Goal: Task Accomplishment & Management: Manage account settings

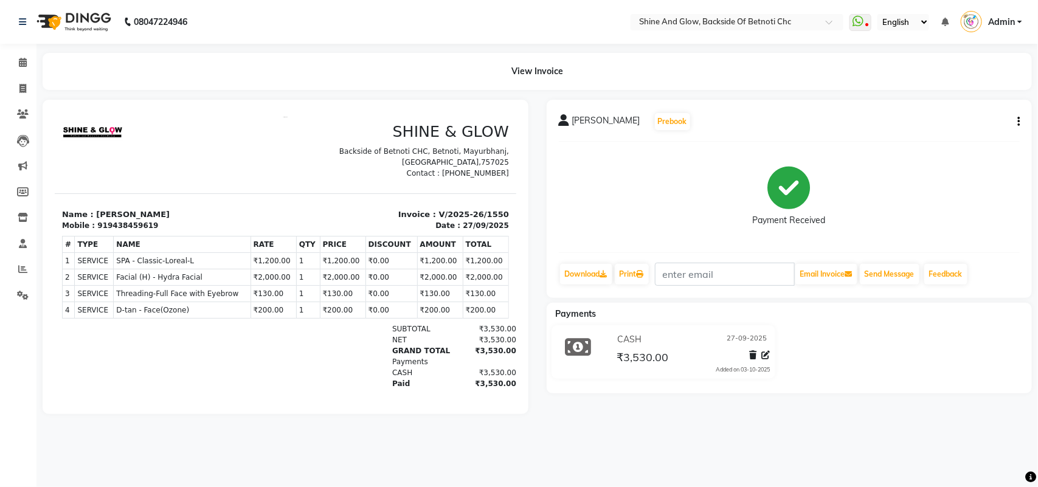
click at [1016, 116] on button "button" at bounding box center [1015, 121] width 7 height 13
click at [968, 137] on div "Edit Invoice" at bounding box center [957, 136] width 83 height 15
select select "service"
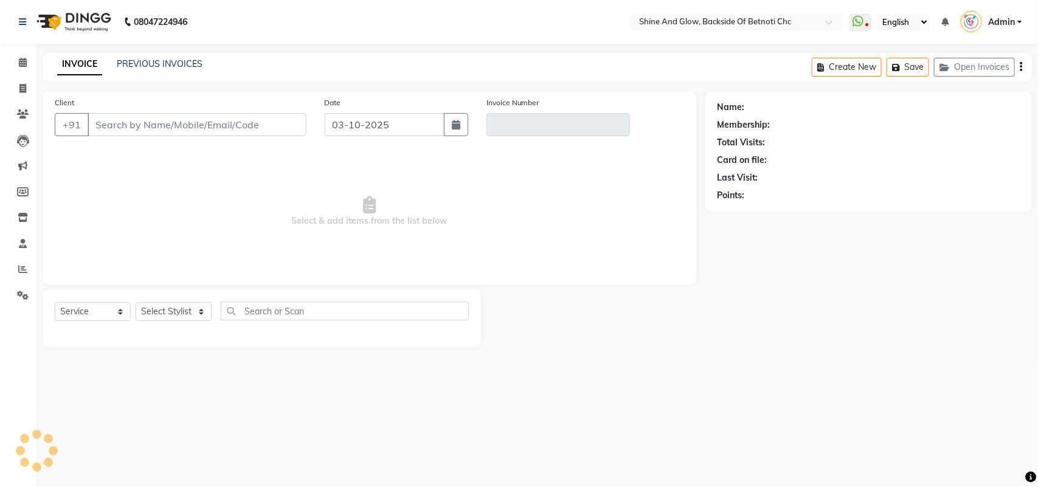
select select "18717"
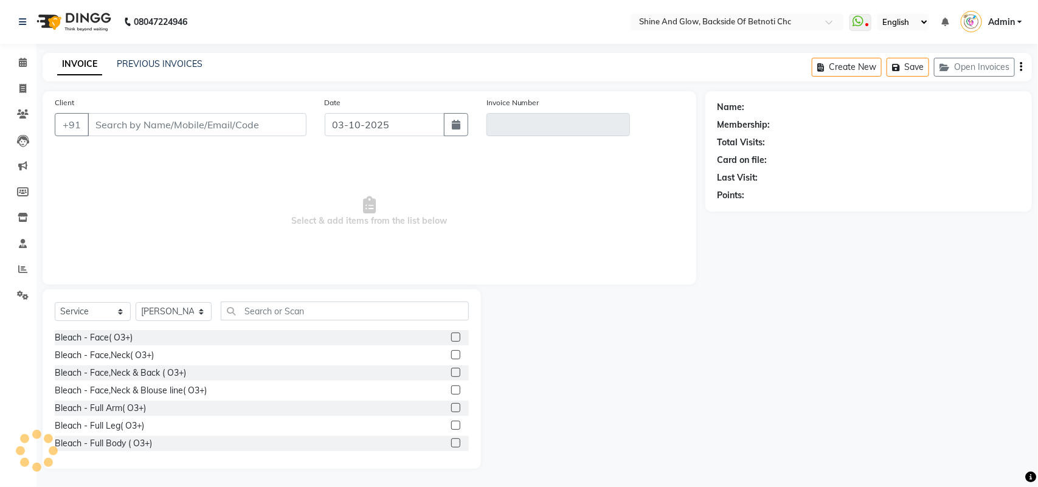
type input "9438459619"
type input "V/2025-26/1550"
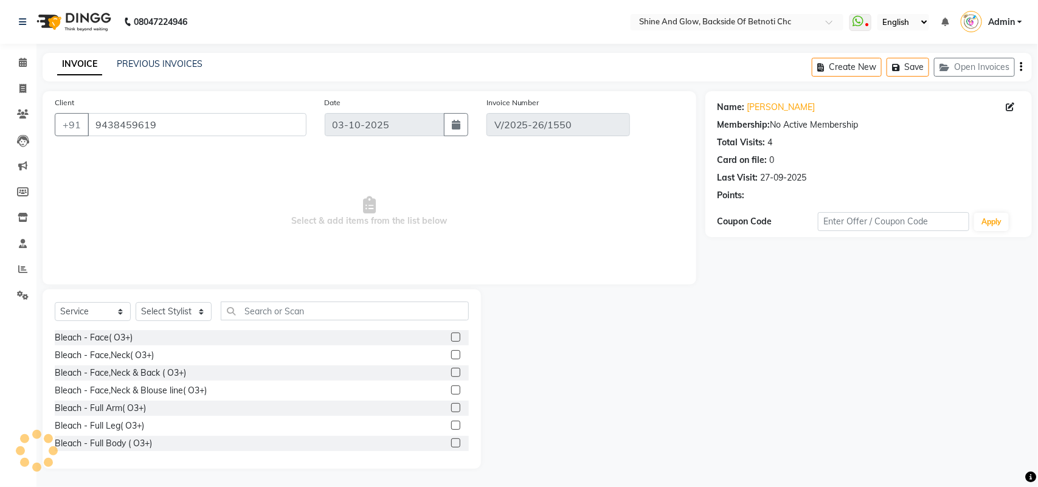
type input "27-09-2025"
select select "select"
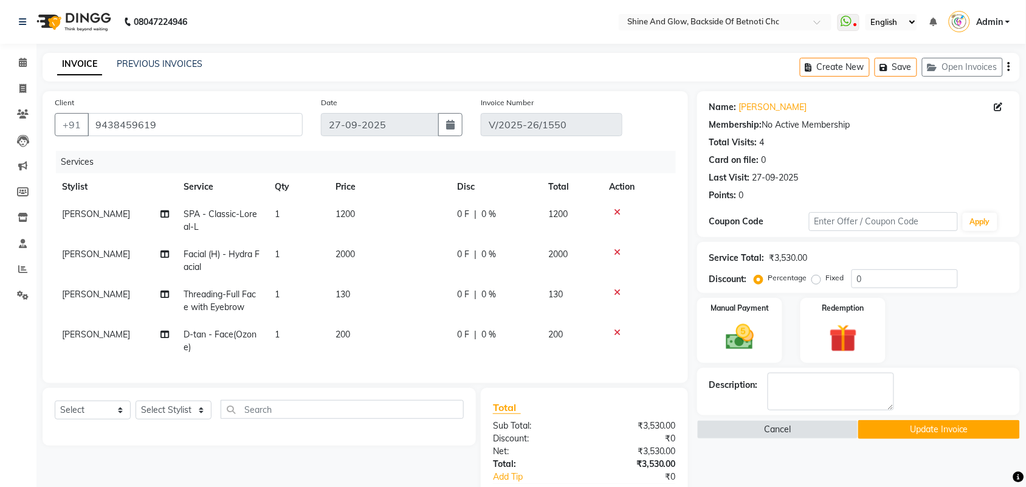
click at [234, 250] on span "Facial (H) - Hydra Facial" at bounding box center [222, 261] width 76 height 24
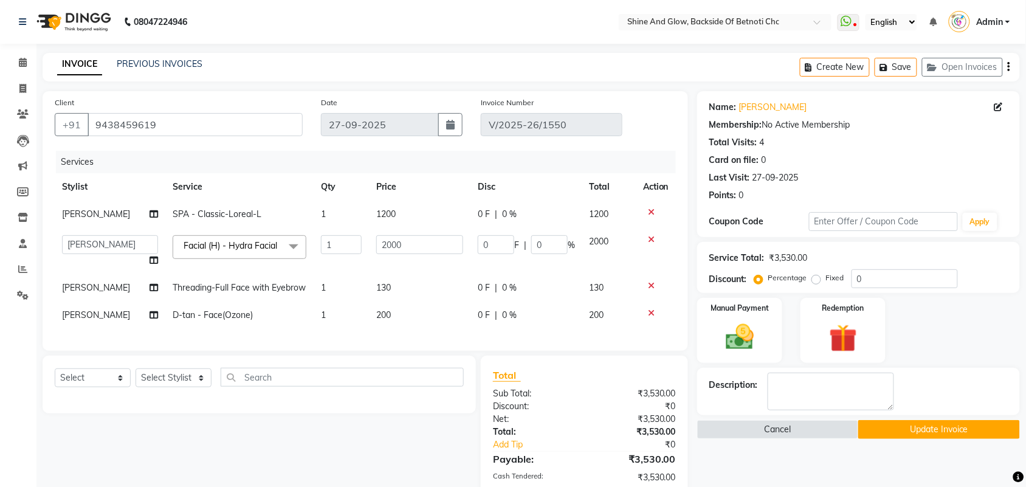
click at [271, 244] on span "Facial (H) - Hydra Facial x" at bounding box center [233, 245] width 105 height 13
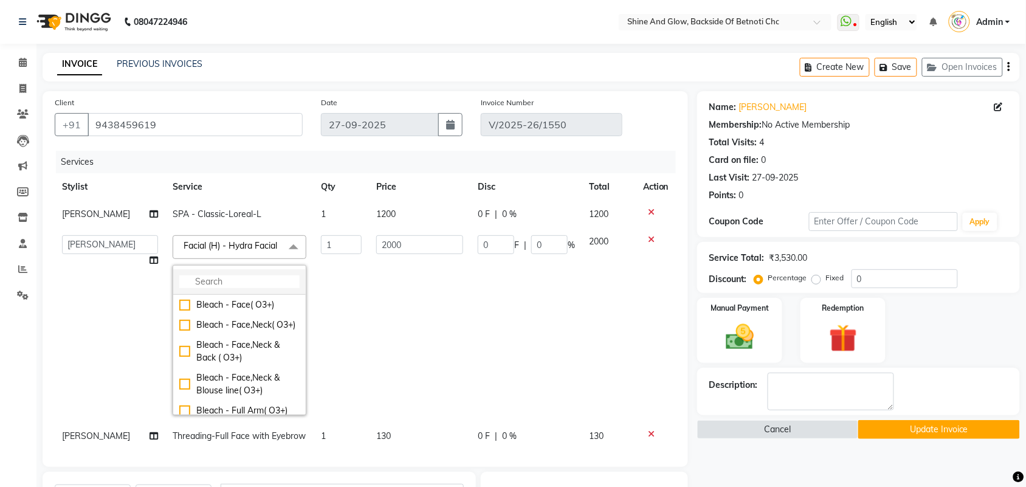
click at [231, 288] on input "multiselect-search" at bounding box center [239, 281] width 120 height 13
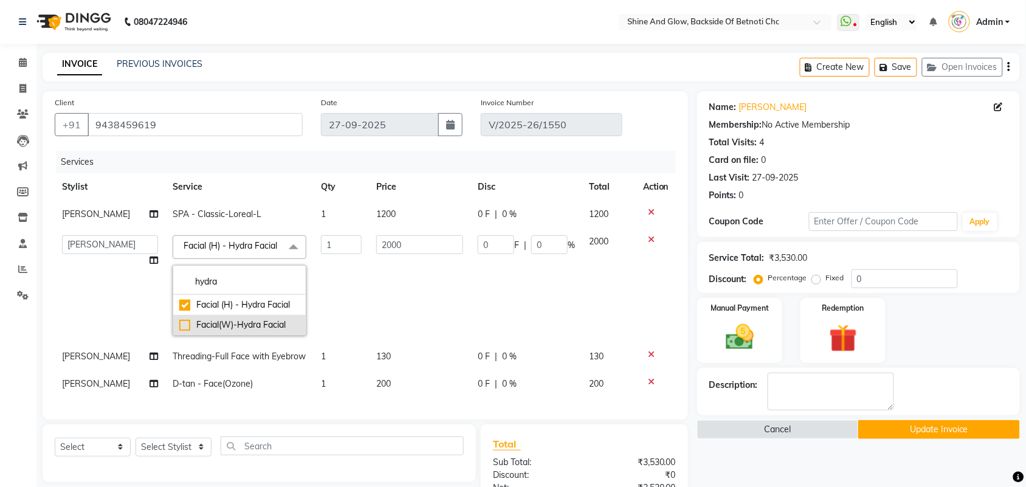
type input "hydra"
click at [247, 331] on div "Facial(W)-Hydra Facial" at bounding box center [239, 325] width 120 height 13
checkbox input "false"
click at [247, 326] on div "Facial(W)-Hydra Facial" at bounding box center [239, 325] width 120 height 13
checkbox input "false"
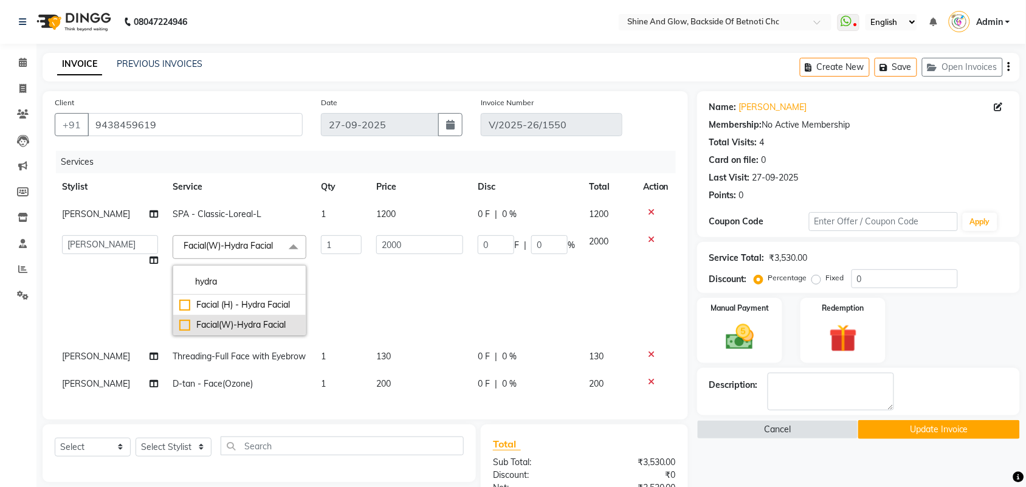
type input "0"
click at [247, 325] on div "Facial(W)-Hydra Facial" at bounding box center [239, 322] width 120 height 13
checkbox input "true"
type input "1"
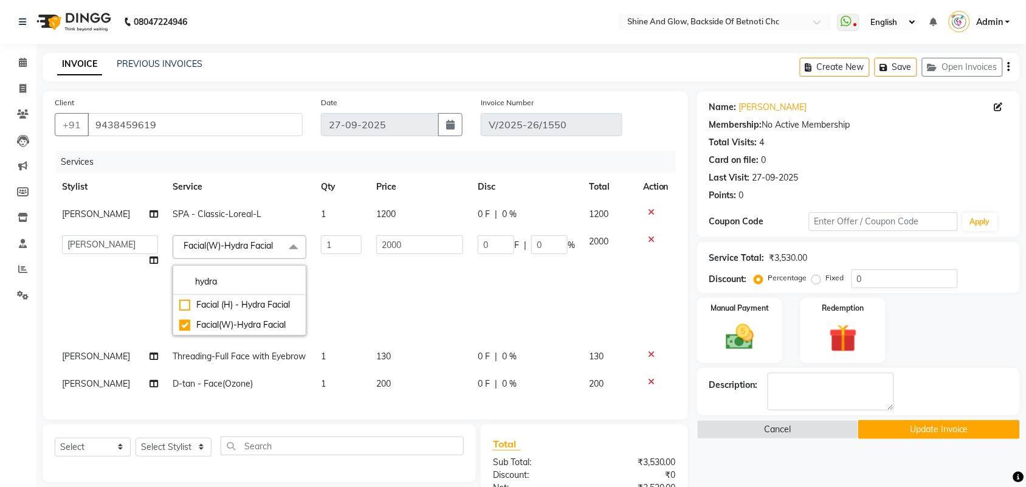
click at [292, 217] on td "SPA - Classic-Loreal-L" at bounding box center [239, 214] width 148 height 27
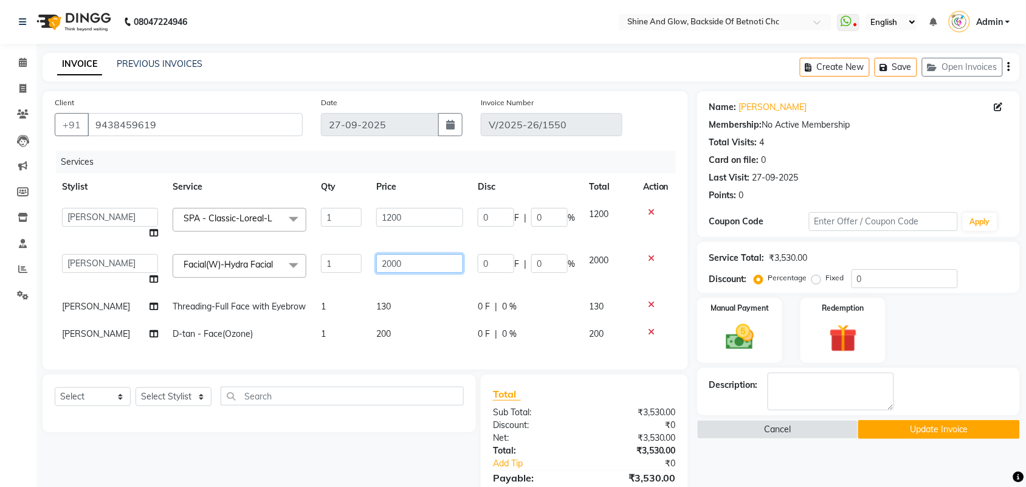
drag, startPoint x: 402, startPoint y: 261, endPoint x: 340, endPoint y: 257, distance: 62.2
click at [340, 257] on tr "[PERSON_NAME] Lipi [PERSON_NAME] [PERSON_NAME] Priya Mam Facial(W)-Hydra Facial…" at bounding box center [365, 270] width 621 height 46
type input "2400"
click at [417, 235] on td "1200" at bounding box center [420, 224] width 102 height 46
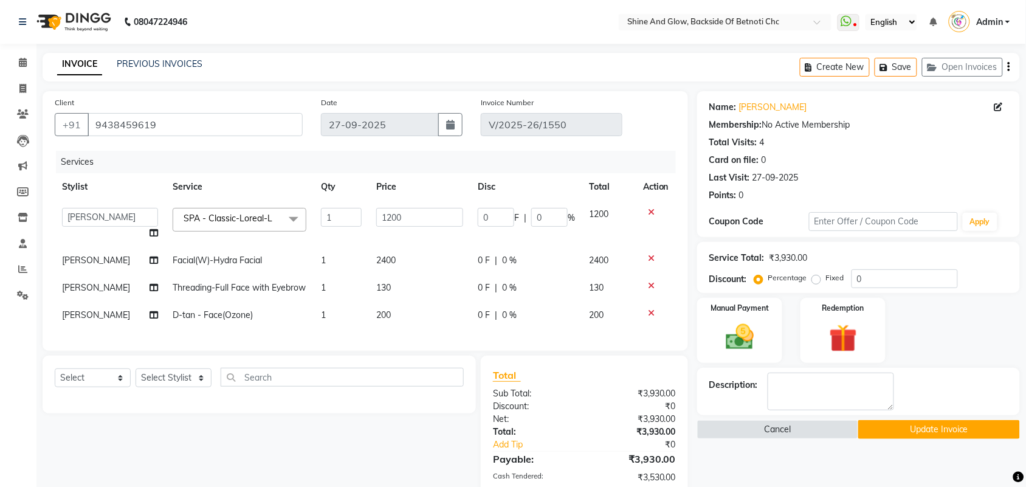
click at [484, 261] on span "0 F" at bounding box center [484, 260] width 12 height 13
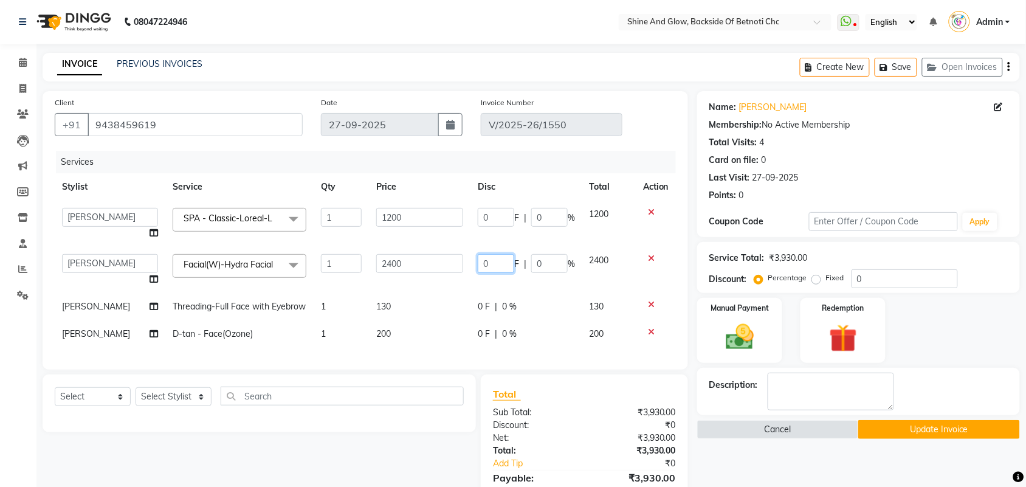
drag, startPoint x: 485, startPoint y: 264, endPoint x: 448, endPoint y: 264, distance: 37.1
click at [448, 264] on tr "[PERSON_NAME] Lipi [PERSON_NAME] [PERSON_NAME] Priya Mam Facial(W)-Hydra Facial…" at bounding box center [365, 270] width 621 height 46
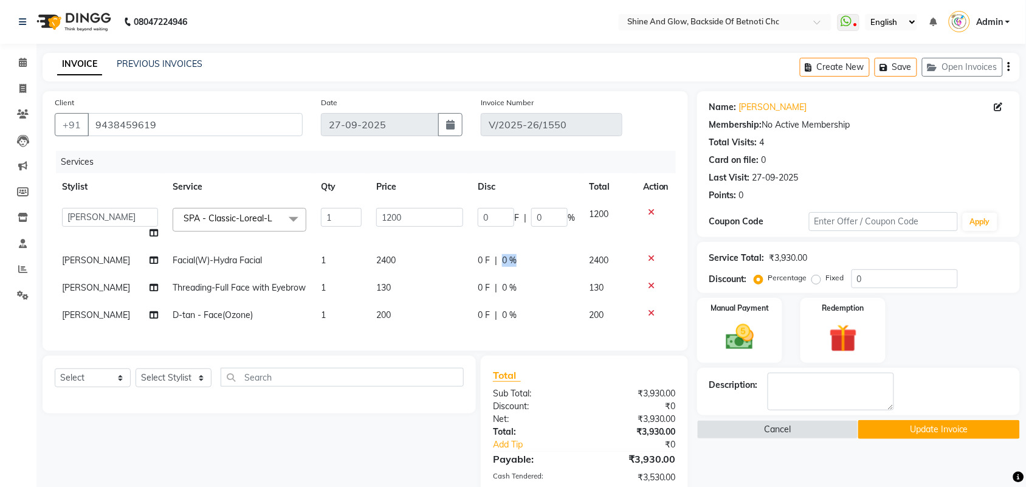
drag, startPoint x: 548, startPoint y: 264, endPoint x: 500, endPoint y: 263, distance: 48.0
click at [511, 261] on span "0 %" at bounding box center [509, 260] width 15 height 13
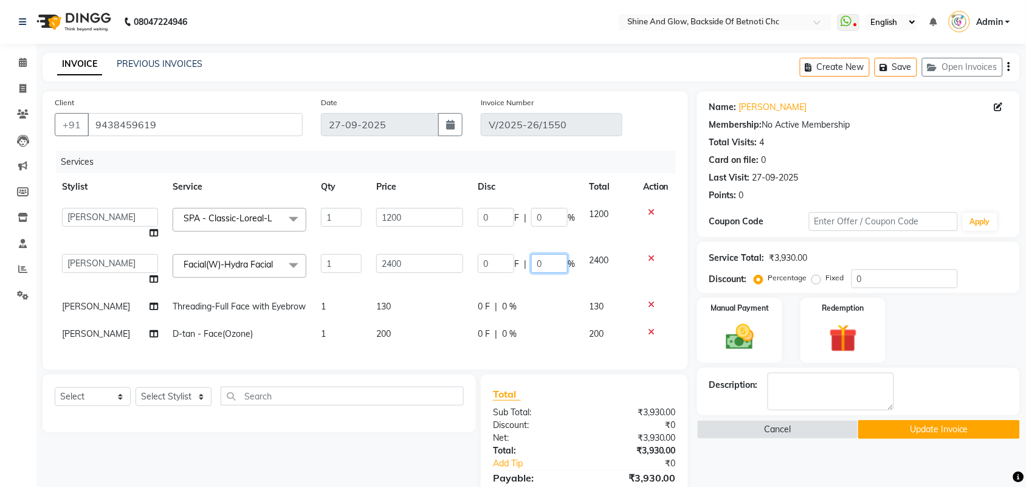
drag, startPoint x: 543, startPoint y: 263, endPoint x: 512, endPoint y: 264, distance: 30.4
click at [512, 264] on div "0 F | 0 %" at bounding box center [526, 263] width 97 height 19
type input "20"
click at [539, 162] on div "Services" at bounding box center [370, 162] width 629 height 22
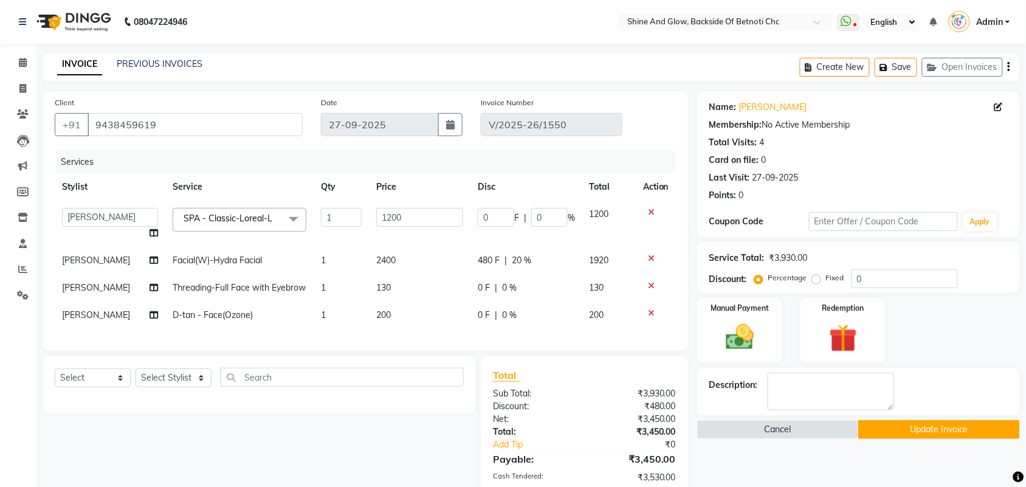
click at [386, 260] on span "2400" at bounding box center [385, 260] width 19 height 11
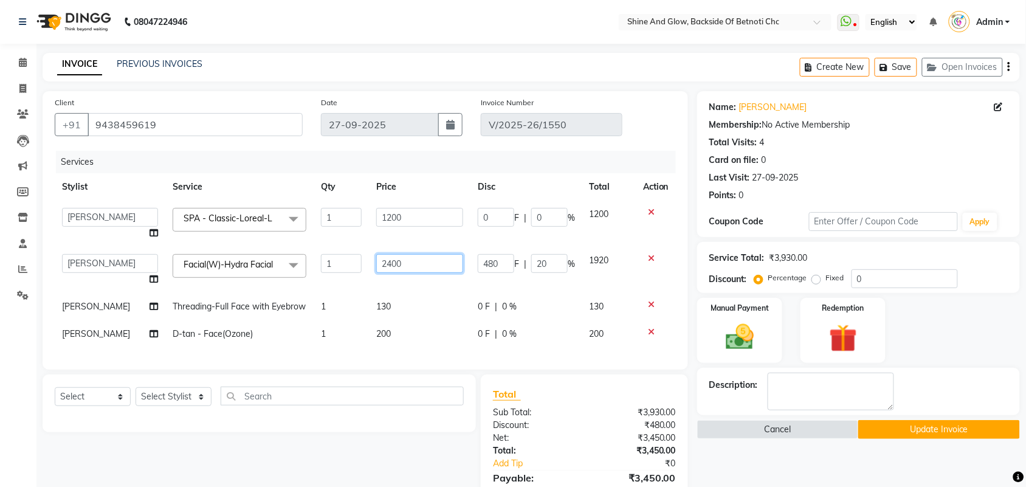
drag, startPoint x: 410, startPoint y: 263, endPoint x: 331, endPoint y: 259, distance: 79.1
click at [331, 259] on tr "[PERSON_NAME] Lipi [PERSON_NAME] [PERSON_NAME] Priya Mam Facial(W)-Hydra Facial…" at bounding box center [365, 270] width 621 height 46
type input "2500"
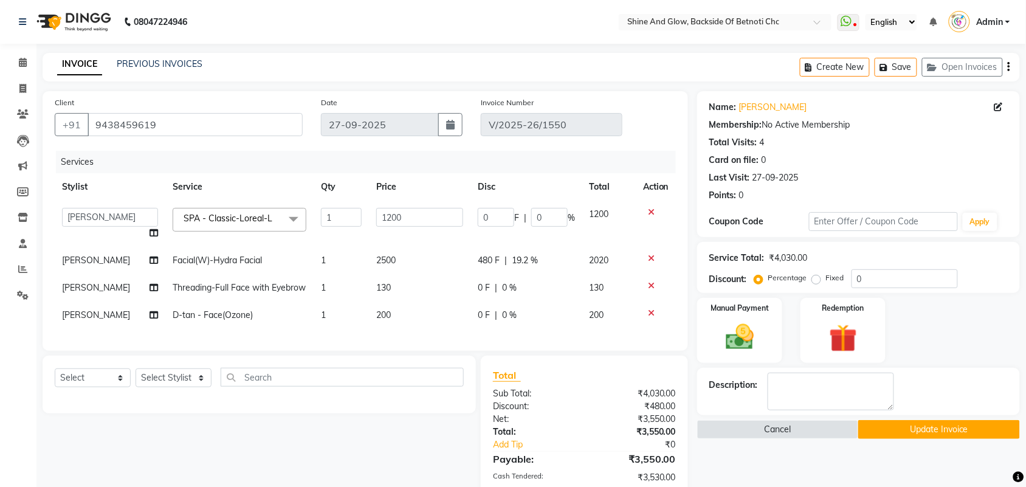
click at [514, 161] on div "Services" at bounding box center [370, 162] width 629 height 22
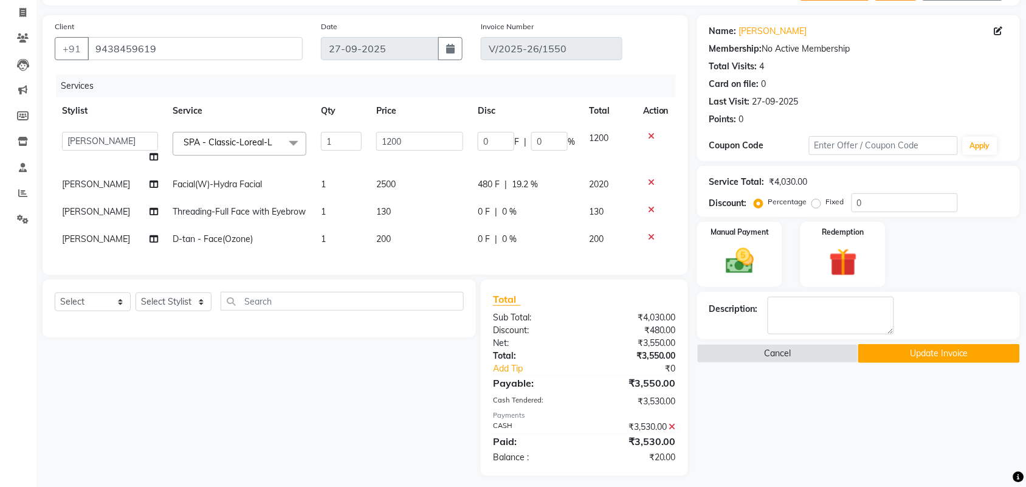
scroll to position [107, 0]
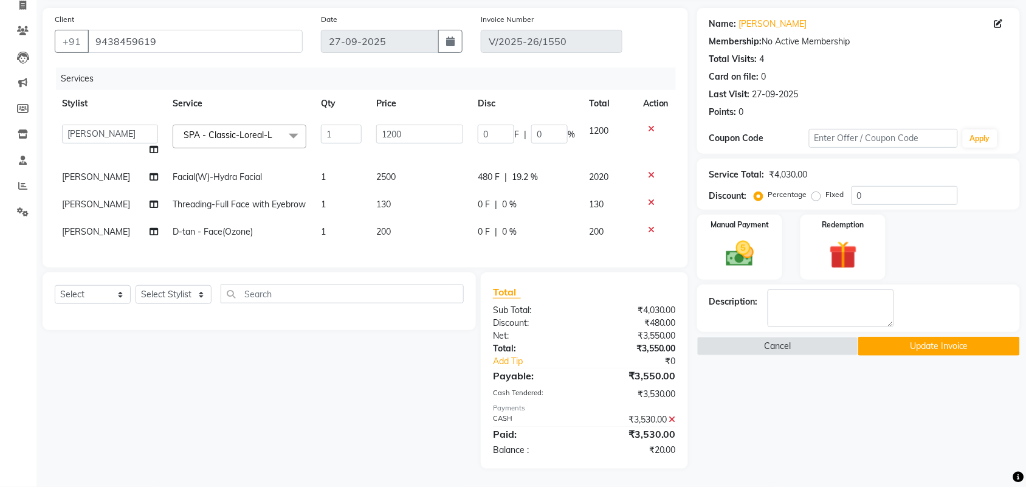
click at [826, 189] on label "Fixed" at bounding box center [835, 194] width 18 height 11
click at [821, 190] on input "Fixed" at bounding box center [819, 194] width 9 height 9
radio input "true"
drag, startPoint x: 868, startPoint y: 172, endPoint x: 824, endPoint y: 174, distance: 44.4
click at [824, 186] on div "Percentage Fixed 0" at bounding box center [857, 195] width 201 height 19
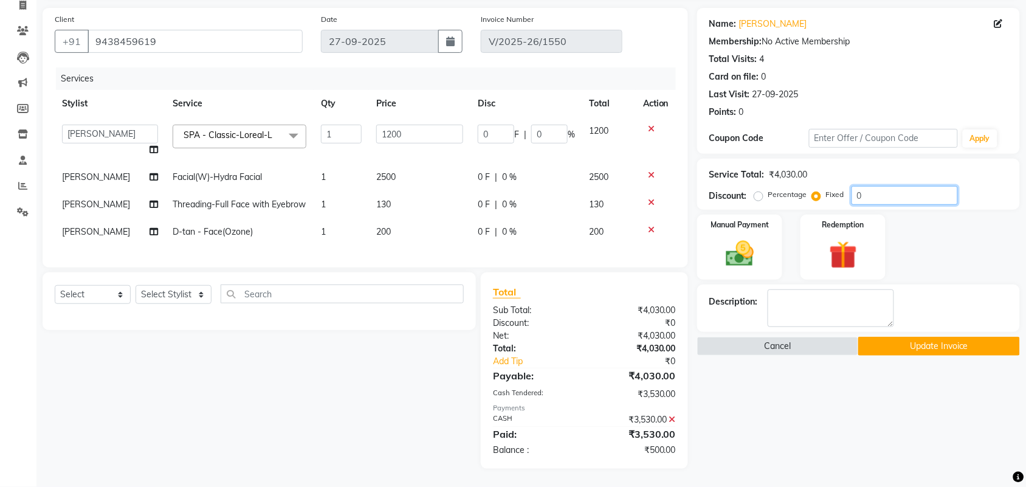
type input "2"
type input "0.6"
type input "0.05"
type input "20"
type input "5.96"
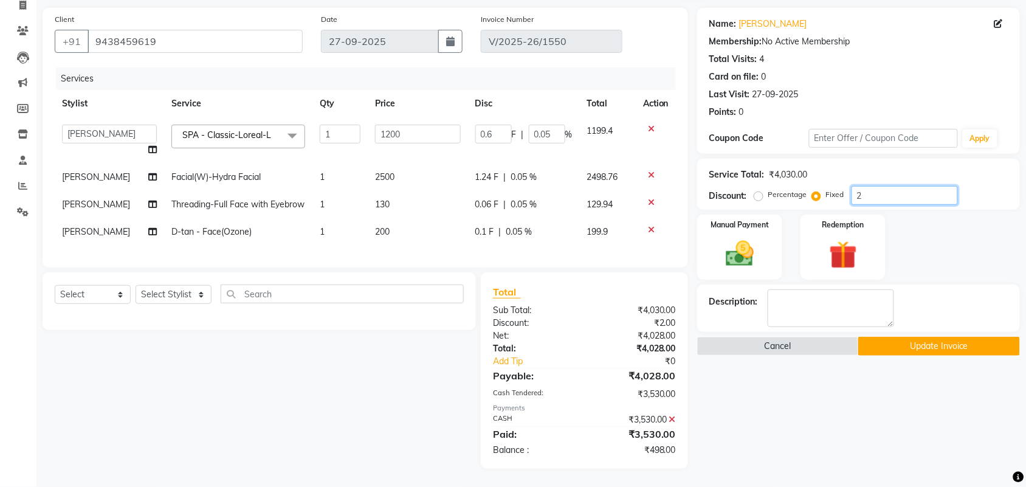
type input "0.5"
drag, startPoint x: 868, startPoint y: 173, endPoint x: 816, endPoint y: 164, distance: 53.1
click at [816, 186] on div "Percentage Fixed 20" at bounding box center [857, 195] width 201 height 19
type input "5"
type input "1.49"
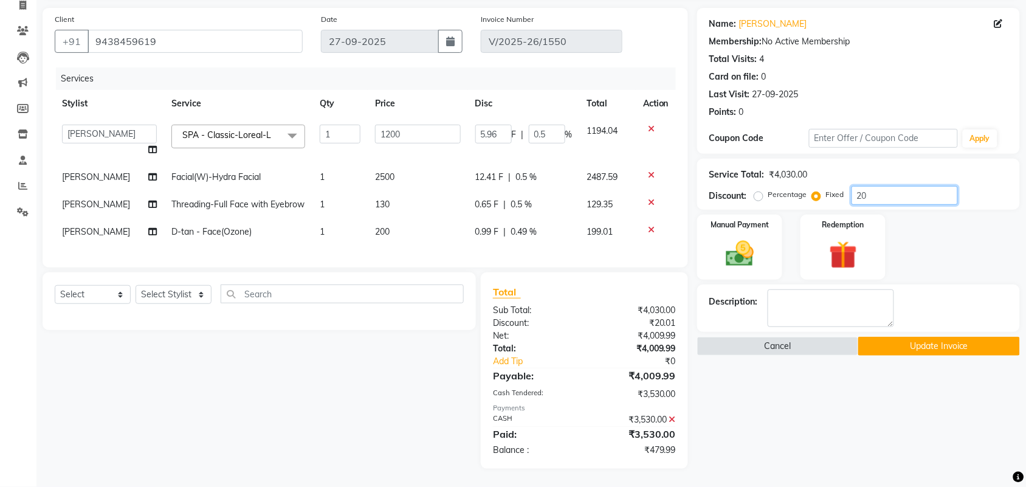
type input "0.12"
type input "50"
type input "14.89"
type input "1.24"
type input "500"
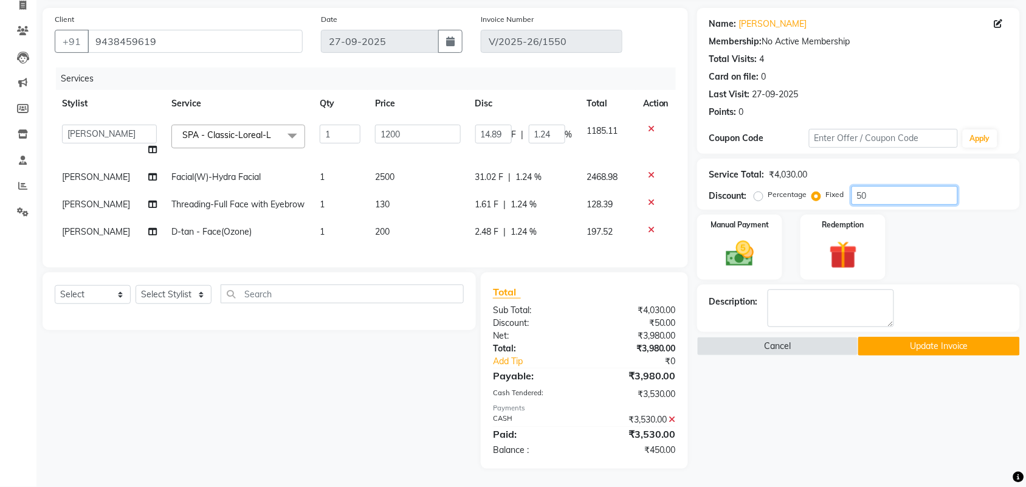
type input "148.88"
type input "12.41"
click at [429, 265] on div "Client [PHONE_NUMBER] Date [DATE] Invoice Number V/2025-26/1550 Services Stylis…" at bounding box center [366, 138] width 646 height 260
click at [876, 186] on input "500" at bounding box center [905, 195] width 106 height 19
type input "500.01"
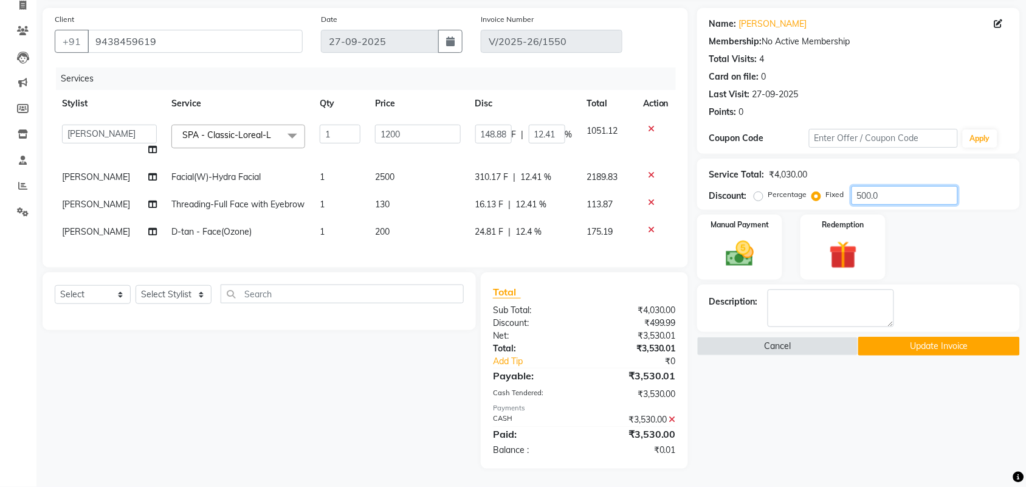
type input "148.89"
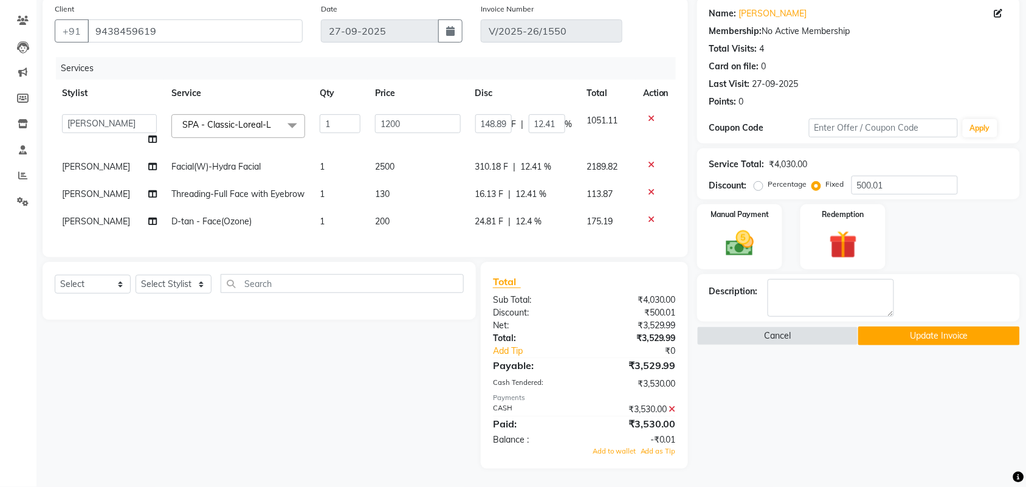
click at [918, 158] on div "Service Total: ₹4,030.00" at bounding box center [858, 164] width 298 height 13
click at [891, 176] on input "500.01" at bounding box center [905, 185] width 106 height 19
type input "500.0"
type input "148.88"
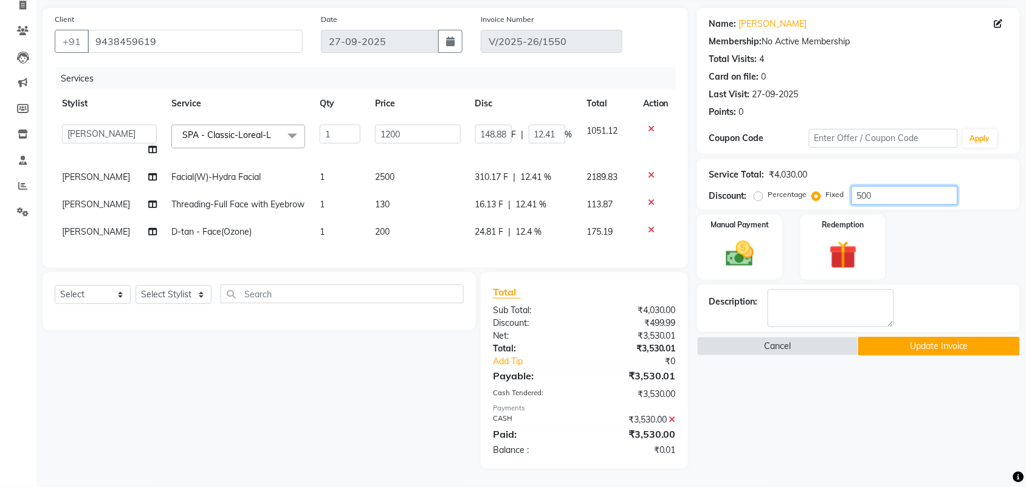
type input "500"
click at [977, 337] on button "Update Invoice" at bounding box center [938, 346] width 161 height 19
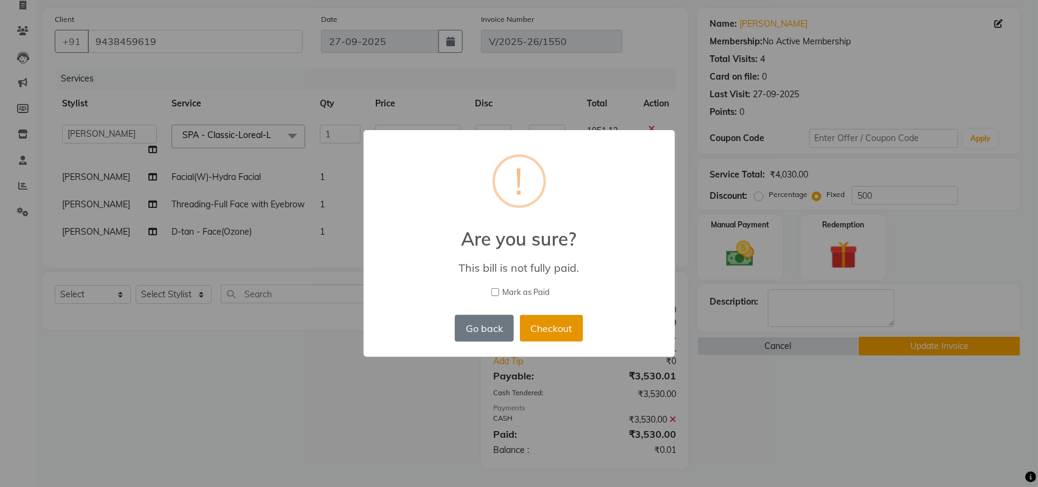
click at [570, 327] on button "Checkout" at bounding box center [551, 328] width 63 height 27
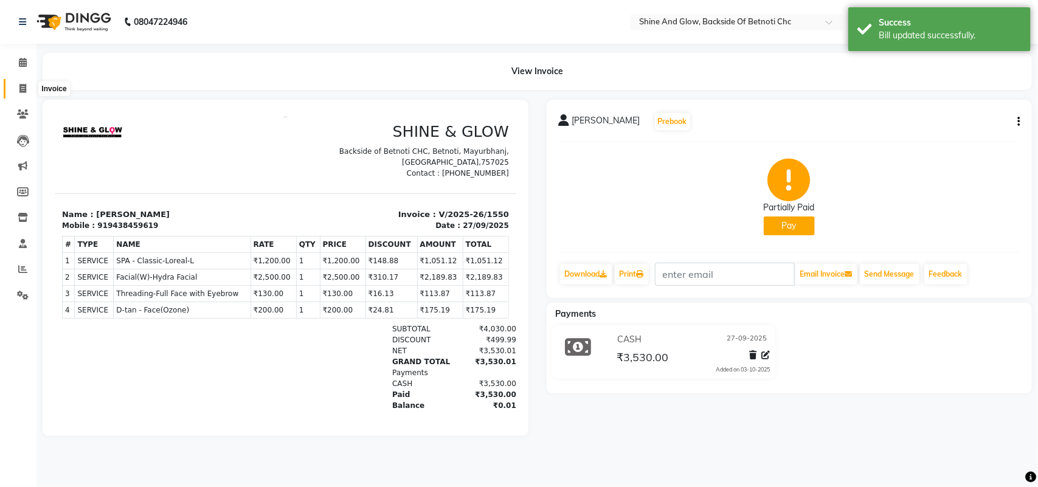
click at [22, 84] on icon at bounding box center [22, 88] width 7 height 9
select select "service"
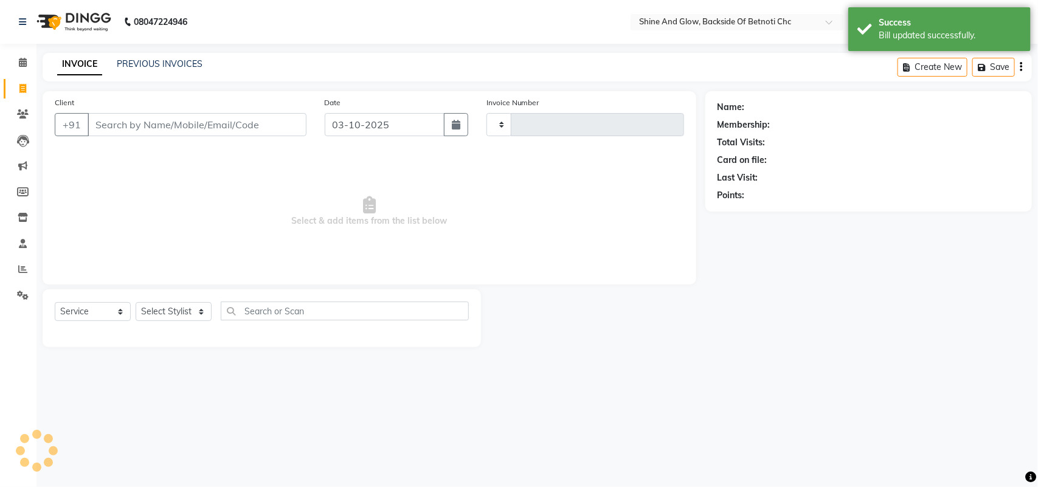
type input "1551"
select select "3848"
click at [348, 123] on input "03-10-2025" at bounding box center [385, 124] width 120 height 23
select select "10"
select select "2025"
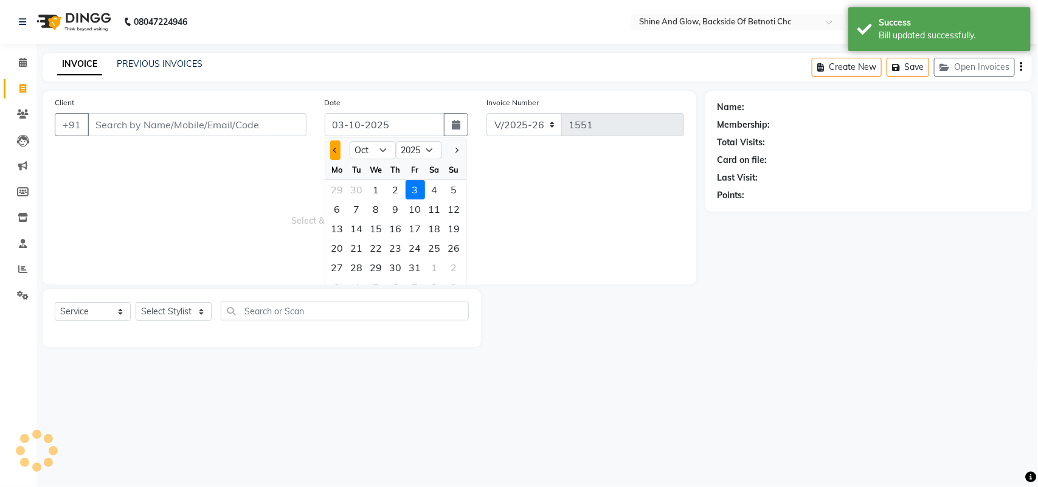
select select "18717"
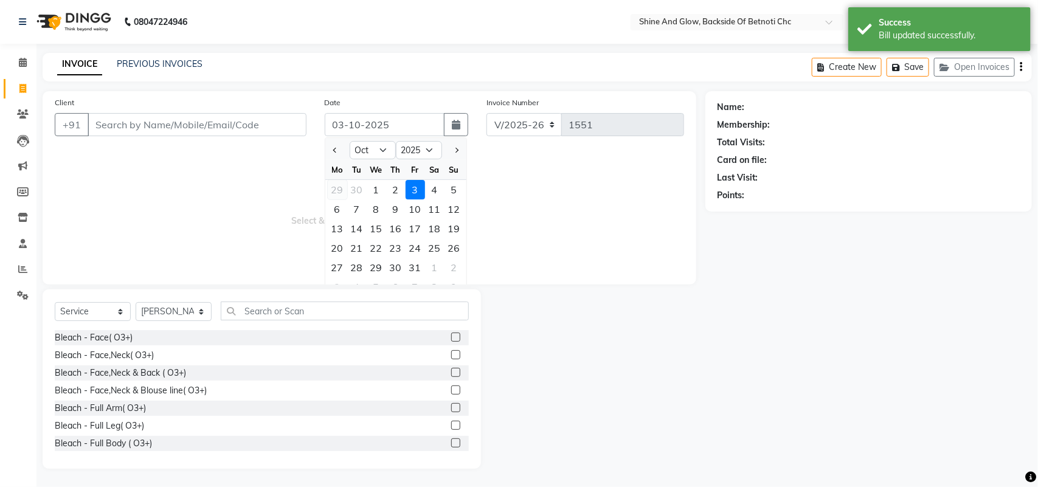
click at [339, 185] on div "29" at bounding box center [337, 189] width 19 height 19
type input "29-09-2025"
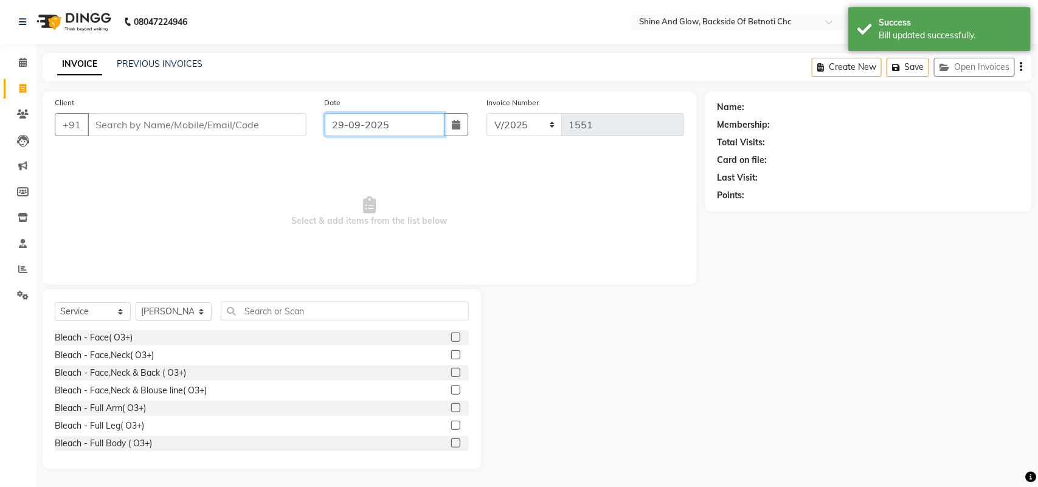
click at [415, 125] on input "29-09-2025" at bounding box center [385, 124] width 120 height 23
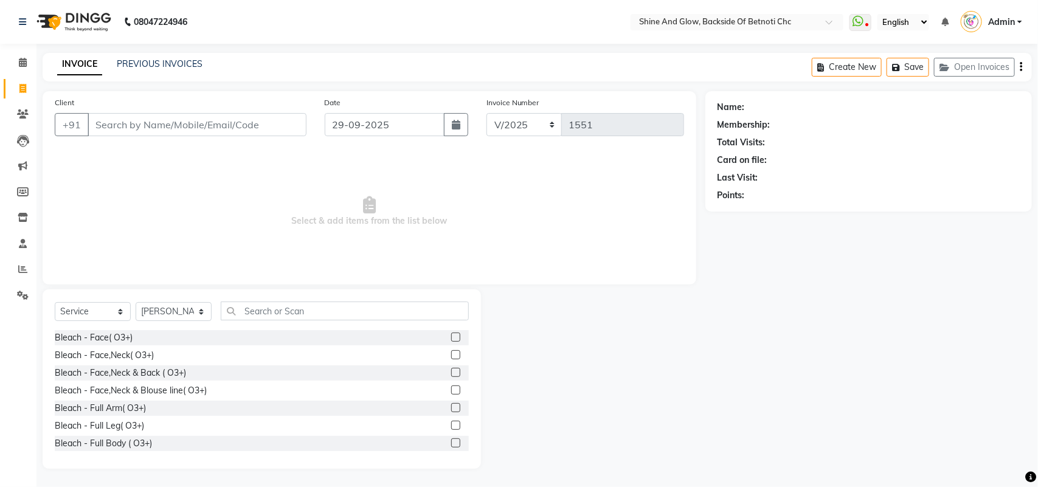
select select "9"
select select "2025"
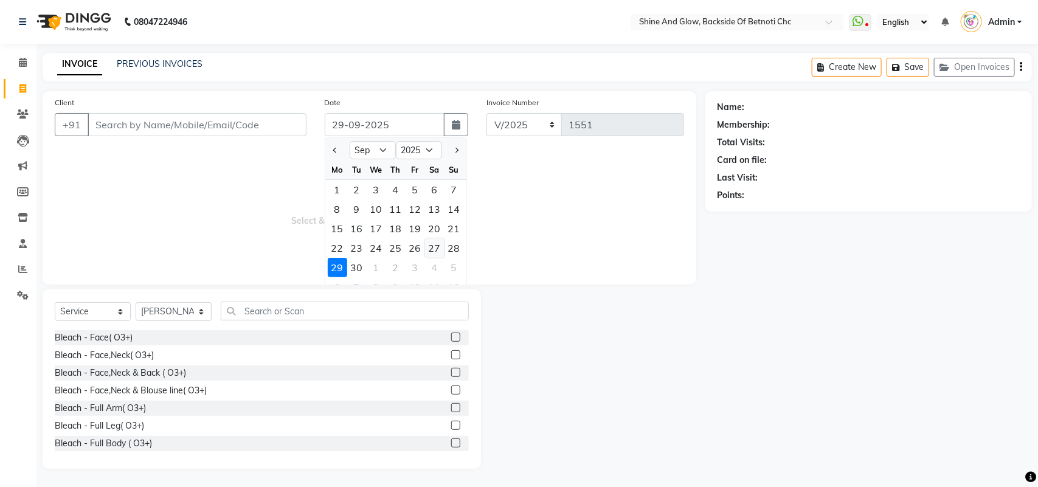
click at [436, 246] on div "27" at bounding box center [434, 247] width 19 height 19
type input "27-09-2025"
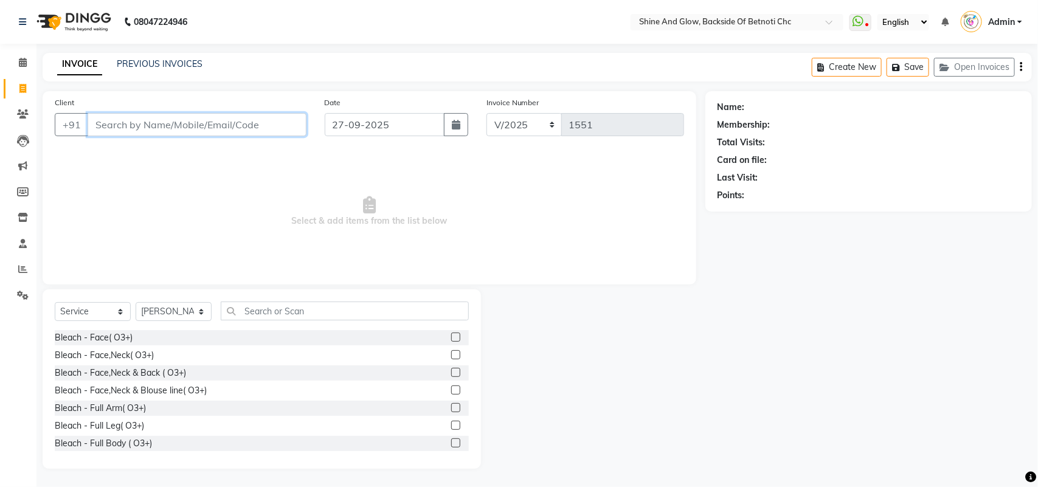
click at [238, 119] on input "Client" at bounding box center [197, 124] width 219 height 23
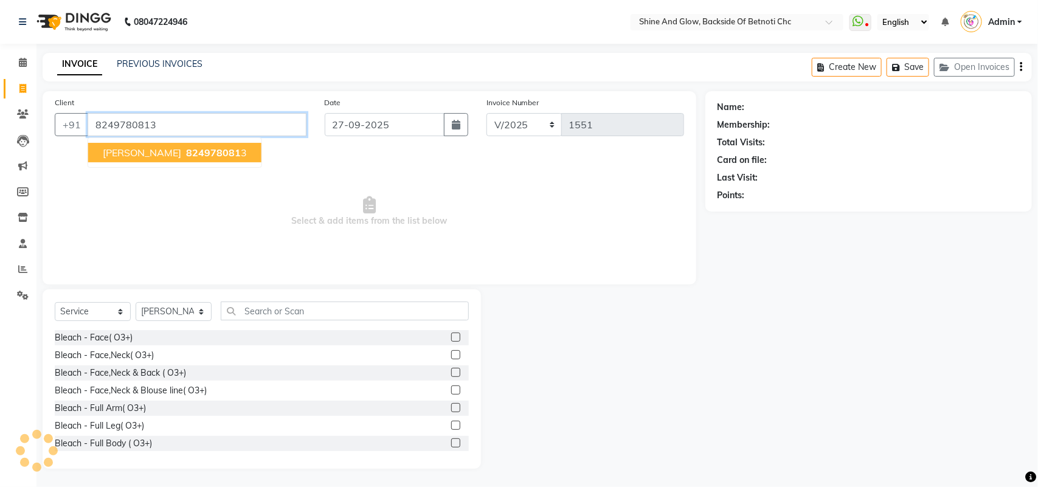
type input "8249780813"
select select "1: Object"
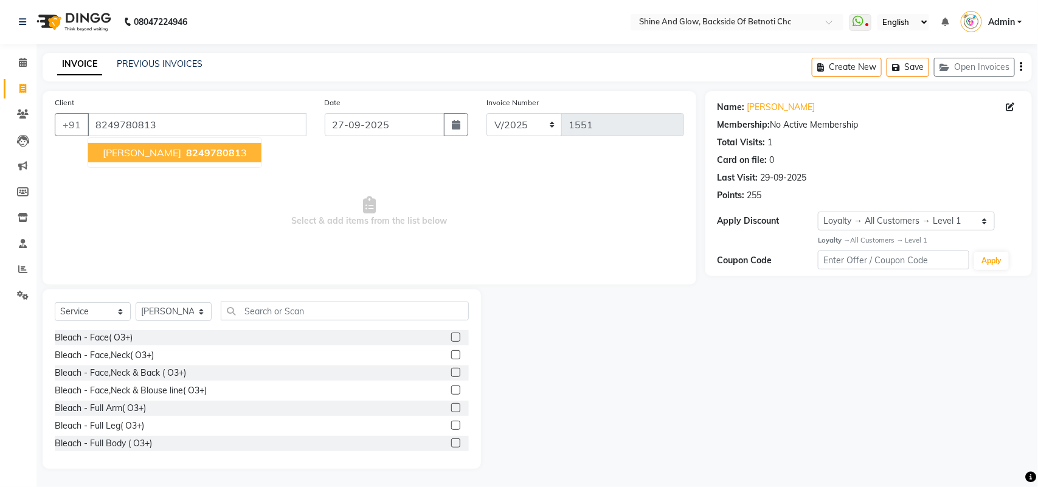
click at [184, 146] on ngb-highlight "824978081 3" at bounding box center [215, 152] width 63 height 12
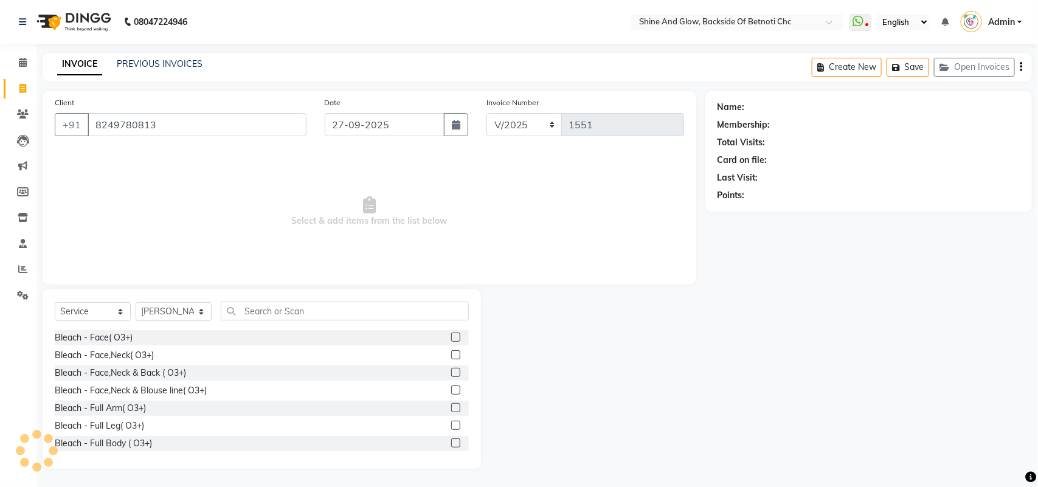
select select "1: Object"
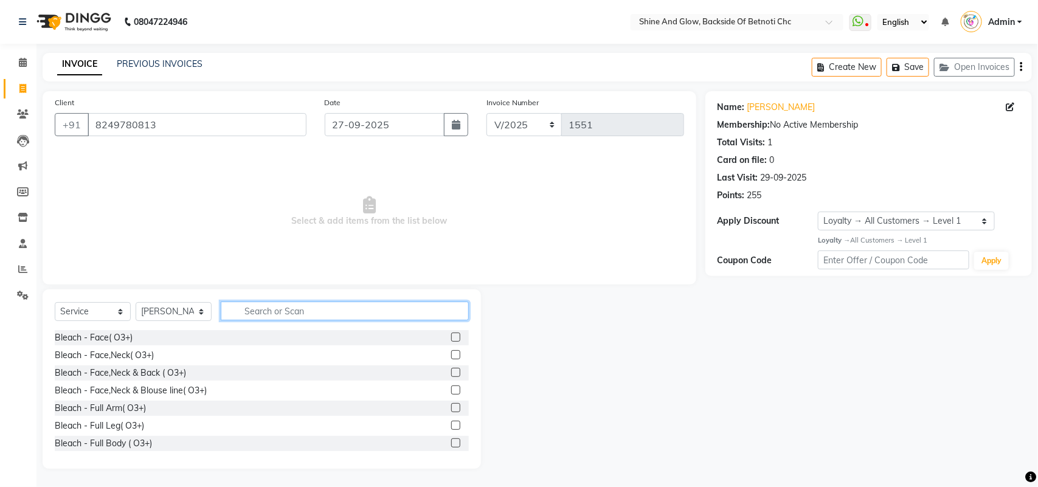
click at [247, 309] on input "text" at bounding box center [345, 310] width 248 height 19
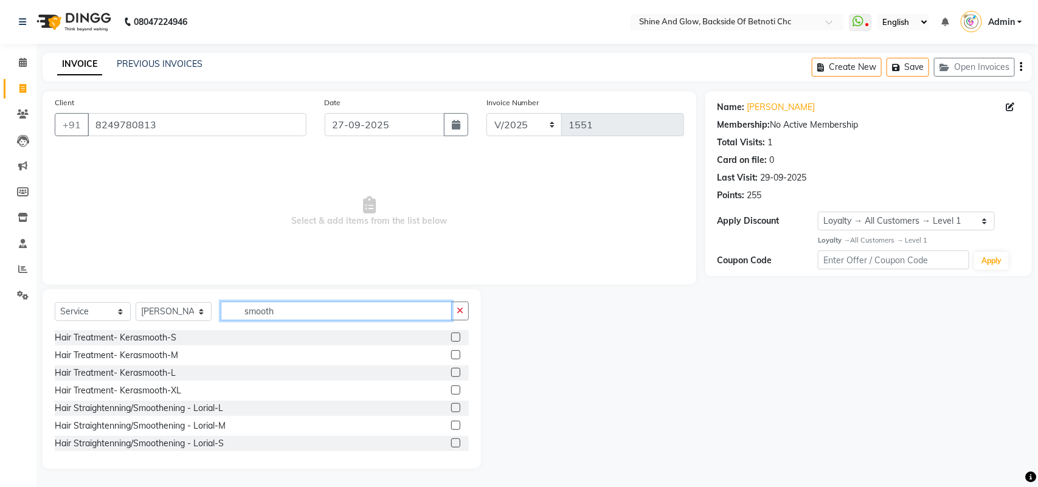
type input "smooth"
click at [451, 427] on label at bounding box center [455, 425] width 9 height 9
click at [451, 427] on input "checkbox" at bounding box center [455, 426] width 8 height 8
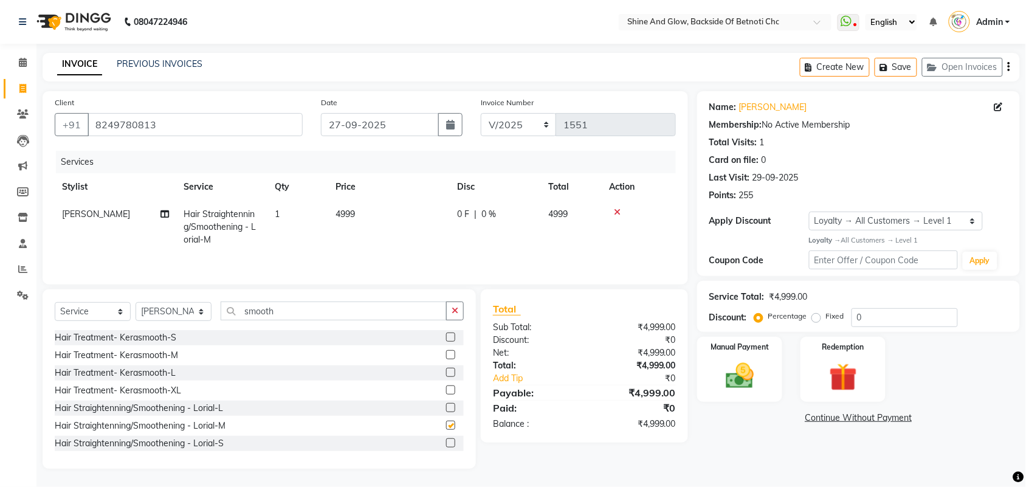
checkbox input "false"
drag, startPoint x: 298, startPoint y: 318, endPoint x: 179, endPoint y: 301, distance: 120.3
click at [179, 301] on div "Select Service Product Membership Package Voucher Prepaid Gift Card Select Styl…" at bounding box center [259, 378] width 433 height 179
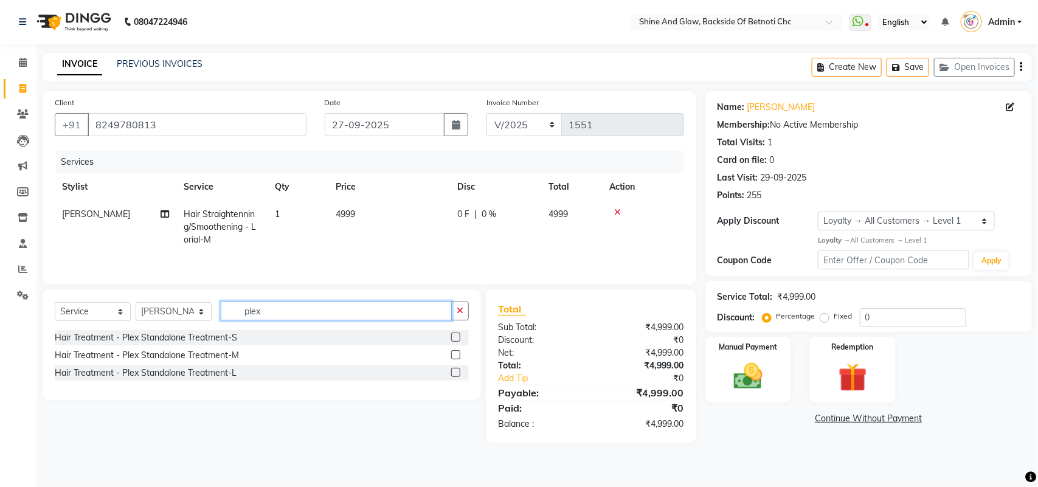
type input "plex"
click at [453, 354] on label at bounding box center [455, 354] width 9 height 9
click at [453, 354] on input "checkbox" at bounding box center [455, 355] width 8 height 8
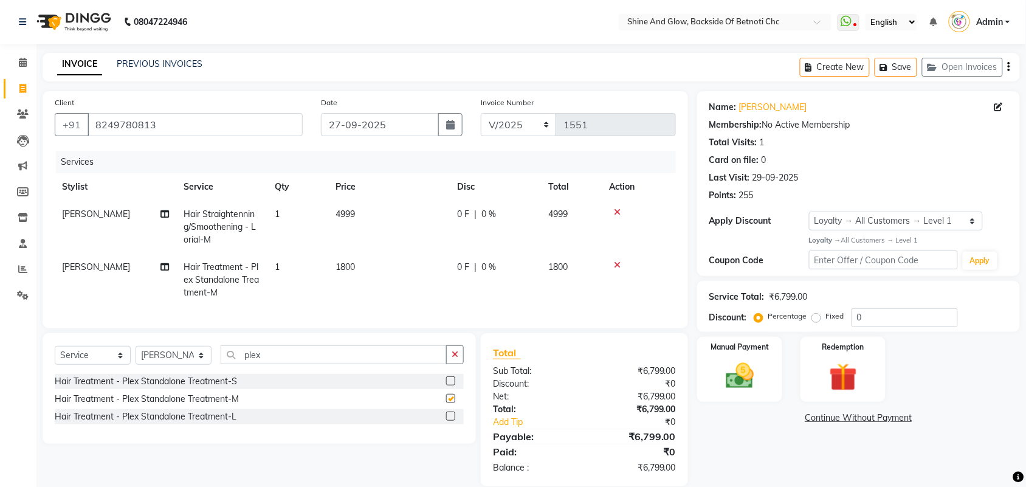
checkbox input "false"
drag, startPoint x: 829, startPoint y: 317, endPoint x: 818, endPoint y: 320, distance: 11.5
click at [819, 317] on div "Percentage Fixed 0" at bounding box center [857, 317] width 201 height 19
type input "1"
click at [821, 317] on div "Fixed" at bounding box center [830, 316] width 30 height 15
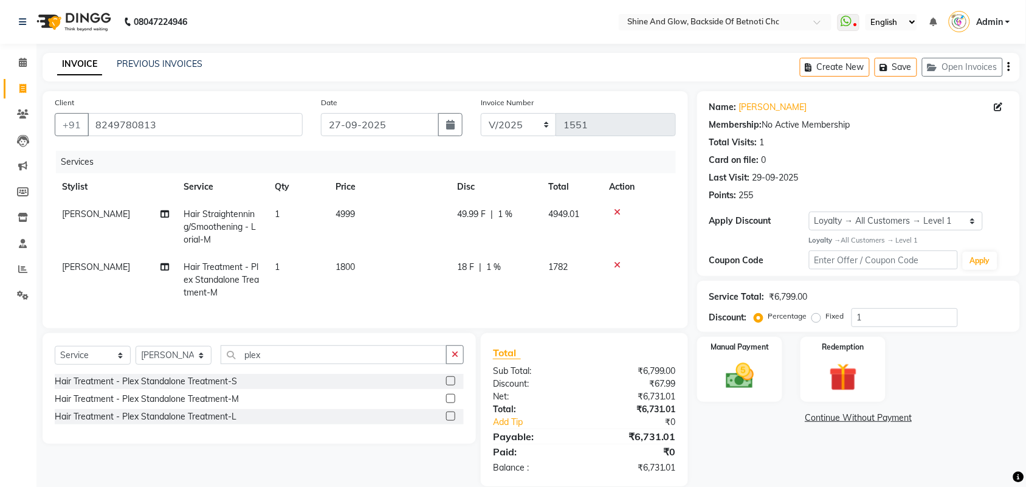
click at [826, 320] on label "Fixed" at bounding box center [835, 316] width 18 height 11
click at [818, 320] on input "Fixed" at bounding box center [819, 316] width 9 height 9
radio input "true"
drag, startPoint x: 868, startPoint y: 317, endPoint x: 821, endPoint y: 317, distance: 47.4
click at [821, 317] on div "Percentage Fixed 1" at bounding box center [857, 317] width 201 height 19
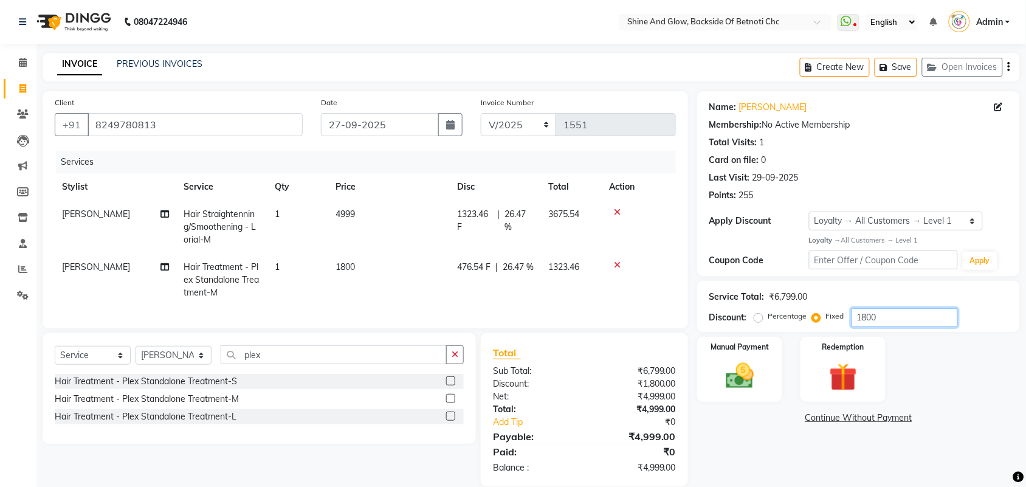
type input "1800"
click at [682, 281] on div "Client [PHONE_NUMBER] Date [DATE] Invoice Number V/2025 V/[PHONE_NUMBER] Servic…" at bounding box center [366, 209] width 646 height 237
drag, startPoint x: 272, startPoint y: 367, endPoint x: 202, endPoint y: 359, distance: 70.3
click at [202, 359] on div "Select Service Product Membership Package Voucher Prepaid Gift Card Select Styl…" at bounding box center [259, 359] width 409 height 29
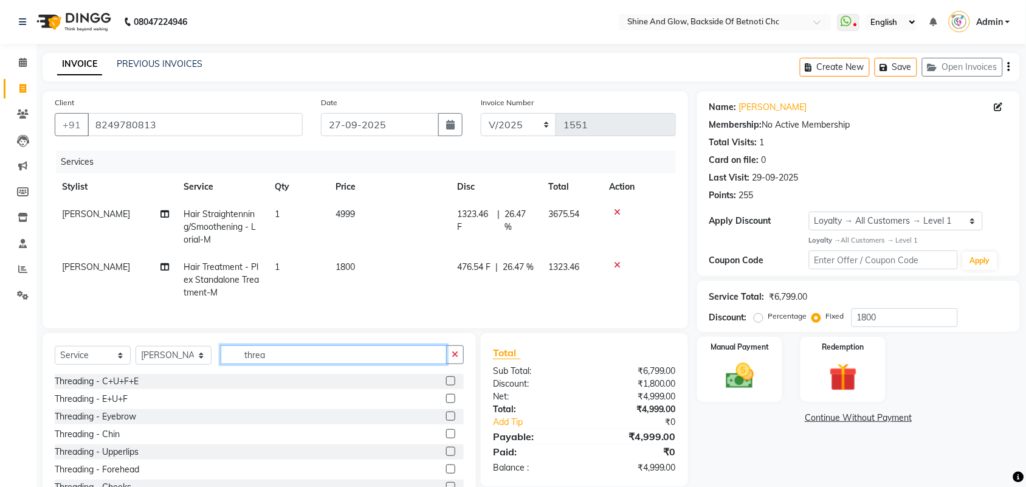
type input "threa"
click at [446, 421] on label at bounding box center [450, 416] width 9 height 9
click at [446, 421] on input "checkbox" at bounding box center [450, 417] width 8 height 8
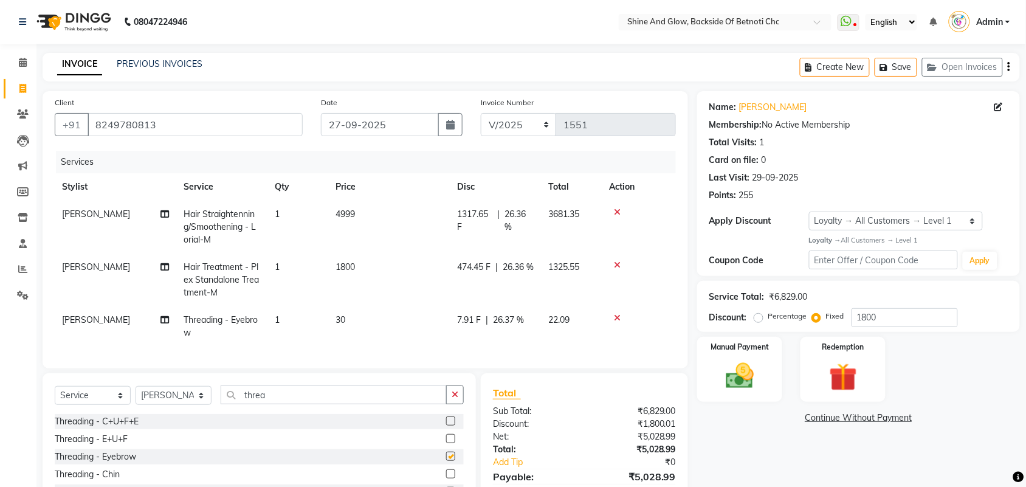
checkbox input "false"
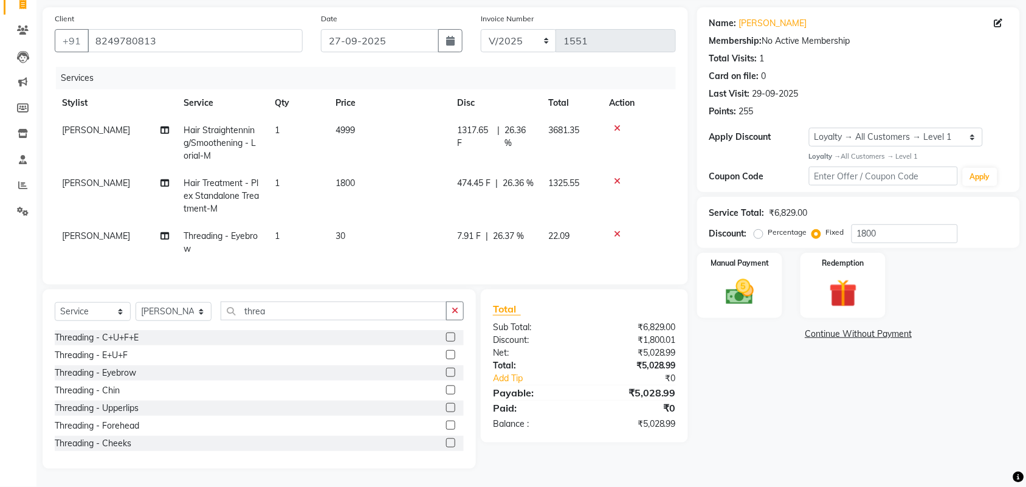
scroll to position [95, 0]
click at [615, 230] on icon at bounding box center [617, 234] width 7 height 9
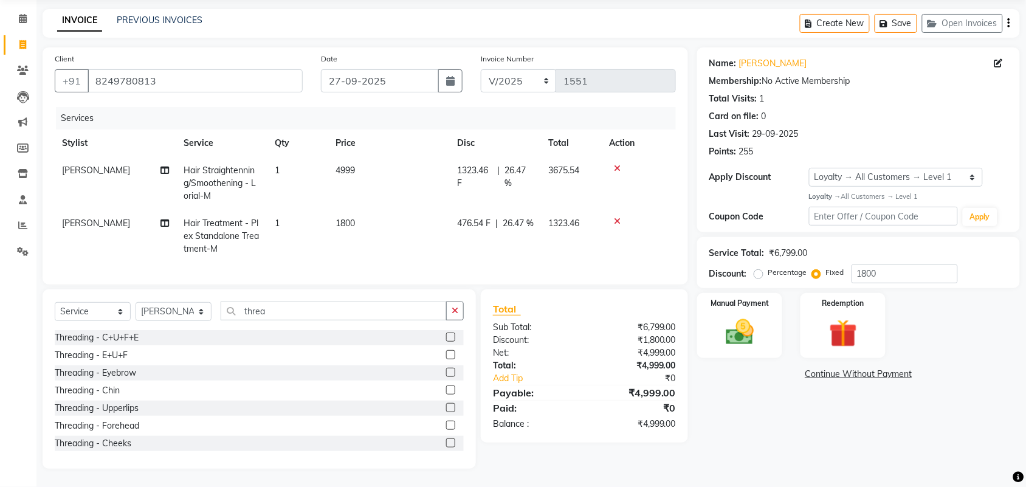
scroll to position [55, 0]
drag, startPoint x: 883, startPoint y: 260, endPoint x: 743, endPoint y: 261, distance: 139.8
click at [748, 264] on div "Discount: Percentage Fixed 1800" at bounding box center [858, 273] width 298 height 19
click at [488, 164] on span "0 %" at bounding box center [488, 170] width 15 height 13
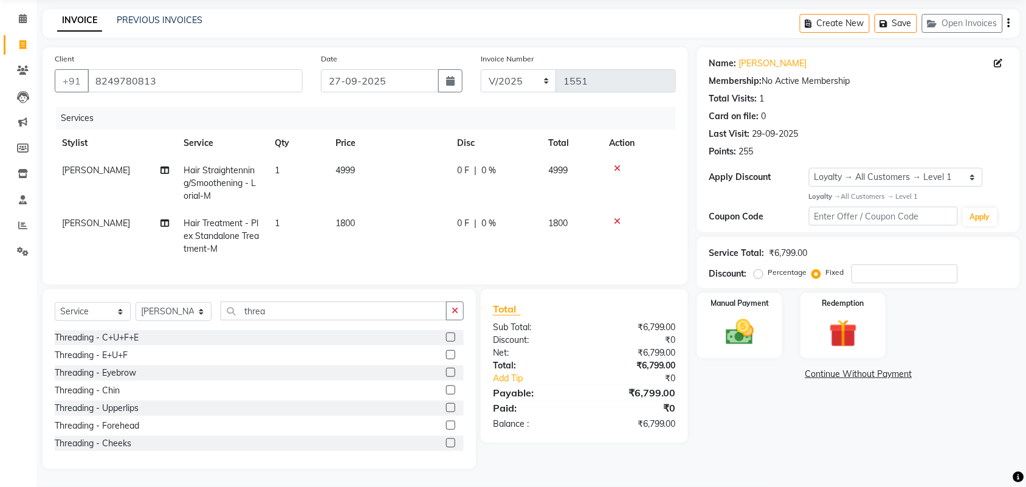
select select "18717"
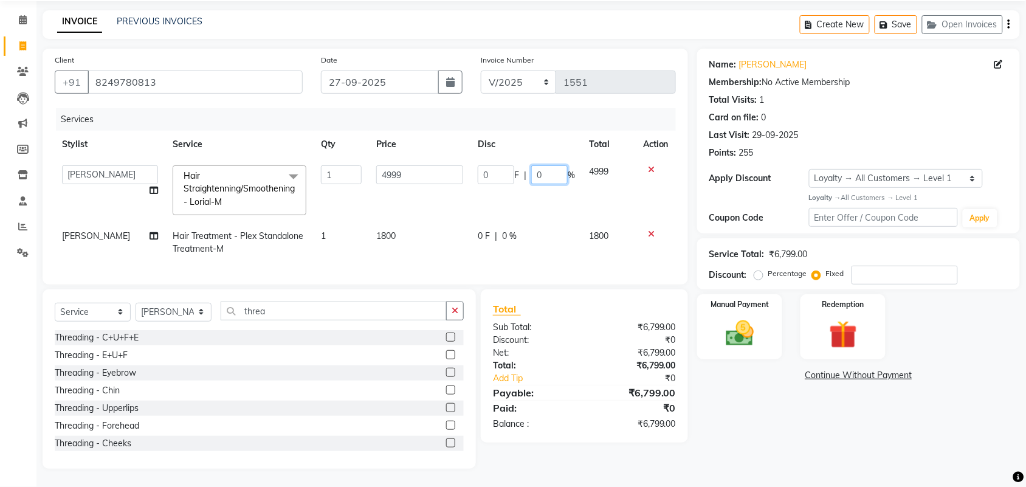
drag, startPoint x: 543, startPoint y: 167, endPoint x: 503, endPoint y: 157, distance: 40.8
click at [503, 165] on div "0 F | 0 %" at bounding box center [526, 174] width 97 height 19
type input "26.47"
click at [506, 226] on td "0 F | 0 %" at bounding box center [526, 242] width 112 height 40
select select "18717"
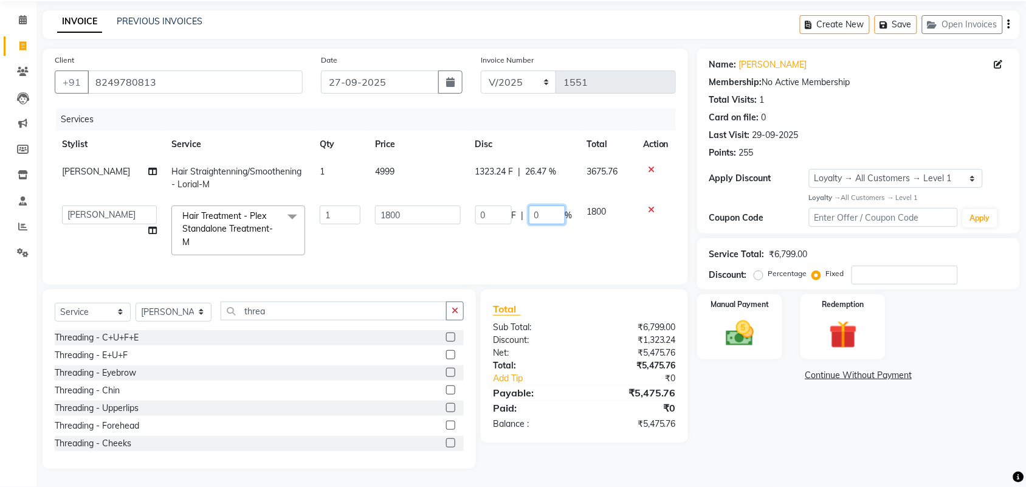
drag, startPoint x: 543, startPoint y: 201, endPoint x: 469, endPoint y: 193, distance: 74.5
click at [469, 198] on td "0 F | 0 %" at bounding box center [524, 230] width 112 height 64
type input "26.47"
click at [462, 230] on tr "[PERSON_NAME] Lipi [PERSON_NAME] [PERSON_NAME] Priya Mam Hair Treatment - Plex …" at bounding box center [365, 230] width 621 height 64
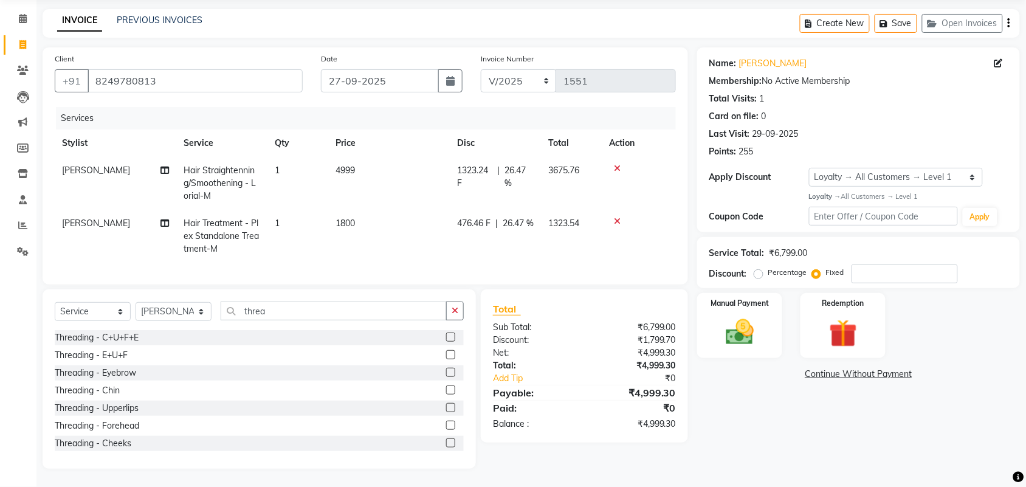
click at [446, 373] on label at bounding box center [450, 372] width 9 height 9
click at [446, 373] on input "checkbox" at bounding box center [450, 373] width 8 height 8
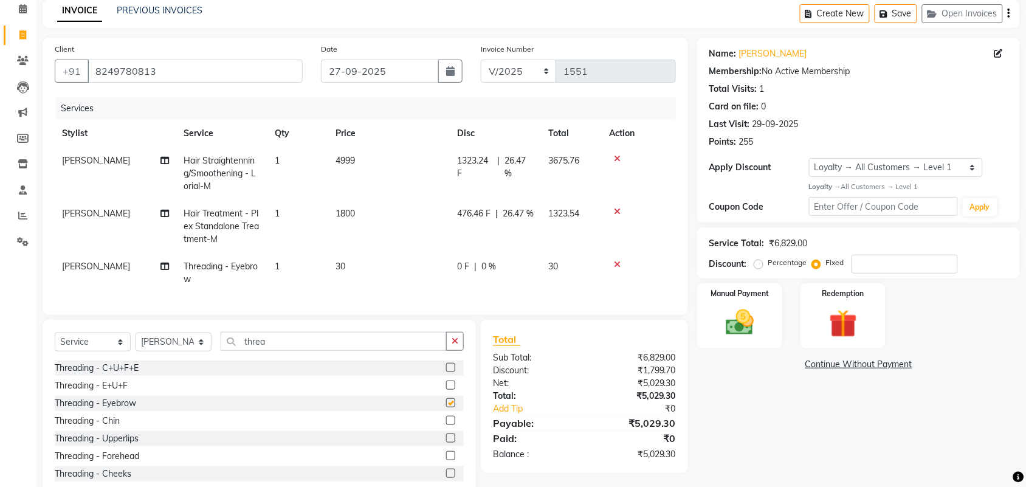
checkbox input "false"
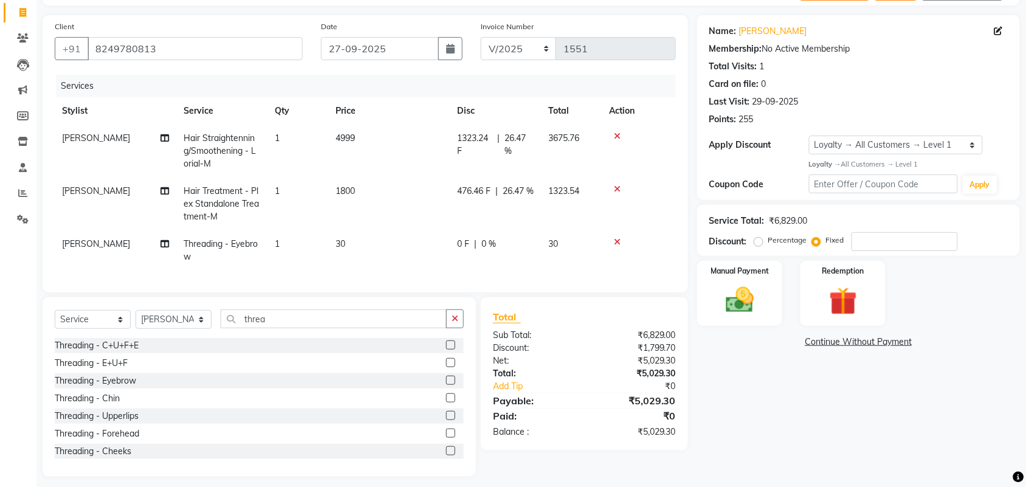
scroll to position [95, 0]
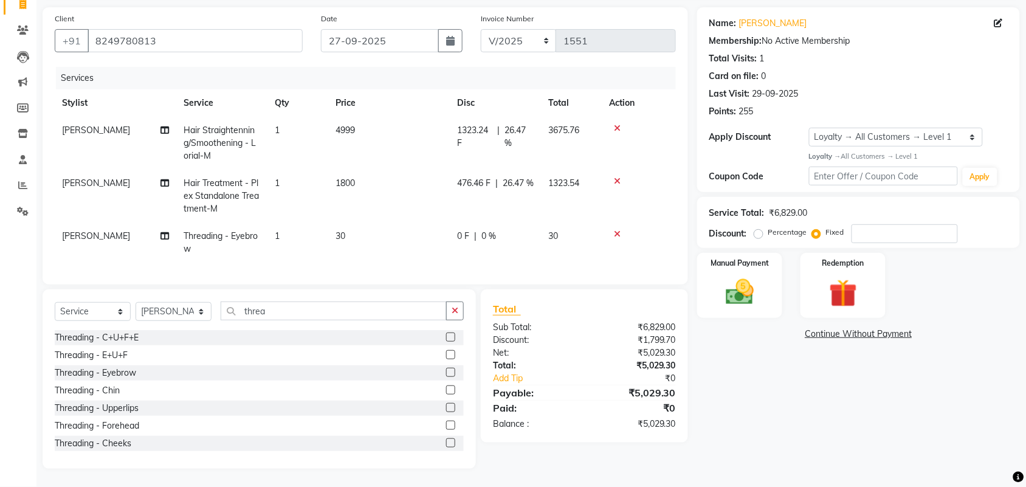
click at [514, 177] on span "26.47 %" at bounding box center [518, 183] width 31 height 13
select select "18717"
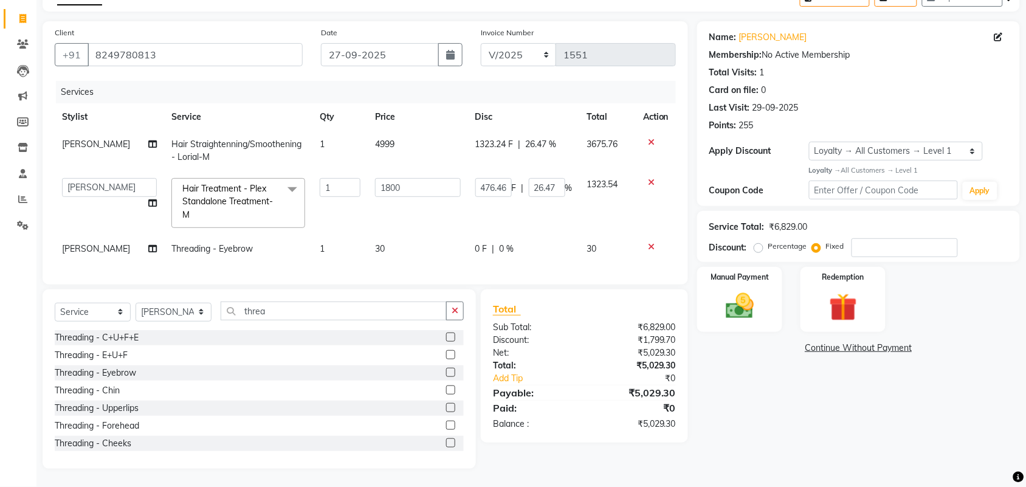
scroll to position [81, 0]
click at [554, 178] on input "26.47" at bounding box center [547, 187] width 36 height 19
type input "26.48"
click at [581, 199] on td "1323.54" at bounding box center [608, 203] width 56 height 64
select select "18717"
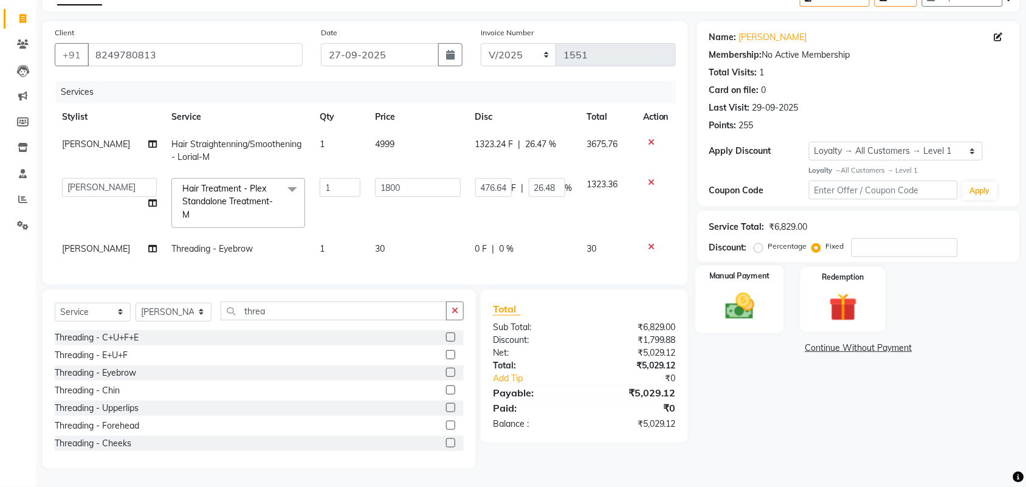
click at [767, 296] on div "Manual Payment" at bounding box center [739, 300] width 89 height 68
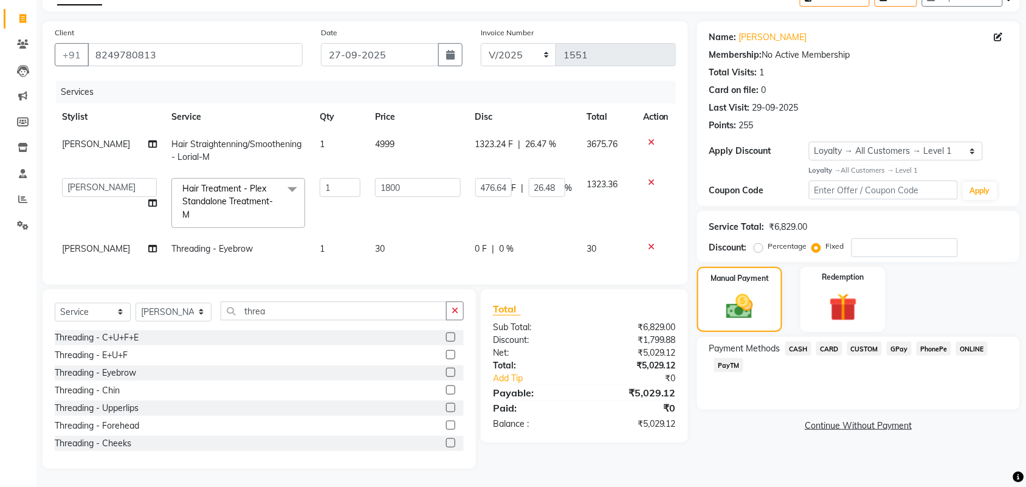
click at [936, 342] on span "PhonePe" at bounding box center [934, 349] width 35 height 14
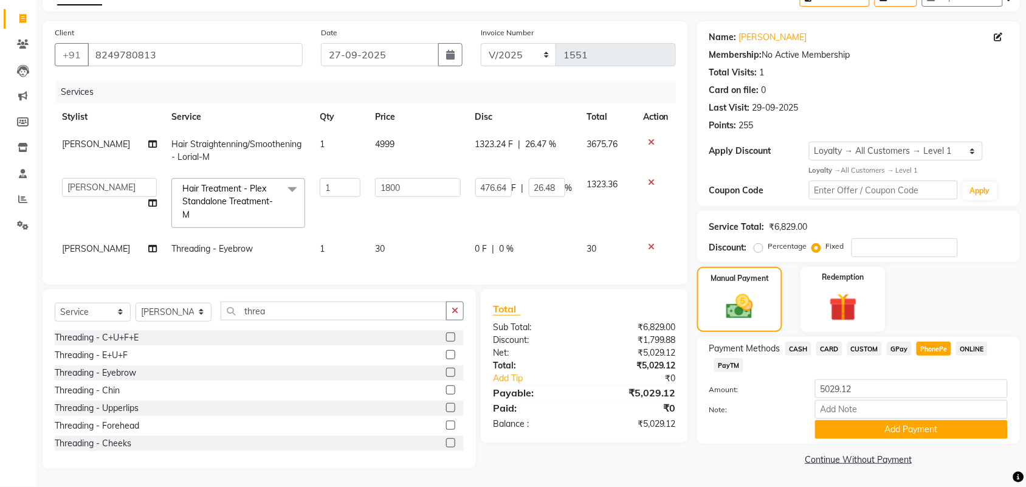
click at [936, 288] on div "Manual Payment Redemption" at bounding box center [858, 299] width 341 height 65
click at [148, 140] on icon at bounding box center [152, 144] width 9 height 9
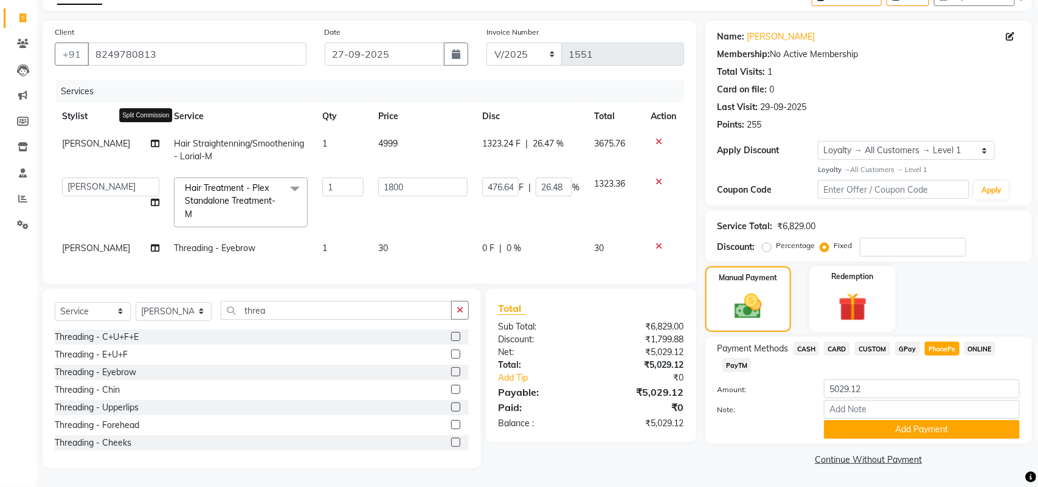
select select "18717"
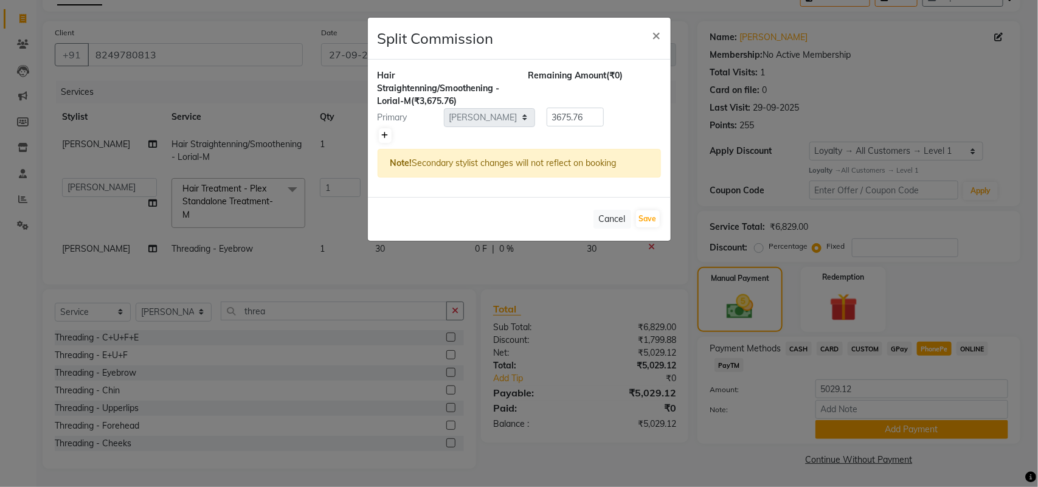
click at [386, 134] on icon at bounding box center [385, 135] width 7 height 7
type input "1837.88"
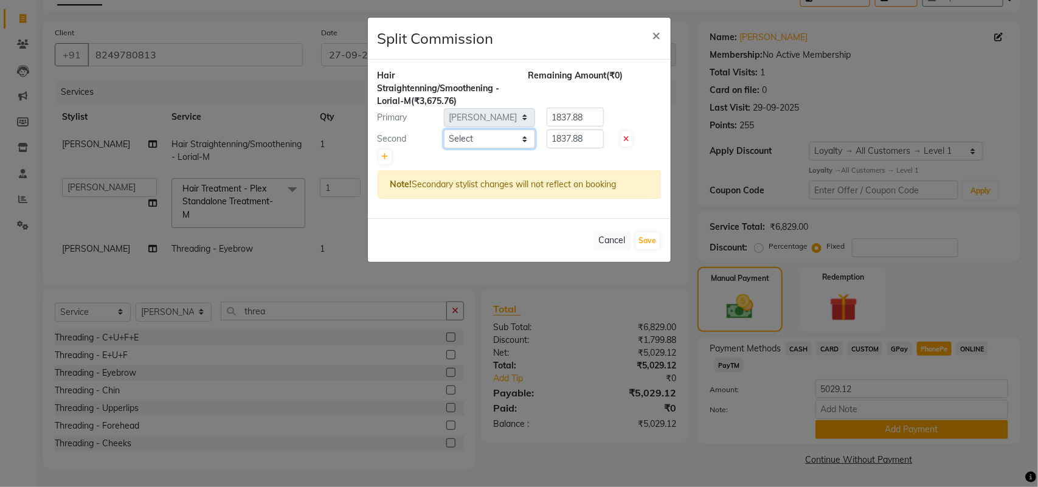
click at [472, 140] on select "Select [PERSON_NAME] [PERSON_NAME] [PERSON_NAME] Priya Mam" at bounding box center [489, 138] width 91 height 19
select select "18719"
click at [444, 129] on select "Select [PERSON_NAME] [PERSON_NAME] [PERSON_NAME] Priya Mam" at bounding box center [489, 138] width 91 height 19
click at [385, 155] on icon at bounding box center [385, 156] width 7 height 7
type input "1225.25"
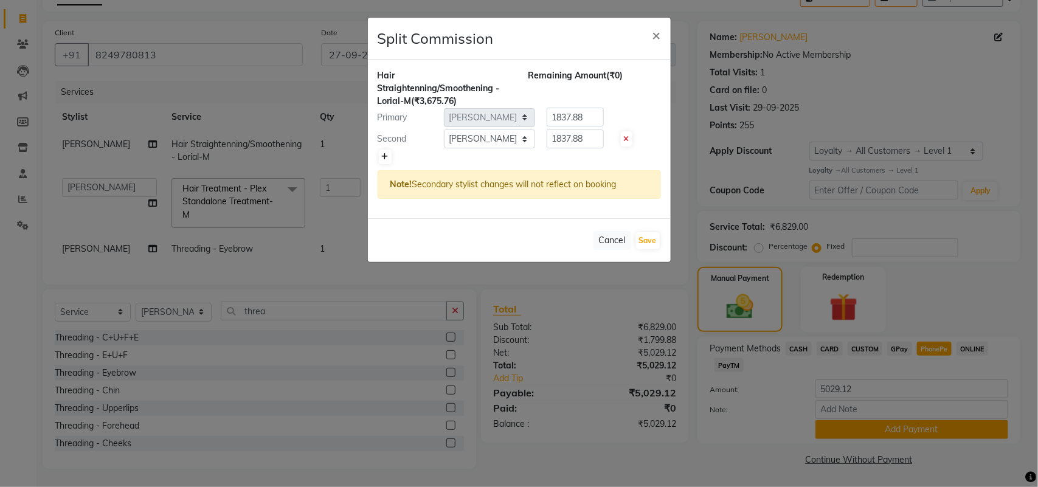
type input "1225.25"
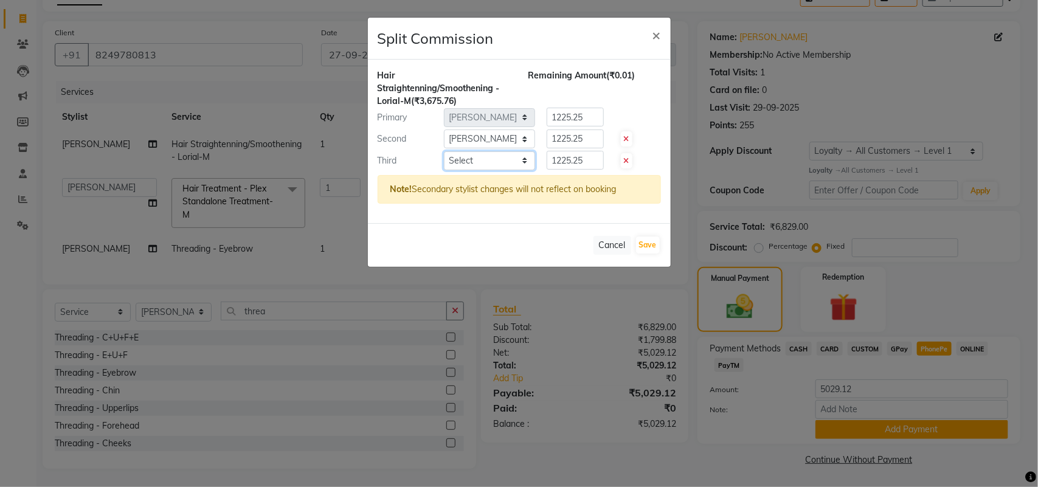
click at [475, 162] on select "Select [PERSON_NAME] [PERSON_NAME] [PERSON_NAME] Priya Mam" at bounding box center [489, 160] width 91 height 19
select select "18718"
click at [444, 151] on select "Select [PERSON_NAME] [PERSON_NAME] [PERSON_NAME] Priya Mam" at bounding box center [489, 160] width 91 height 19
click at [591, 160] on input "1225.25" at bounding box center [574, 160] width 57 height 19
click at [646, 247] on button "Save" at bounding box center [648, 244] width 24 height 17
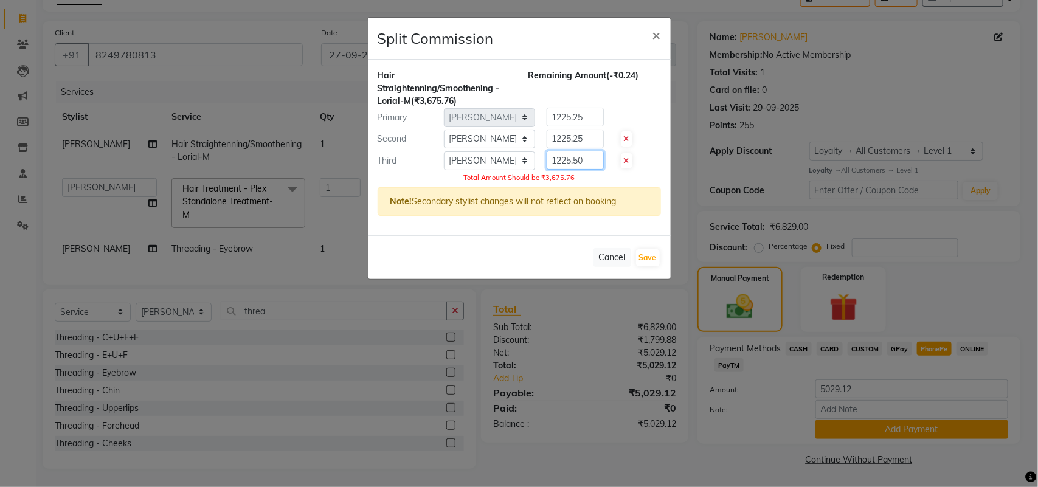
click at [587, 160] on input "1225.50" at bounding box center [574, 160] width 57 height 19
type input "1225.26"
click at [651, 257] on button "Save" at bounding box center [648, 257] width 24 height 17
select select "Select"
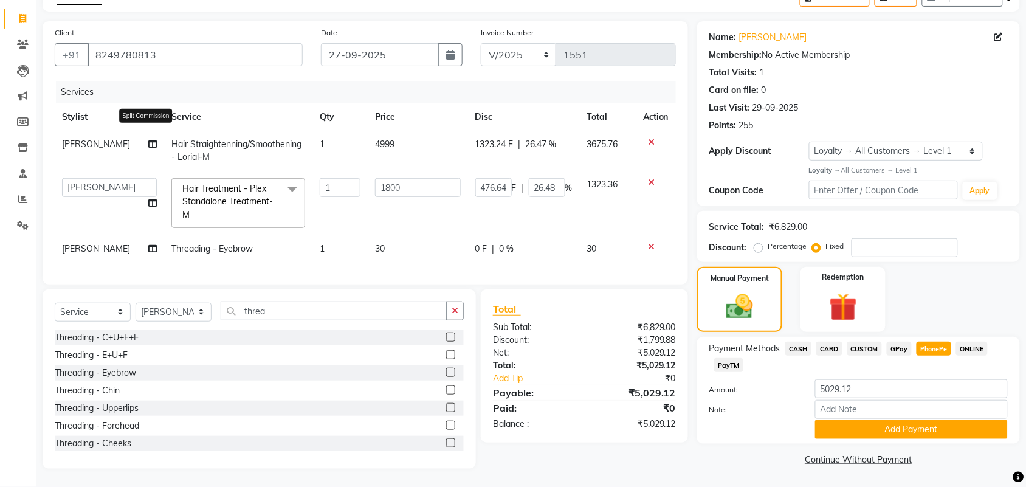
click at [148, 140] on icon at bounding box center [152, 144] width 9 height 9
select select "18717"
select select "18719"
select select "18718"
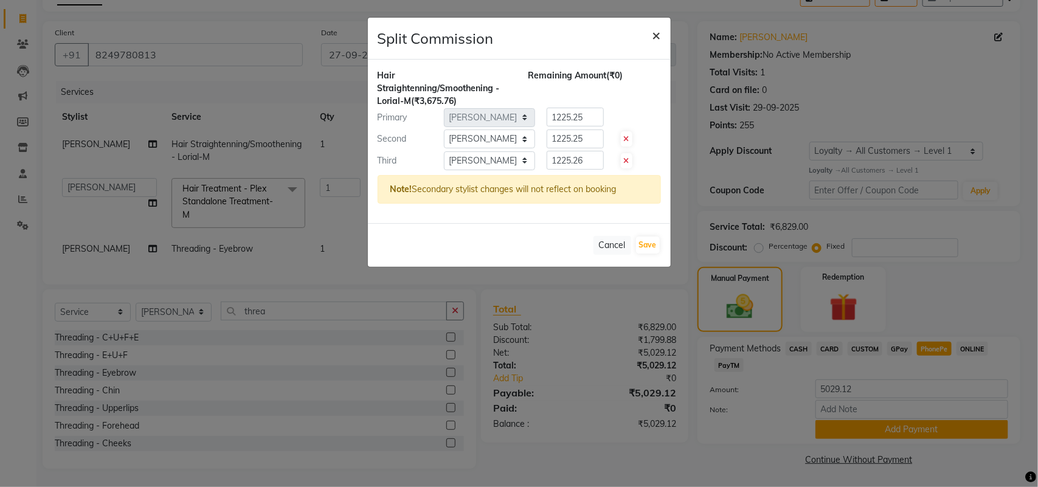
click at [655, 32] on span "×" at bounding box center [656, 35] width 9 height 18
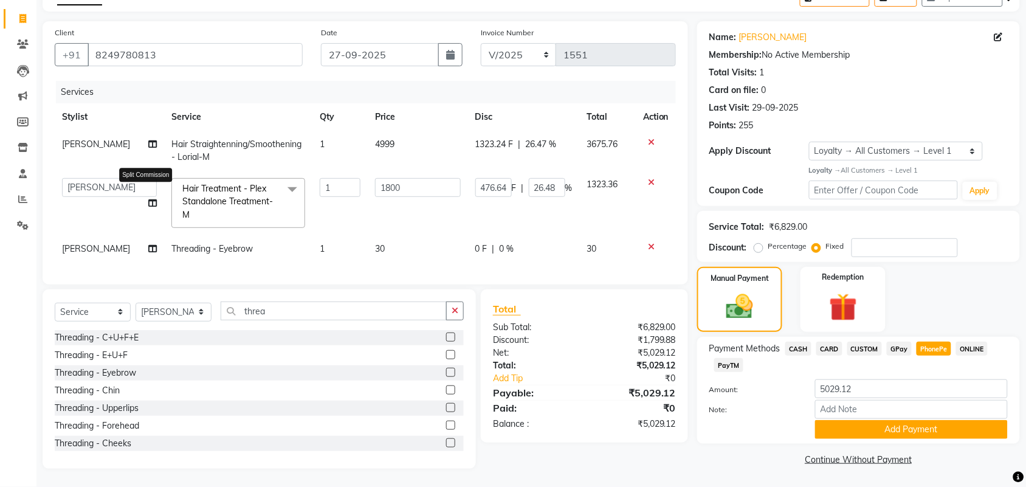
click at [148, 199] on icon at bounding box center [152, 203] width 9 height 9
select select "18717"
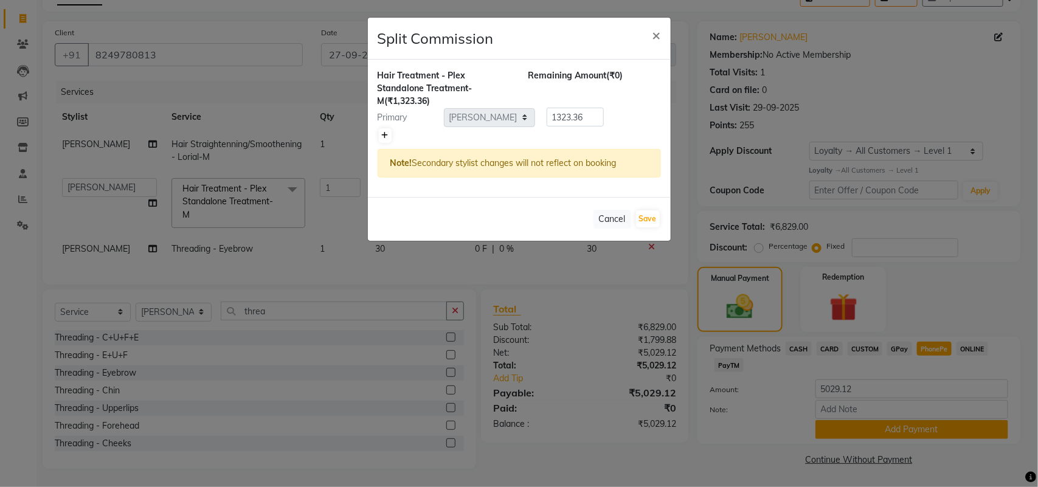
click at [384, 135] on icon at bounding box center [385, 135] width 7 height 7
type input "661.68"
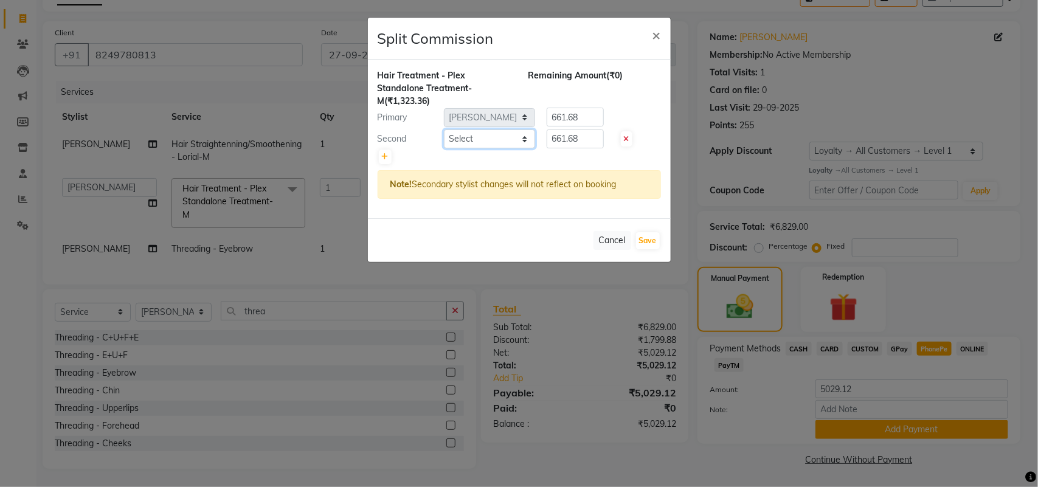
click at [463, 139] on select "Select [PERSON_NAME] [PERSON_NAME] [PERSON_NAME] Priya Mam" at bounding box center [489, 138] width 91 height 19
select select "19182"
click at [444, 129] on select "Select [PERSON_NAME] [PERSON_NAME] [PERSON_NAME] Priya Mam" at bounding box center [489, 138] width 91 height 19
click at [384, 155] on icon at bounding box center [385, 156] width 7 height 7
type input "441.12"
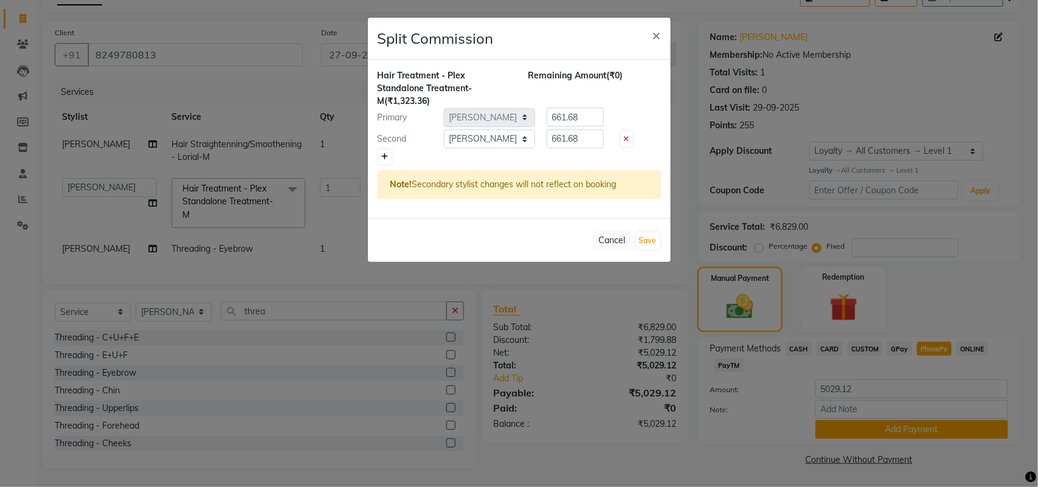
type input "441.12"
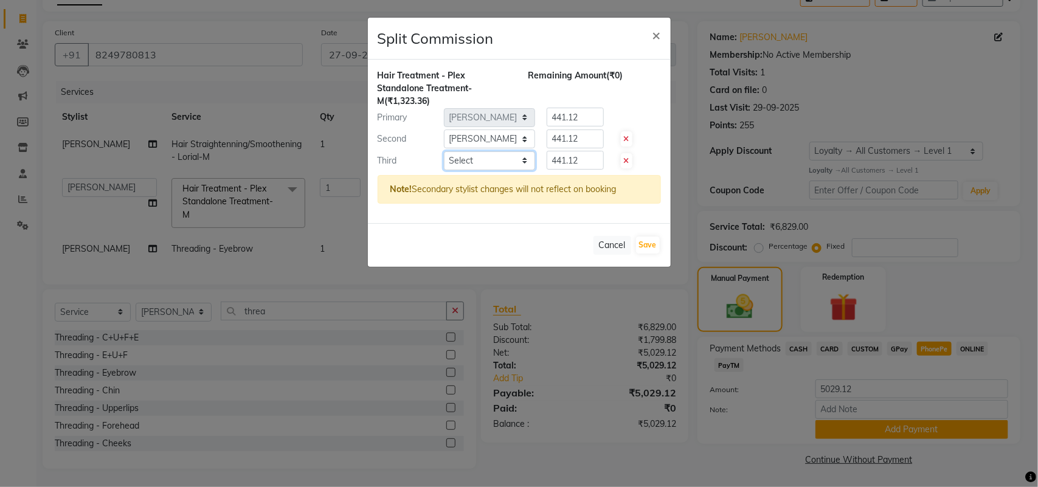
click at [468, 164] on select "Select [PERSON_NAME] [PERSON_NAME] [PERSON_NAME] Priya Mam" at bounding box center [489, 160] width 91 height 19
select select "39263"
click at [444, 151] on select "Select [PERSON_NAME] [PERSON_NAME] [PERSON_NAME] Priya Mam" at bounding box center [489, 160] width 91 height 19
click at [590, 164] on input "441.12" at bounding box center [574, 160] width 57 height 19
type input "441"
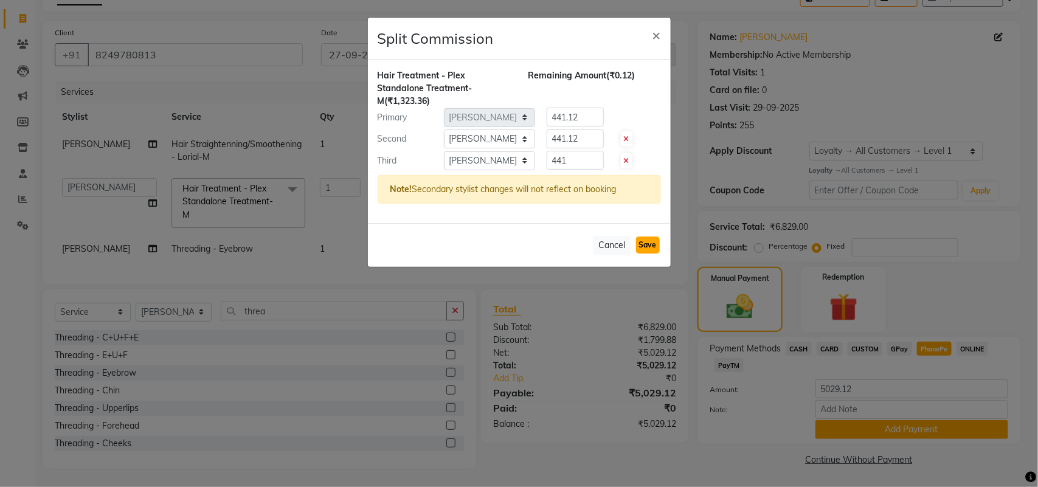
click at [646, 249] on button "Save" at bounding box center [648, 244] width 24 height 17
select select "Select"
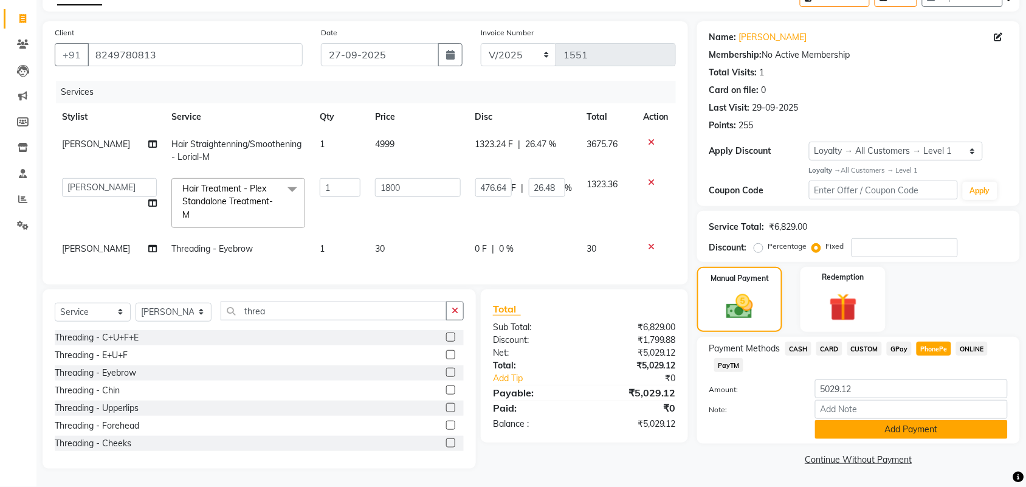
click at [897, 420] on button "Add Payment" at bounding box center [911, 429] width 193 height 19
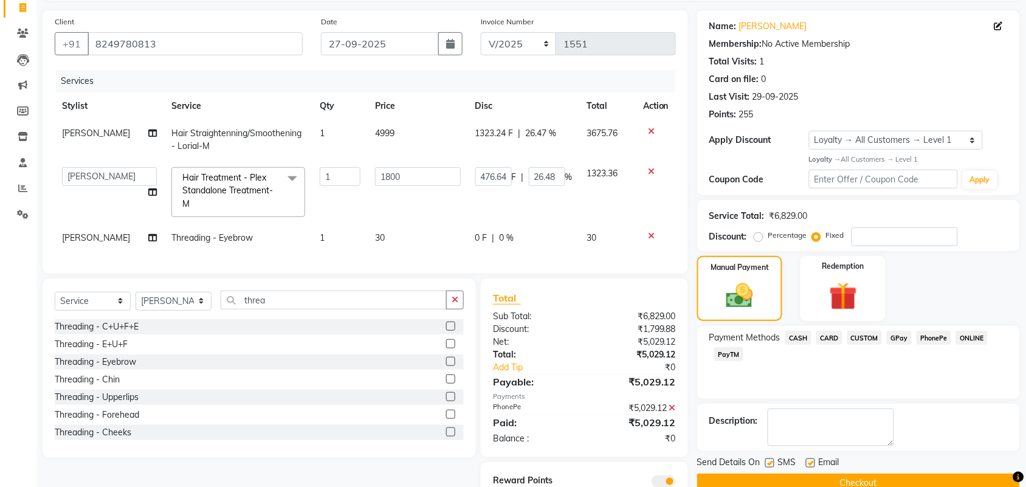
click at [863, 479] on button "Checkout" at bounding box center [858, 483] width 323 height 19
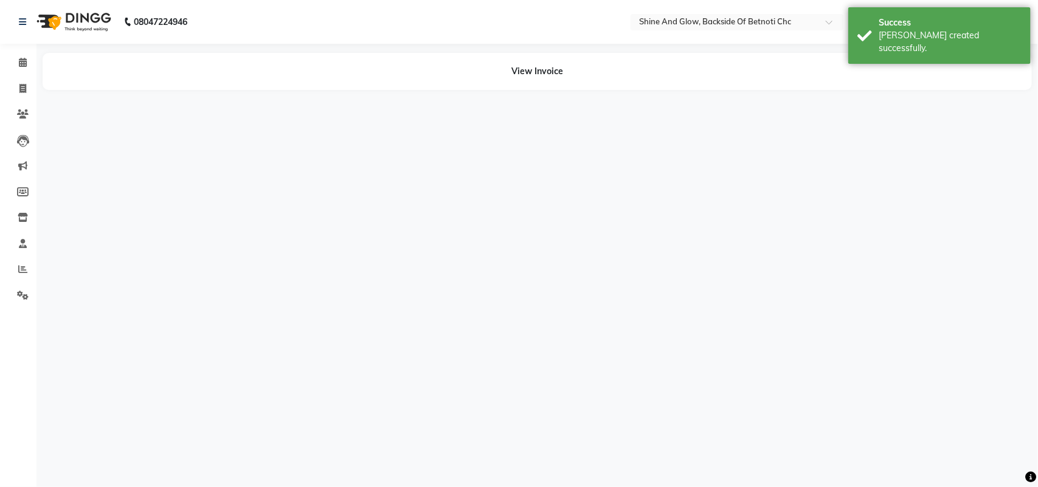
select select "18717"
select select "18719"
select select "18718"
select select "18717"
select select "19182"
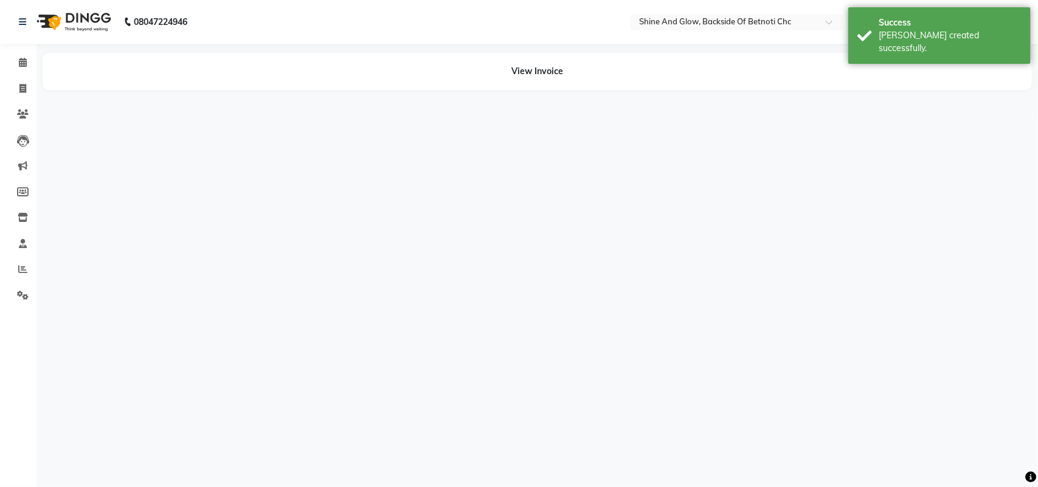
select select "39263"
select select "18717"
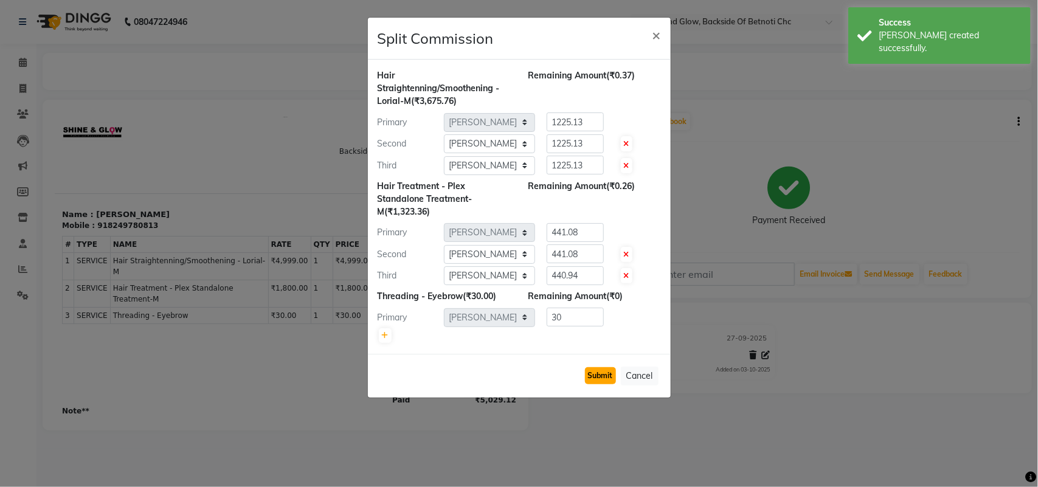
click at [607, 372] on button "Submit" at bounding box center [600, 375] width 31 height 17
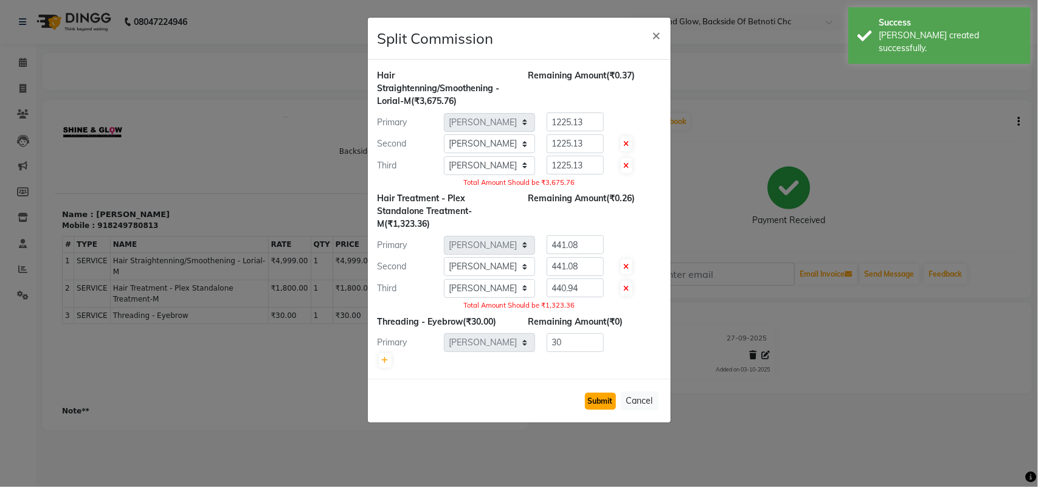
click at [585, 399] on button "Submit" at bounding box center [600, 401] width 31 height 17
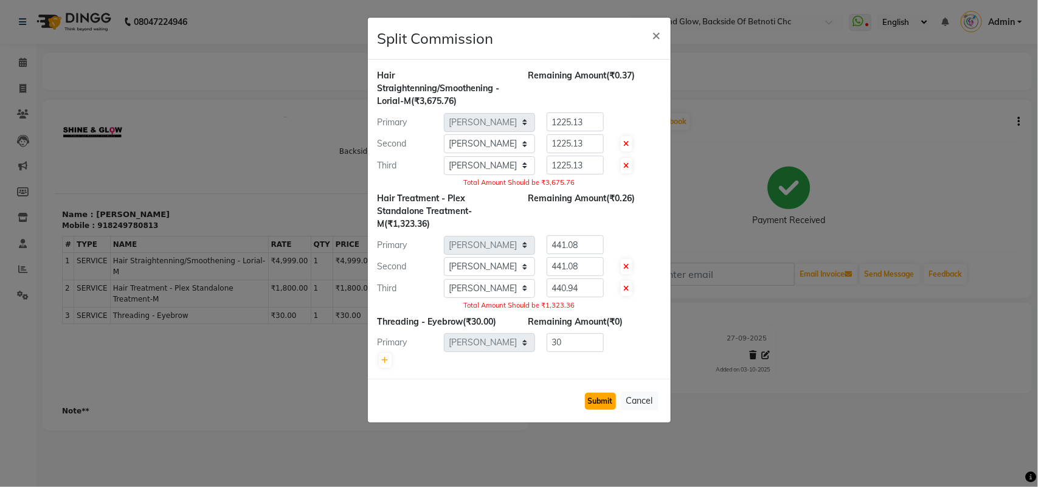
click at [590, 398] on button "Submit" at bounding box center [600, 401] width 31 height 17
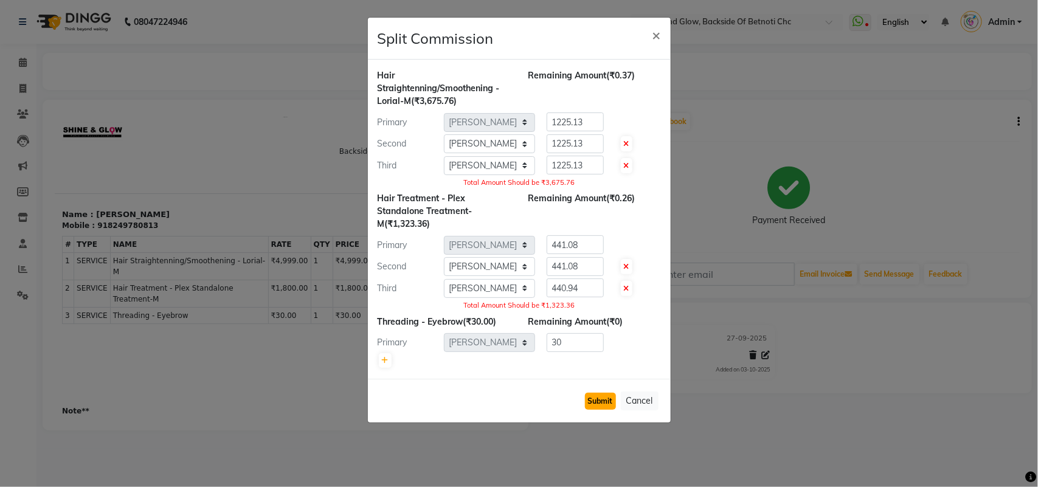
click at [590, 398] on button "Submit" at bounding box center [600, 401] width 31 height 17
click at [593, 165] on input "1225.13" at bounding box center [574, 165] width 57 height 19
type input "1225"
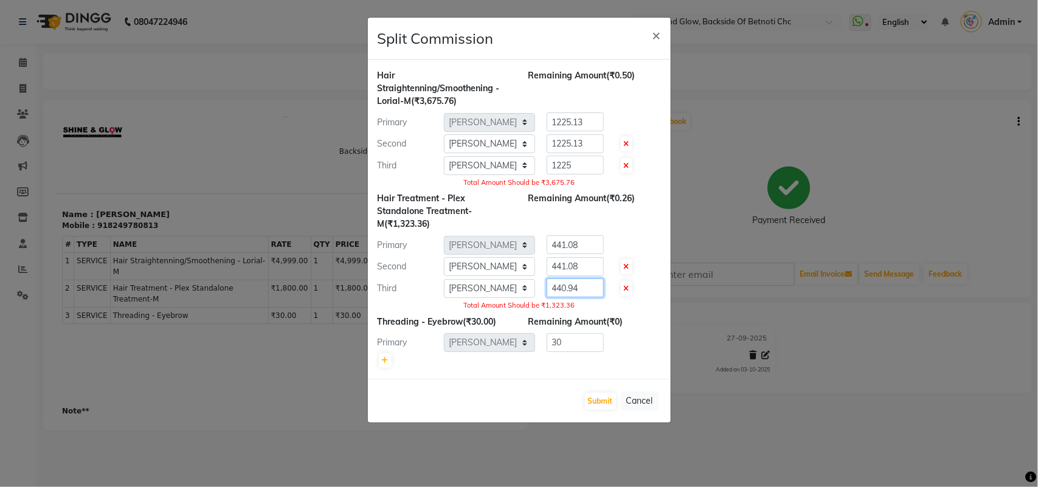
click at [582, 288] on input "440.94" at bounding box center [574, 287] width 57 height 19
click at [607, 402] on button "Submit" at bounding box center [600, 401] width 31 height 17
click at [585, 269] on input "441.08" at bounding box center [574, 266] width 57 height 19
click at [573, 286] on input "441" at bounding box center [574, 287] width 57 height 19
type input "441.20"
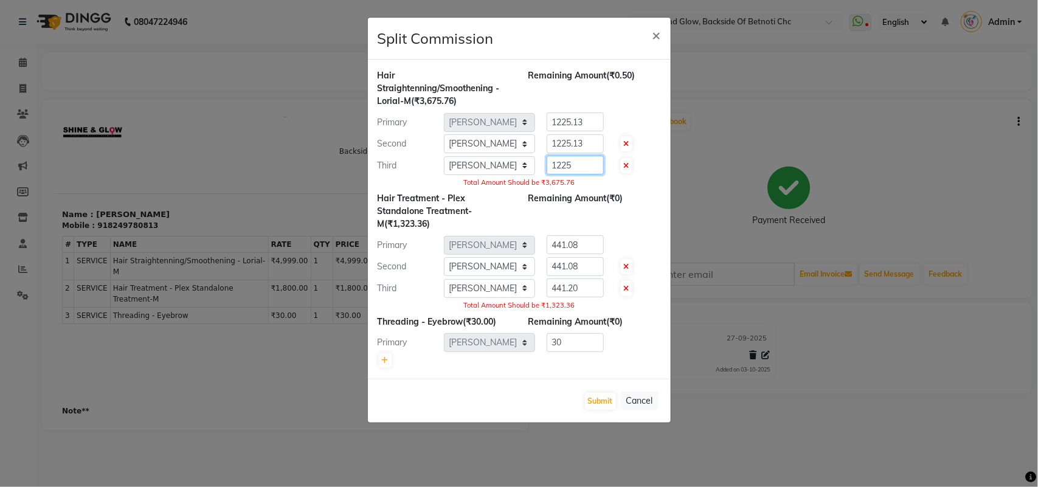
click at [584, 165] on input "1225" at bounding box center [574, 165] width 57 height 19
click at [585, 144] on input "1225.13" at bounding box center [574, 143] width 57 height 19
type input "1225.12"
click at [581, 167] on input "1225" at bounding box center [574, 165] width 57 height 19
type input "1225.51"
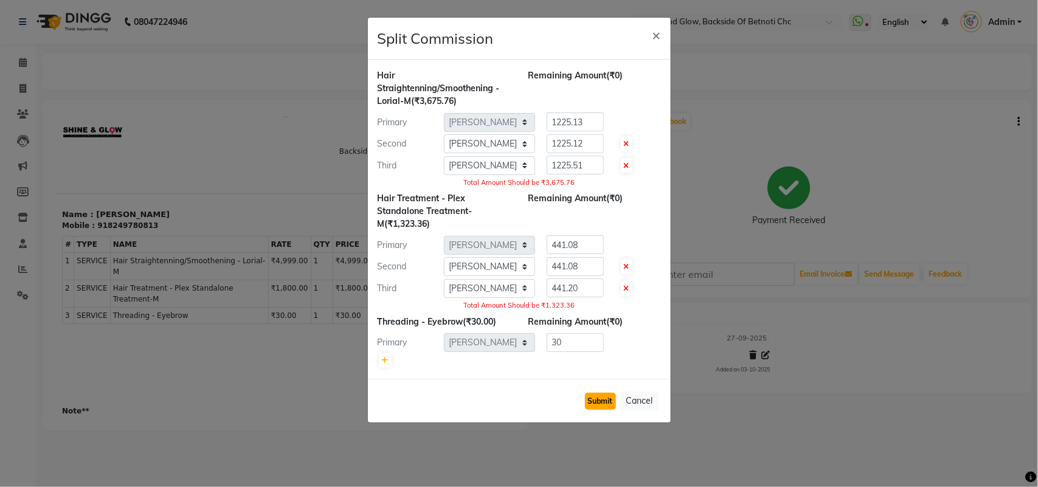
click at [602, 396] on button "Submit" at bounding box center [600, 401] width 31 height 17
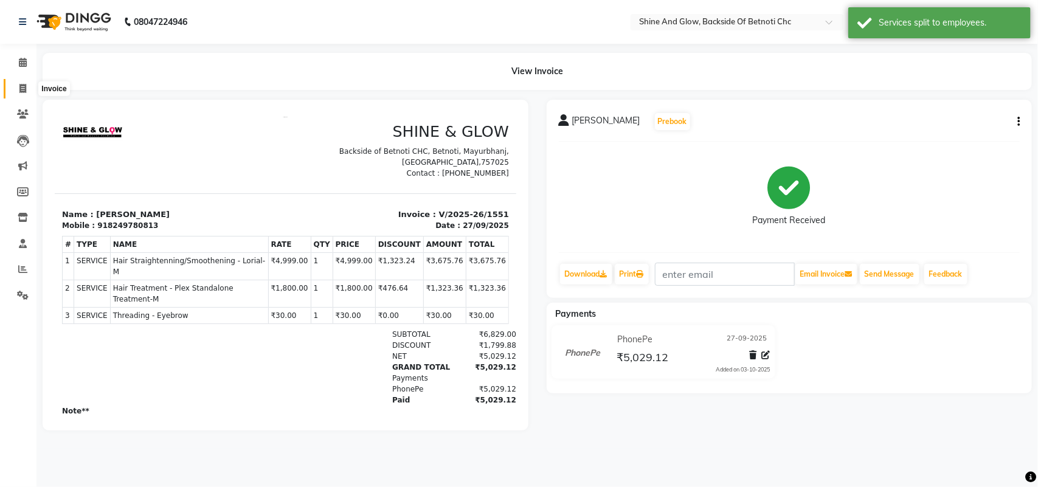
click at [26, 91] on icon at bounding box center [22, 88] width 7 height 9
select select "3848"
select select "service"
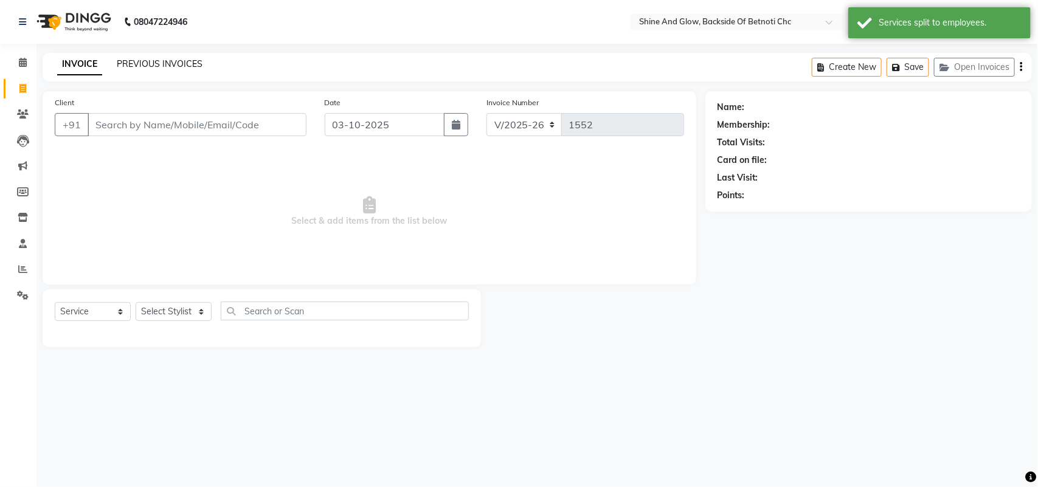
click at [156, 60] on link "PREVIOUS INVOICES" at bounding box center [160, 63] width 86 height 11
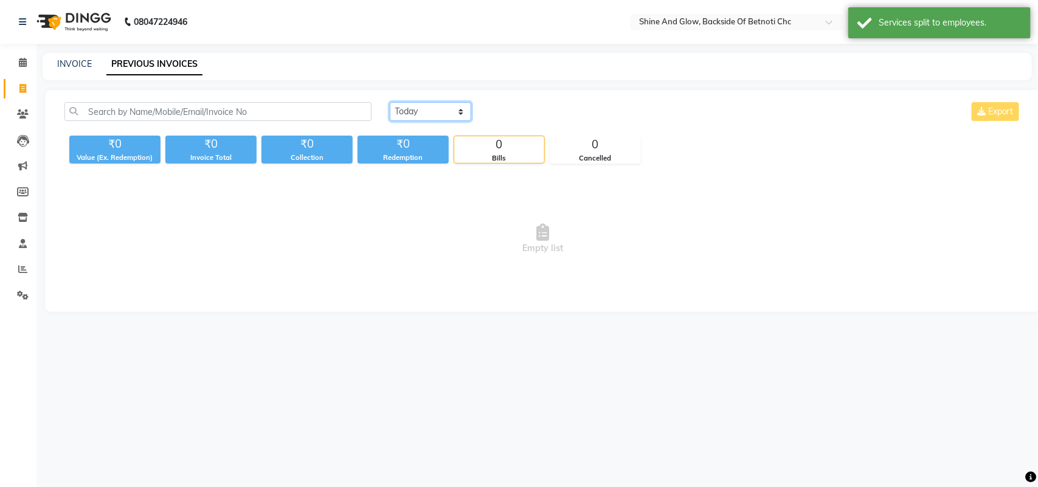
click at [438, 114] on select "[DATE] [DATE] Custom Range" at bounding box center [430, 111] width 81 height 19
select select "range"
click at [390, 102] on select "[DATE] [DATE] Custom Range" at bounding box center [430, 111] width 81 height 19
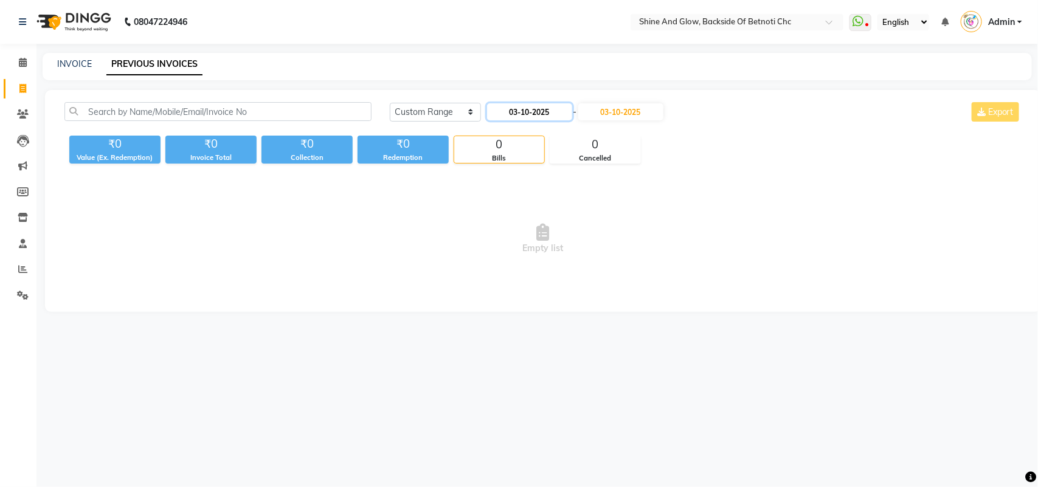
click at [527, 115] on input "03-10-2025" at bounding box center [529, 111] width 85 height 17
select select "10"
select select "2025"
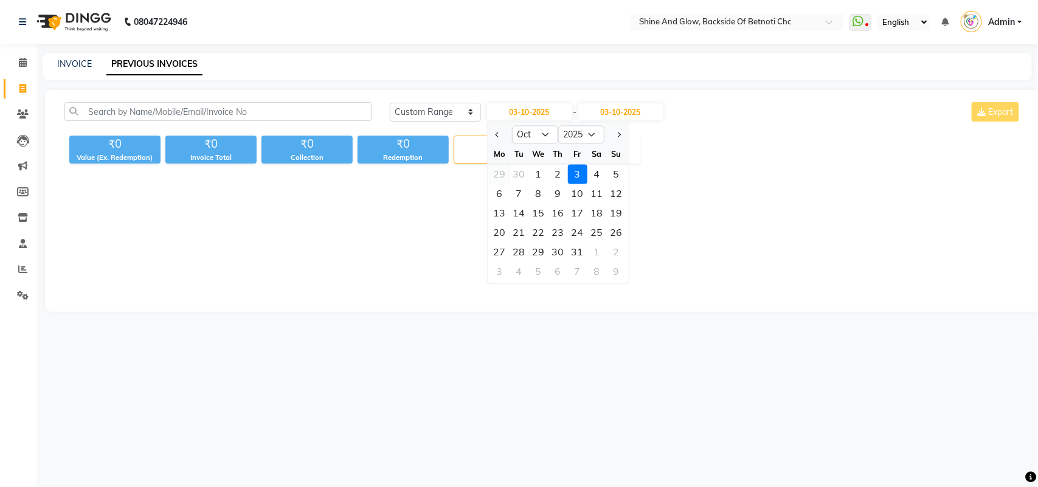
click at [500, 173] on div "29" at bounding box center [499, 174] width 19 height 19
type input "29-09-2025"
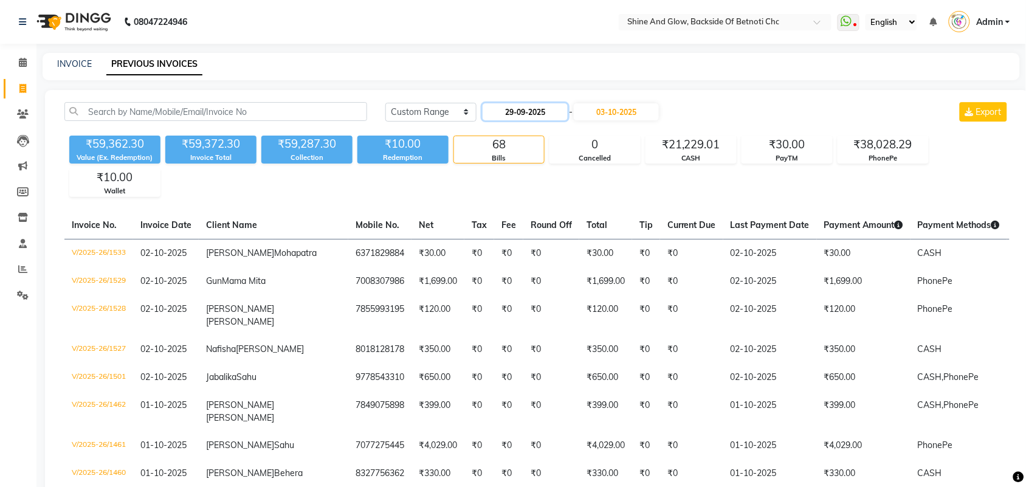
click at [539, 109] on input "29-09-2025" at bounding box center [525, 111] width 85 height 17
select select "9"
select select "2025"
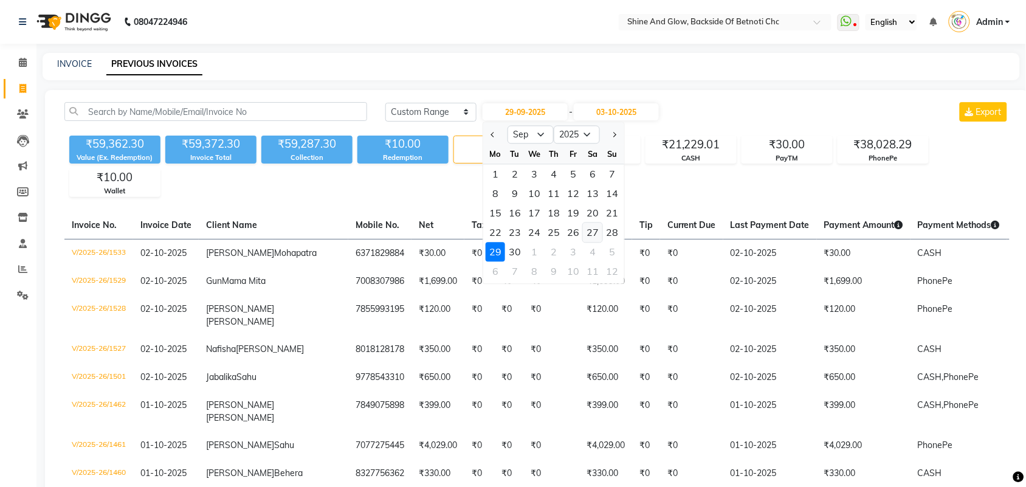
click at [593, 230] on div "27" at bounding box center [592, 232] width 19 height 19
type input "27-09-2025"
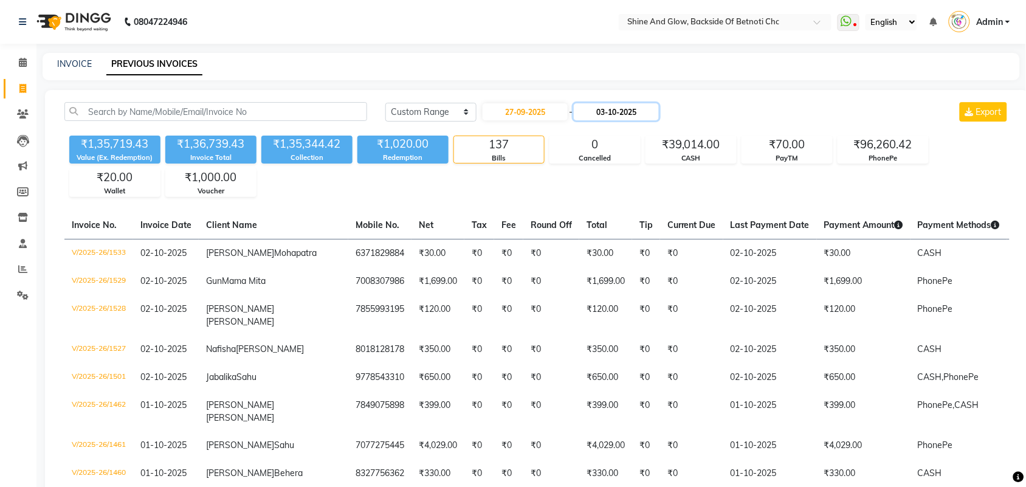
click at [619, 110] on input "03-10-2025" at bounding box center [616, 111] width 85 height 17
select select "10"
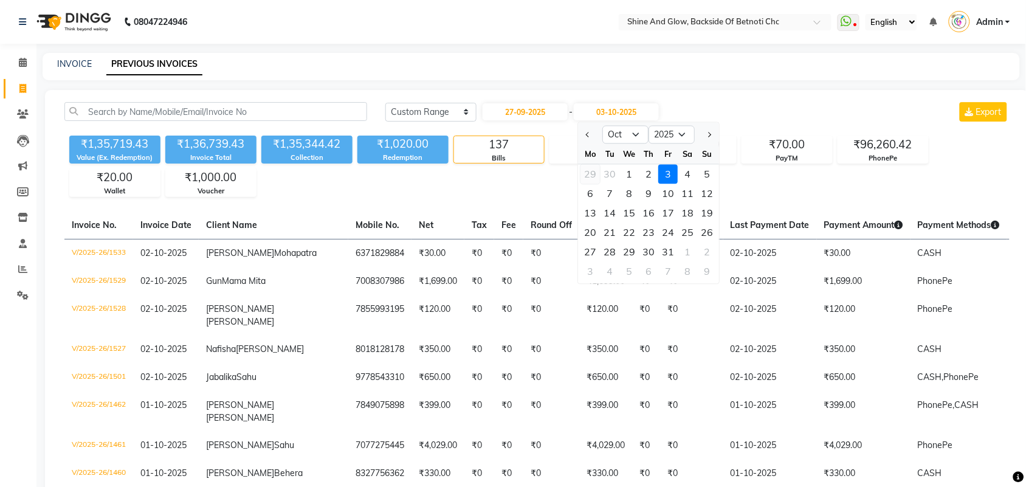
click at [587, 177] on div "29" at bounding box center [590, 174] width 19 height 19
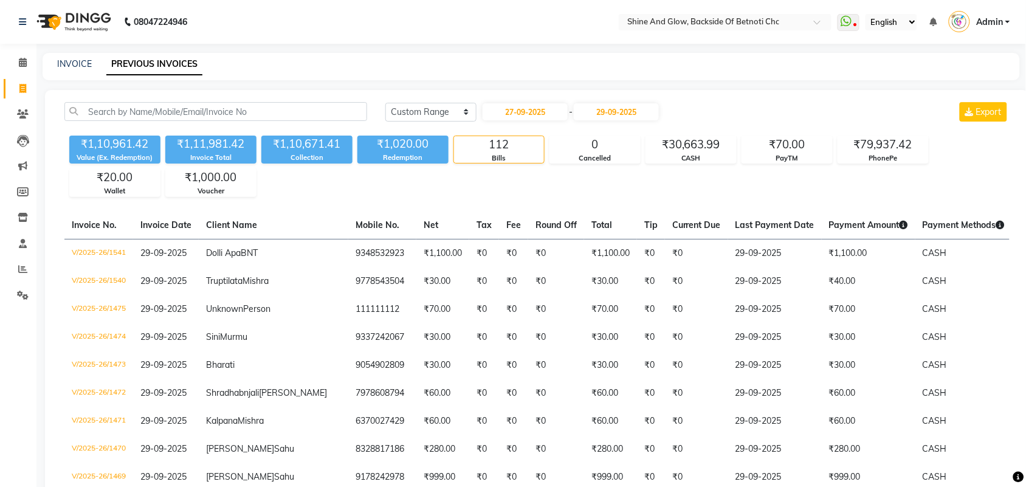
click at [618, 111] on input "29-09-2025" at bounding box center [616, 111] width 85 height 17
click at [689, 226] on div "27" at bounding box center [687, 232] width 19 height 19
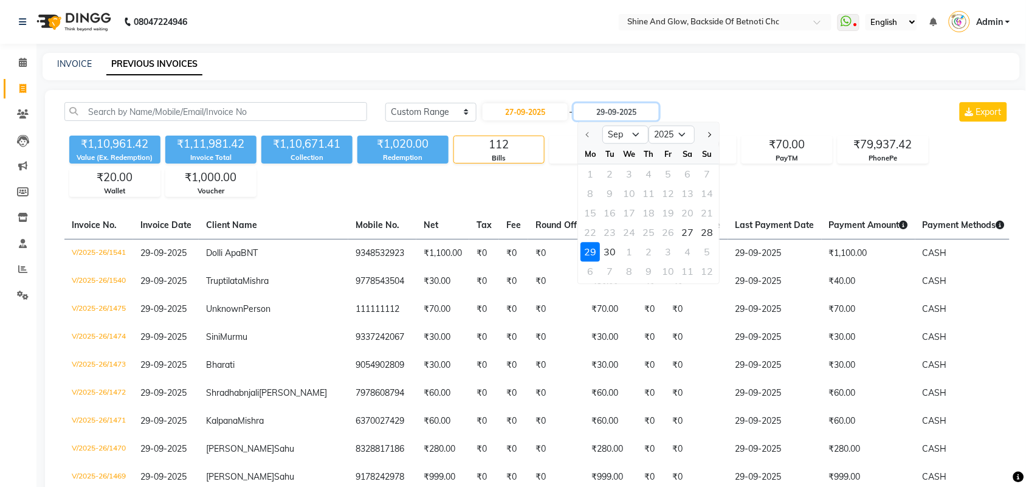
type input "27-09-2025"
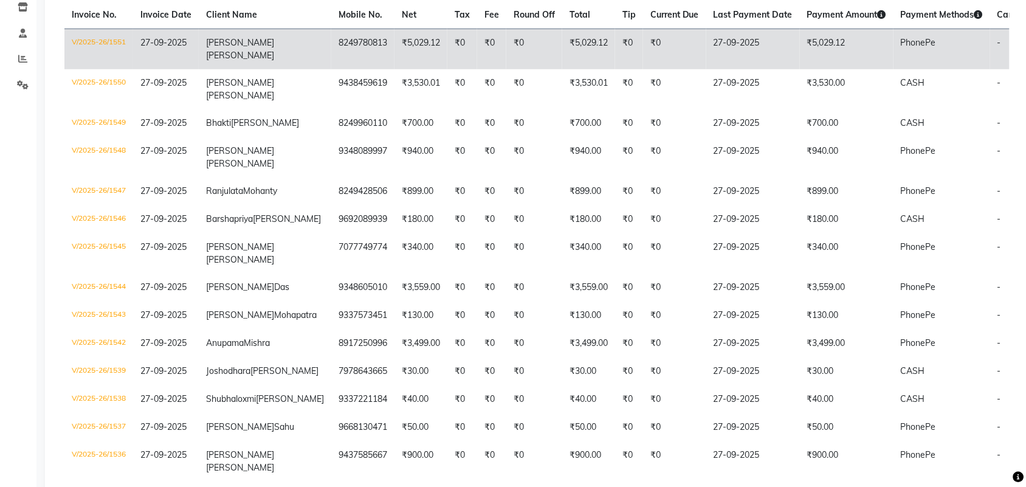
scroll to position [59, 0]
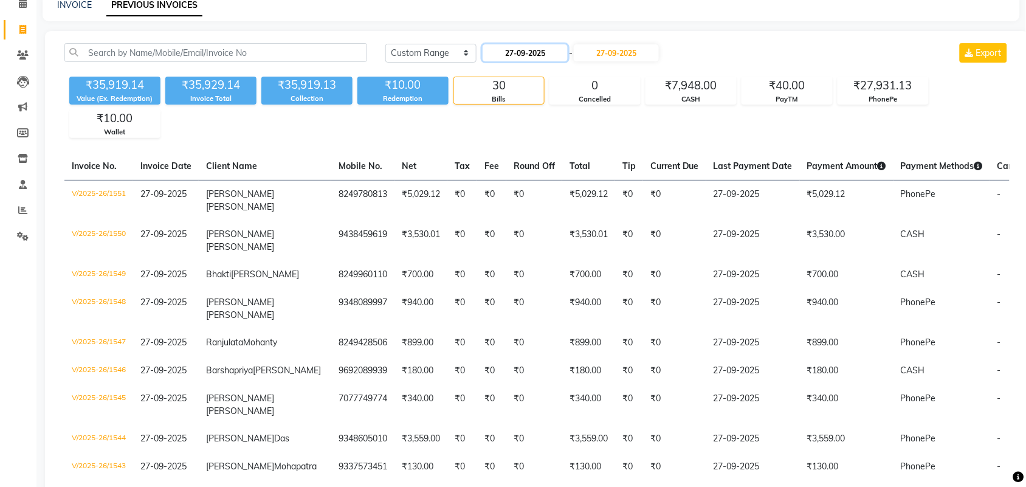
click at [530, 52] on input "27-09-2025" at bounding box center [525, 52] width 85 height 17
select select "9"
select select "2025"
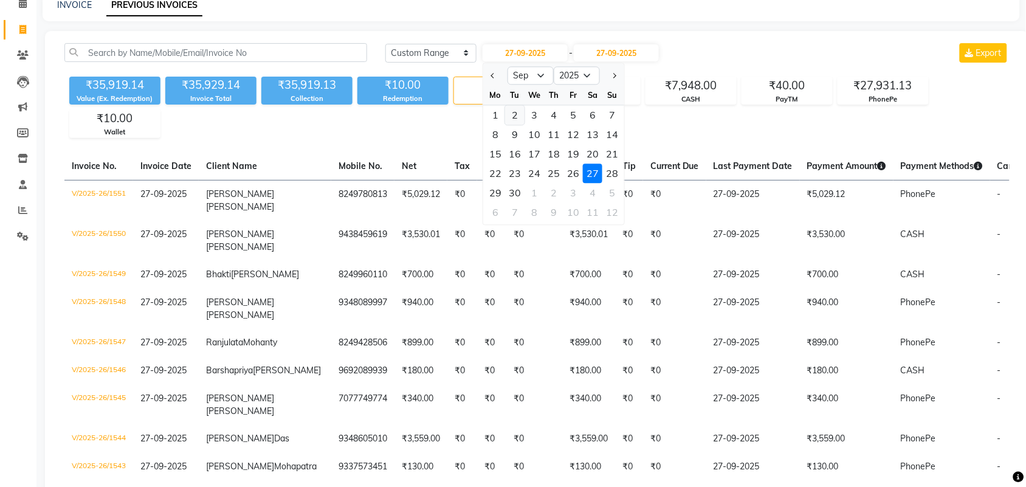
click at [517, 109] on div "2" at bounding box center [514, 115] width 19 height 19
type input "[DATE]"
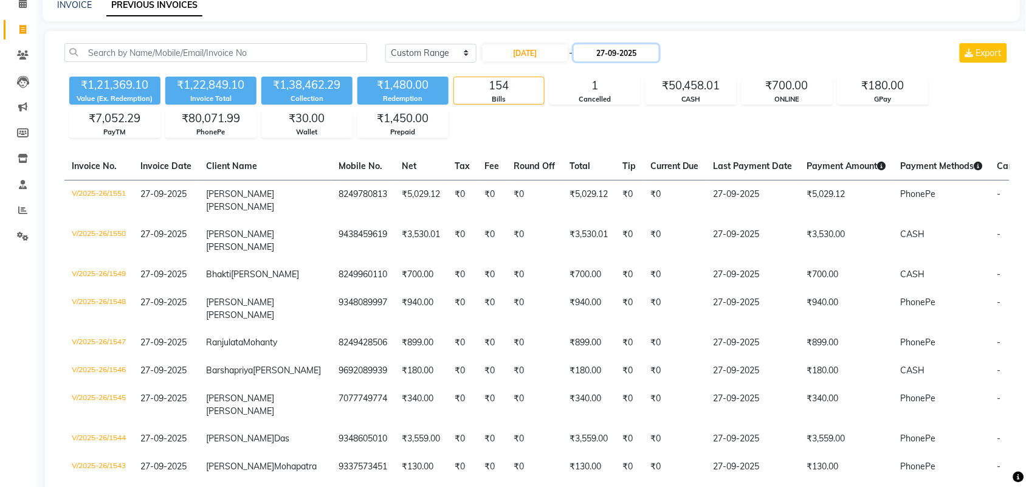
click at [622, 52] on input "27-09-2025" at bounding box center [616, 52] width 85 height 17
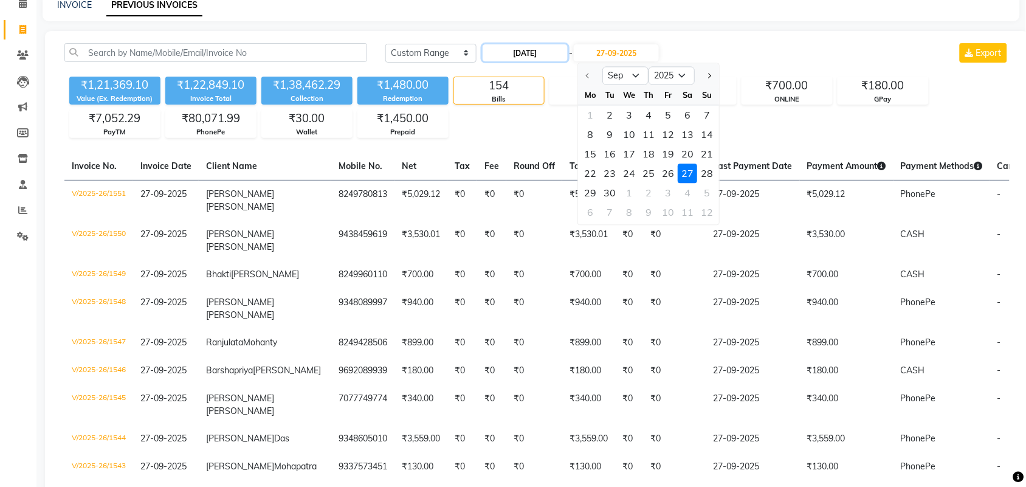
click at [546, 47] on input "[DATE]" at bounding box center [525, 52] width 85 height 17
select select "9"
select select "2025"
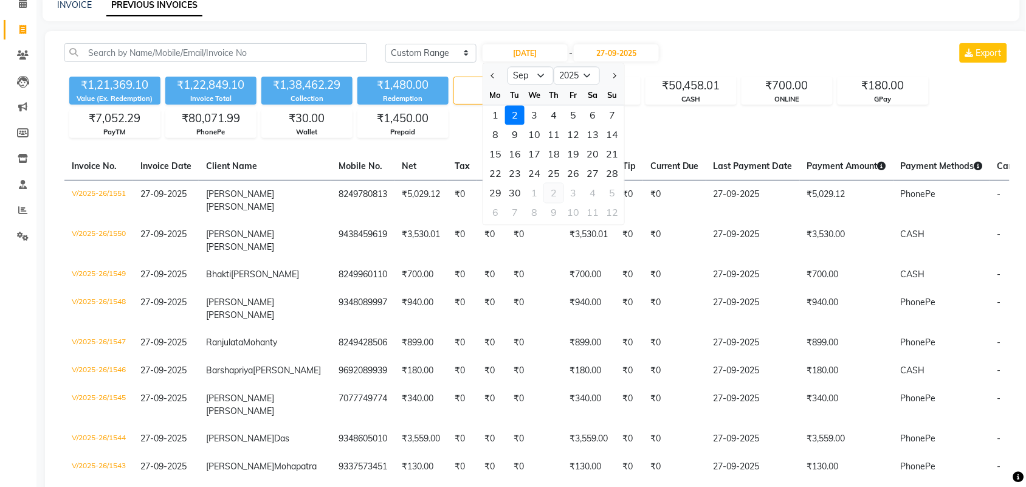
click at [553, 196] on div "2" at bounding box center [553, 193] width 19 height 19
type input "02-10-2025"
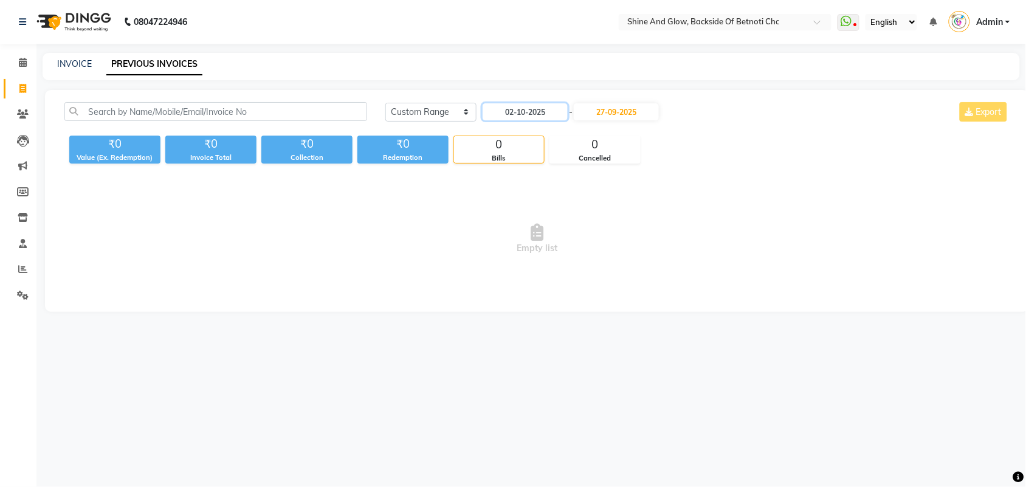
scroll to position [0, 0]
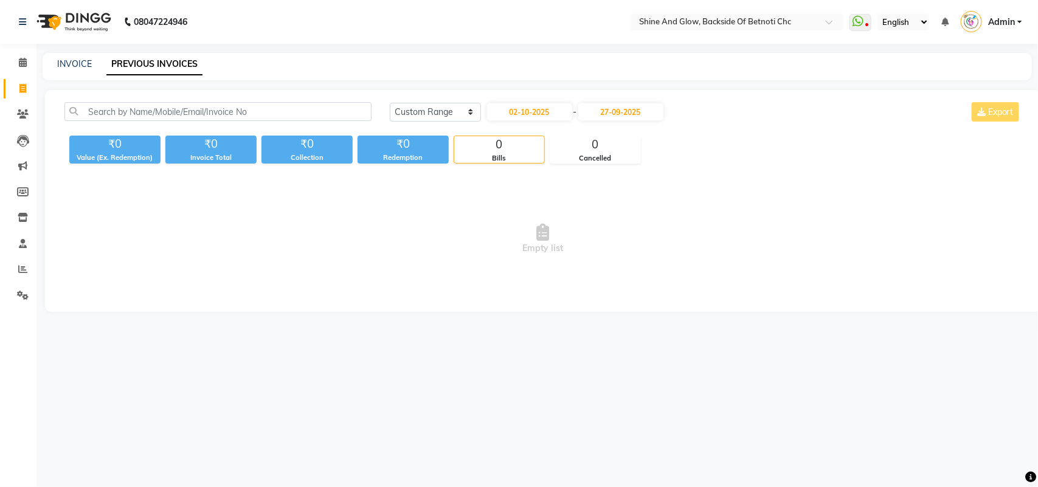
click at [621, 59] on div "INVOICE PREVIOUS INVOICES" at bounding box center [530, 64] width 974 height 13
click at [597, 114] on input "27-09-2025" at bounding box center [620, 111] width 85 height 17
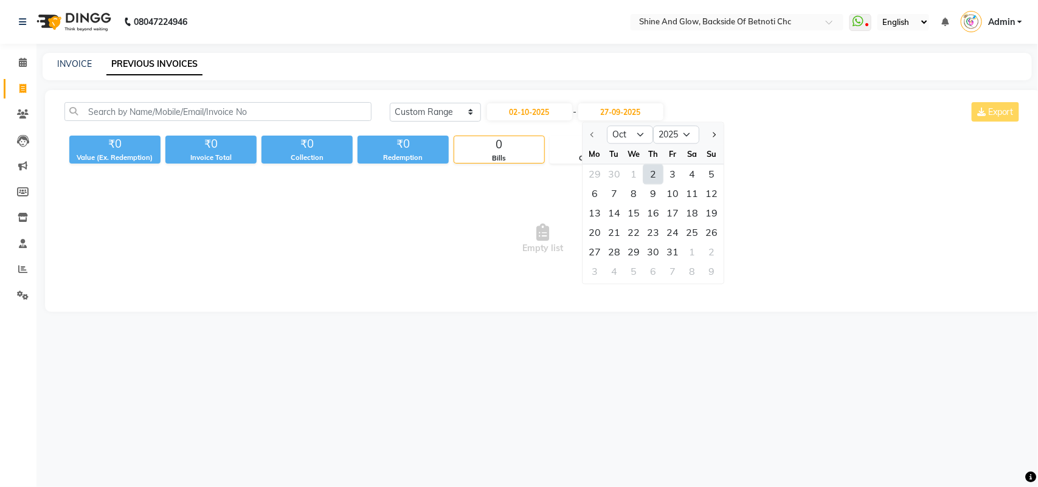
click at [658, 174] on div "2" at bounding box center [652, 174] width 19 height 19
type input "02-10-2025"
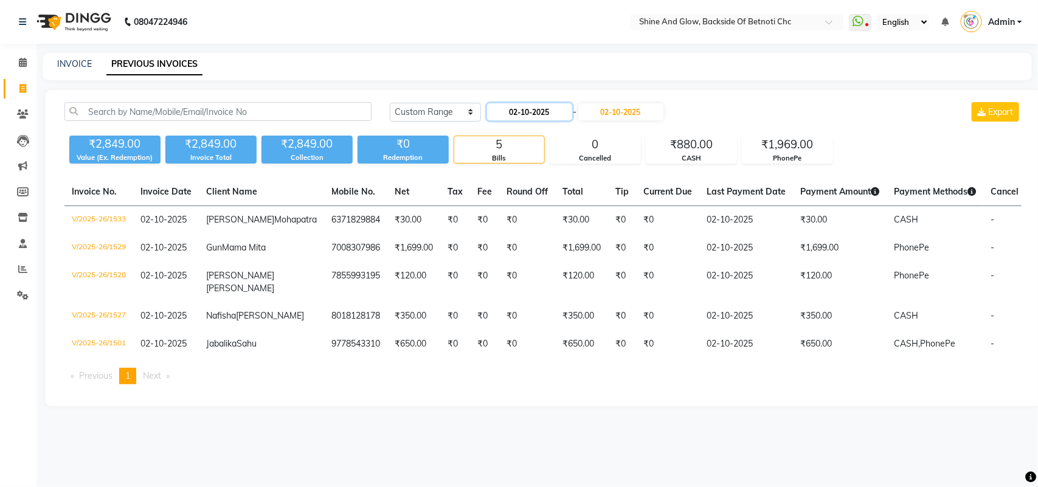
click at [539, 115] on input "02-10-2025" at bounding box center [529, 111] width 85 height 17
select select "10"
select select "2025"
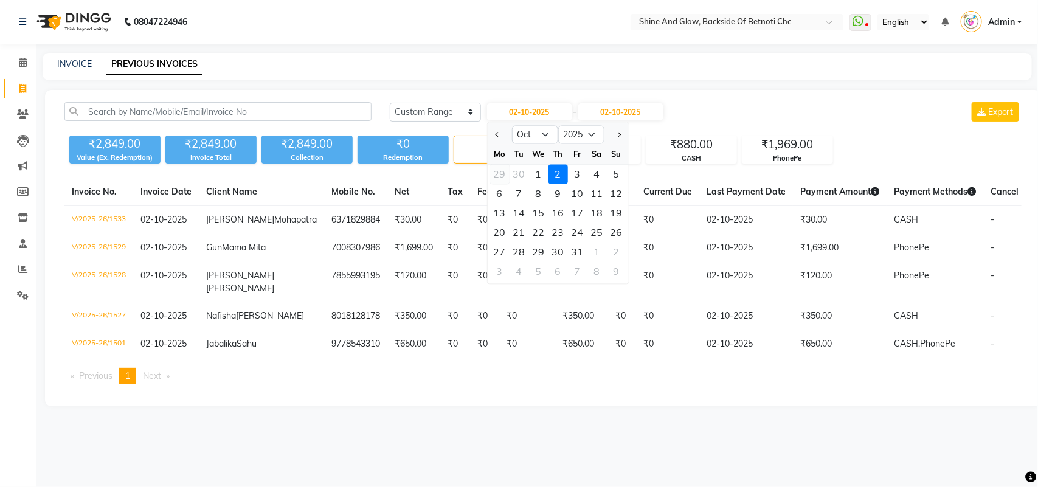
click at [498, 170] on div "29" at bounding box center [499, 174] width 19 height 19
type input "29-09-2025"
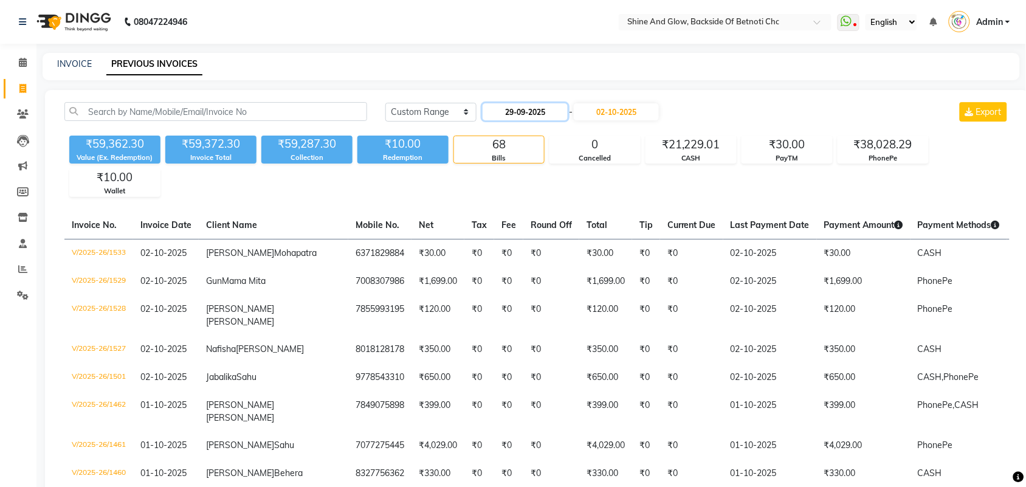
click at [551, 114] on input "29-09-2025" at bounding box center [525, 111] width 85 height 17
select select "9"
select select "2025"
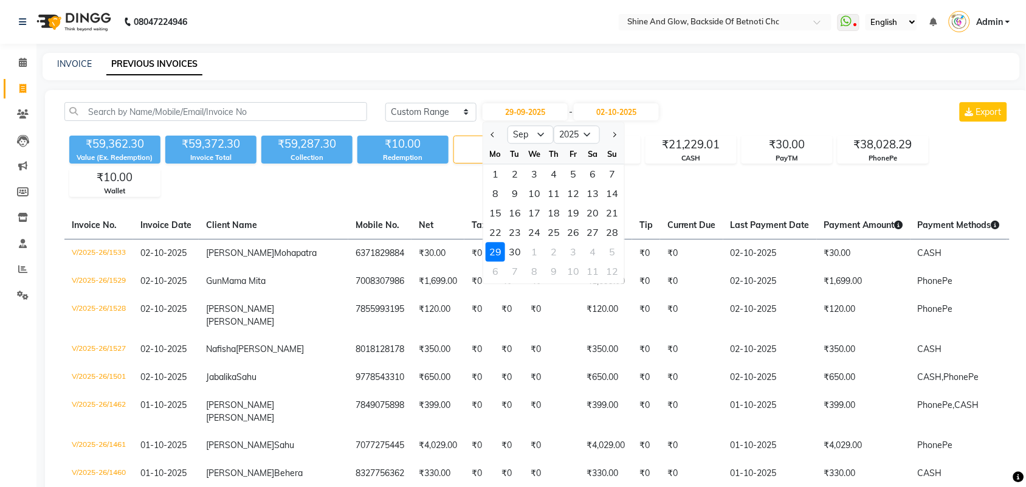
drag, startPoint x: 588, startPoint y: 233, endPoint x: 594, endPoint y: 225, distance: 9.6
click at [591, 229] on div "27" at bounding box center [592, 232] width 19 height 19
type input "27-09-2025"
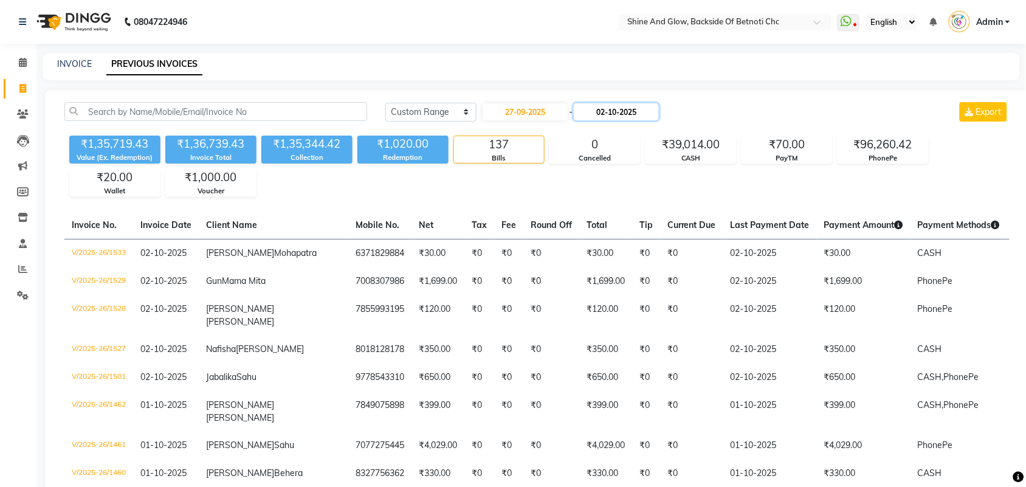
click at [617, 114] on input "02-10-2025" at bounding box center [616, 111] width 85 height 17
select select "10"
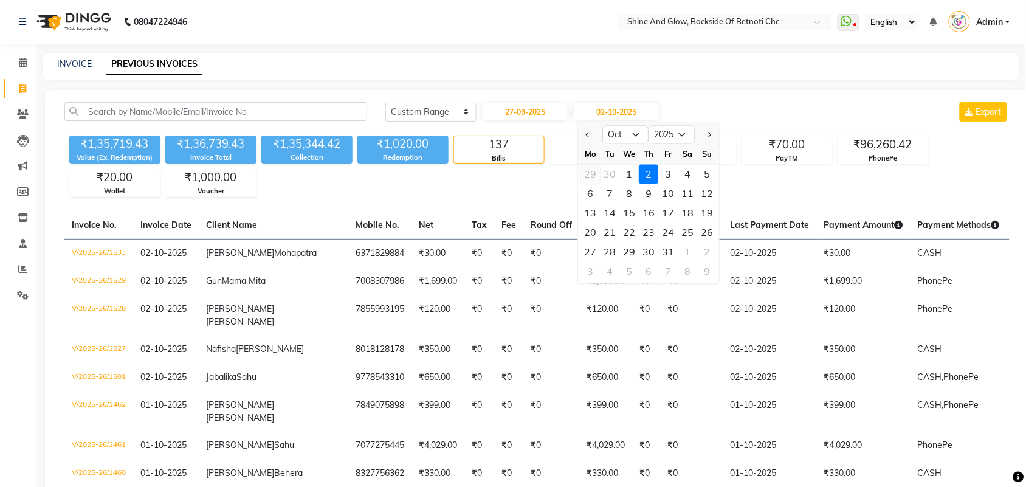
click at [596, 171] on div "29" at bounding box center [590, 174] width 19 height 19
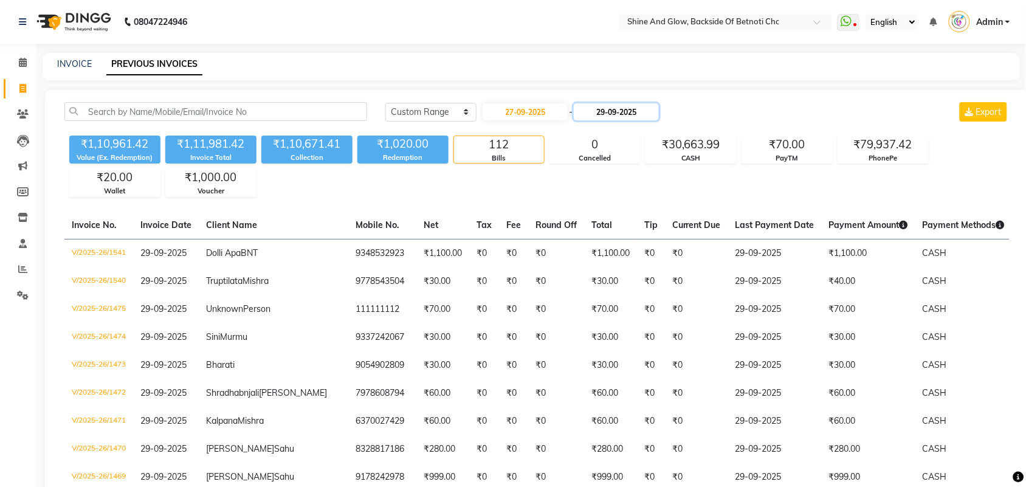
click at [625, 111] on input "29-09-2025" at bounding box center [616, 111] width 85 height 17
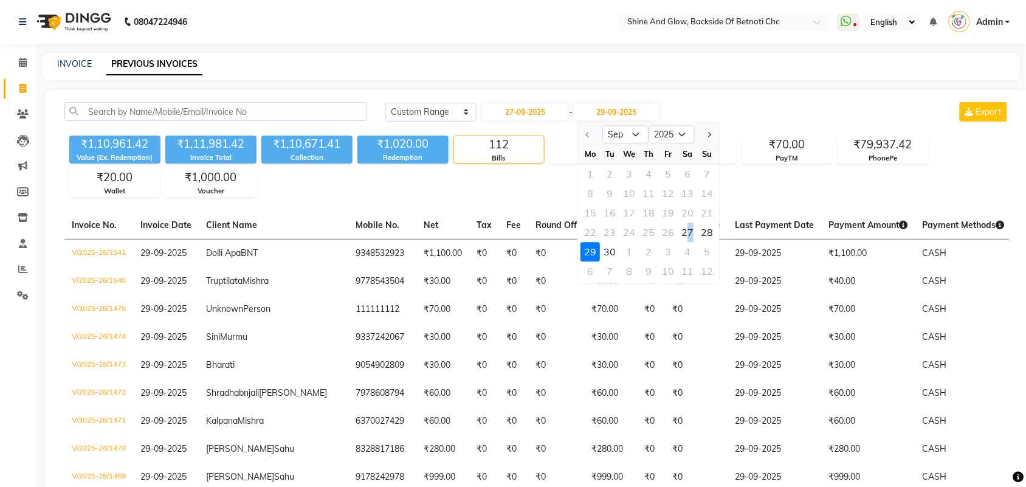
drag, startPoint x: 691, startPoint y: 231, endPoint x: 685, endPoint y: 233, distance: 6.3
click at [691, 231] on div "27" at bounding box center [687, 232] width 19 height 19
type input "27-09-2025"
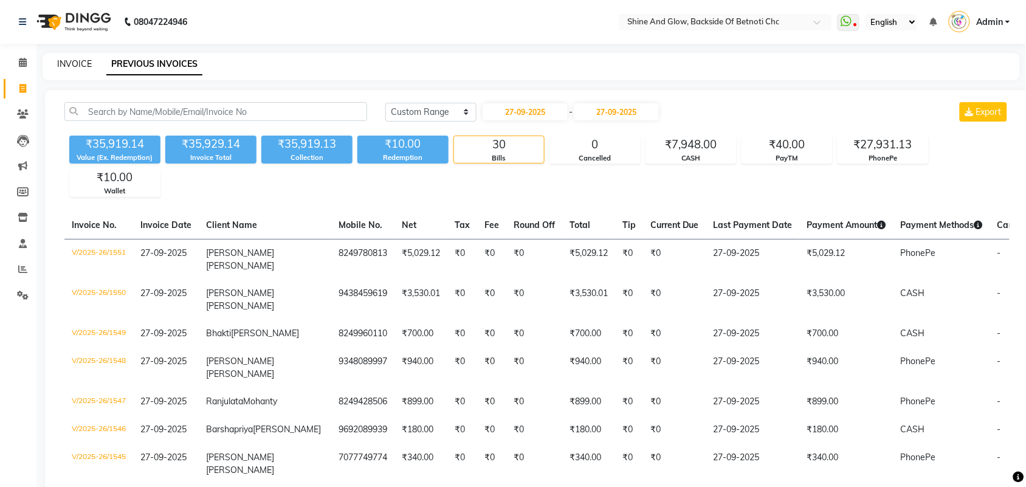
click at [68, 58] on link "INVOICE" at bounding box center [74, 63] width 35 height 11
select select "service"
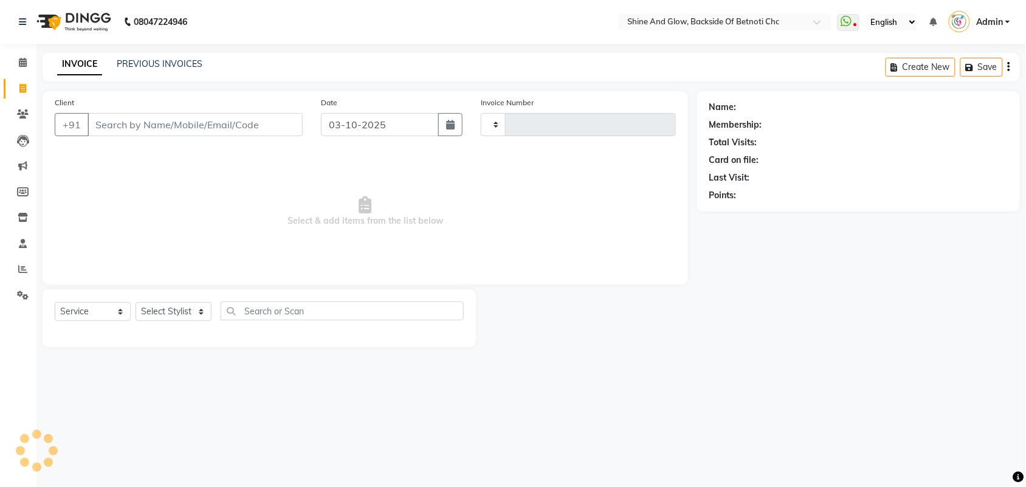
type input "1552"
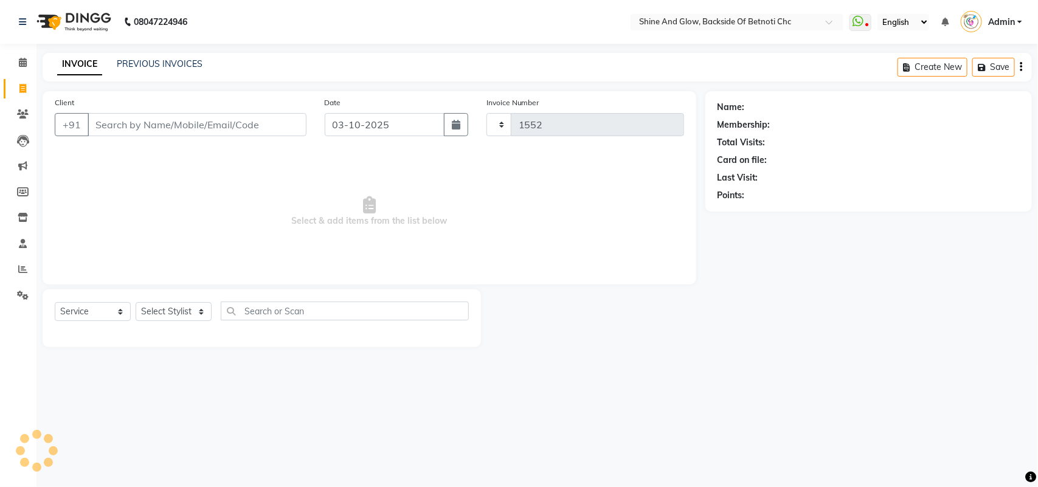
select select "3848"
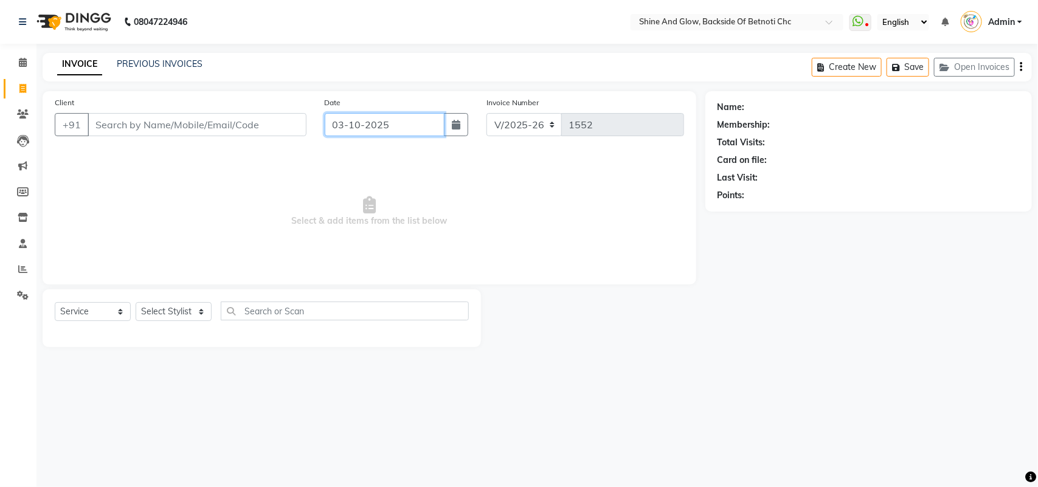
click at [363, 126] on input "03-10-2025" at bounding box center [385, 124] width 120 height 23
select select "10"
select select "2025"
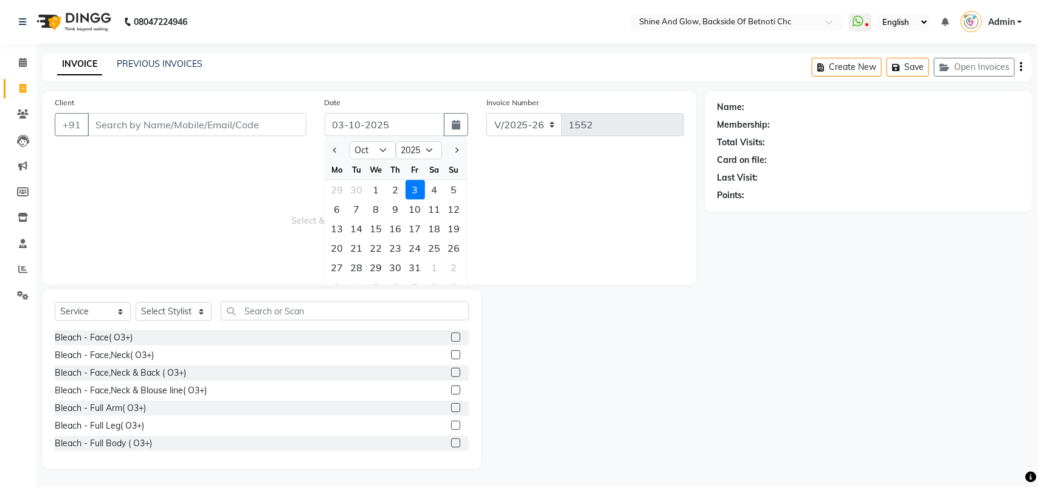
select select "18717"
click at [339, 185] on div "29" at bounding box center [337, 189] width 19 height 19
type input "29-09-2025"
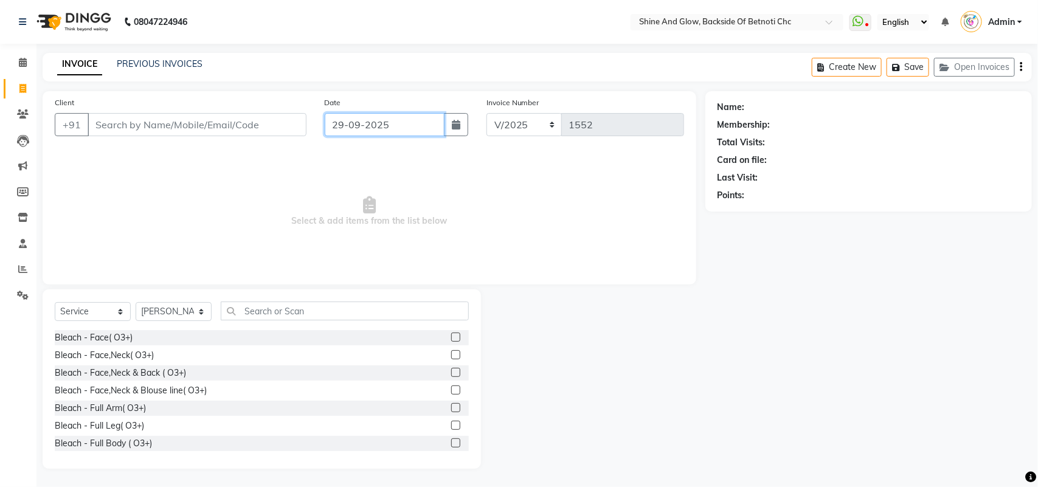
click at [397, 126] on input "29-09-2025" at bounding box center [385, 124] width 120 height 23
select select "9"
select select "2025"
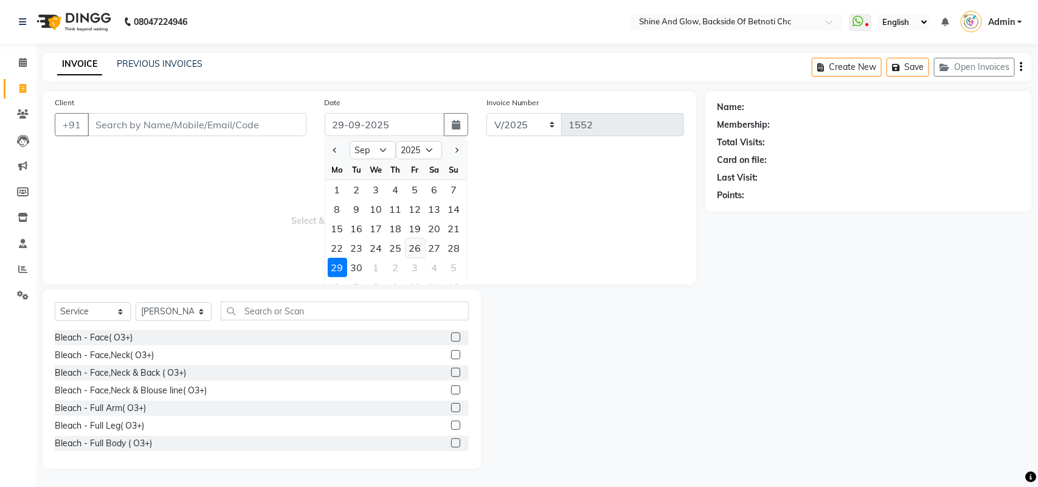
click at [411, 244] on div "26" at bounding box center [414, 247] width 19 height 19
type input "26-09-2025"
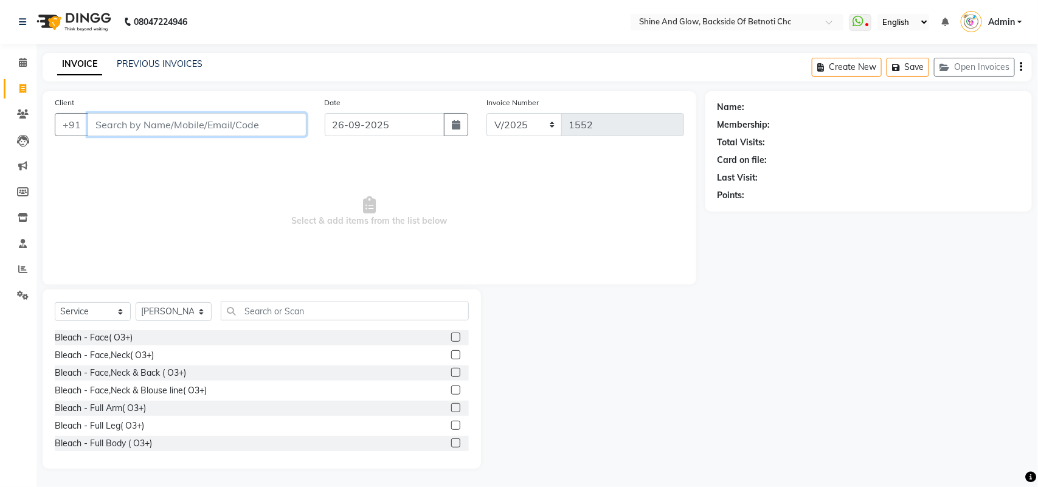
click at [218, 126] on input "Client" at bounding box center [197, 124] width 219 height 23
click at [120, 125] on input "94389731150" at bounding box center [166, 124] width 157 height 23
type input "9439731150"
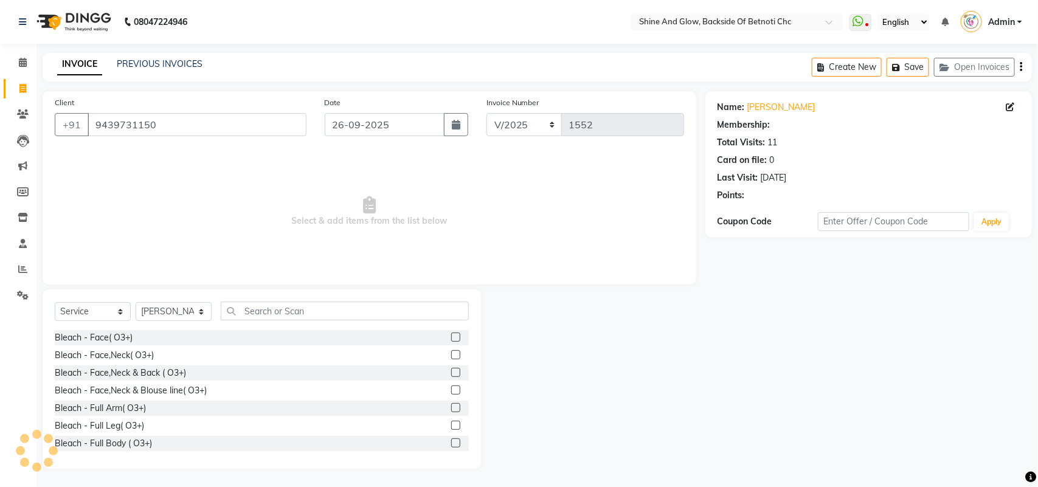
select select "1: Object"
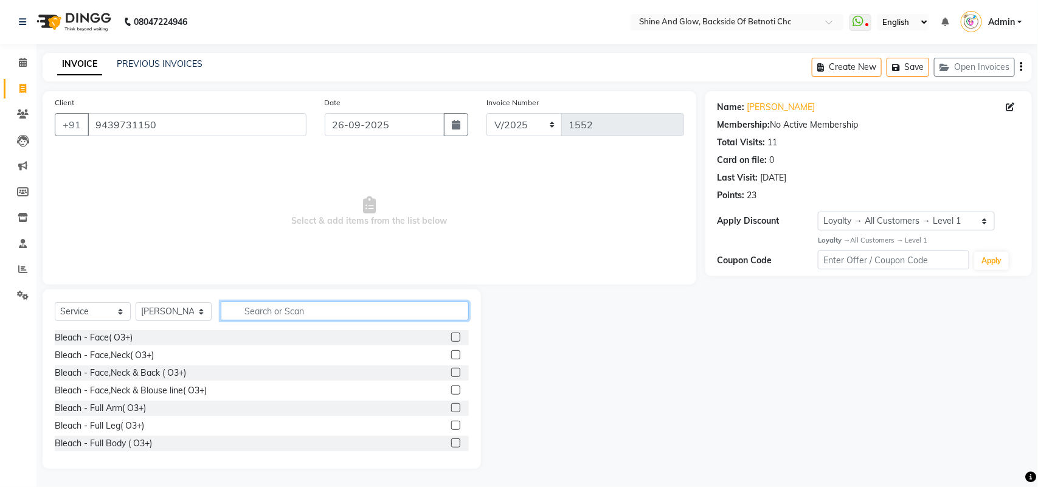
click at [261, 306] on input "text" at bounding box center [345, 310] width 248 height 19
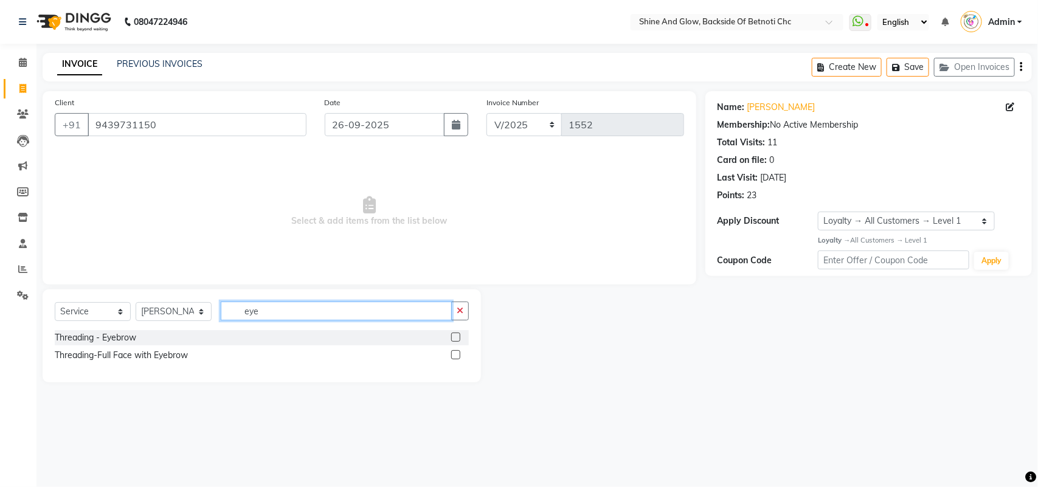
type input "eye"
click at [456, 338] on label at bounding box center [455, 336] width 9 height 9
click at [456, 338] on input "checkbox" at bounding box center [455, 338] width 8 height 8
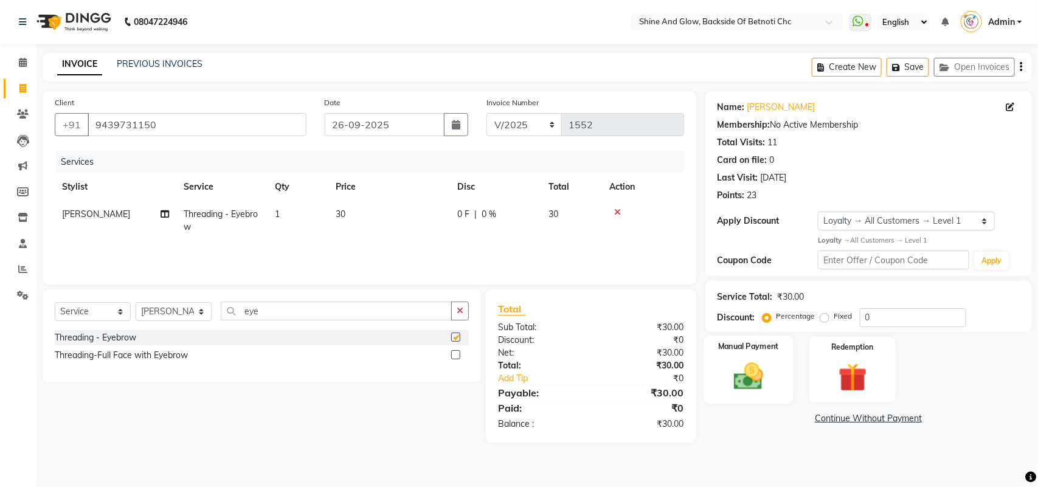
checkbox input "false"
click at [758, 360] on img at bounding box center [748, 376] width 48 height 34
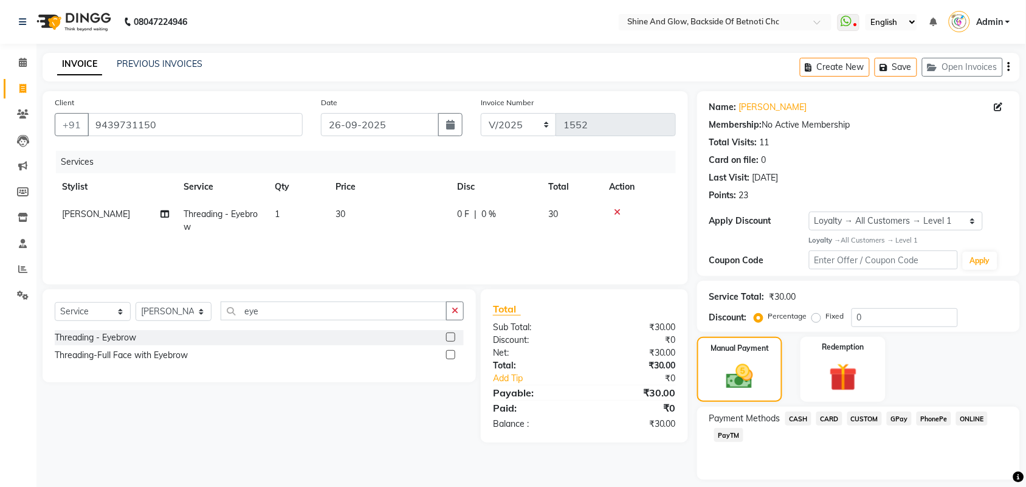
click at [805, 421] on span "CASH" at bounding box center [798, 419] width 26 height 14
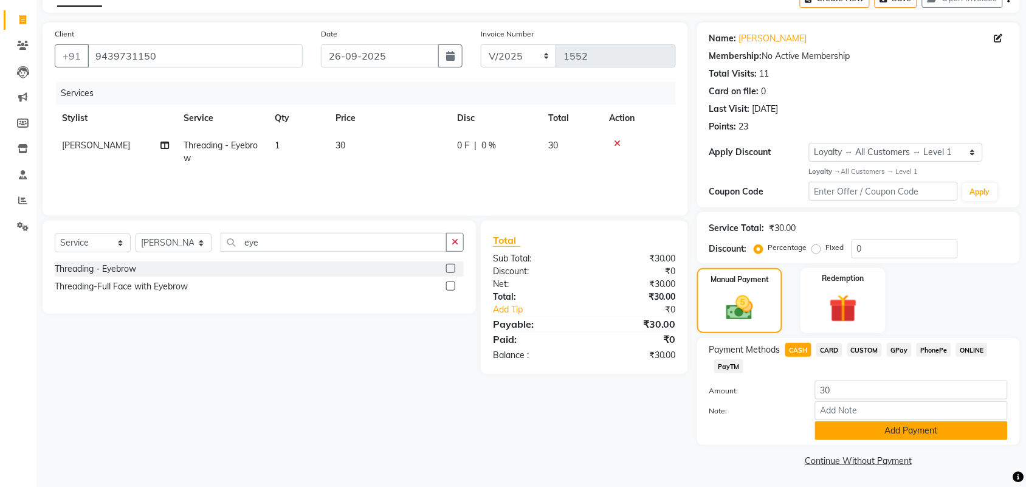
click at [843, 432] on button "Add Payment" at bounding box center [911, 430] width 193 height 19
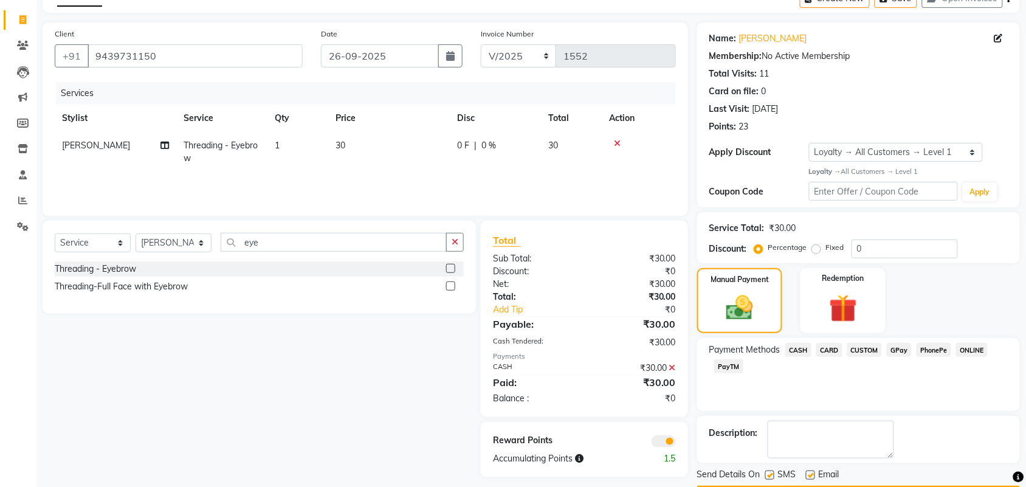
scroll to position [105, 0]
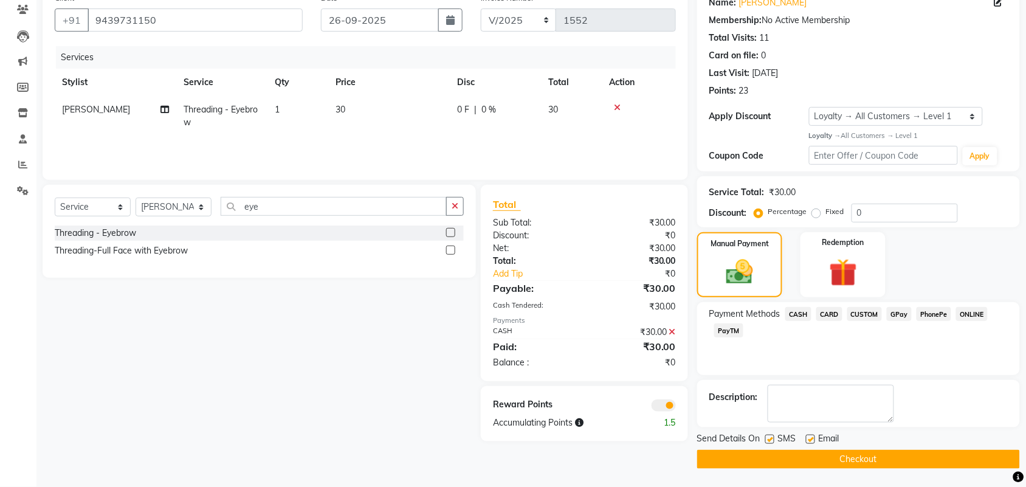
click at [825, 457] on button "Checkout" at bounding box center [858, 459] width 323 height 19
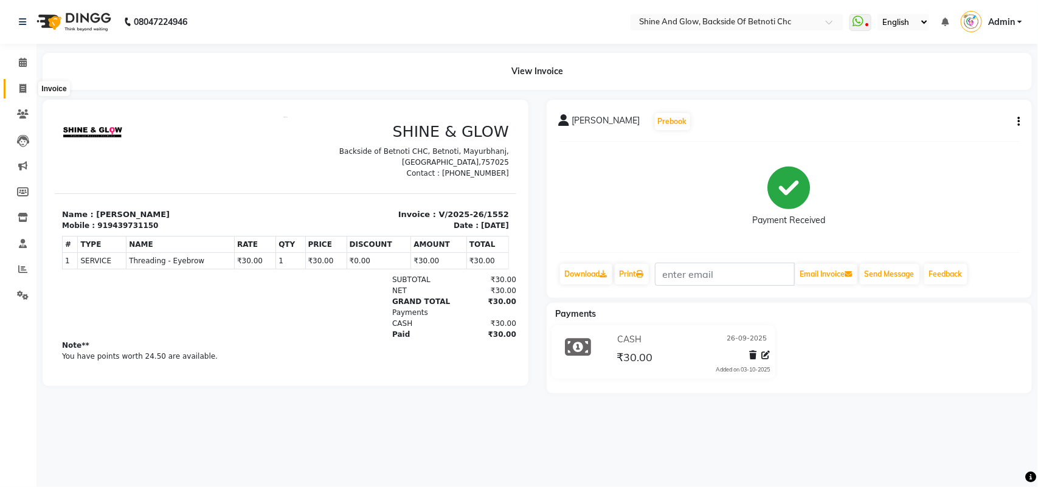
click at [22, 86] on icon at bounding box center [22, 88] width 7 height 9
select select "service"
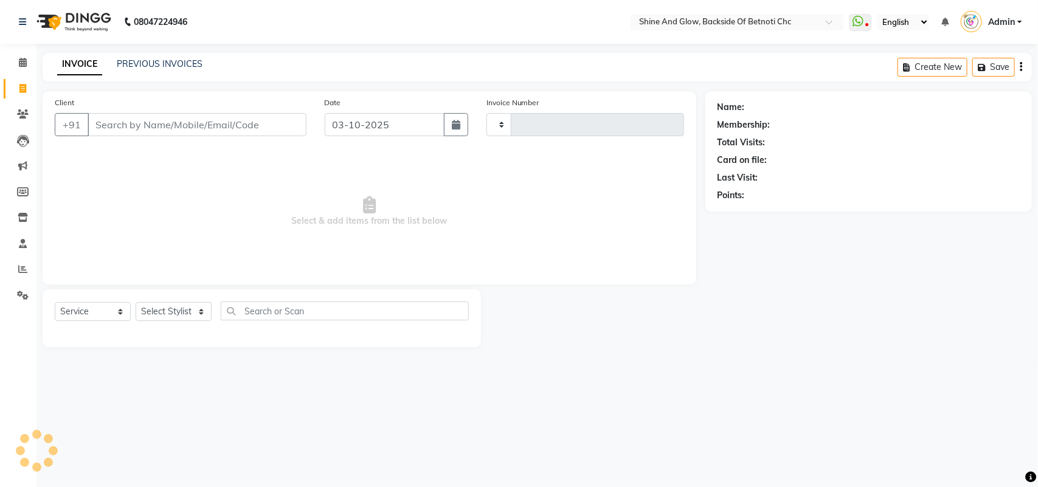
type input "1553"
select select "3848"
click at [354, 123] on input "03-10-2025" at bounding box center [385, 124] width 120 height 23
select select "10"
select select "2025"
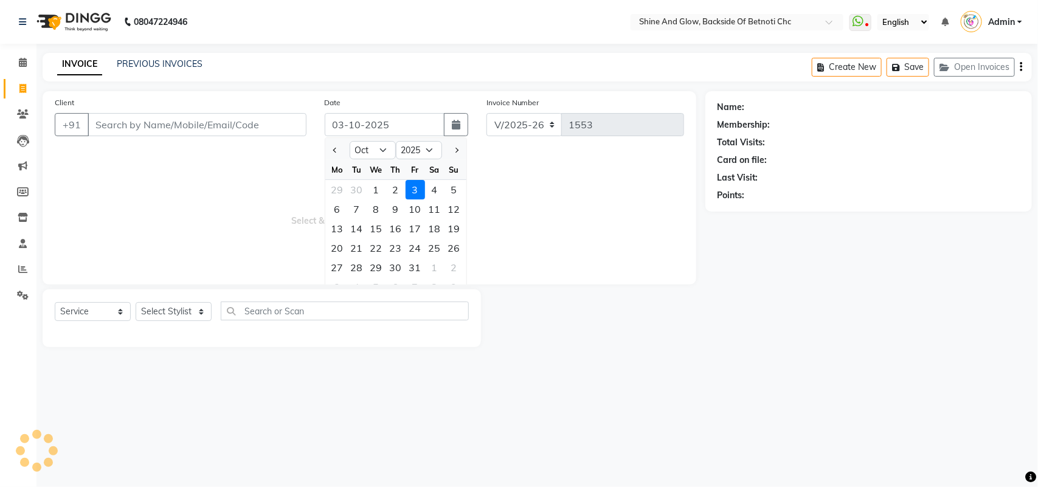
select select "18717"
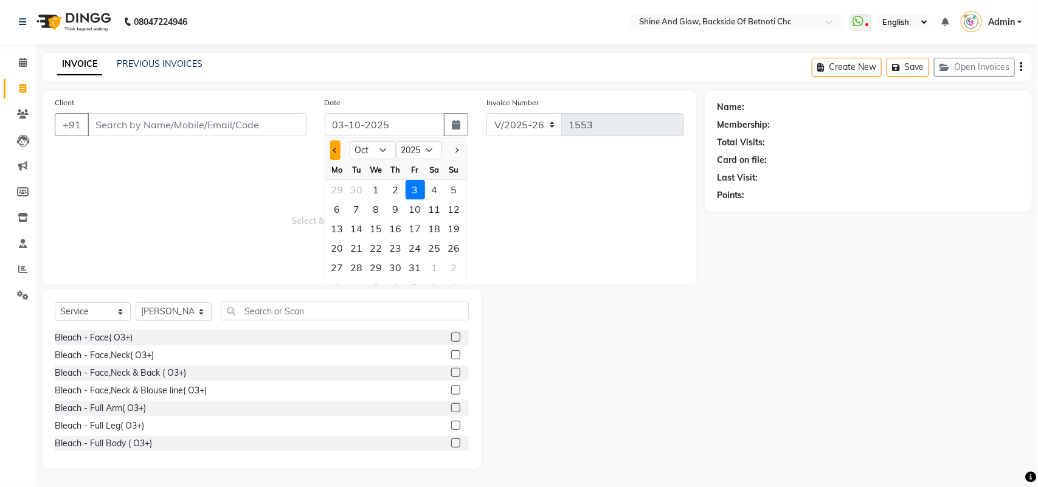
click at [336, 148] on span "Previous month" at bounding box center [334, 150] width 5 height 5
select select "9"
click at [417, 244] on div "26" at bounding box center [414, 247] width 19 height 19
type input "26-09-2025"
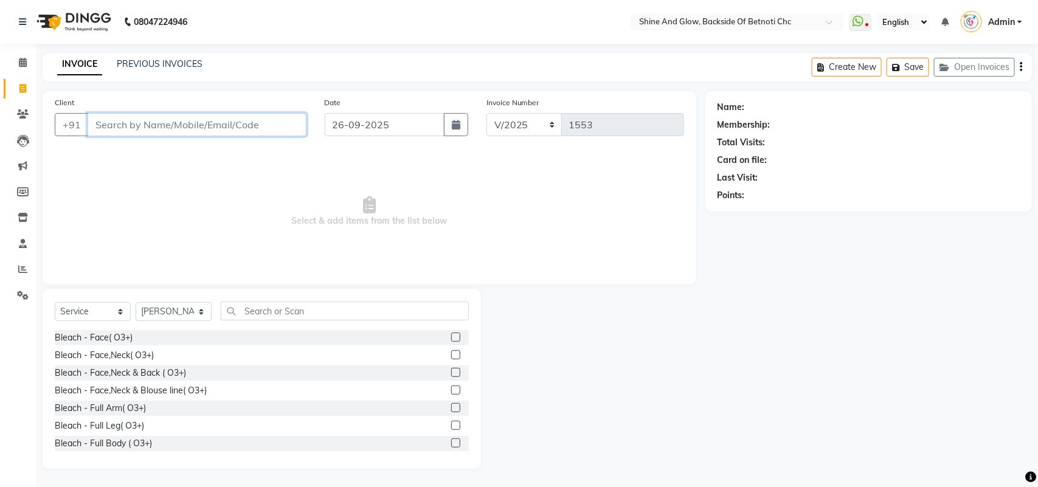
click at [131, 122] on input "Client" at bounding box center [197, 124] width 219 height 23
type input "9776550013"
click at [286, 122] on span "Add Client" at bounding box center [275, 125] width 48 height 12
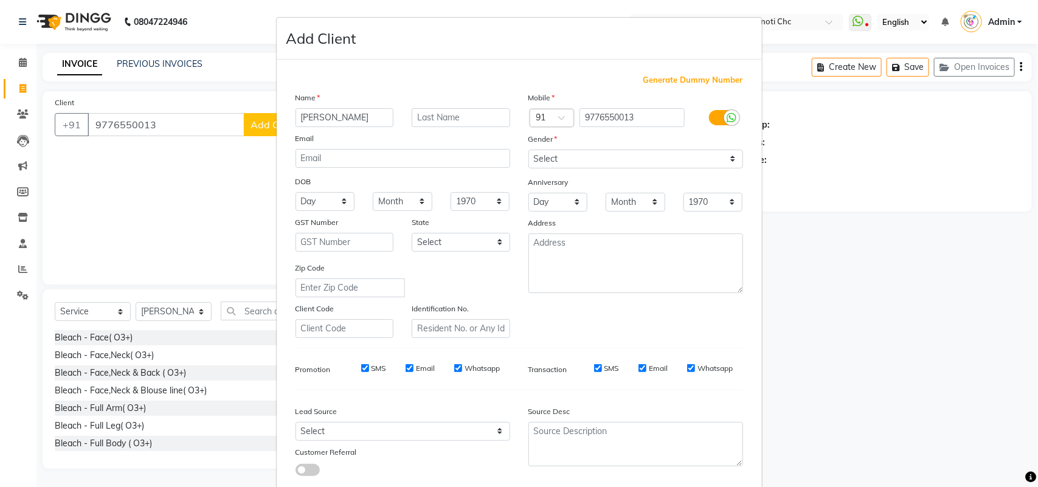
type input "[PERSON_NAME]"
click at [536, 158] on select "Select [DEMOGRAPHIC_DATA] [DEMOGRAPHIC_DATA] Other Prefer Not To Say" at bounding box center [635, 159] width 215 height 19
select select "[DEMOGRAPHIC_DATA]"
click at [528, 150] on select "Select [DEMOGRAPHIC_DATA] [DEMOGRAPHIC_DATA] Other Prefer Not To Say" at bounding box center [635, 159] width 215 height 19
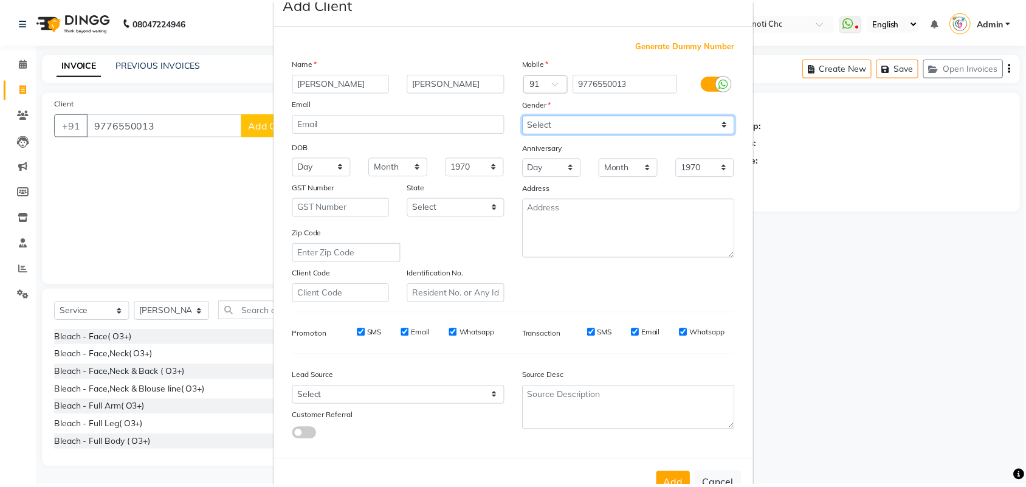
scroll to position [70, 0]
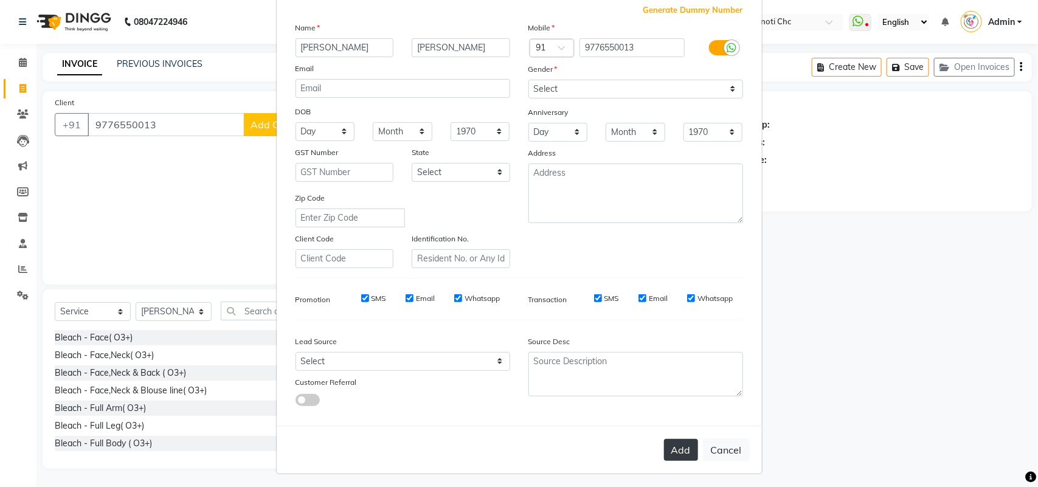
click at [670, 444] on button "Add" at bounding box center [681, 450] width 34 height 22
select select
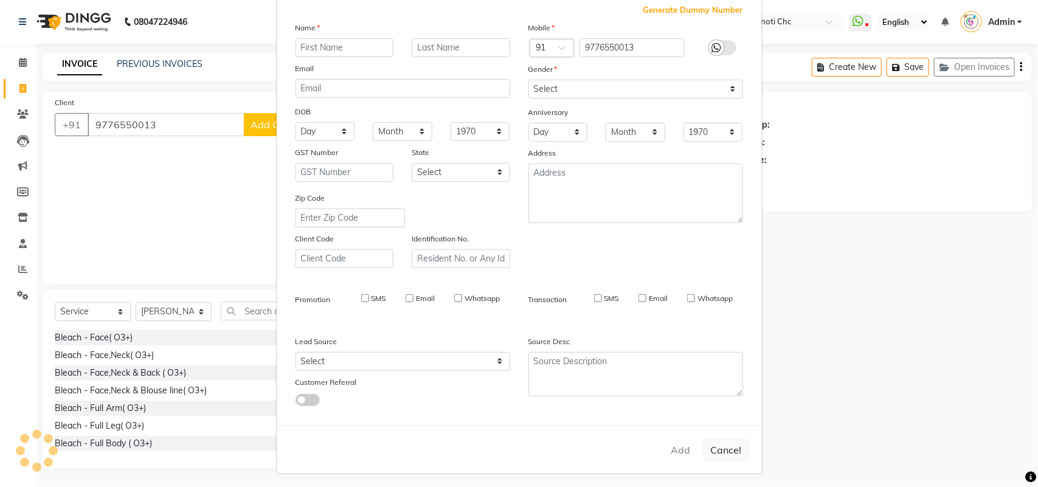
select select
checkbox input "false"
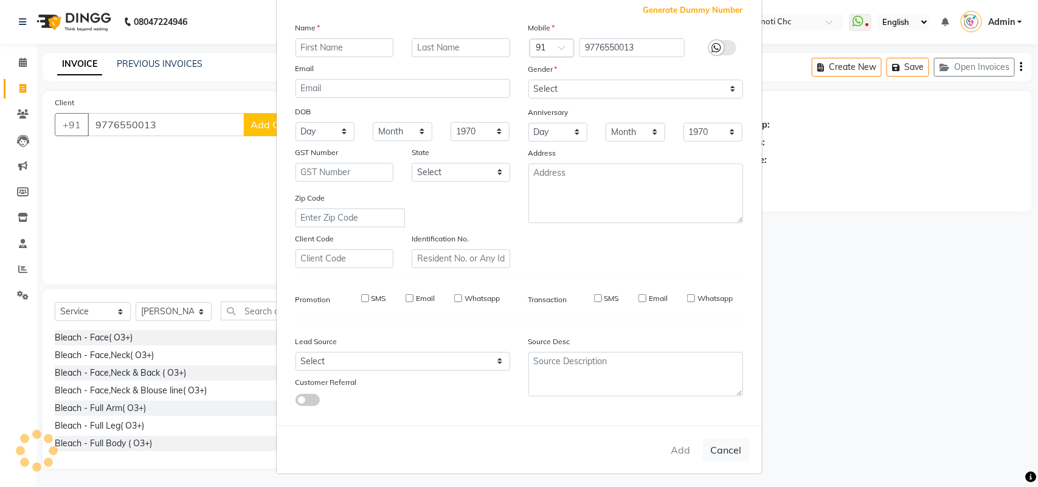
checkbox input "false"
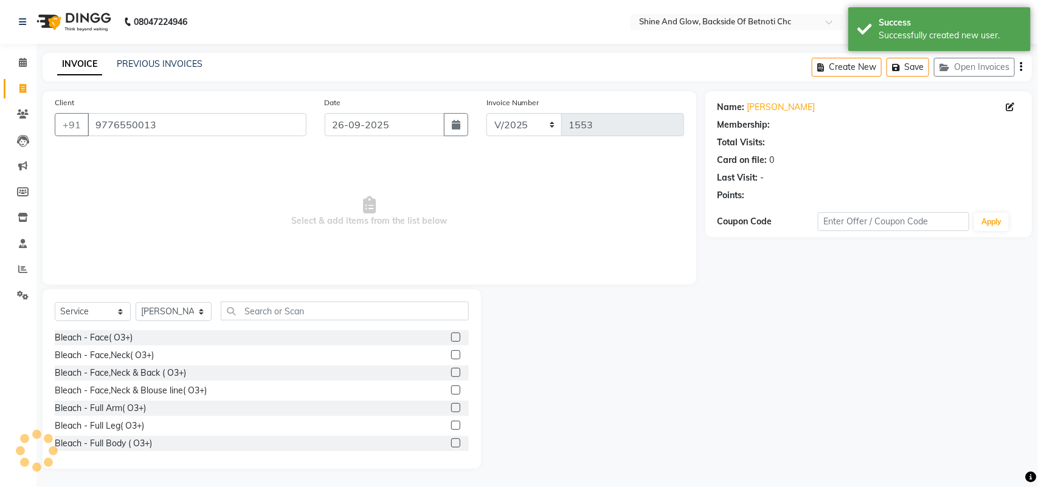
select select "1: Object"
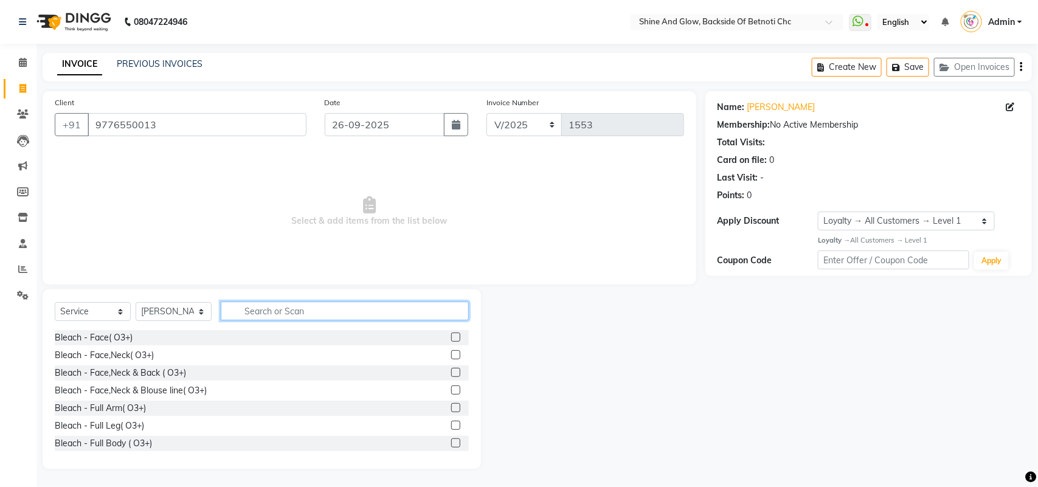
click at [263, 308] on input "text" at bounding box center [345, 310] width 248 height 19
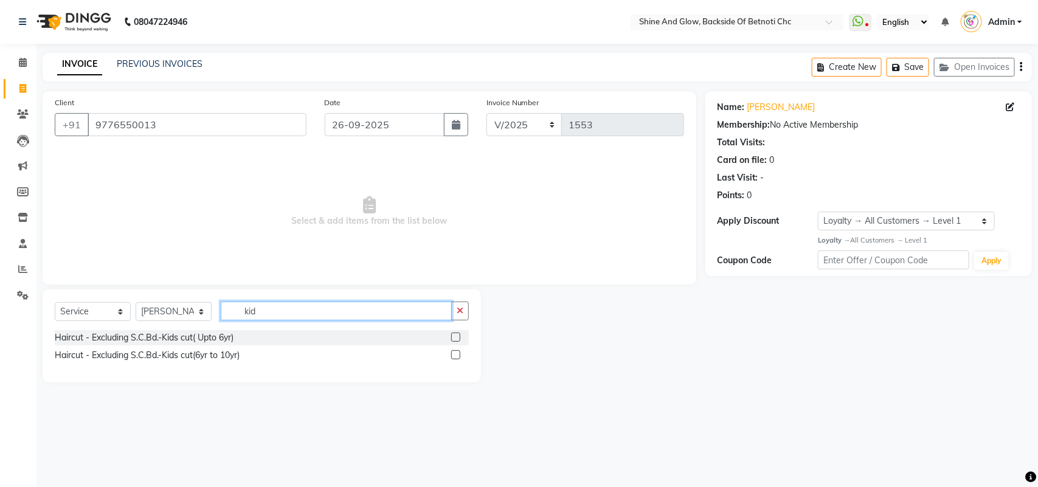
type input "kid"
click at [454, 336] on label at bounding box center [455, 336] width 9 height 9
click at [454, 336] on input "checkbox" at bounding box center [455, 338] width 8 height 8
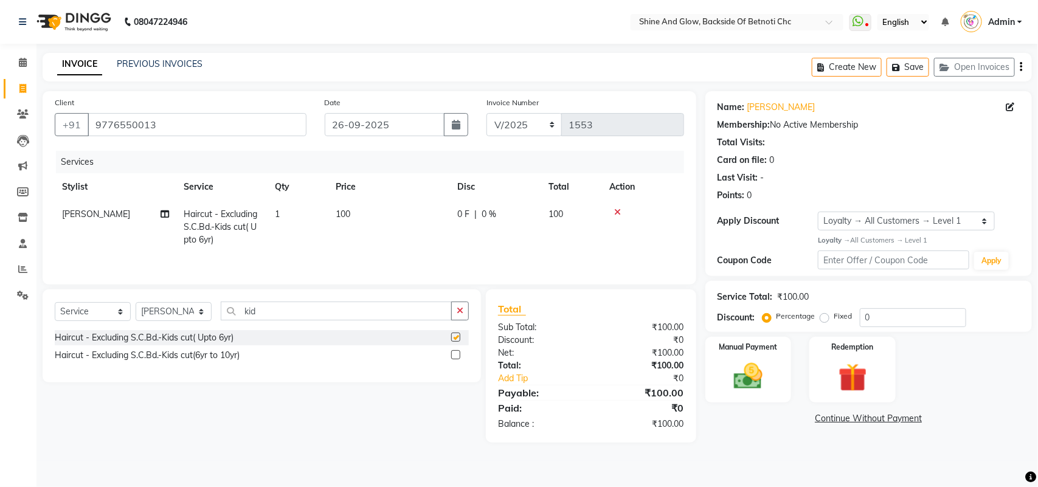
checkbox input "false"
click at [457, 353] on label at bounding box center [455, 354] width 9 height 9
click at [457, 353] on input "checkbox" at bounding box center [455, 355] width 8 height 8
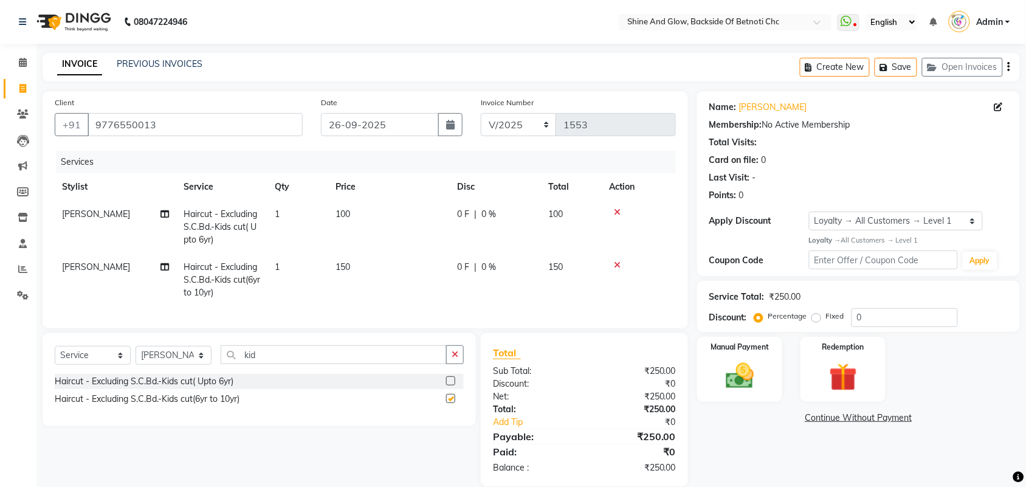
checkbox input "false"
click at [615, 210] on icon at bounding box center [617, 212] width 7 height 9
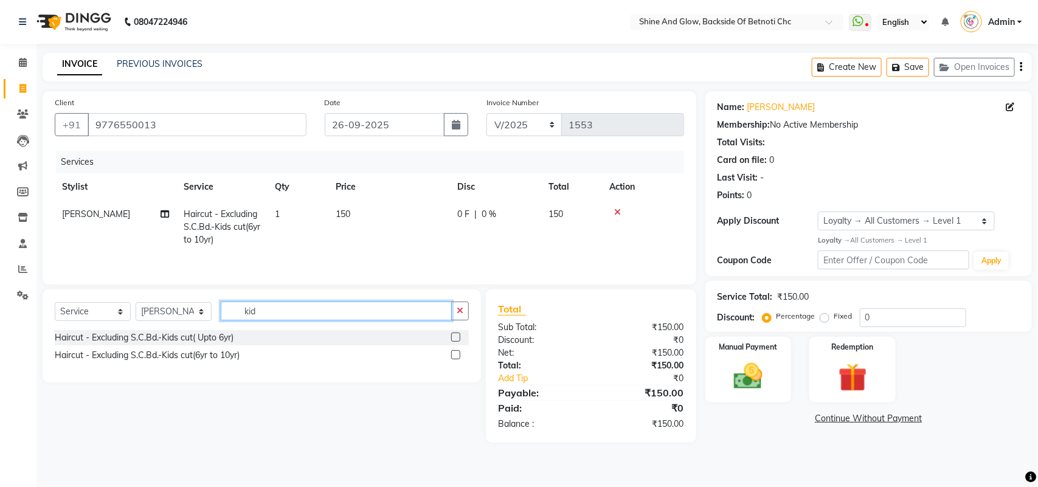
drag, startPoint x: 275, startPoint y: 314, endPoint x: 177, endPoint y: 305, distance: 98.2
click at [177, 305] on div "Select Service Product Membership Package Voucher Prepaid Gift Card Select Styl…" at bounding box center [262, 315] width 414 height 29
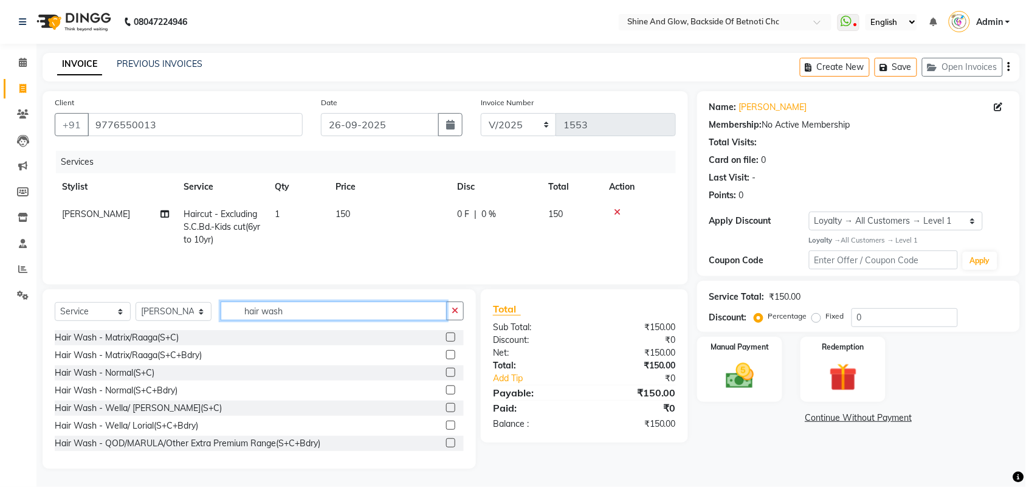
type input "hair wash"
click at [446, 374] on label at bounding box center [450, 372] width 9 height 9
click at [446, 374] on input "checkbox" at bounding box center [450, 373] width 8 height 8
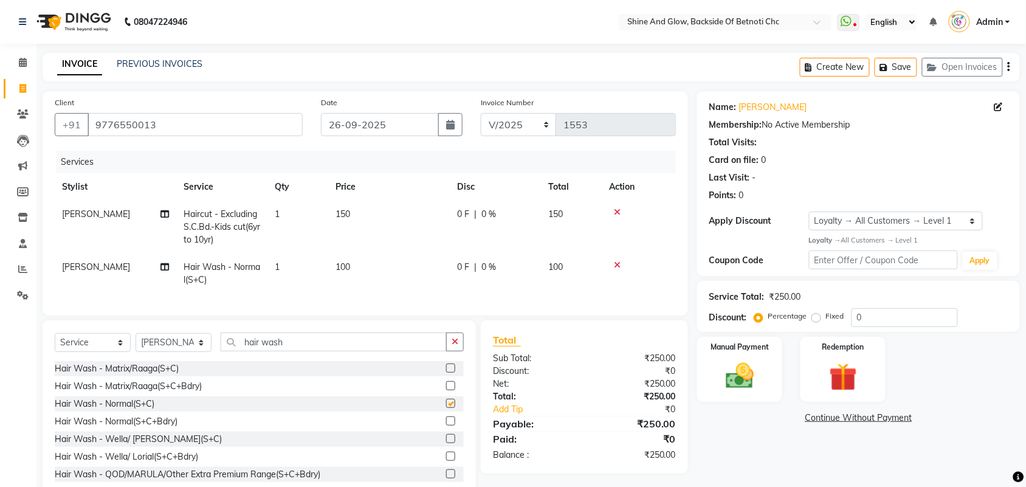
checkbox input "false"
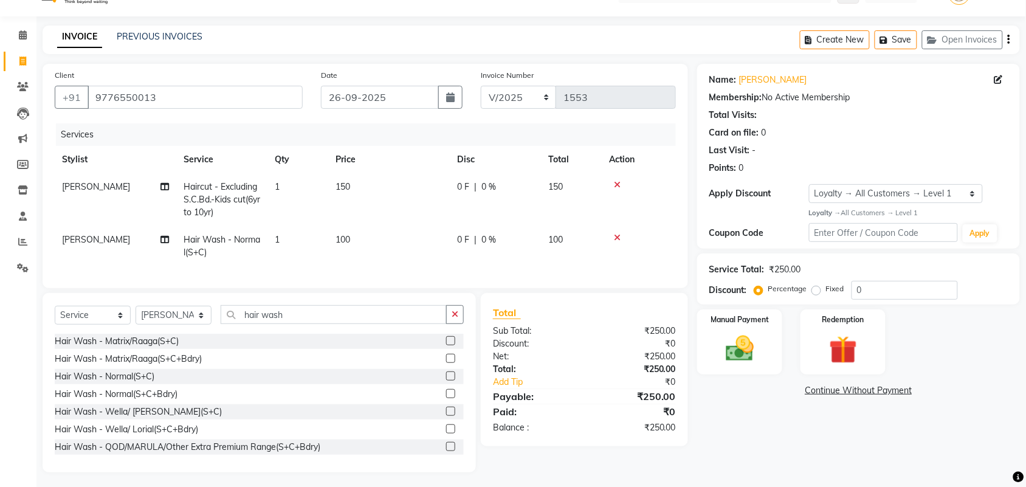
scroll to position [43, 0]
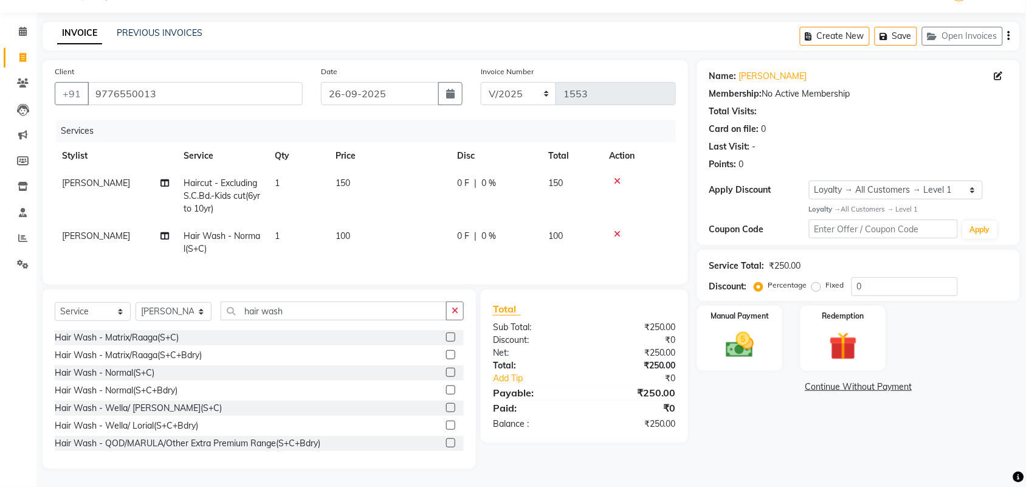
click at [74, 177] on span "[PERSON_NAME]" at bounding box center [96, 182] width 68 height 11
select select "18717"
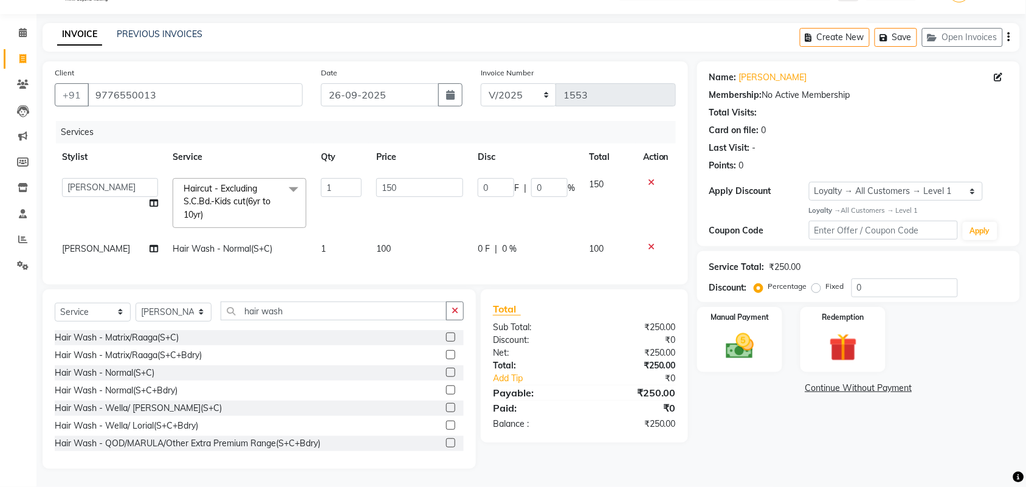
scroll to position [41, 0]
click at [102, 179] on select "[PERSON_NAME] [PERSON_NAME] [PERSON_NAME] Priya Mam" at bounding box center [110, 187] width 96 height 19
select select "18719"
click at [764, 339] on div "Manual Payment" at bounding box center [739, 340] width 89 height 68
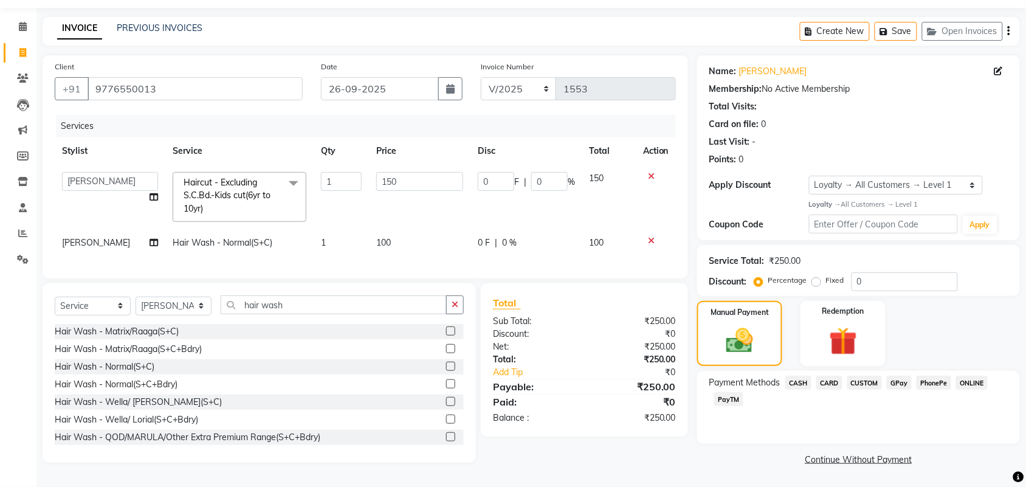
click at [826, 275] on label "Fixed" at bounding box center [835, 280] width 18 height 11
click at [815, 276] on input "Fixed" at bounding box center [819, 280] width 9 height 9
radio input "true"
drag, startPoint x: 880, startPoint y: 277, endPoint x: 815, endPoint y: 275, distance: 64.4
click at [822, 275] on div "Percentage Fixed 0" at bounding box center [857, 281] width 201 height 19
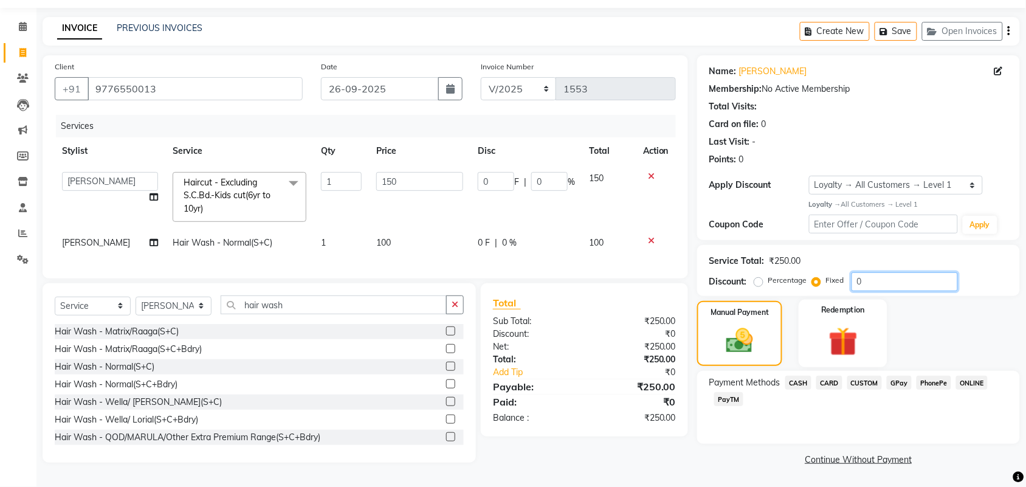
type input "5"
type input "3"
type input "2"
type input "50"
type input "30"
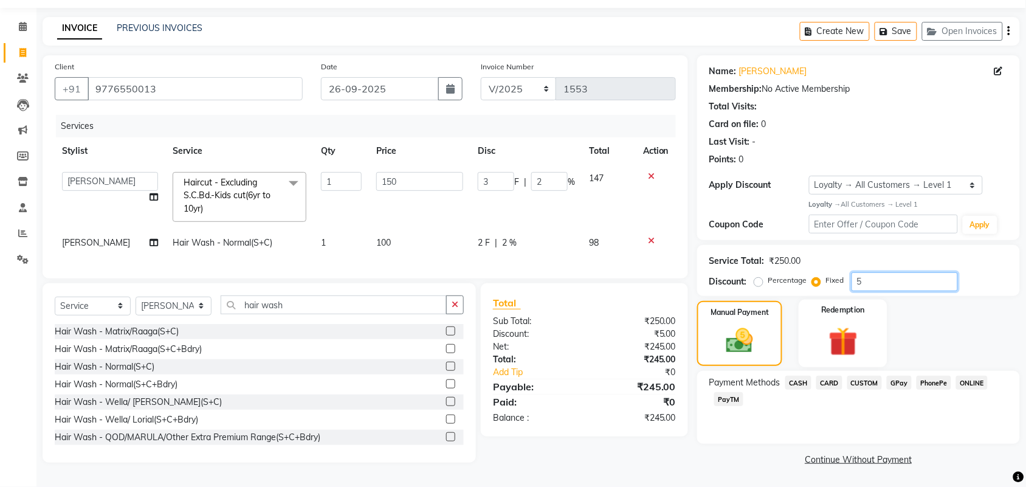
type input "20"
type input "50"
click at [795, 380] on span "CASH" at bounding box center [798, 383] width 26 height 14
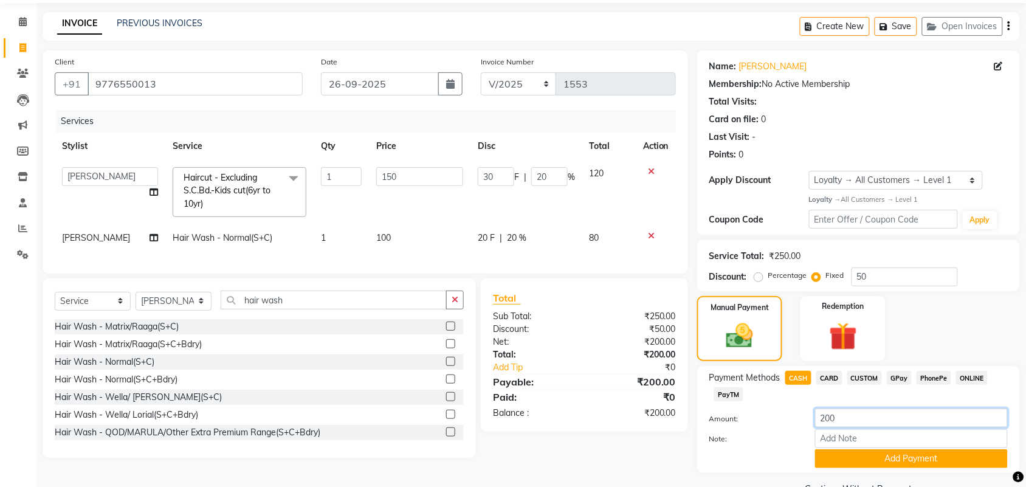
drag, startPoint x: 841, startPoint y: 418, endPoint x: 751, endPoint y: 415, distance: 90.0
click at [751, 415] on div "Amount: 200" at bounding box center [858, 418] width 317 height 21
type input "100"
click at [871, 457] on button "Add Payment" at bounding box center [911, 458] width 193 height 19
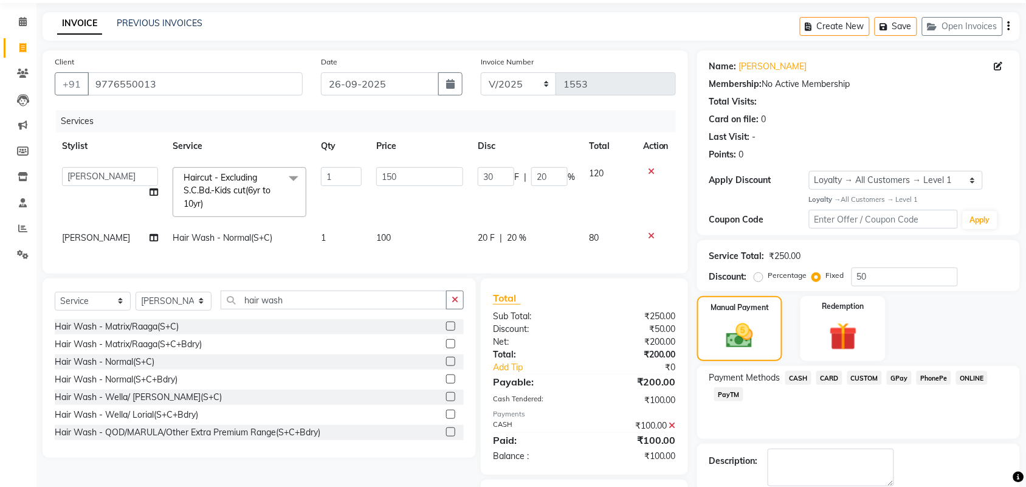
click at [928, 377] on span "PhonePe" at bounding box center [934, 378] width 35 height 14
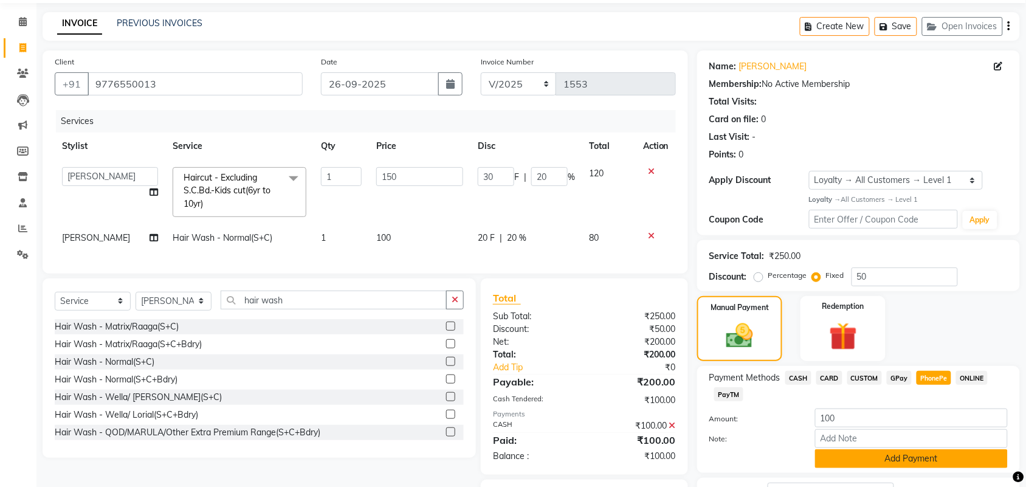
click at [868, 457] on button "Add Payment" at bounding box center [911, 458] width 193 height 19
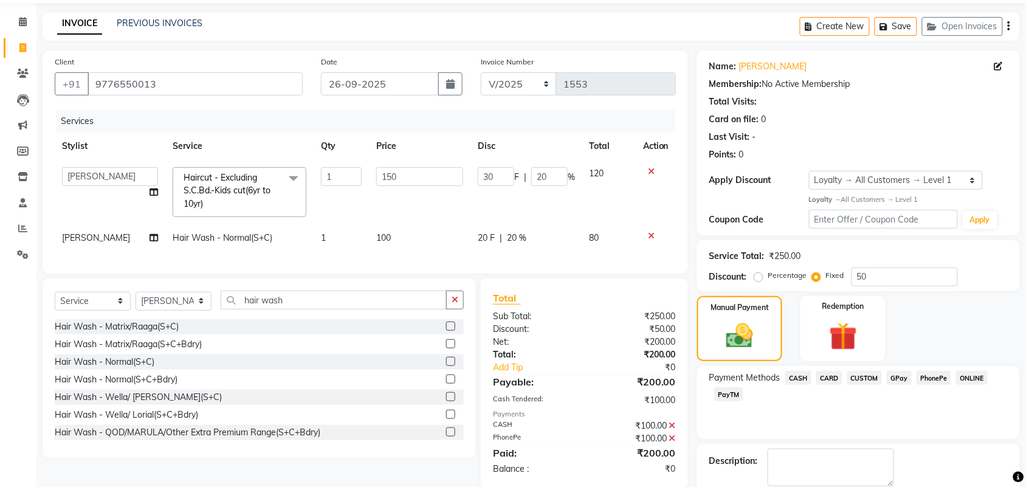
scroll to position [131, 0]
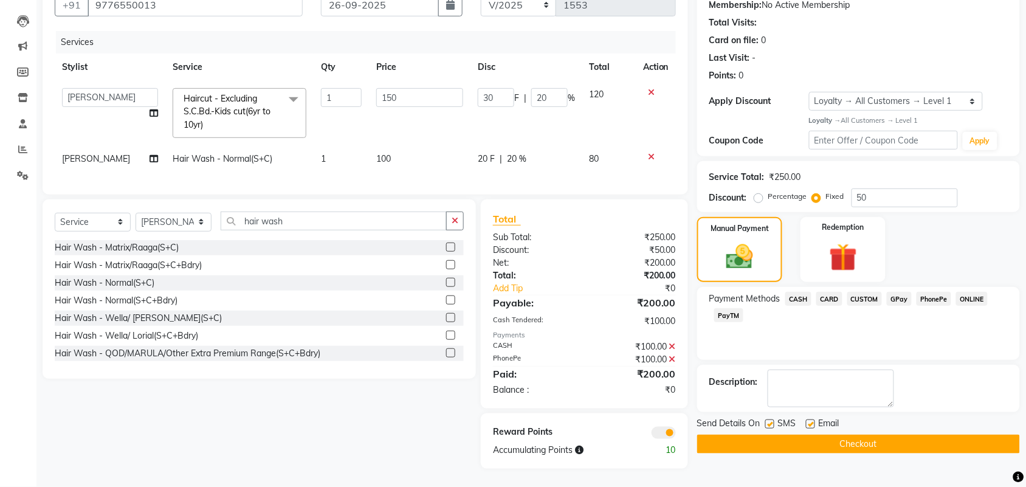
click at [851, 435] on button "Checkout" at bounding box center [858, 444] width 323 height 19
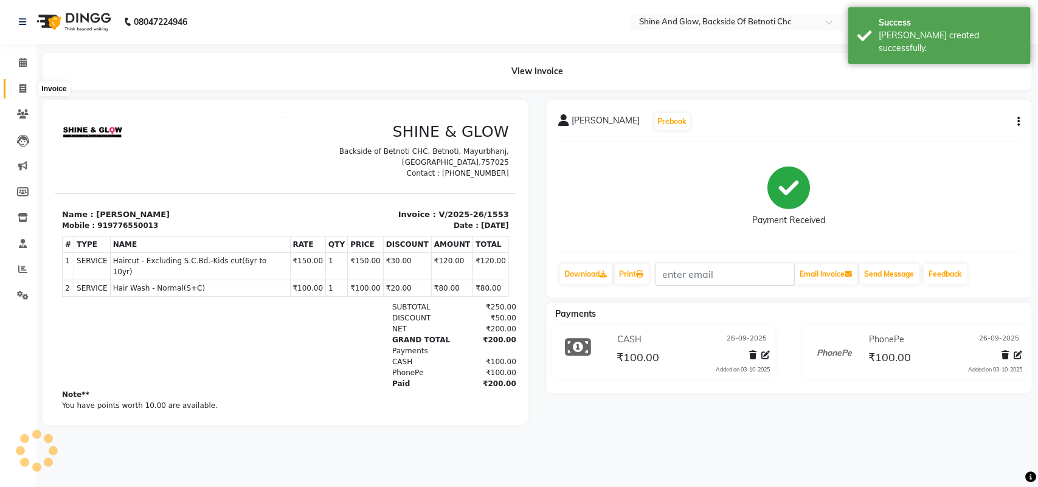
click at [22, 87] on icon at bounding box center [22, 88] width 7 height 9
select select "service"
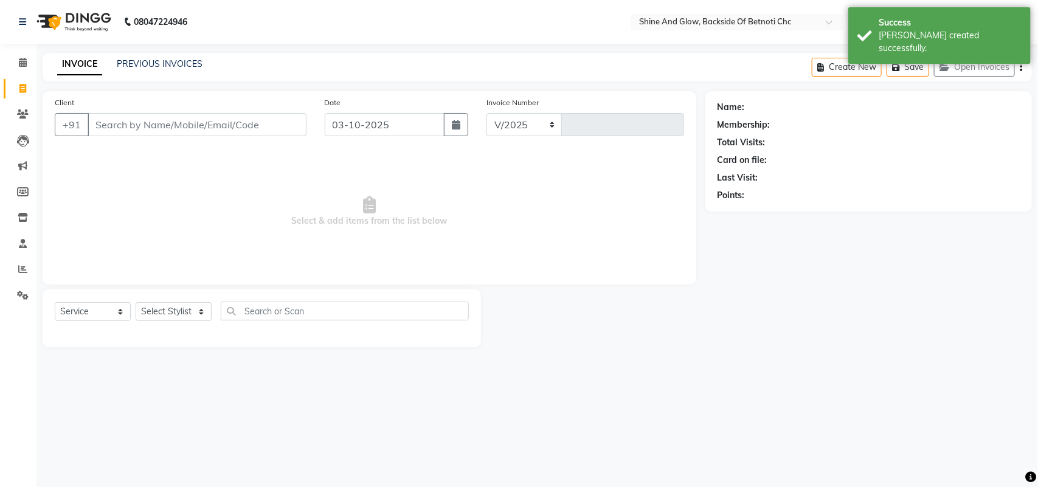
select select "3848"
type input "1554"
click at [343, 122] on input "03-10-2025" at bounding box center [385, 124] width 120 height 23
select select "10"
select select "2025"
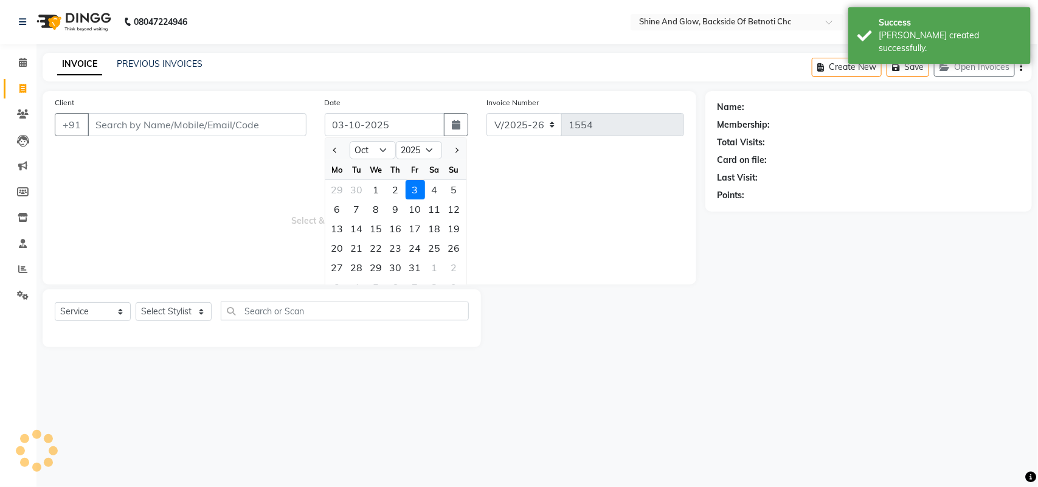
select select "18717"
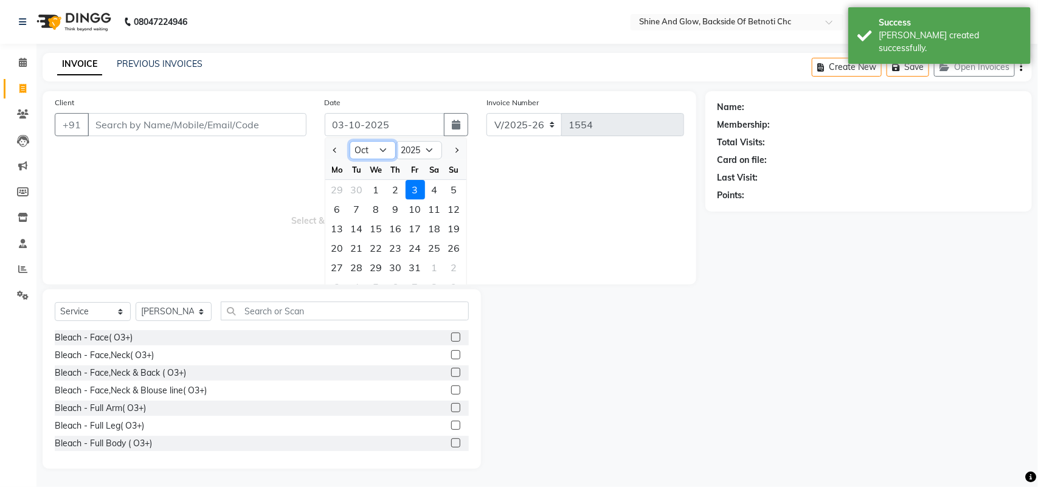
drag, startPoint x: 375, startPoint y: 144, endPoint x: 370, endPoint y: 150, distance: 7.7
click at [375, 144] on select "Jan Feb Mar Apr May Jun [DATE] Aug Sep Oct Nov Dec" at bounding box center [373, 150] width 46 height 18
select select "9"
click at [350, 141] on select "Jan Feb Mar Apr May Jun [DATE] Aug Sep Oct Nov Dec" at bounding box center [373, 150] width 46 height 18
click at [416, 243] on div "26" at bounding box center [414, 247] width 19 height 19
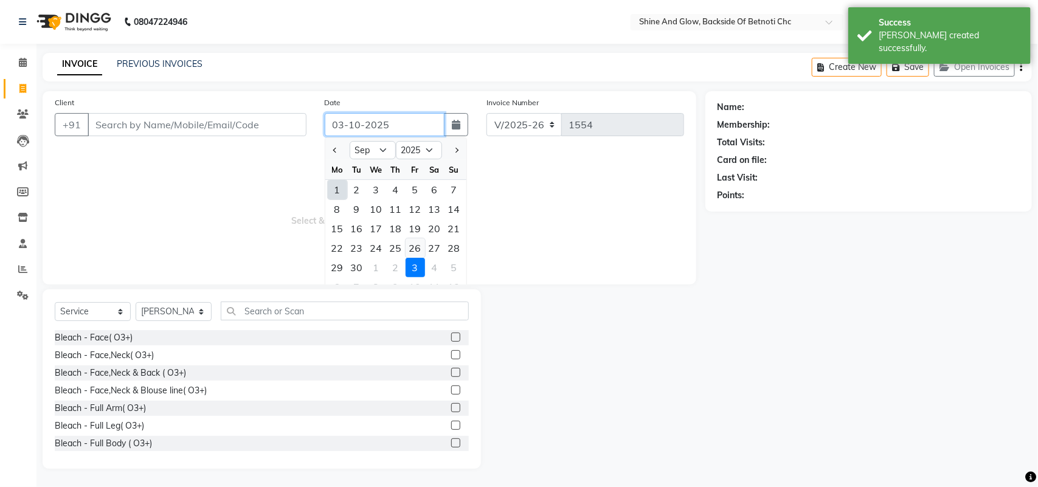
type input "26-09-2025"
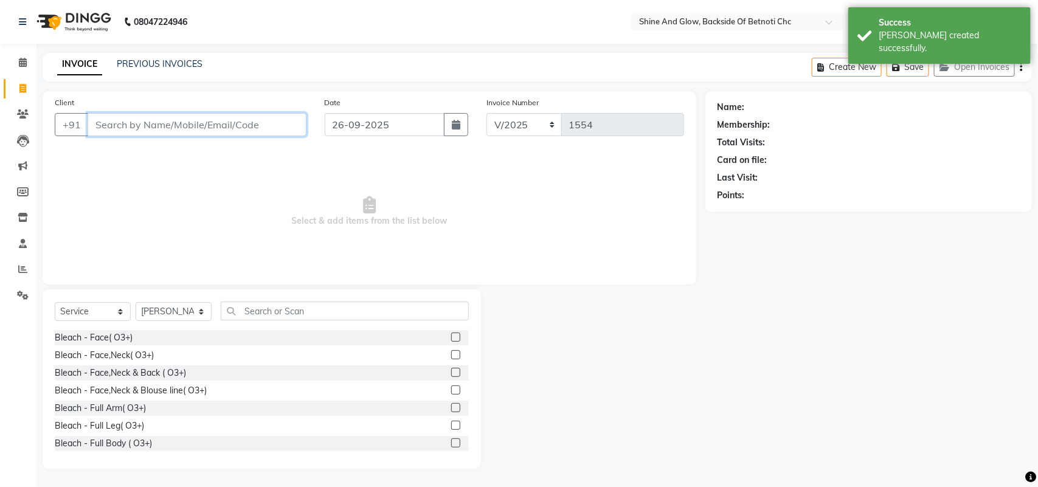
click at [162, 125] on input "Client" at bounding box center [197, 124] width 219 height 23
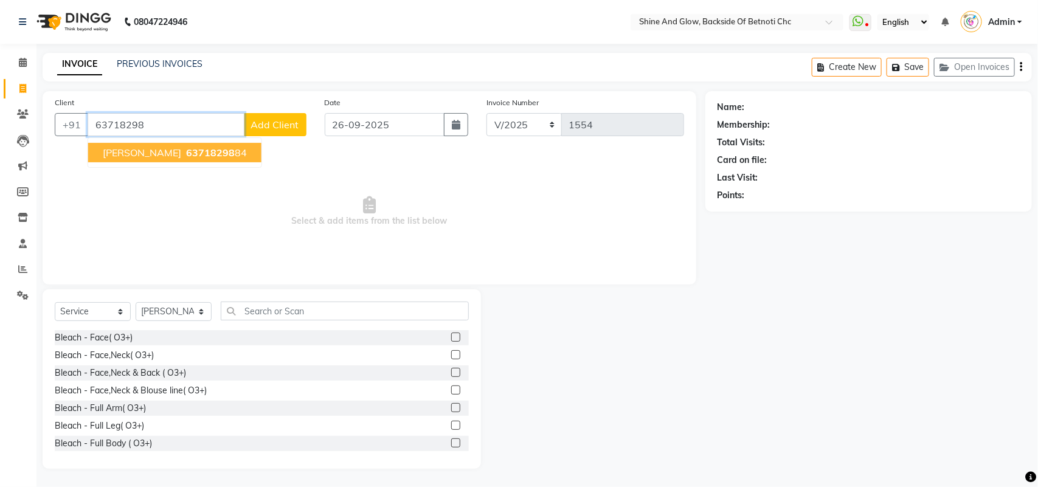
click at [171, 151] on span "[PERSON_NAME]" at bounding box center [142, 152] width 78 height 12
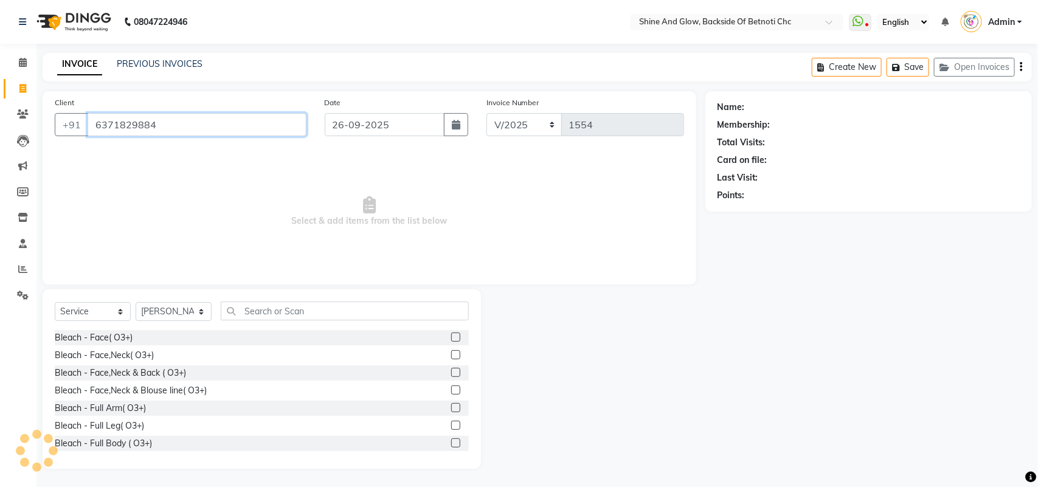
type input "6371829884"
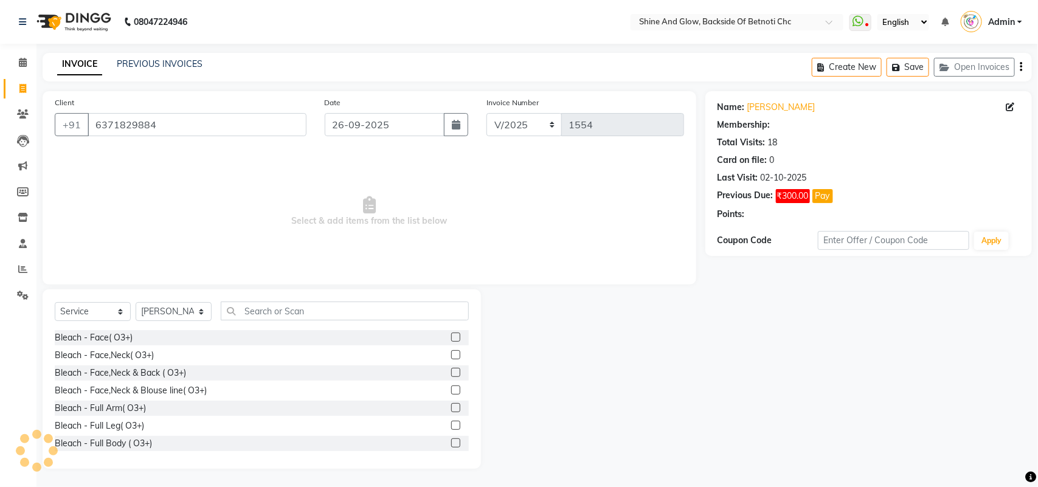
select select "1: Object"
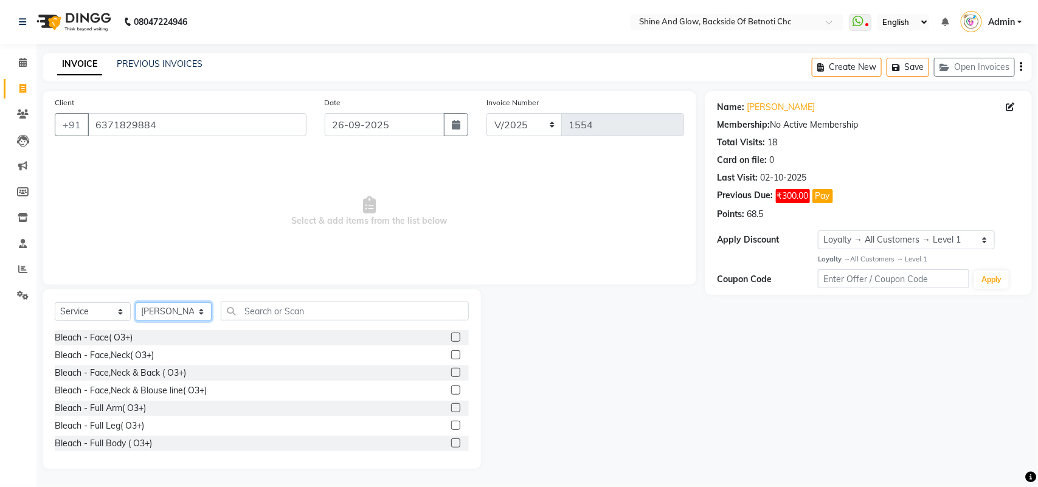
click at [195, 310] on select "Select Stylist [PERSON_NAME] Lipi [PERSON_NAME] [PERSON_NAME] Priya Mam" at bounding box center [174, 311] width 76 height 19
select select "18719"
click at [136, 302] on select "Select Stylist [PERSON_NAME] Lipi [PERSON_NAME] [PERSON_NAME] Priya Mam" at bounding box center [174, 311] width 76 height 19
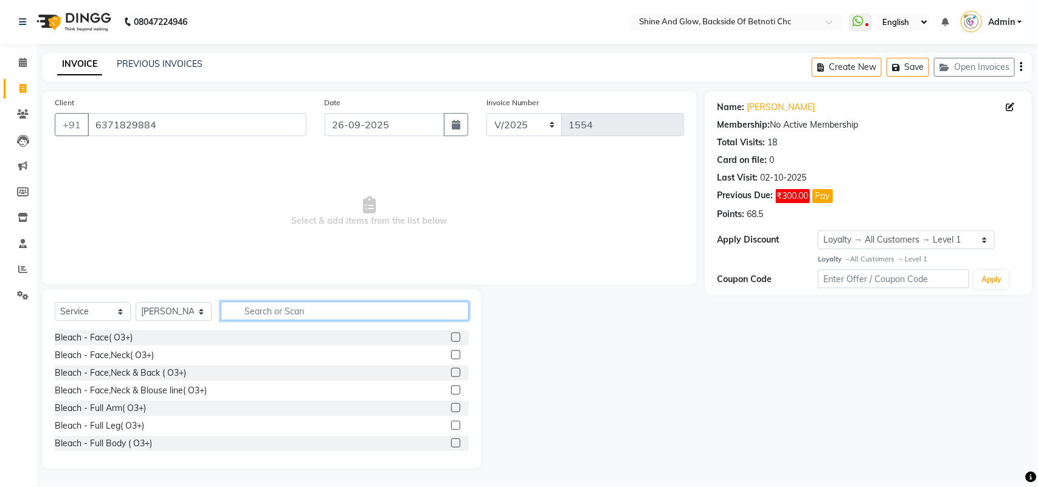
click at [257, 311] on input "text" at bounding box center [345, 310] width 248 height 19
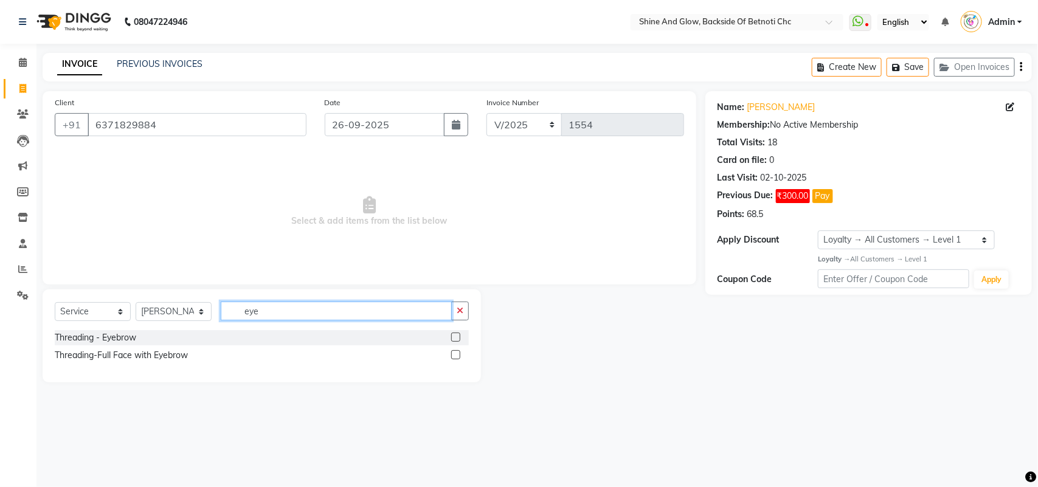
type input "eye"
click at [452, 338] on div "Threading - Eyebrow" at bounding box center [262, 337] width 414 height 15
click at [453, 338] on label at bounding box center [455, 336] width 9 height 9
click at [453, 338] on input "checkbox" at bounding box center [455, 338] width 8 height 8
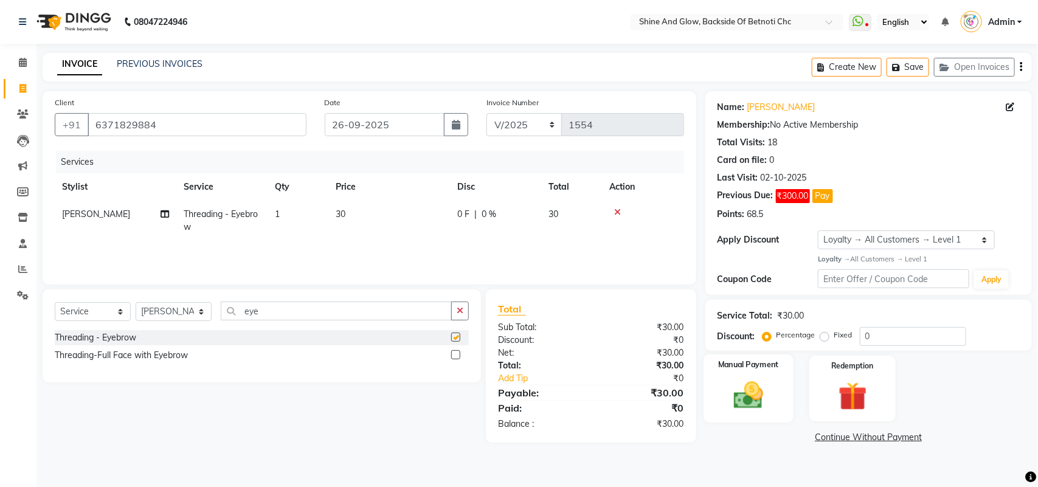
checkbox input "false"
click at [765, 382] on img at bounding box center [748, 395] width 48 height 34
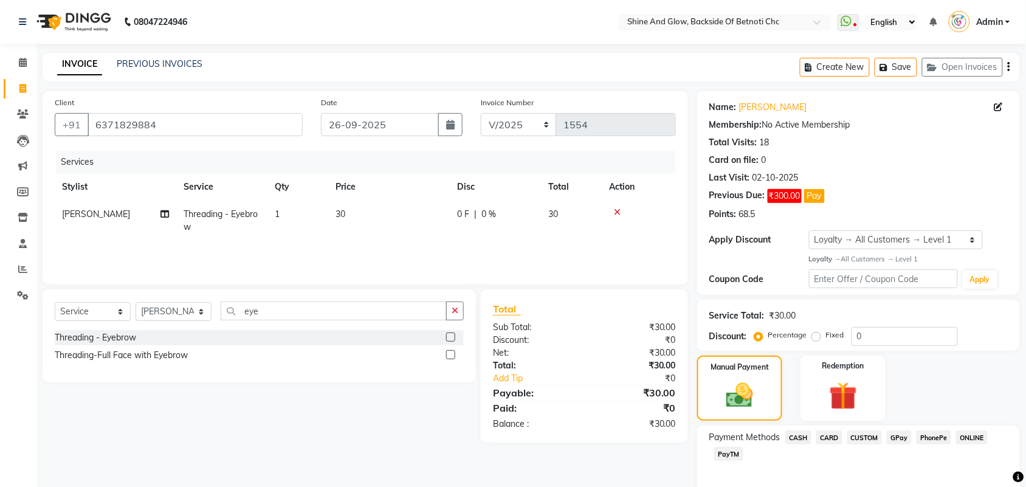
click at [792, 436] on span "CASH" at bounding box center [798, 437] width 26 height 14
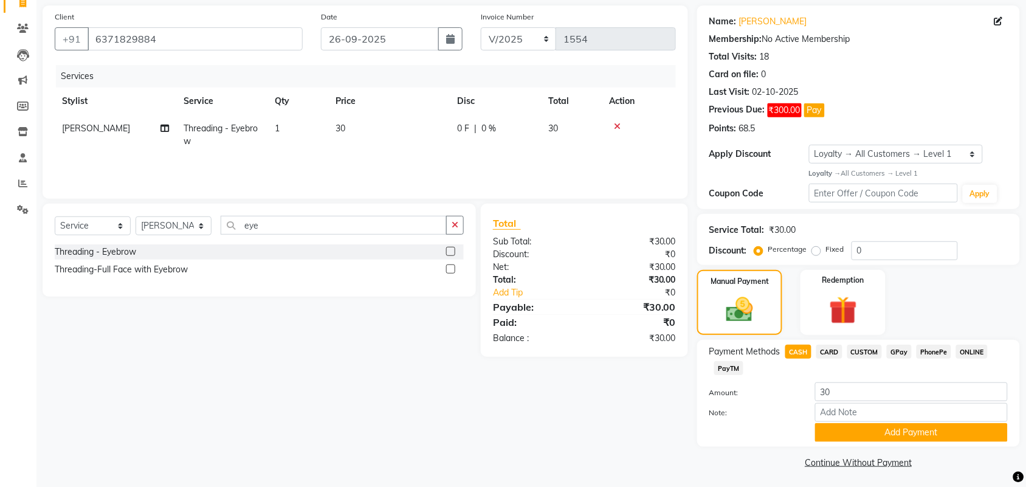
scroll to position [88, 0]
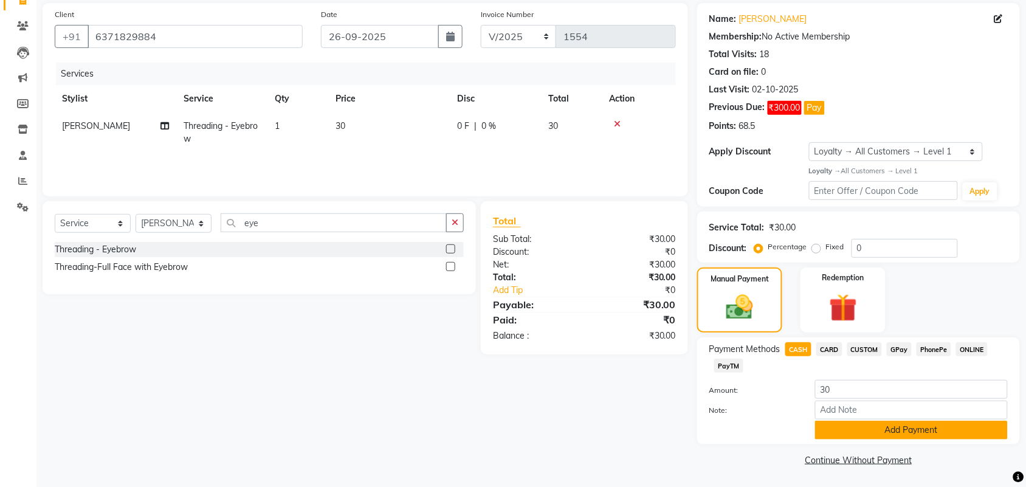
click at [880, 426] on button "Add Payment" at bounding box center [911, 430] width 193 height 19
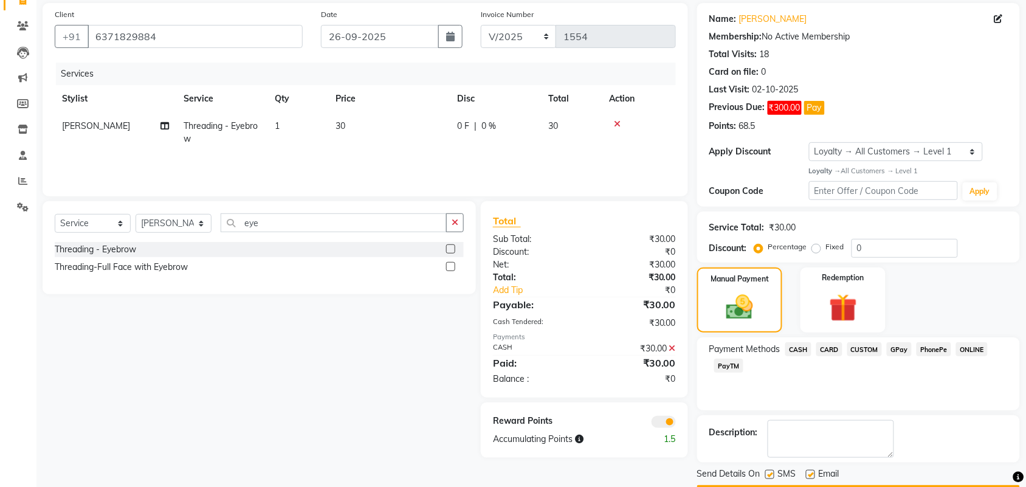
scroll to position [125, 0]
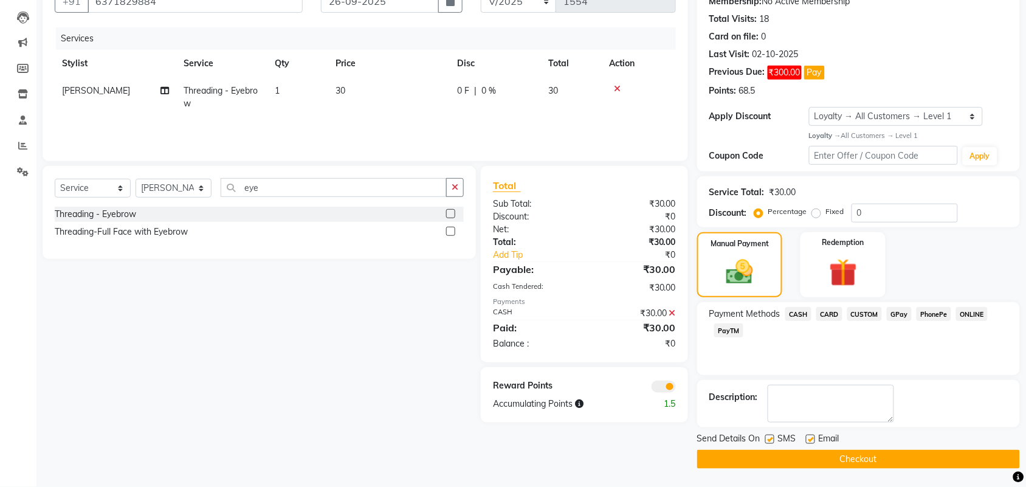
click at [824, 457] on button "Checkout" at bounding box center [858, 459] width 323 height 19
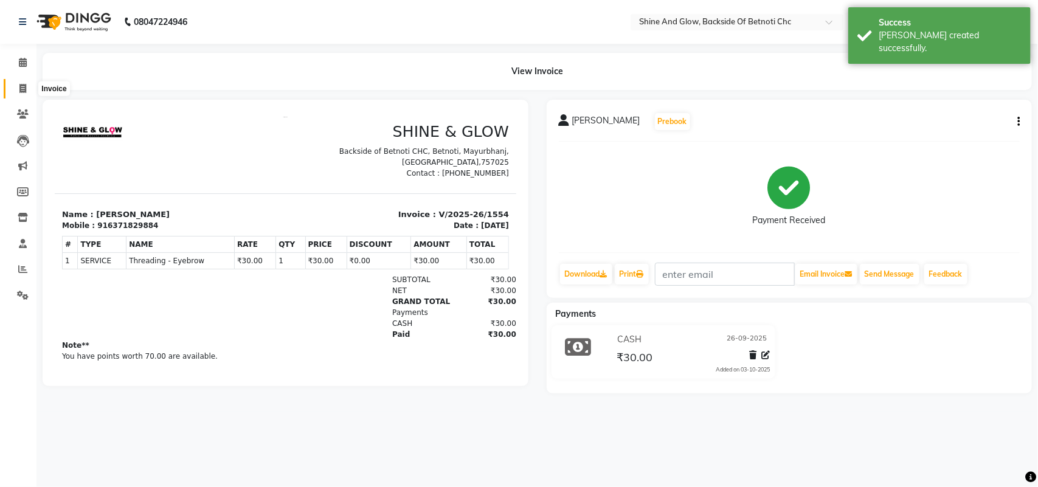
click at [25, 88] on icon at bounding box center [22, 88] width 7 height 9
select select "3848"
select select "service"
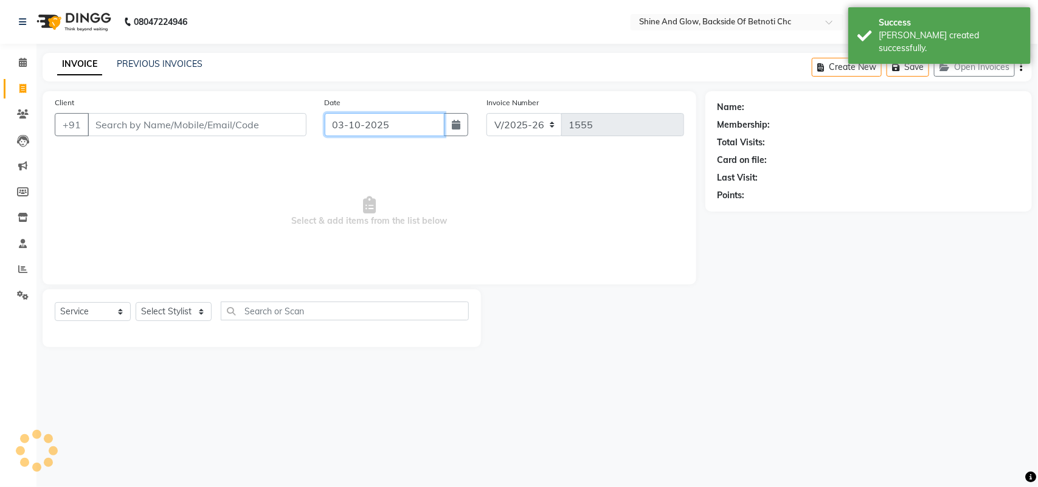
select select "18717"
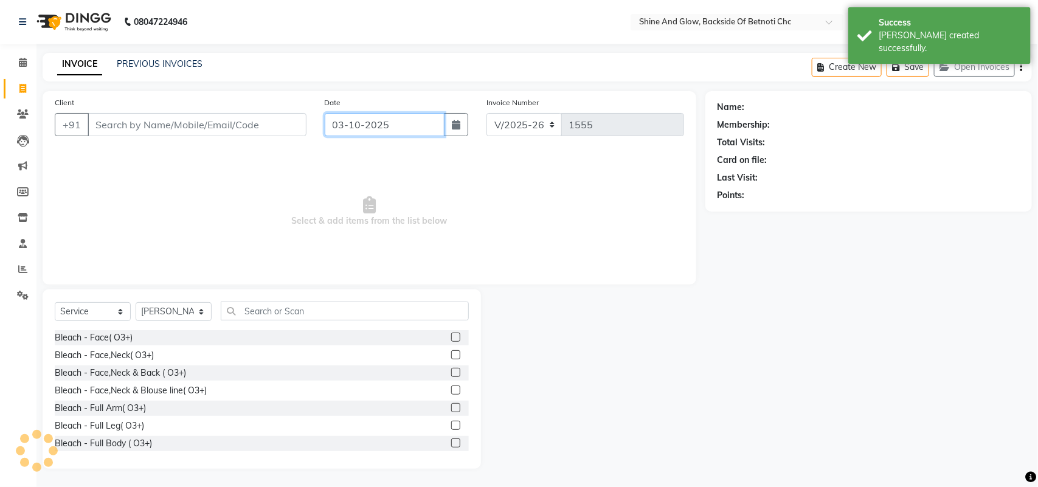
click at [348, 123] on input "03-10-2025" at bounding box center [385, 124] width 120 height 23
select select "10"
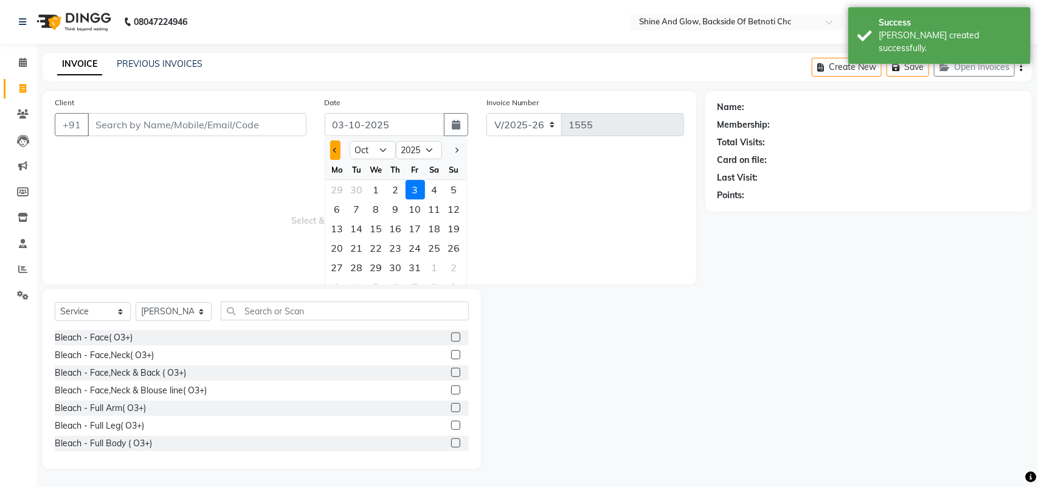
click at [336, 149] on span "Previous month" at bounding box center [334, 150] width 5 height 5
click at [422, 247] on div "26" at bounding box center [414, 247] width 19 height 19
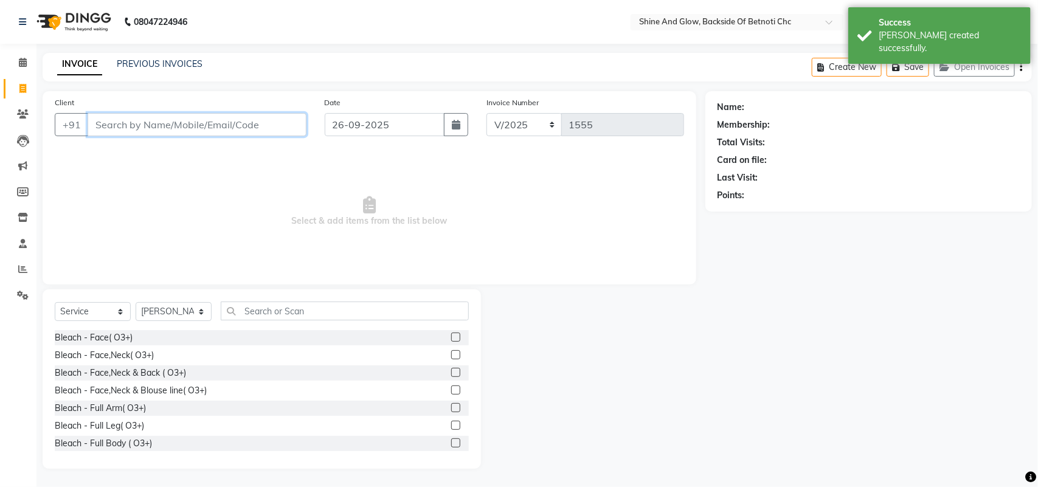
click at [183, 122] on input "Client" at bounding box center [197, 124] width 219 height 23
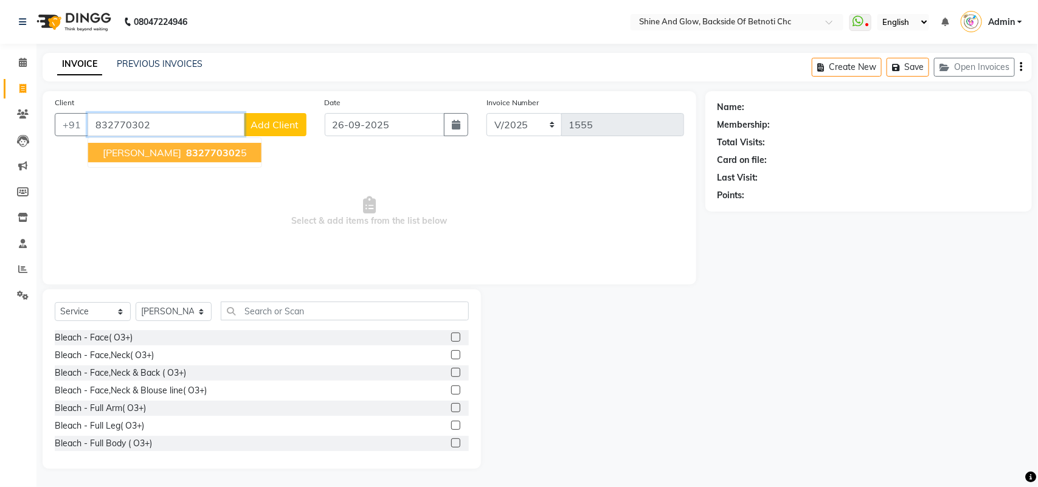
click at [199, 147] on span "832770302" at bounding box center [213, 152] width 55 height 12
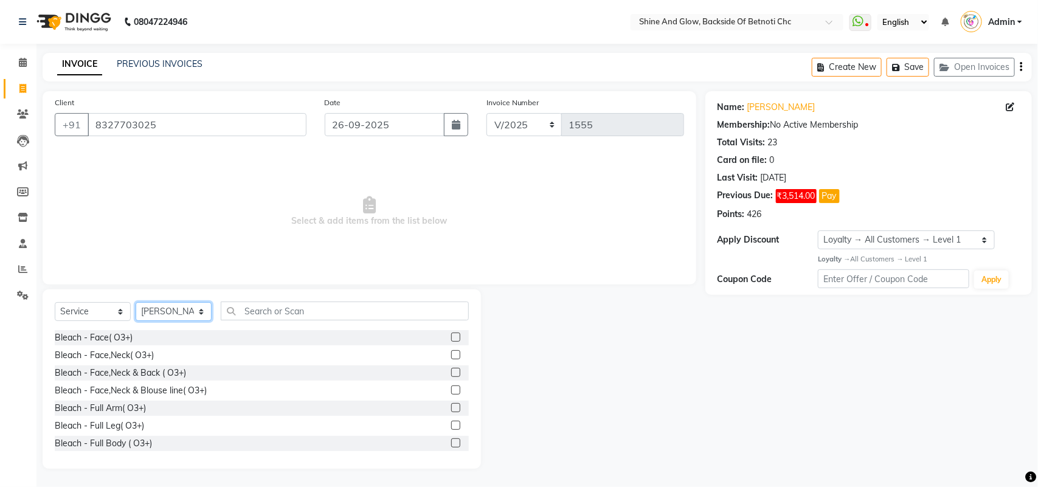
click at [190, 314] on select "Select Stylist [PERSON_NAME] Lipi [PERSON_NAME] [PERSON_NAME] Priya Mam" at bounding box center [174, 311] width 76 height 19
click at [136, 302] on select "Select Stylist [PERSON_NAME] Lipi [PERSON_NAME] [PERSON_NAME] Priya Mam" at bounding box center [174, 311] width 76 height 19
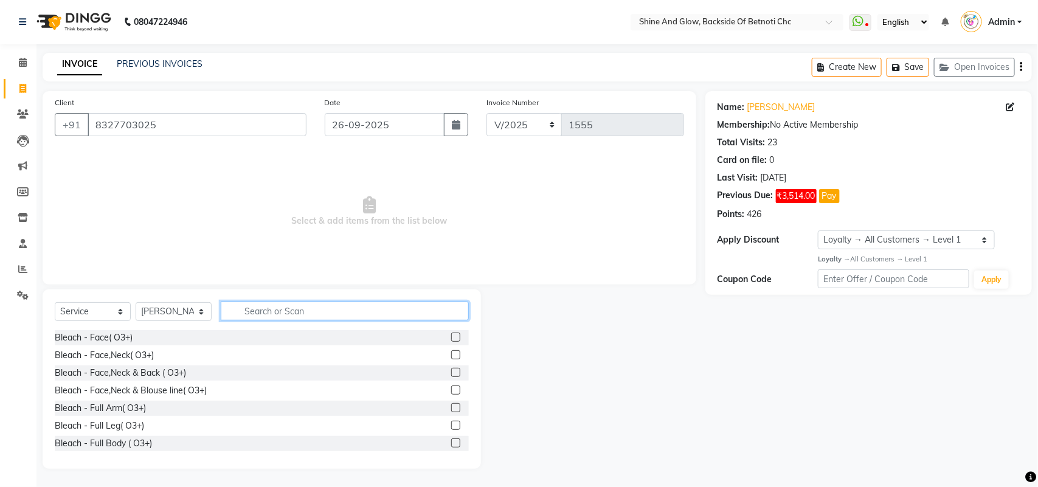
click at [260, 308] on input "text" at bounding box center [345, 310] width 248 height 19
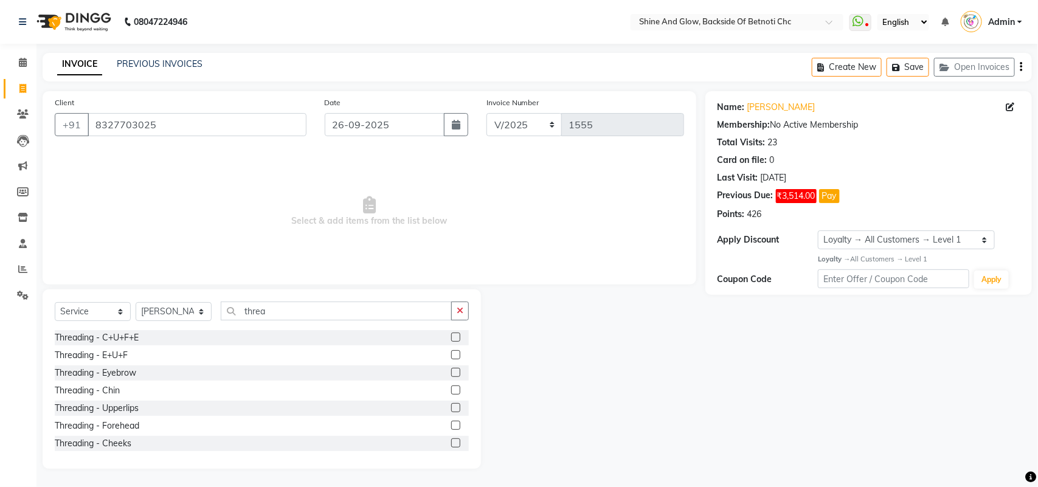
click at [451, 356] on label at bounding box center [455, 354] width 9 height 9
click at [451, 356] on input "checkbox" at bounding box center [455, 355] width 8 height 8
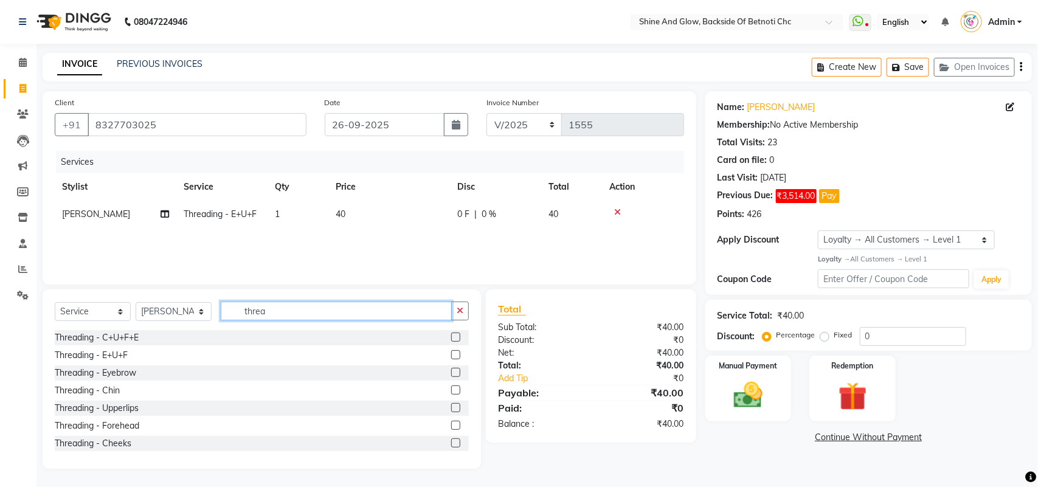
drag, startPoint x: 292, startPoint y: 309, endPoint x: 213, endPoint y: 298, distance: 79.8
click at [213, 298] on div "Select Service Product Membership Package Voucher Prepaid Gift Card Select Styl…" at bounding box center [262, 378] width 438 height 179
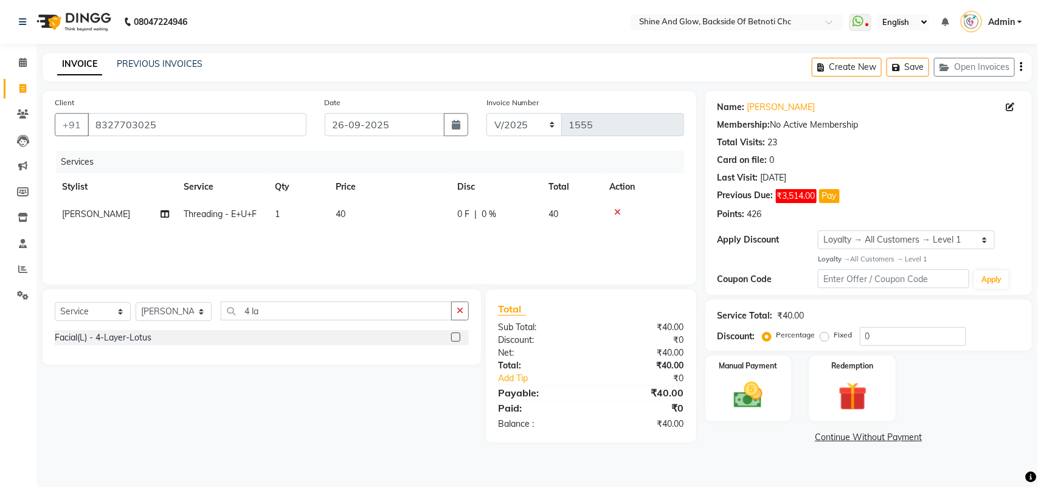
click at [453, 334] on label at bounding box center [455, 336] width 9 height 9
click at [453, 334] on input "checkbox" at bounding box center [455, 338] width 8 height 8
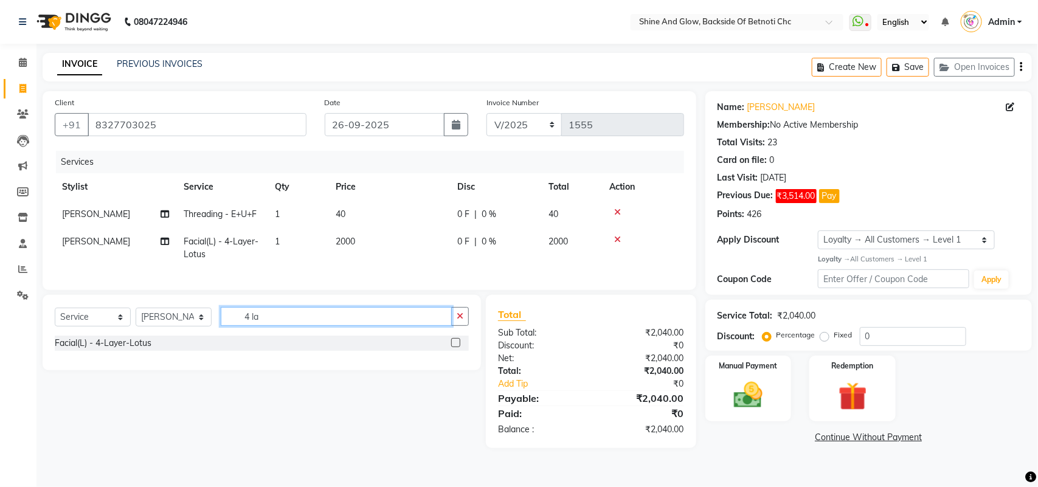
drag, startPoint x: 272, startPoint y: 326, endPoint x: 201, endPoint y: 321, distance: 71.9
click at [201, 321] on div "Select Service Product Membership Package Voucher Prepaid Gift Card Select Styl…" at bounding box center [262, 321] width 414 height 29
drag, startPoint x: 293, startPoint y: 327, endPoint x: 216, endPoint y: 315, distance: 78.1
click at [216, 315] on div "Select Service Product Membership Package Voucher Prepaid Gift Card Select Styl…" at bounding box center [262, 324] width 438 height 58
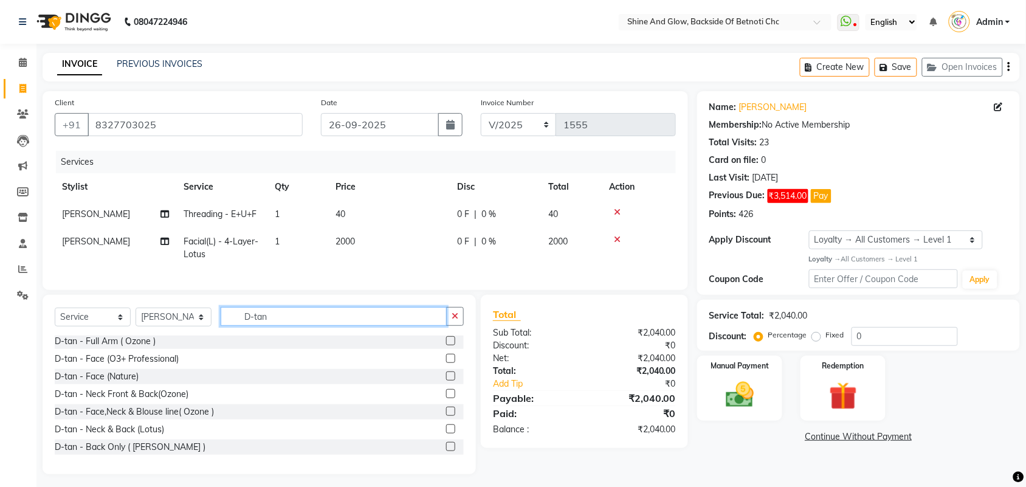
scroll to position [71, 0]
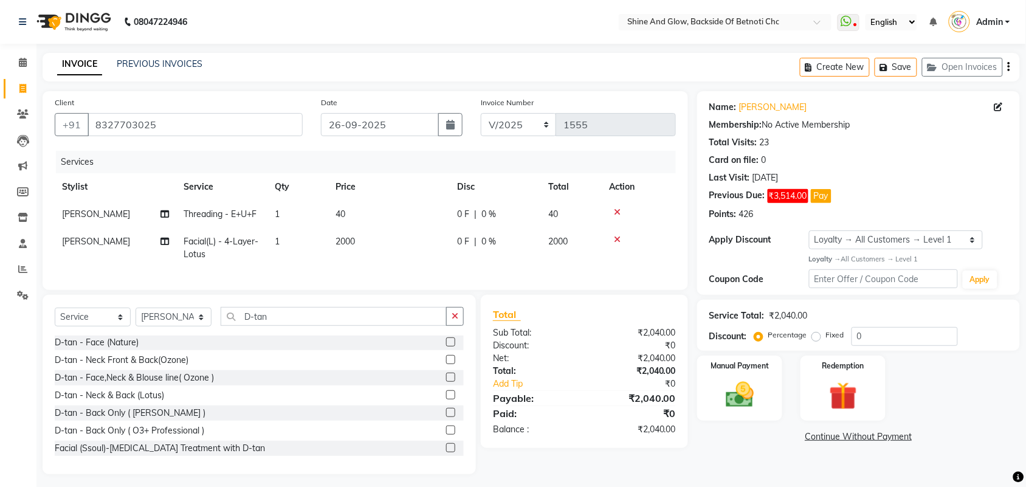
click at [446, 382] on label at bounding box center [450, 377] width 9 height 9
click at [446, 382] on input "checkbox" at bounding box center [450, 378] width 8 height 8
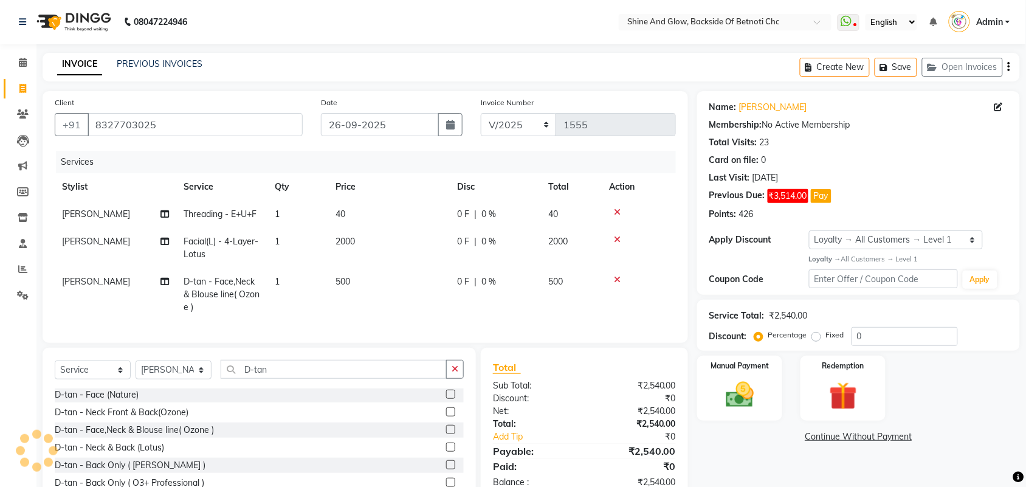
scroll to position [70, 0]
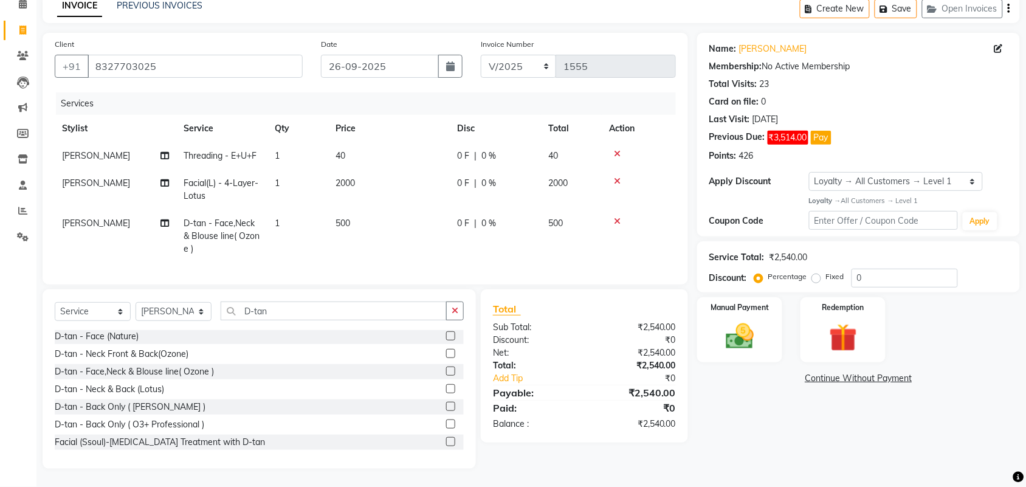
click at [446, 387] on label at bounding box center [450, 388] width 9 height 9
click at [446, 387] on input "checkbox" at bounding box center [450, 389] width 8 height 8
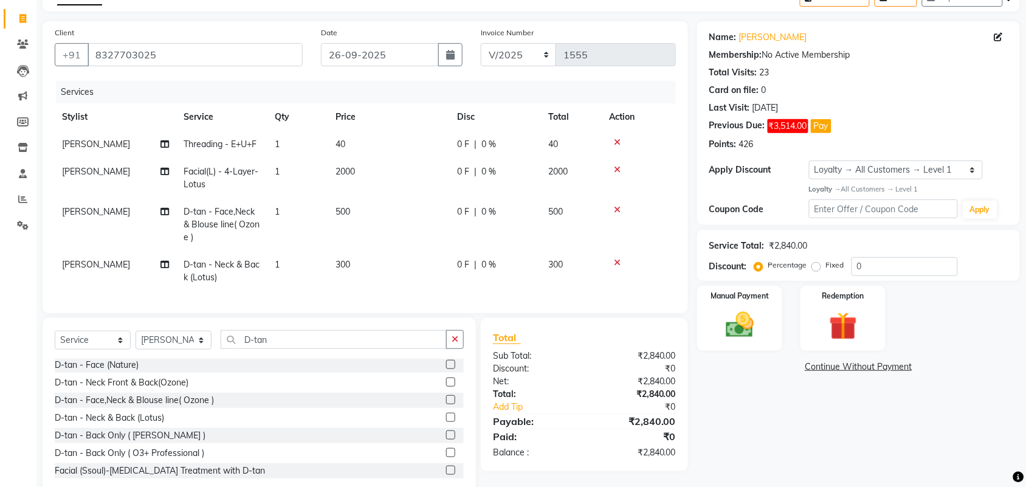
click at [616, 260] on icon at bounding box center [617, 262] width 7 height 9
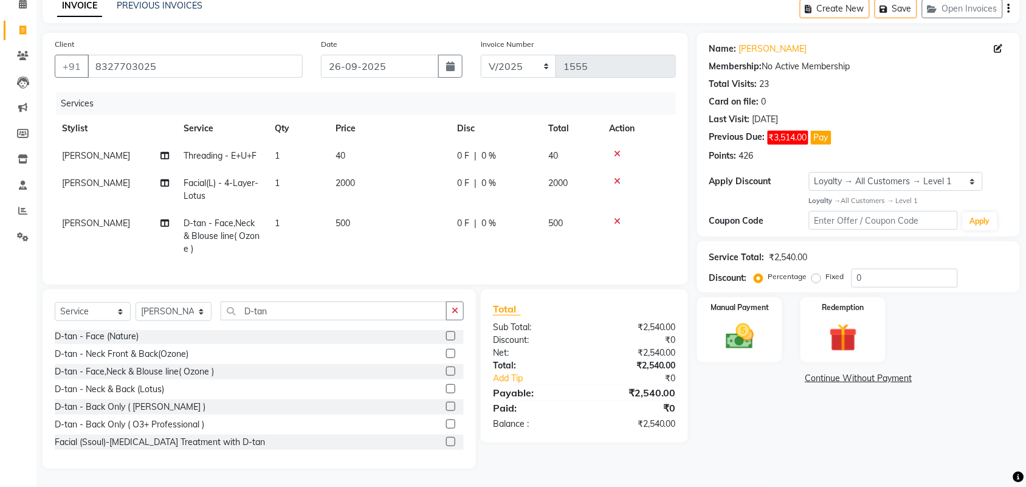
click at [556, 218] on span "500" at bounding box center [555, 223] width 15 height 11
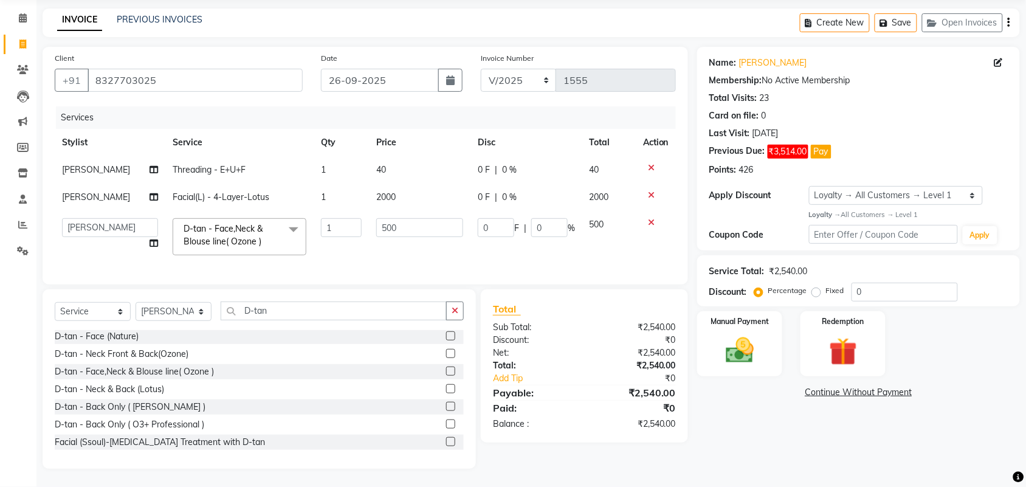
scroll to position [55, 0]
drag, startPoint x: 402, startPoint y: 215, endPoint x: 287, endPoint y: 216, distance: 114.9
click at [287, 216] on tr "[PERSON_NAME] Lipi [PERSON_NAME] [PERSON_NAME] Priya Mam D-tan - Face,Neck & Bl…" at bounding box center [365, 237] width 621 height 52
click at [341, 244] on tr "[PERSON_NAME] Lipi [PERSON_NAME] [PERSON_NAME] Priya Mam D-tan - Face,Neck & Bl…" at bounding box center [365, 237] width 621 height 52
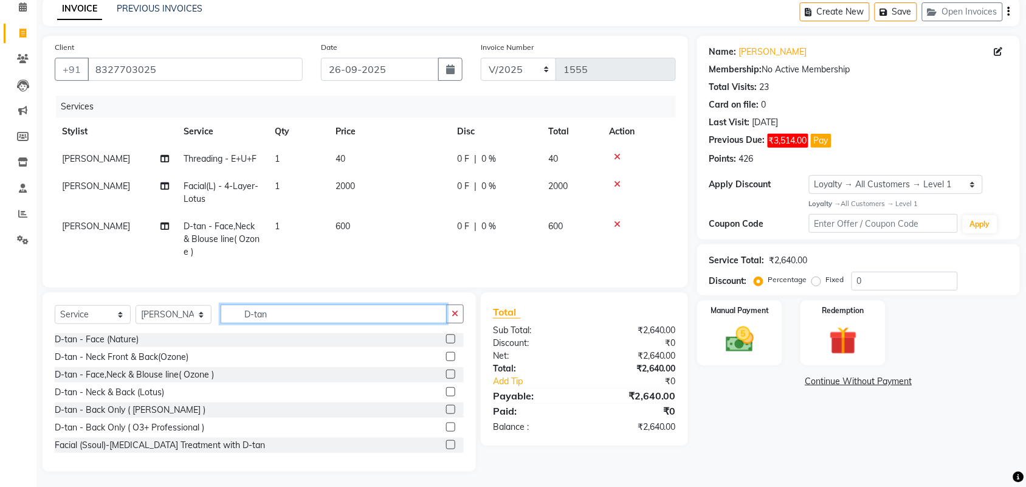
drag, startPoint x: 281, startPoint y: 320, endPoint x: 216, endPoint y: 323, distance: 65.1
click at [216, 323] on div "Select Service Product Membership Package Voucher Prepaid Gift Card Select Styl…" at bounding box center [259, 319] width 409 height 29
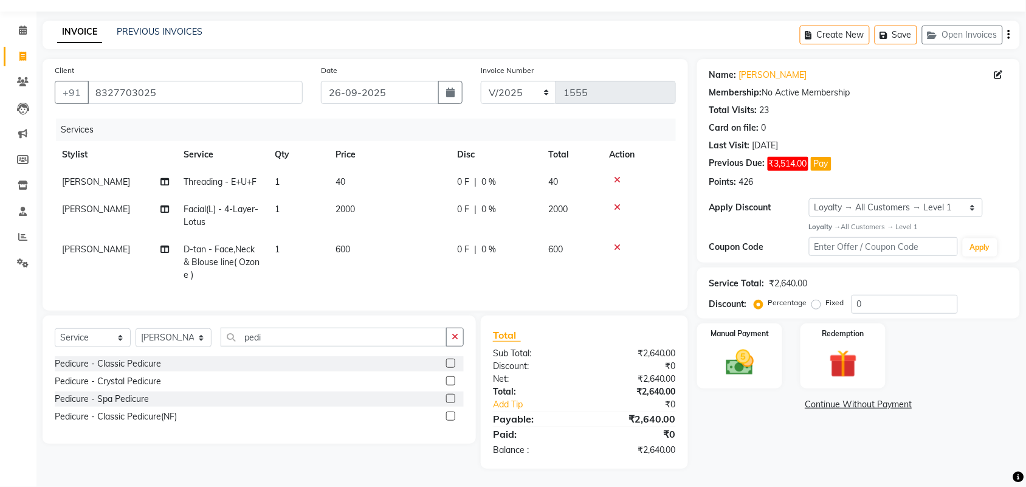
click at [450, 414] on label at bounding box center [450, 416] width 9 height 9
click at [450, 414] on input "checkbox" at bounding box center [450, 417] width 8 height 8
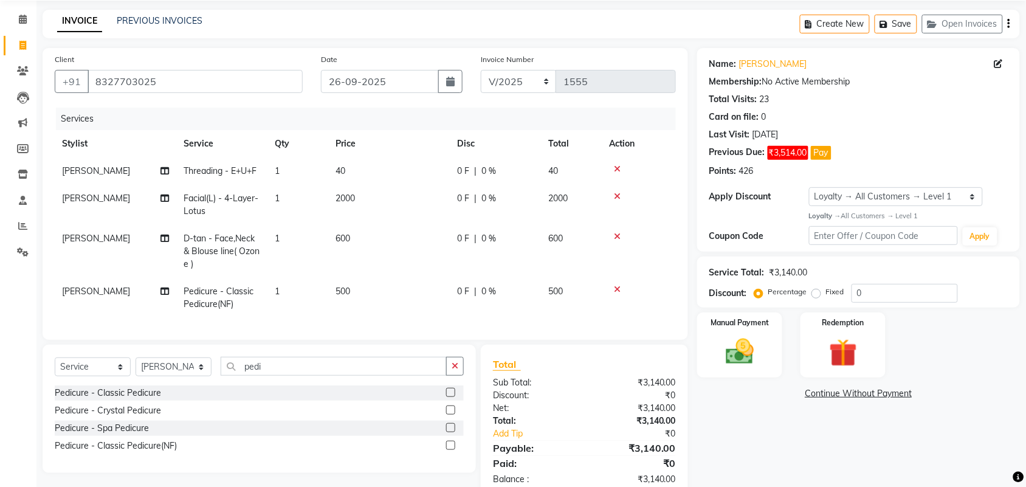
click at [450, 397] on label at bounding box center [450, 392] width 9 height 9
click at [450, 397] on input "checkbox" at bounding box center [450, 393] width 8 height 8
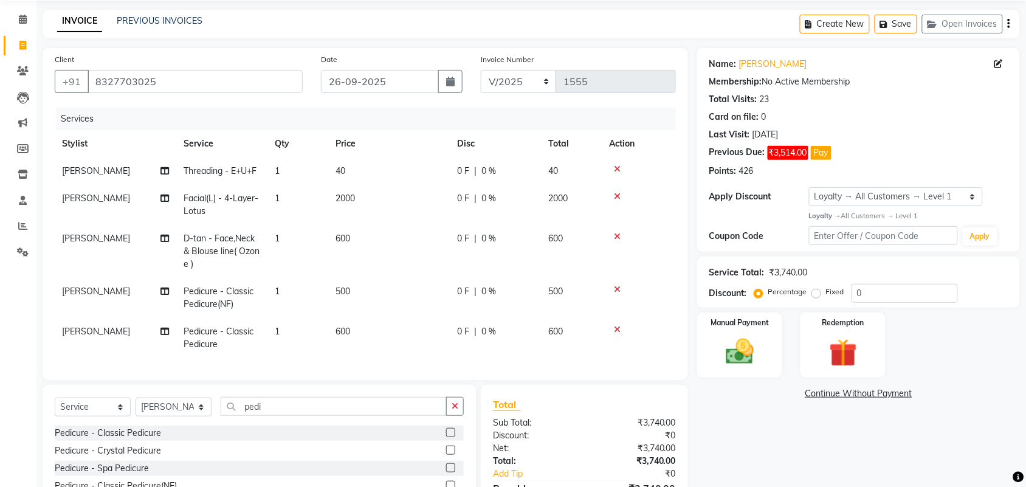
click at [618, 290] on icon at bounding box center [617, 289] width 7 height 9
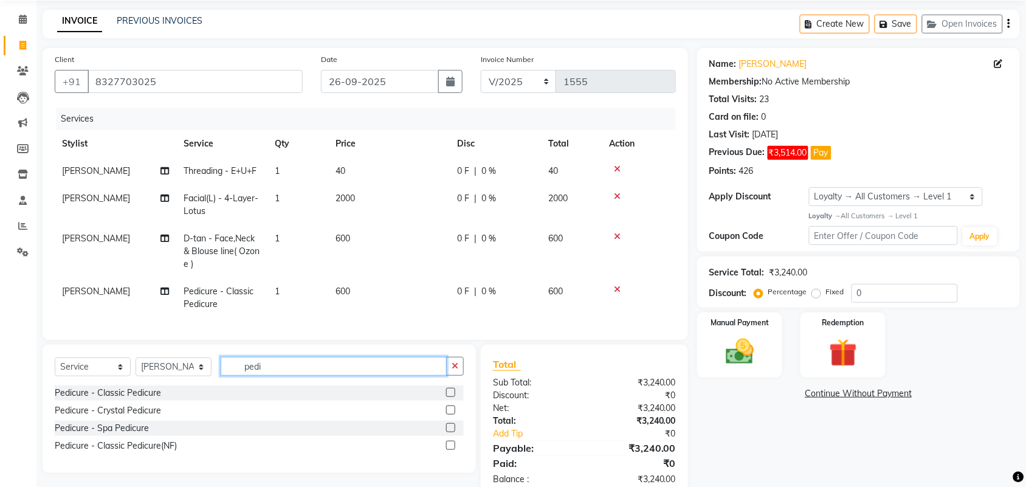
drag, startPoint x: 287, startPoint y: 381, endPoint x: 122, endPoint y: 360, distance: 166.6
click at [122, 360] on div "Select Service Product Membership Package Voucher Prepaid Gift Card Select Styl…" at bounding box center [259, 409] width 433 height 128
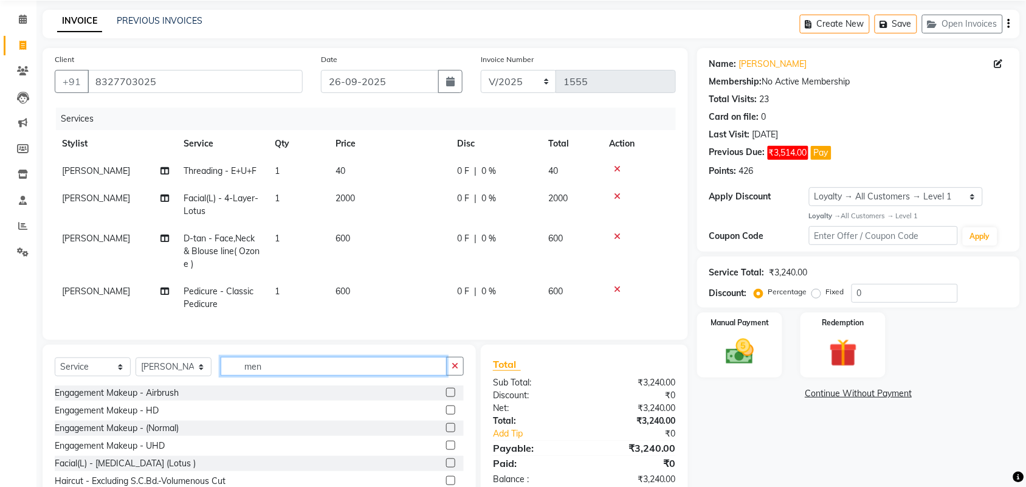
drag, startPoint x: 224, startPoint y: 375, endPoint x: 193, endPoint y: 387, distance: 32.7
click at [207, 378] on div "Select Service Product Membership Package Voucher Prepaid Gift Card Select Styl…" at bounding box center [259, 371] width 409 height 29
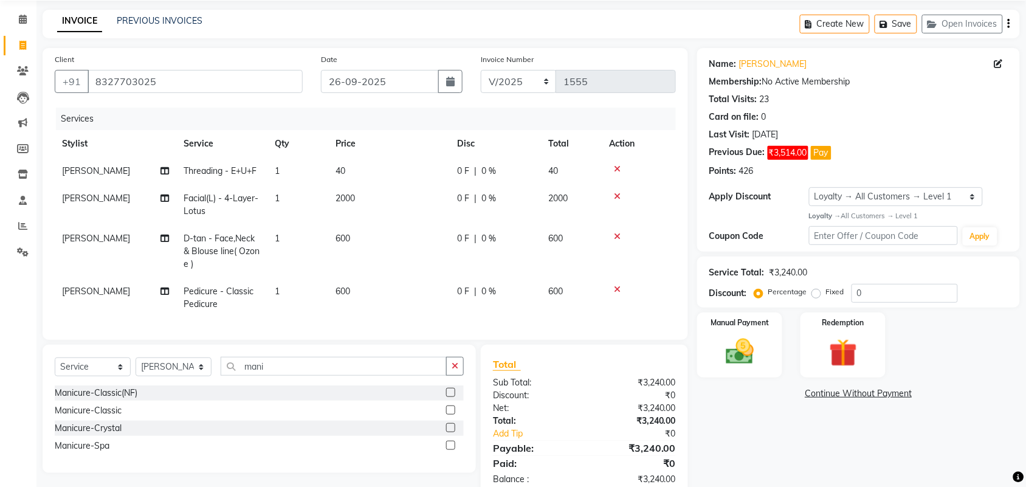
click at [450, 415] on label at bounding box center [450, 409] width 9 height 9
click at [450, 415] on input "checkbox" at bounding box center [450, 411] width 8 height 8
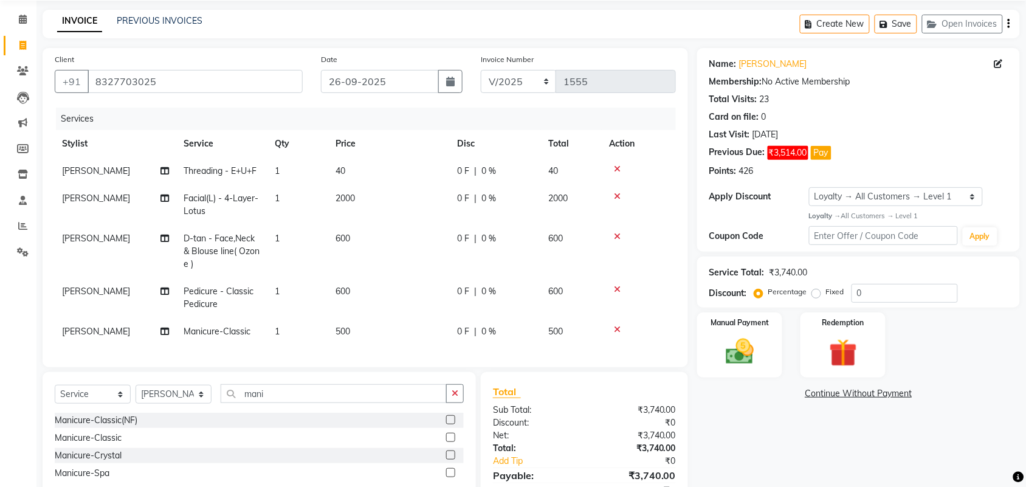
click at [91, 198] on span "[PERSON_NAME]" at bounding box center [96, 198] width 68 height 11
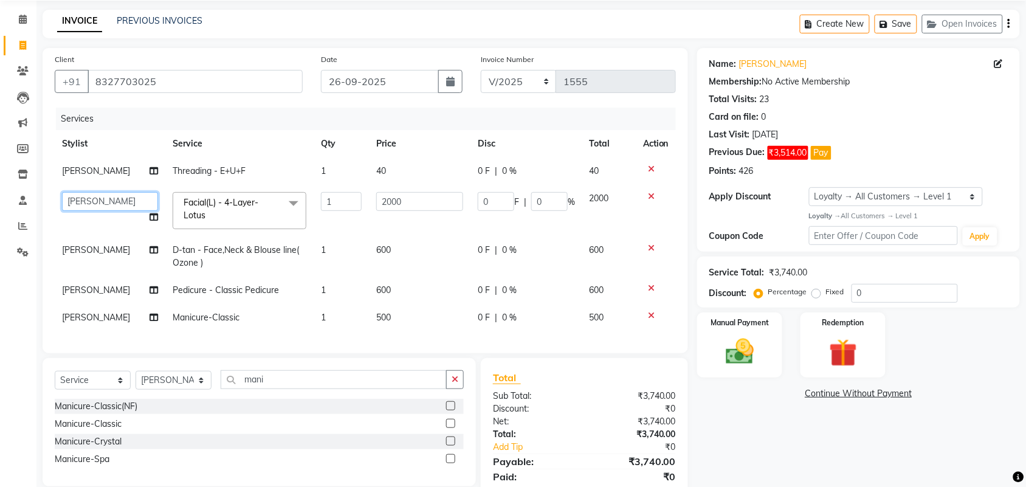
click at [115, 201] on select "[PERSON_NAME] [PERSON_NAME] [PERSON_NAME] Priya Mam" at bounding box center [110, 201] width 96 height 19
click at [101, 250] on span "[PERSON_NAME]" at bounding box center [96, 249] width 68 height 11
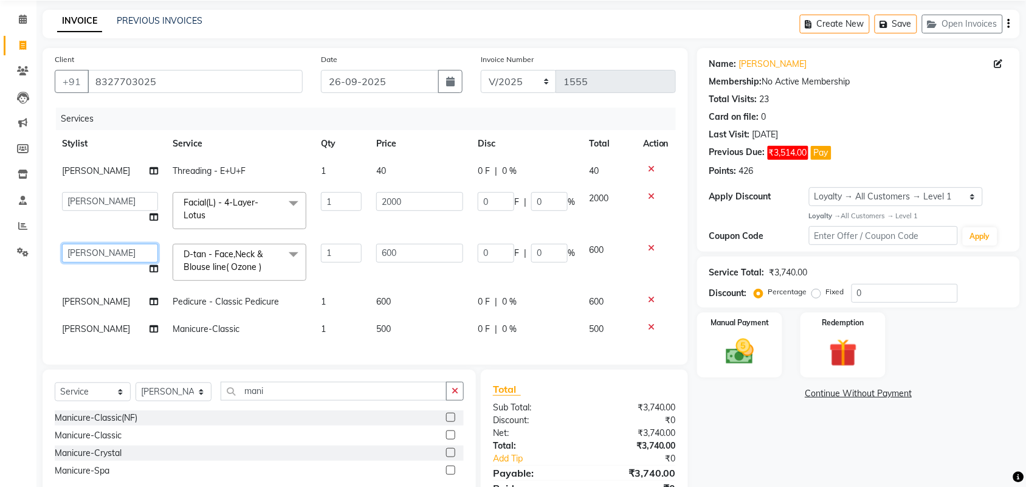
click at [102, 255] on select "[PERSON_NAME] [PERSON_NAME] [PERSON_NAME] Priya Mam" at bounding box center [110, 253] width 96 height 19
click at [95, 301] on span "[PERSON_NAME]" at bounding box center [96, 301] width 68 height 11
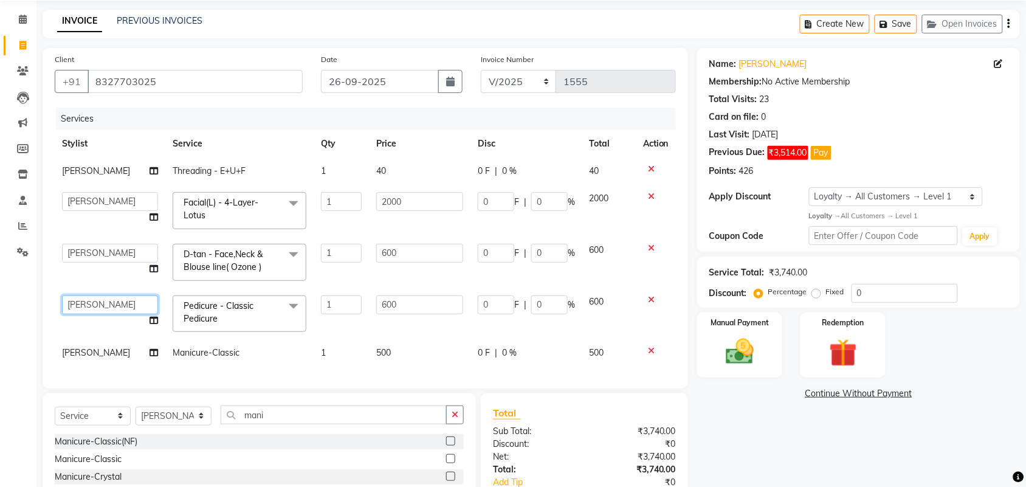
click at [93, 300] on select "[PERSON_NAME] [PERSON_NAME] [PERSON_NAME] Priya Mam" at bounding box center [110, 304] width 96 height 19
click at [97, 356] on span "[PERSON_NAME]" at bounding box center [96, 352] width 68 height 11
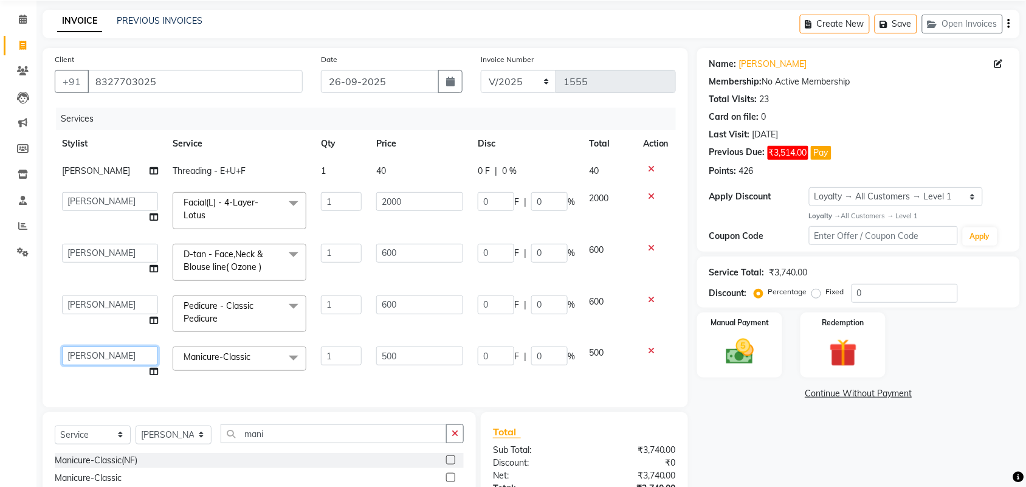
click at [97, 356] on select "[PERSON_NAME] [PERSON_NAME] [PERSON_NAME] Priya Mam" at bounding box center [110, 355] width 96 height 19
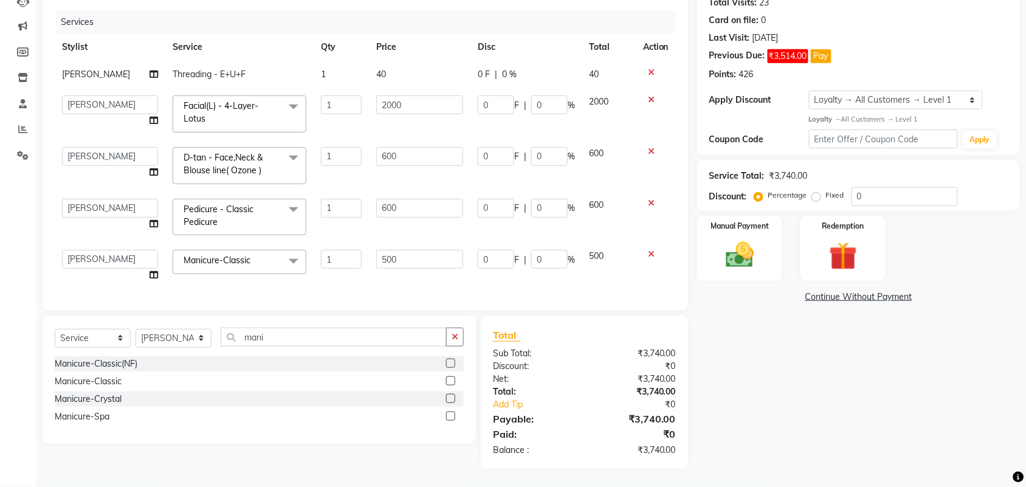
scroll to position [152, 0]
drag, startPoint x: 492, startPoint y: 89, endPoint x: 430, endPoint y: 92, distance: 62.1
click at [430, 92] on tr "[PERSON_NAME] Lipi [PERSON_NAME] [PERSON_NAME] Priya Mam Facial(L) - 4-Layer-Lo…" at bounding box center [365, 114] width 621 height 52
click at [533, 11] on div "Client [PHONE_NUMBER] Date [DATE] Invoice Number V/2025 V/[PHONE_NUMBER] Servic…" at bounding box center [366, 130] width 646 height 359
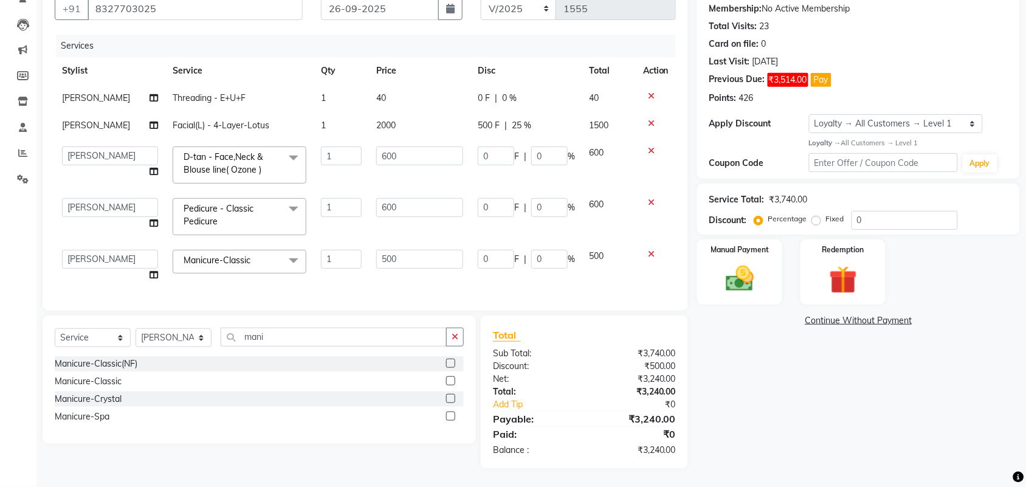
scroll to position [128, 0]
click at [746, 272] on img at bounding box center [739, 278] width 47 height 33
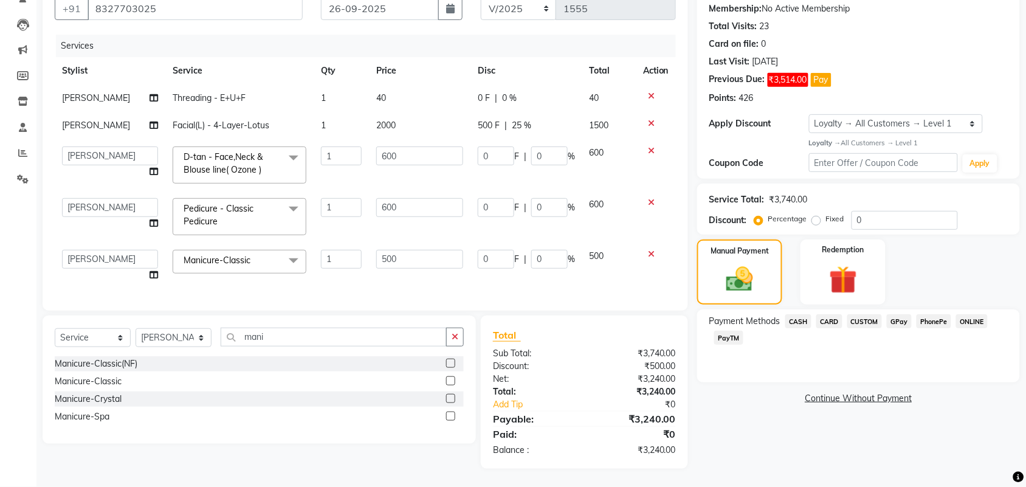
click at [801, 314] on span "CASH" at bounding box center [798, 321] width 26 height 14
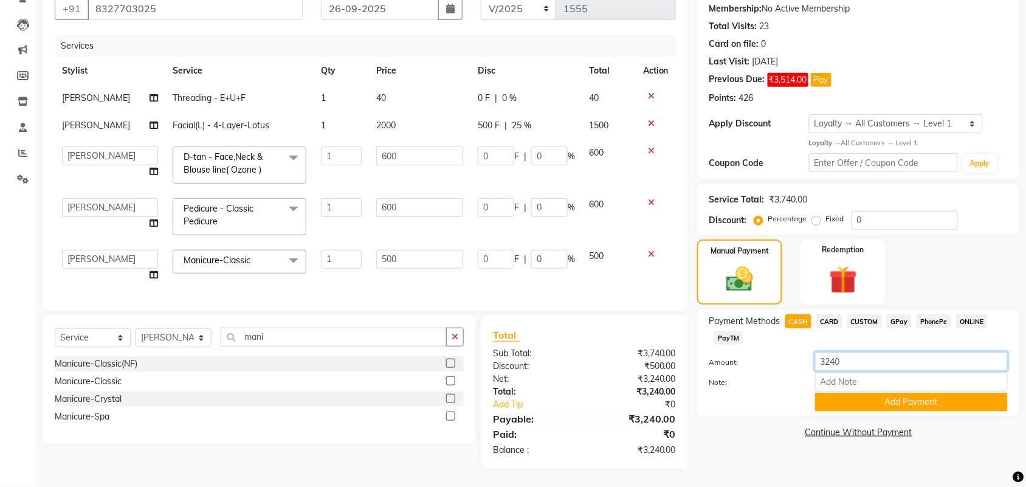
drag, startPoint x: 848, startPoint y: 353, endPoint x: 801, endPoint y: 353, distance: 47.4
click at [801, 353] on div "Amount: 3240" at bounding box center [858, 362] width 317 height 21
drag, startPoint x: 845, startPoint y: 354, endPoint x: 790, endPoint y: 350, distance: 54.8
click at [790, 352] on div "Amount: 600" at bounding box center [858, 362] width 317 height 21
click at [881, 393] on button "Add Payment" at bounding box center [911, 402] width 193 height 19
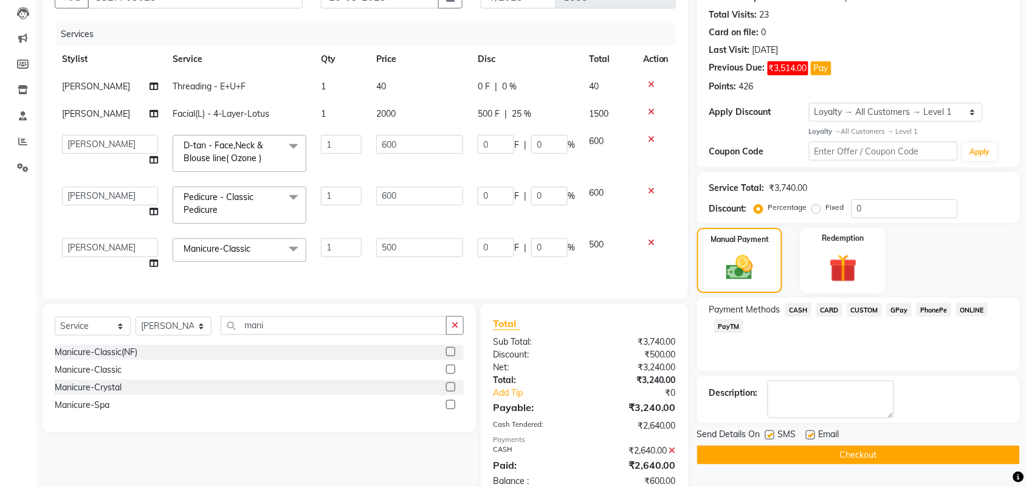
click at [931, 312] on span "PhonePe" at bounding box center [934, 310] width 35 height 14
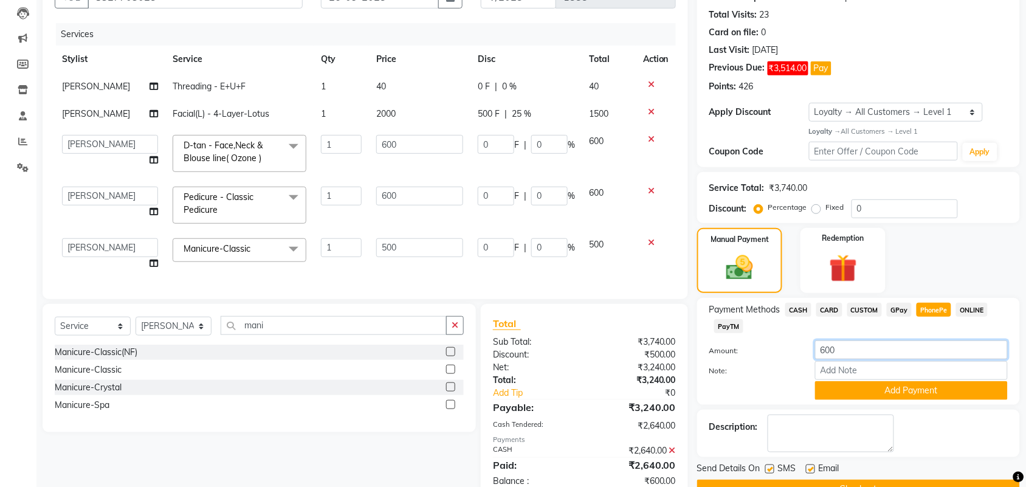
drag, startPoint x: 855, startPoint y: 354, endPoint x: 801, endPoint y: 354, distance: 53.5
click at [801, 354] on div "Amount: 600" at bounding box center [858, 350] width 317 height 21
click at [872, 389] on button "Add Payment" at bounding box center [911, 390] width 193 height 19
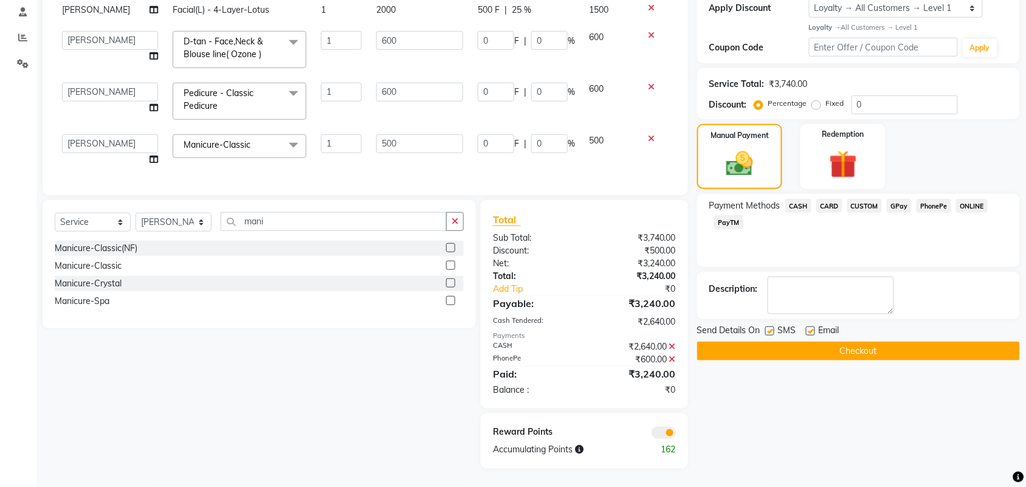
scroll to position [243, 0]
click at [839, 342] on button "Checkout" at bounding box center [858, 351] width 323 height 19
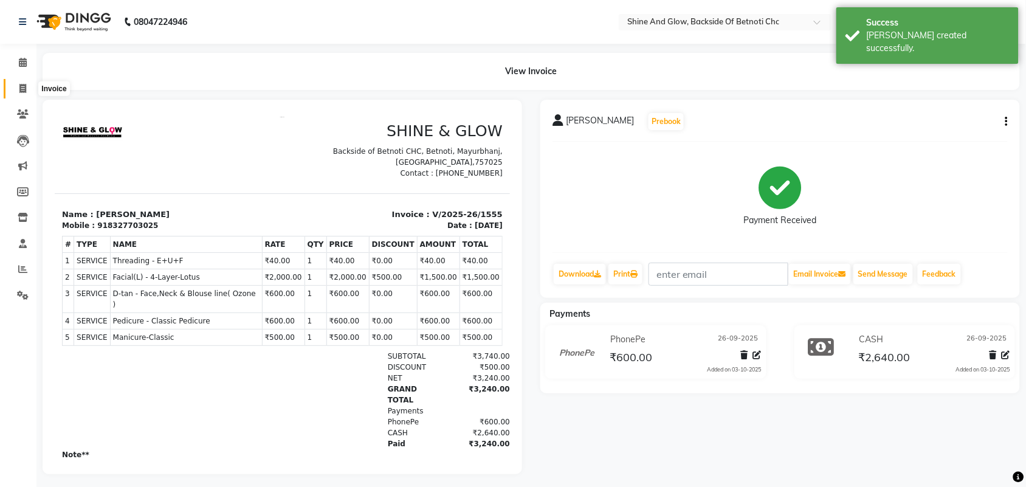
click at [26, 86] on icon at bounding box center [22, 88] width 7 height 9
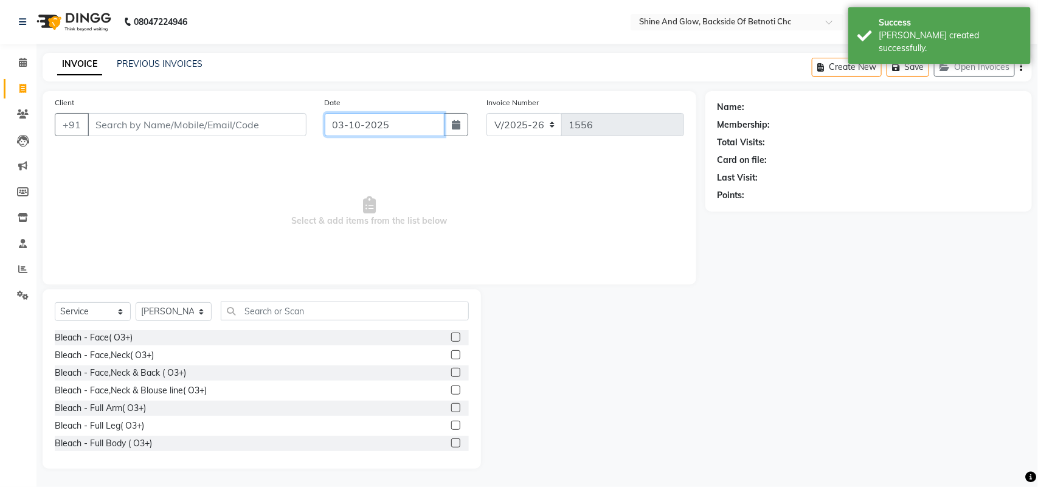
click at [360, 125] on input "03-10-2025" at bounding box center [385, 124] width 120 height 23
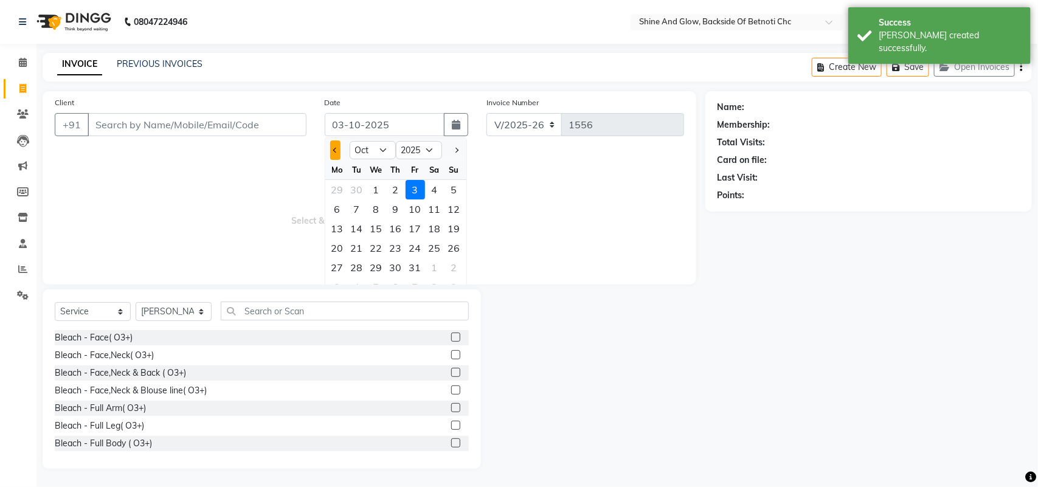
click at [334, 150] on span "Previous month" at bounding box center [334, 150] width 5 height 5
click at [416, 247] on div "26" at bounding box center [414, 247] width 19 height 19
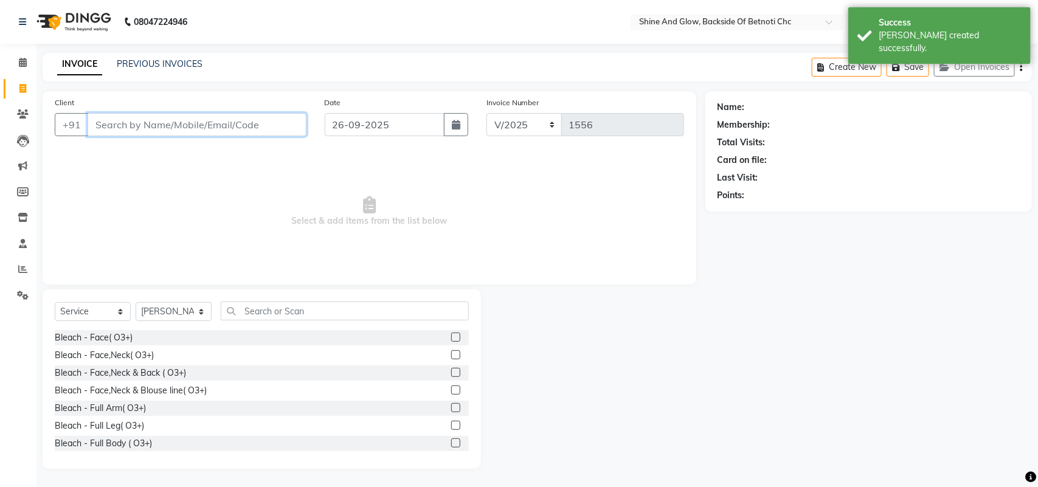
click at [208, 120] on input "Client" at bounding box center [197, 124] width 219 height 23
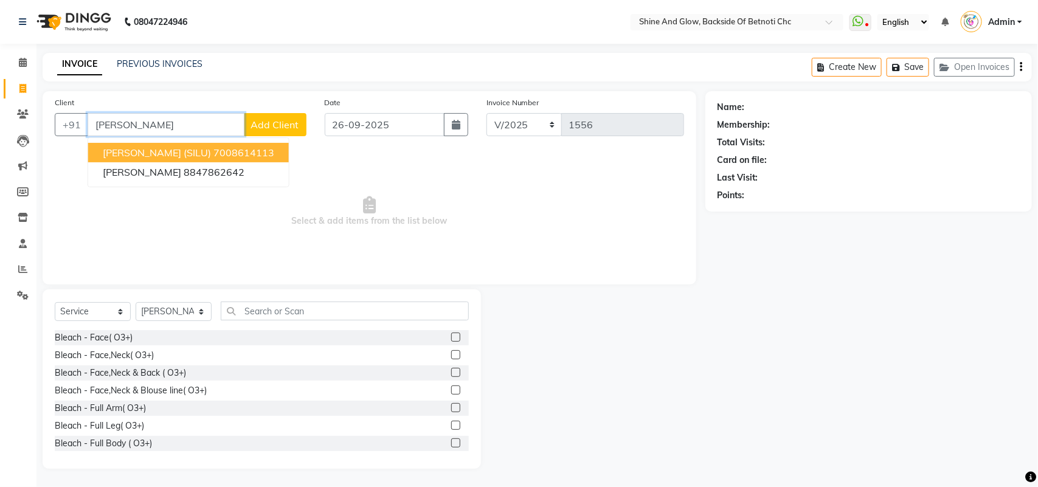
click at [114, 125] on input "[PERSON_NAME]" at bounding box center [166, 124] width 157 height 23
click at [104, 122] on input "[PERSON_NAME]" at bounding box center [166, 124] width 157 height 23
click at [184, 148] on ngb-highlight "7008696800" at bounding box center [214, 152] width 61 height 12
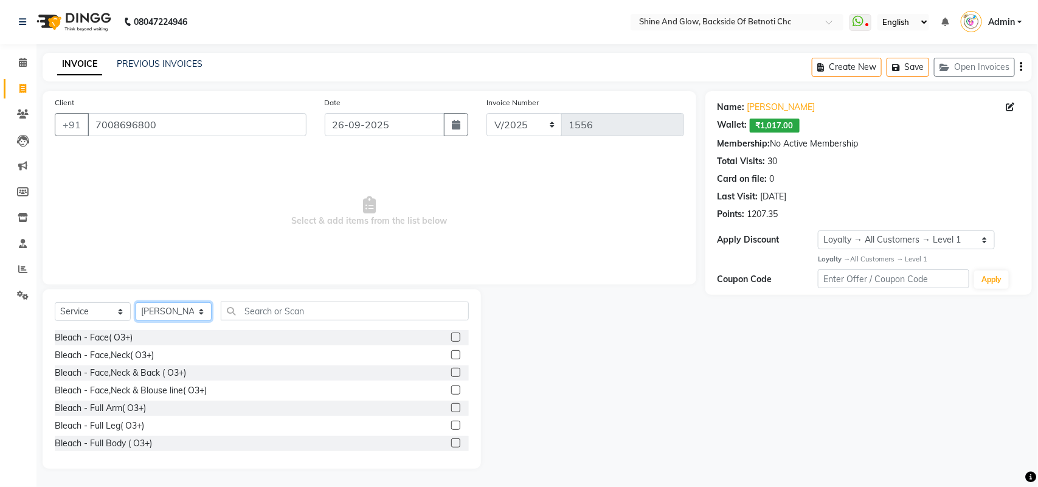
click at [199, 308] on select "Select Stylist [PERSON_NAME] Lipi [PERSON_NAME] [PERSON_NAME] Priya Mam" at bounding box center [174, 311] width 76 height 19
click at [136, 302] on select "Select Stylist [PERSON_NAME] Lipi [PERSON_NAME] [PERSON_NAME] Priya Mam" at bounding box center [174, 311] width 76 height 19
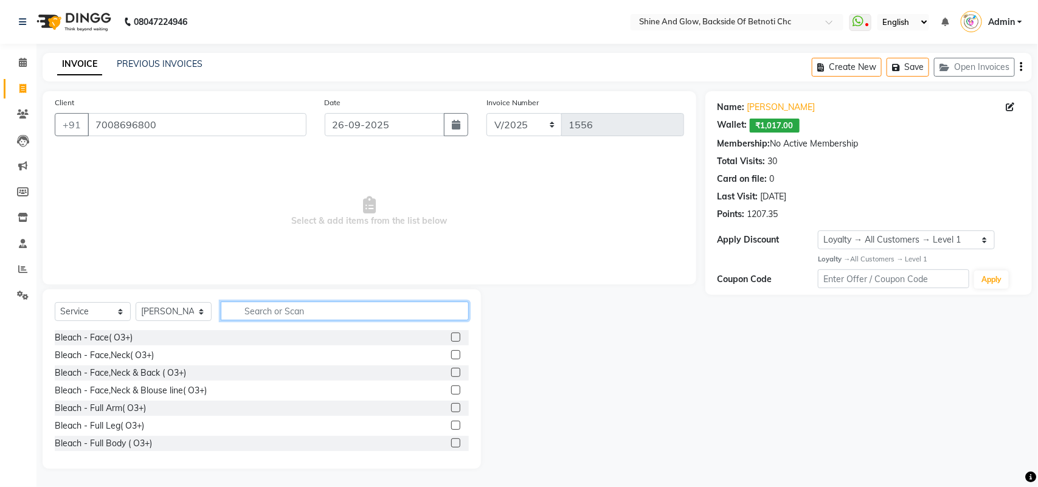
click at [249, 311] on input "text" at bounding box center [345, 310] width 248 height 19
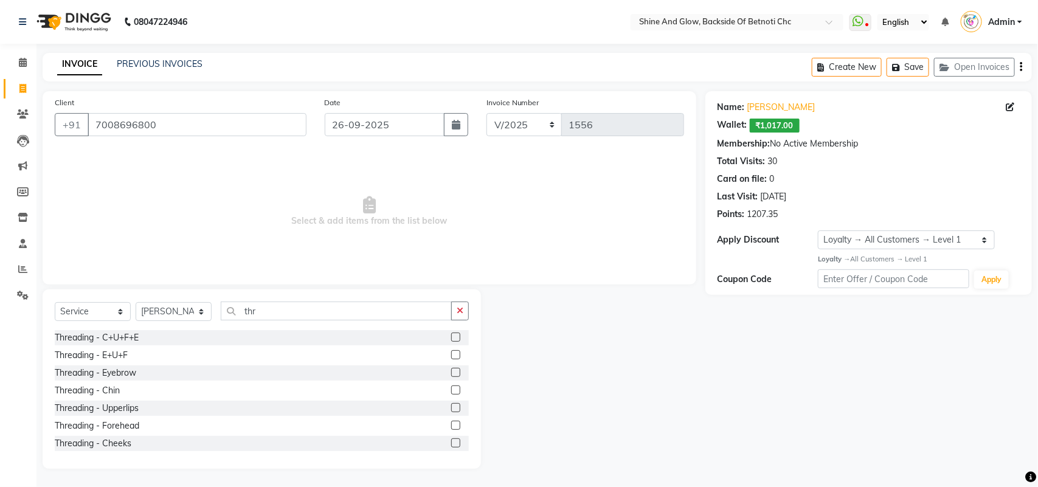
click at [451, 335] on label at bounding box center [455, 336] width 9 height 9
click at [451, 335] on input "checkbox" at bounding box center [455, 338] width 8 height 8
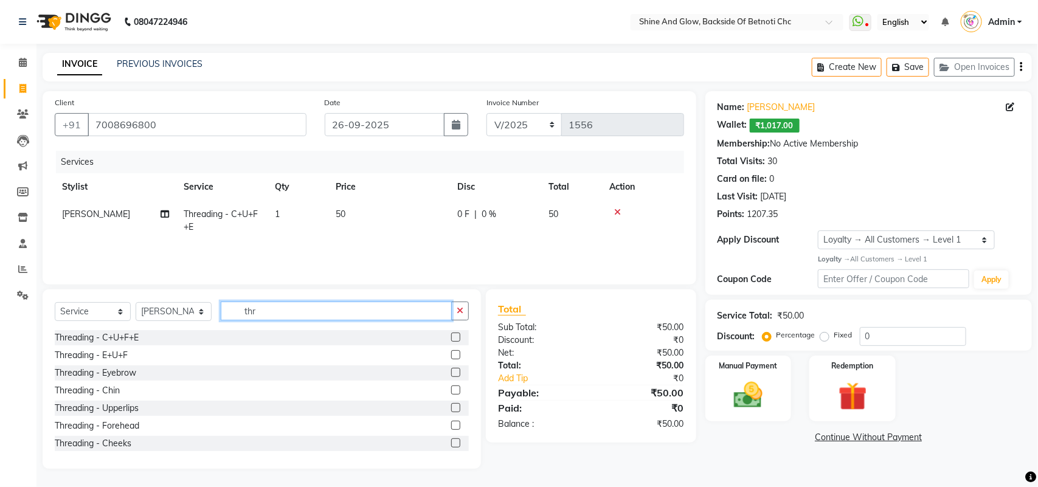
drag, startPoint x: 277, startPoint y: 312, endPoint x: 196, endPoint y: 314, distance: 81.5
click at [196, 314] on div "Select Service Product Membership Package Voucher Prepaid Gift Card Select Styl…" at bounding box center [262, 315] width 414 height 29
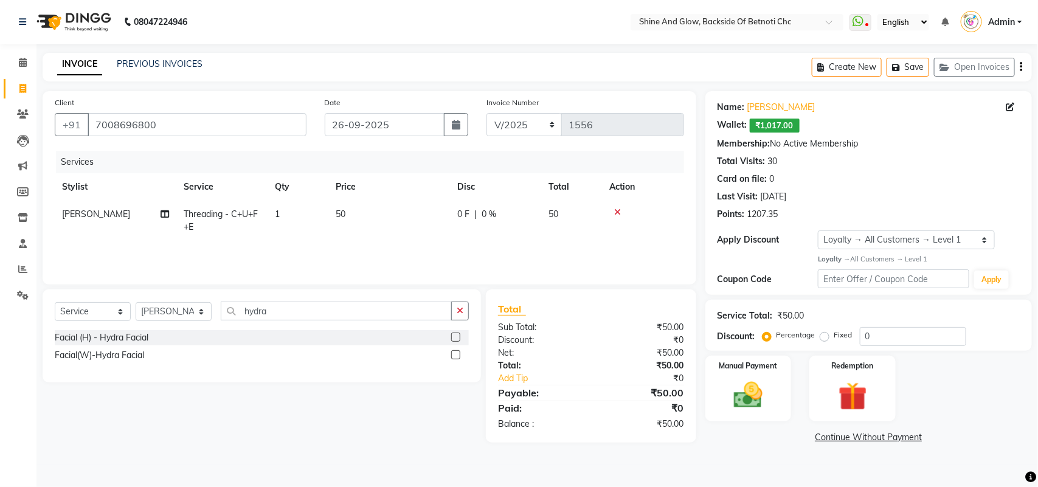
click at [454, 339] on label at bounding box center [455, 336] width 9 height 9
click at [454, 339] on input "checkbox" at bounding box center [455, 338] width 8 height 8
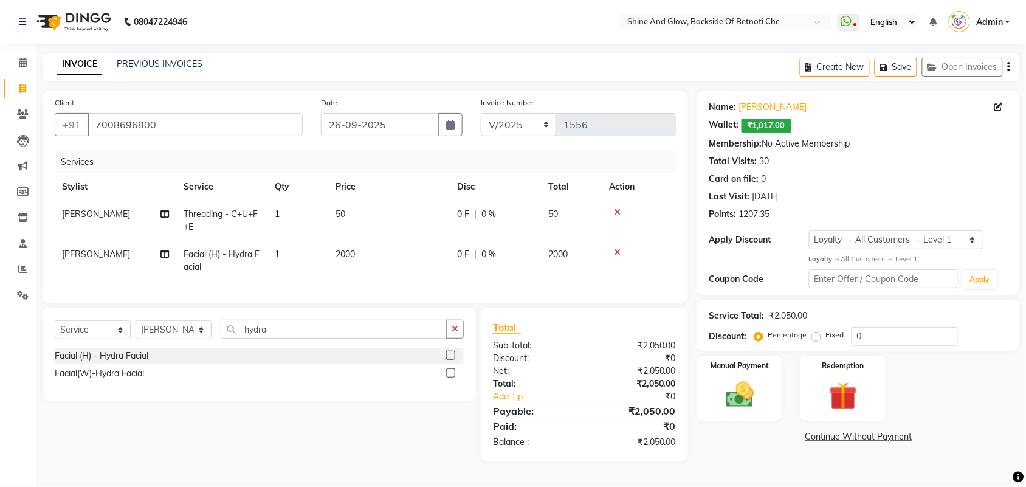
click at [461, 253] on span "0 F" at bounding box center [463, 254] width 12 height 13
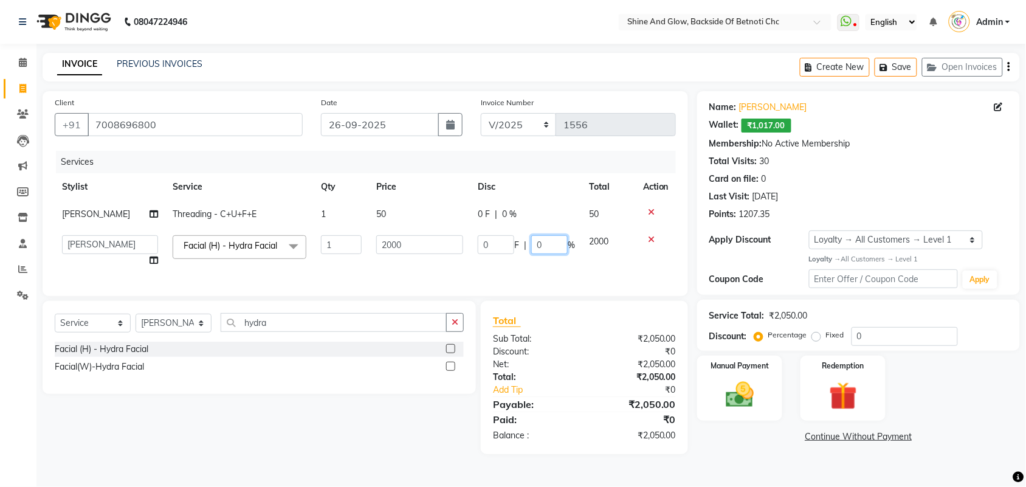
drag, startPoint x: 547, startPoint y: 244, endPoint x: 514, endPoint y: 242, distance: 32.9
click at [515, 242] on div "0 F | 0 %" at bounding box center [526, 244] width 97 height 19
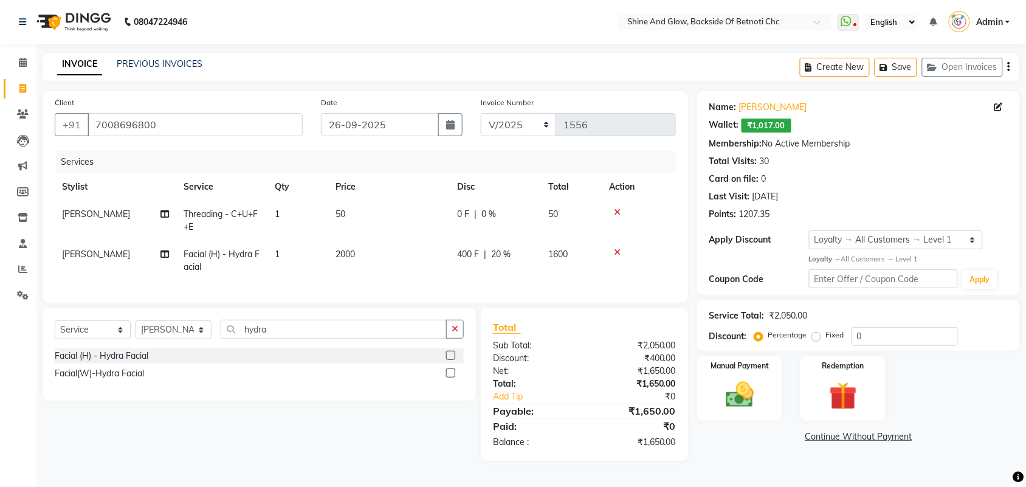
click at [519, 69] on div "INVOICE PREVIOUS INVOICES Create New Save Open Invoices" at bounding box center [531, 67] width 977 height 29
drag, startPoint x: 281, startPoint y: 337, endPoint x: 205, endPoint y: 336, distance: 75.4
click at [205, 336] on div "Select Service Product Membership Package Voucher Prepaid Gift Card Select Styl…" at bounding box center [259, 334] width 409 height 29
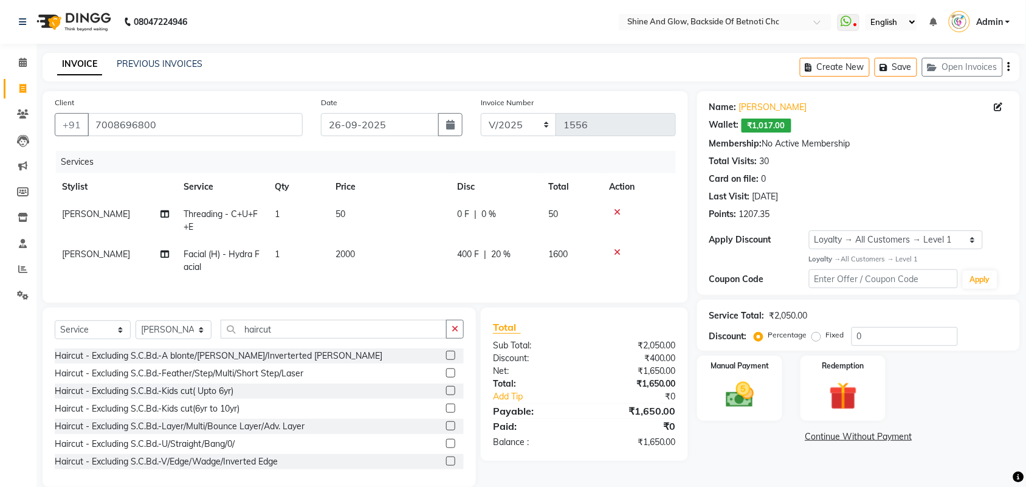
click at [446, 448] on label at bounding box center [450, 443] width 9 height 9
click at [446, 448] on input "checkbox" at bounding box center [450, 444] width 8 height 8
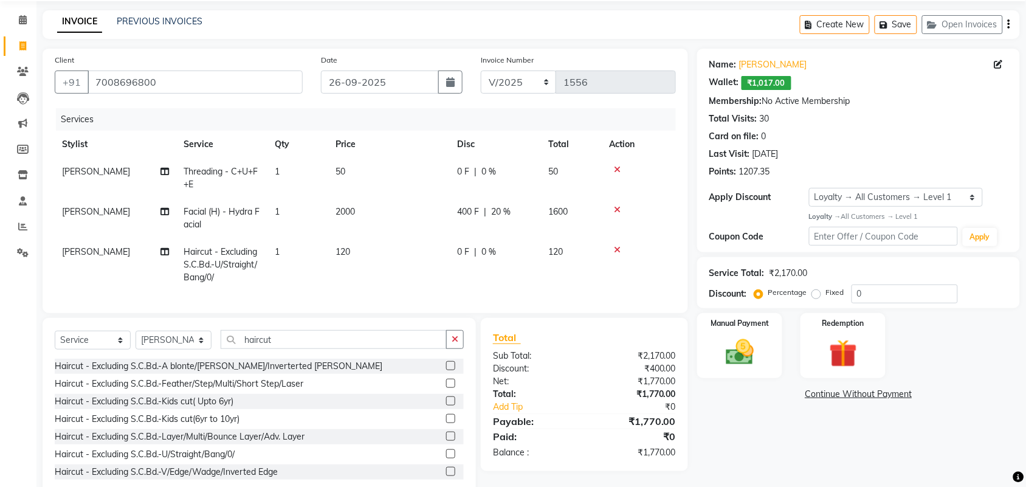
scroll to position [76, 0]
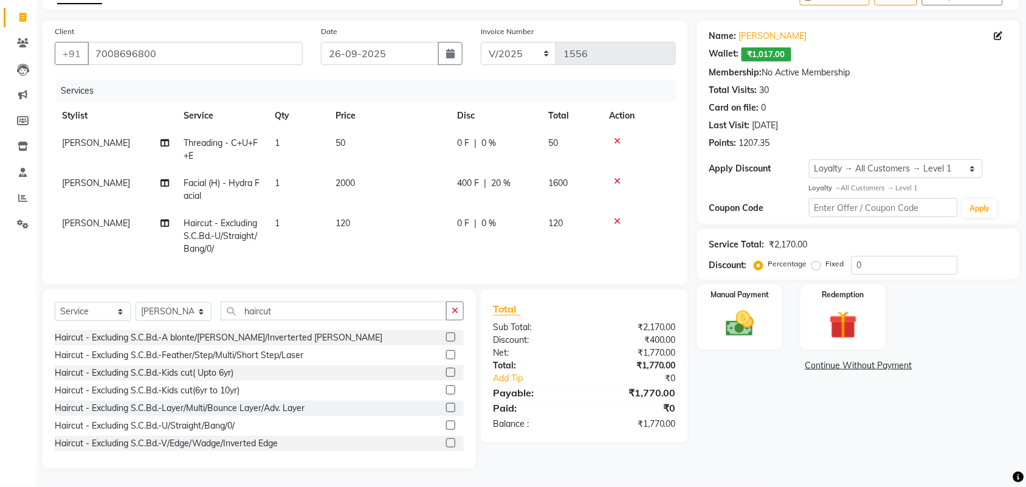
click at [89, 180] on span "[PERSON_NAME]" at bounding box center [96, 182] width 68 height 11
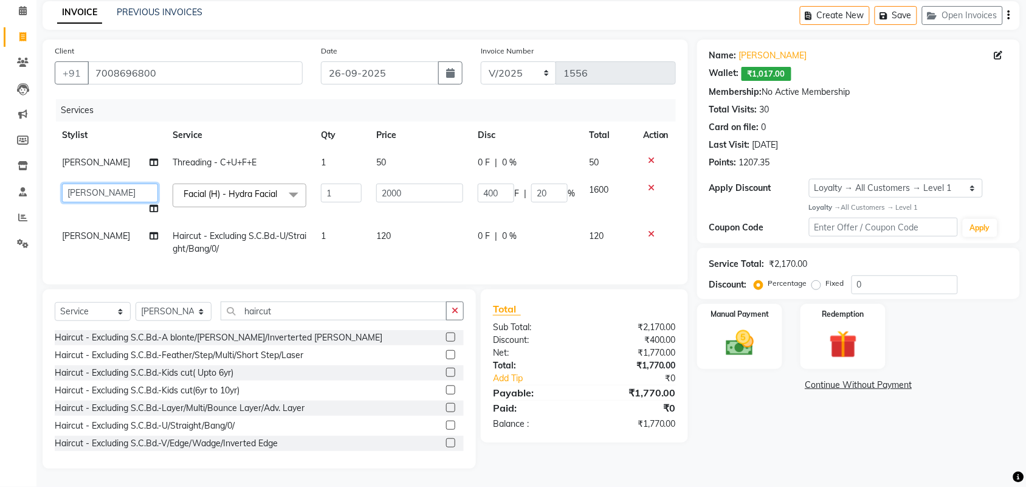
click at [98, 184] on select "[PERSON_NAME] [PERSON_NAME] [PERSON_NAME] Priya Mam" at bounding box center [110, 193] width 96 height 19
click at [91, 230] on span "[PERSON_NAME]" at bounding box center [96, 235] width 68 height 11
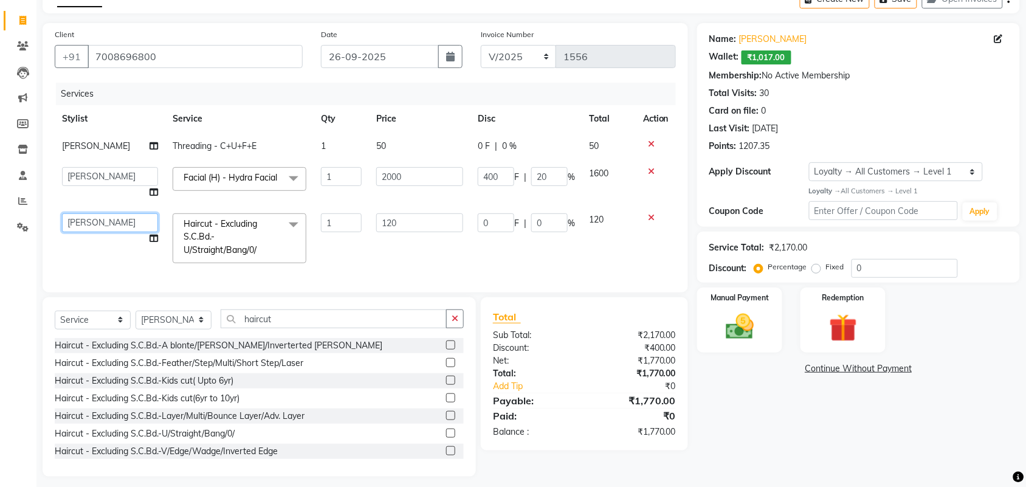
drag, startPoint x: 105, startPoint y: 225, endPoint x: 105, endPoint y: 232, distance: 6.7
click at [105, 225] on select "[PERSON_NAME] [PERSON_NAME] [PERSON_NAME] Priya Mam" at bounding box center [110, 222] width 96 height 19
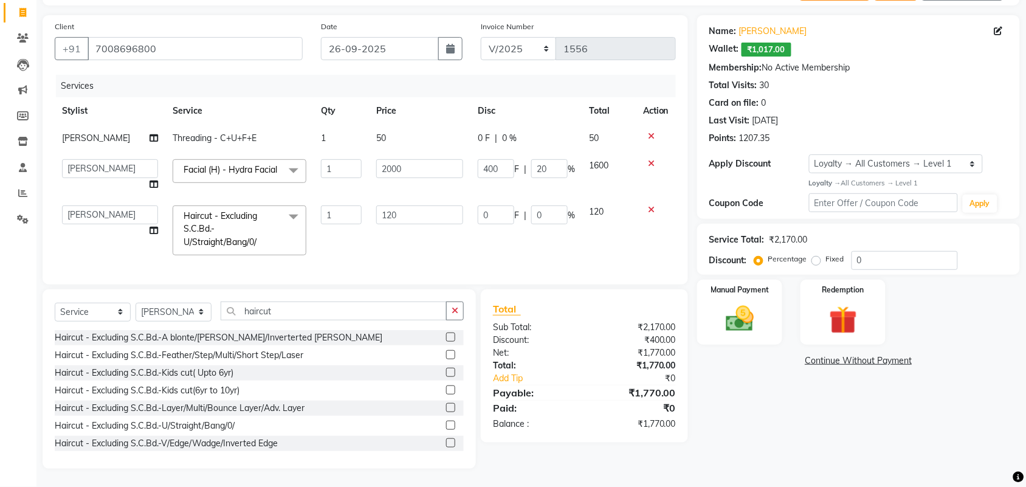
scroll to position [93, 0]
click at [760, 302] on img at bounding box center [739, 318] width 47 height 33
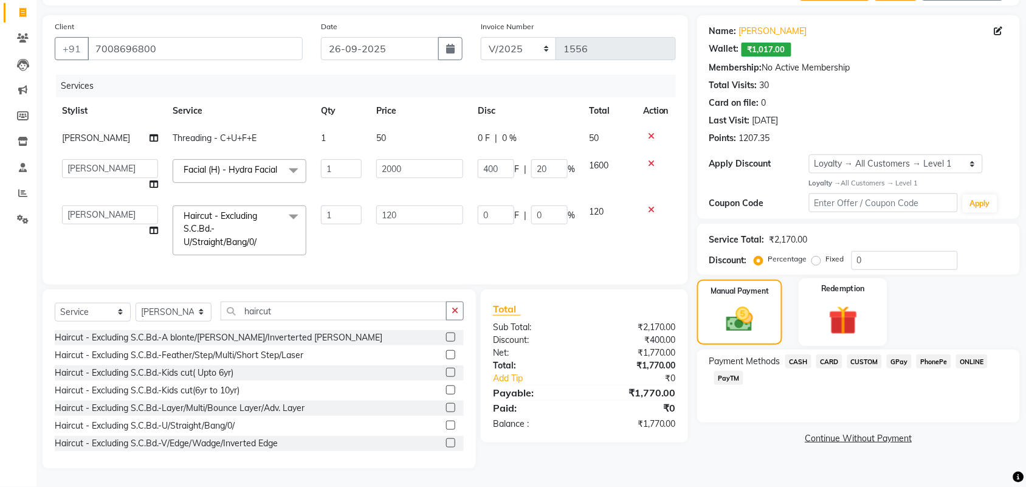
click at [841, 302] on img at bounding box center [842, 320] width 47 height 36
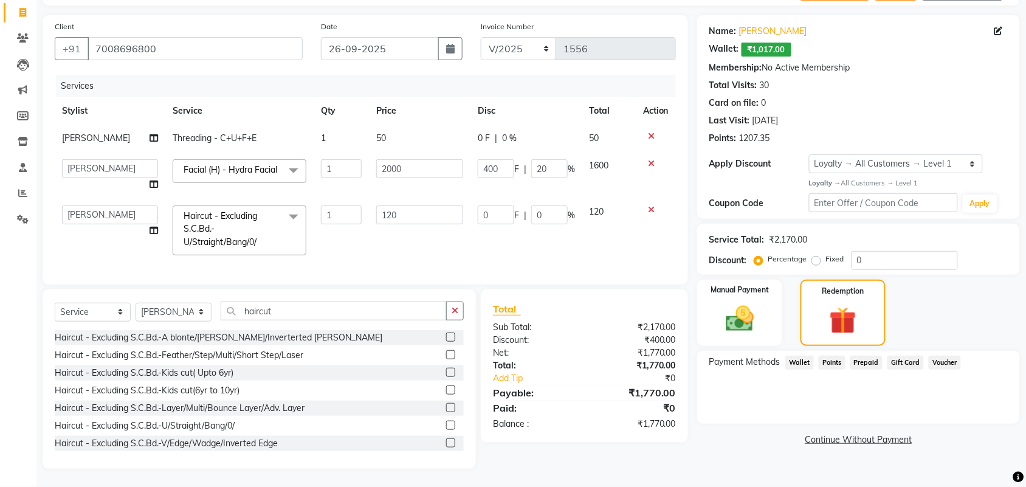
click at [796, 356] on span "Wallet" at bounding box center [799, 363] width 29 height 14
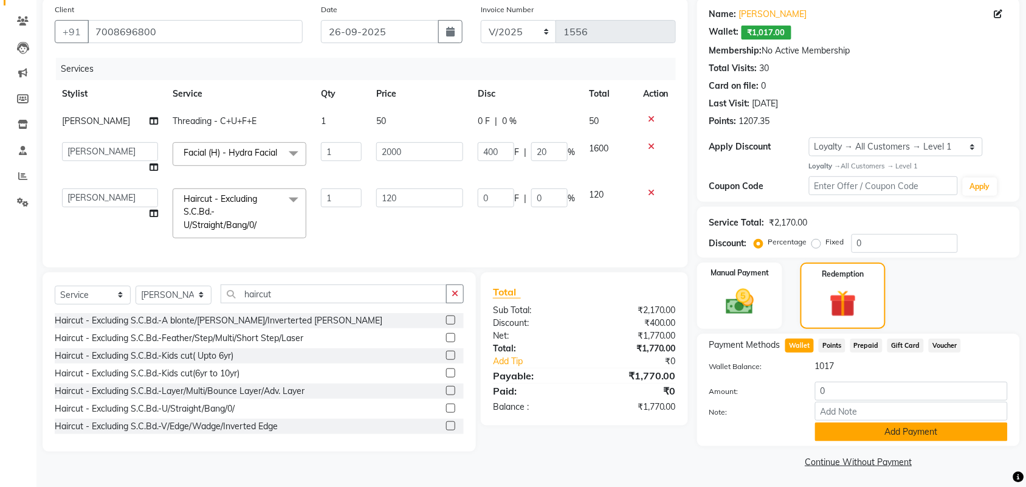
click at [881, 426] on button "Add Payment" at bounding box center [911, 431] width 193 height 19
drag, startPoint x: 841, startPoint y: 395, endPoint x: 772, endPoint y: 388, distance: 69.1
click at [772, 388] on div "Amount: 0" at bounding box center [858, 392] width 317 height 21
click at [867, 426] on button "Add Payment" at bounding box center [911, 431] width 193 height 19
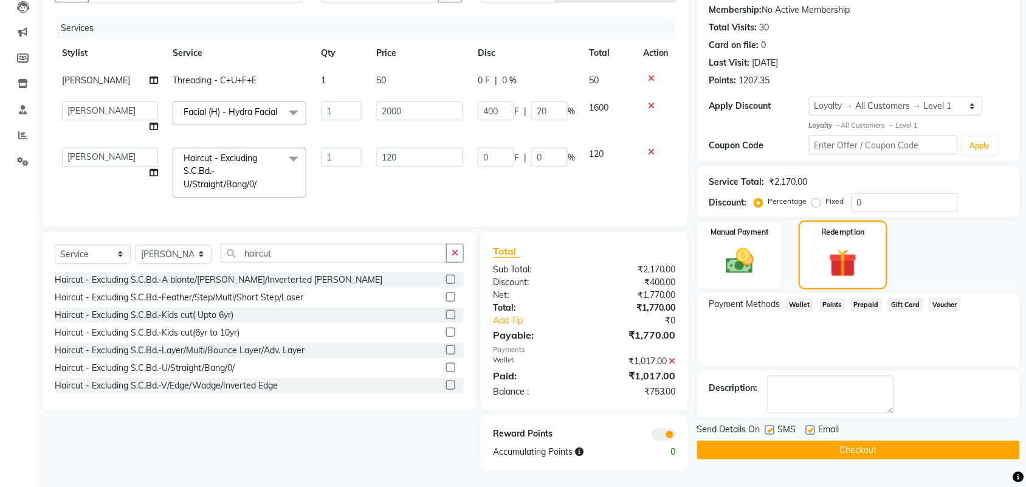
scroll to position [152, 0]
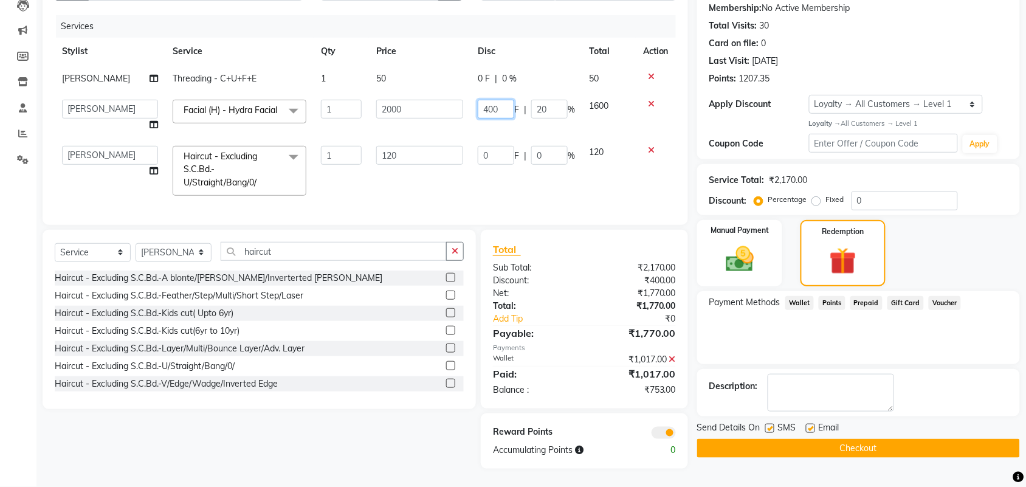
drag, startPoint x: 500, startPoint y: 92, endPoint x: 474, endPoint y: 92, distance: 25.5
click at [474, 92] on td "400 F | 20 %" at bounding box center [526, 115] width 112 height 46
click at [470, 116] on td "700 F | 20 %" at bounding box center [526, 115] width 112 height 46
click at [498, 100] on input "700" at bounding box center [496, 109] width 36 height 19
click at [670, 171] on td at bounding box center [656, 171] width 40 height 64
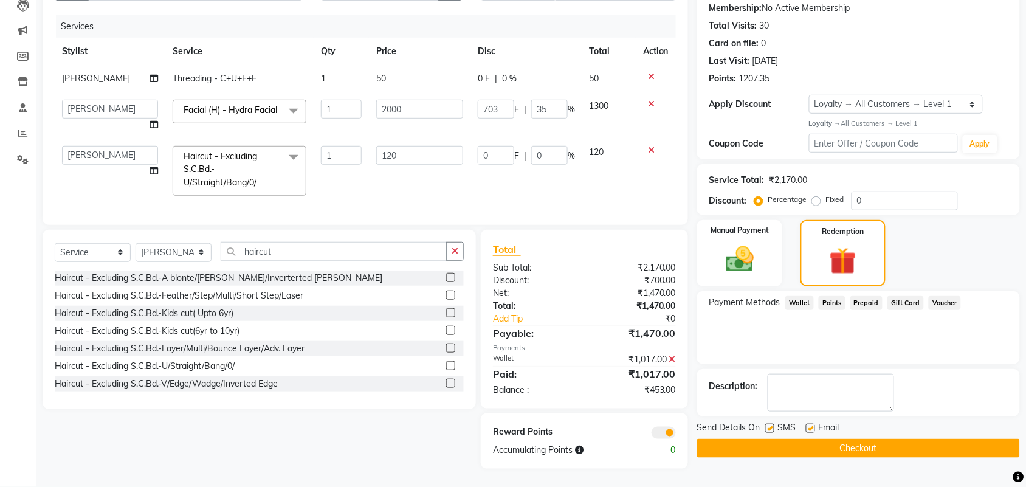
scroll to position [128, 0]
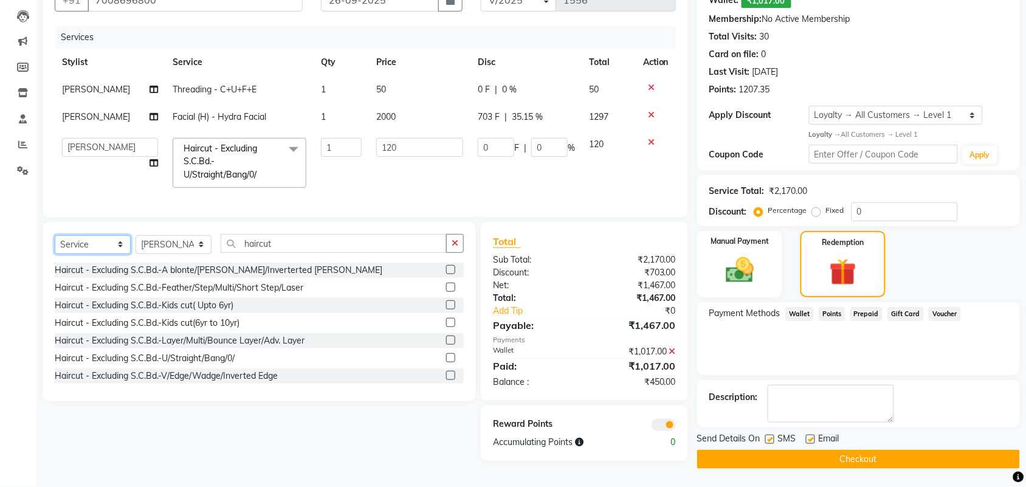
click at [105, 253] on select "Select Service Product Membership Package Voucher Prepaid Gift Card" at bounding box center [93, 244] width 76 height 19
click at [55, 243] on select "Select Service Product Membership Package Voucher Prepaid Gift Card" at bounding box center [93, 244] width 76 height 19
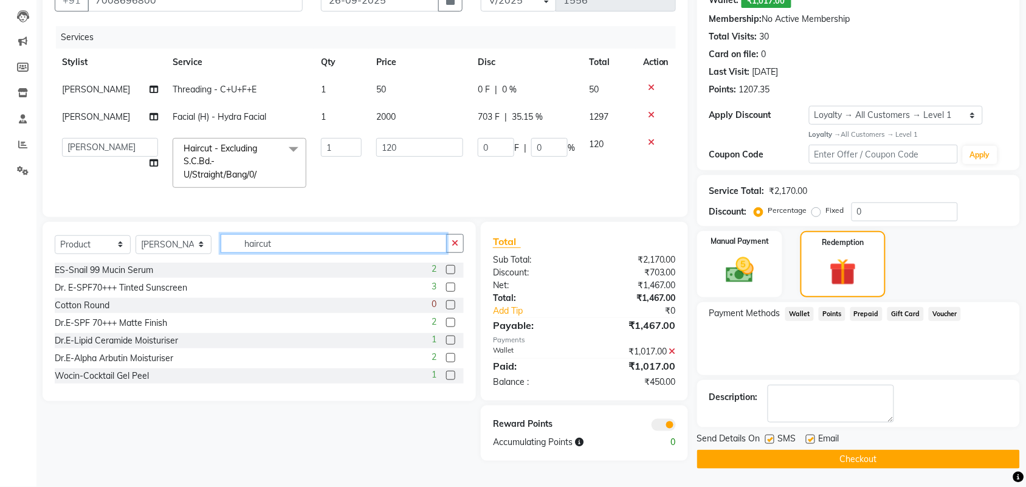
drag, startPoint x: 284, startPoint y: 250, endPoint x: 217, endPoint y: 250, distance: 67.5
click at [217, 250] on div "Select Service Product Membership Package Voucher Prepaid Gift Card Select Styl…" at bounding box center [259, 248] width 409 height 29
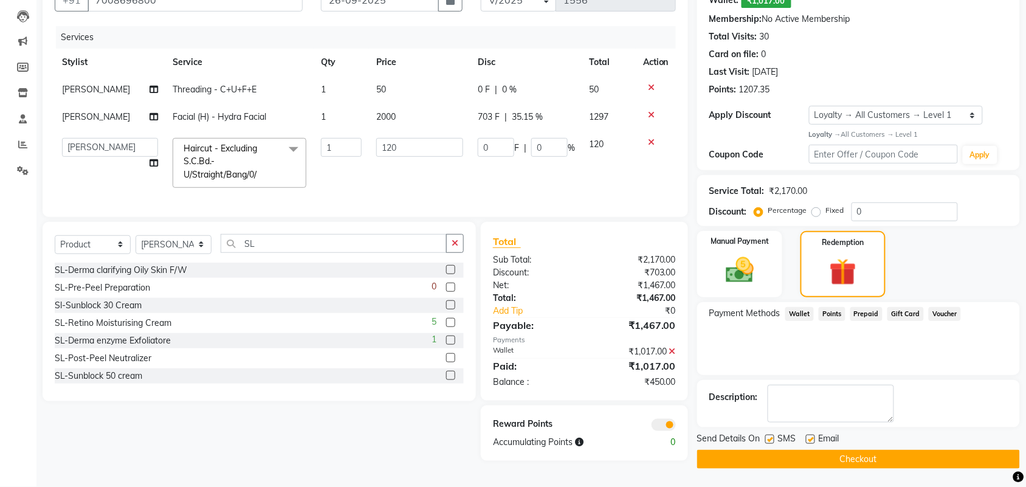
click at [446, 309] on label at bounding box center [450, 304] width 9 height 9
click at [446, 309] on input "checkbox" at bounding box center [450, 305] width 8 height 8
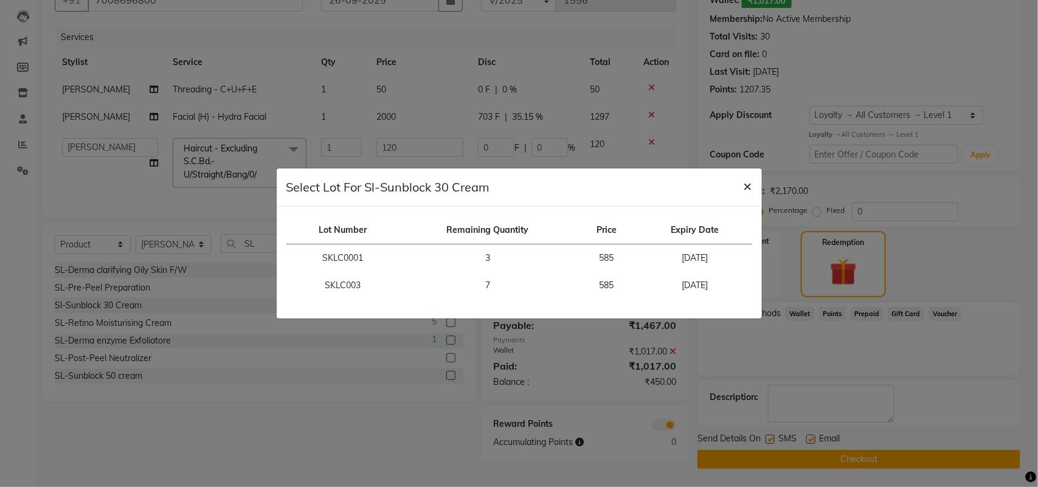
click at [746, 185] on span "×" at bounding box center [747, 185] width 9 height 18
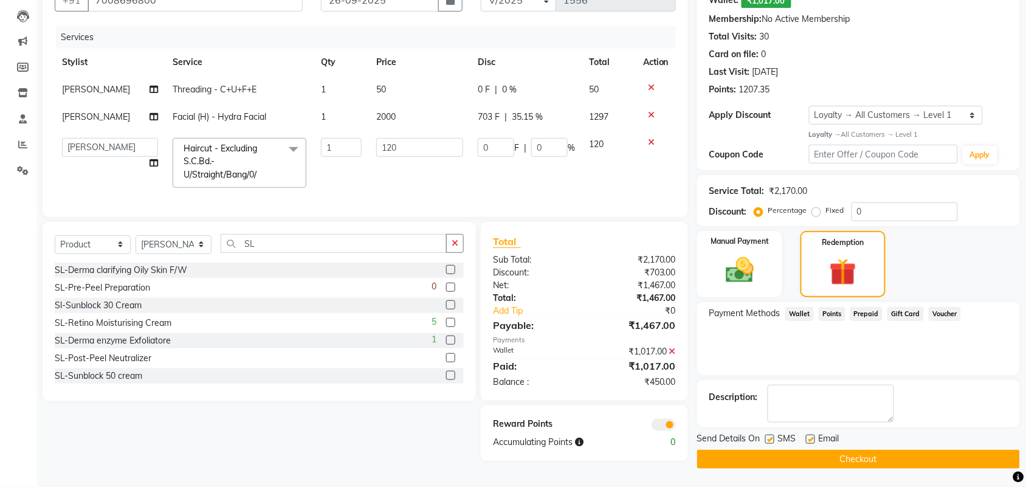
scroll to position [76, 0]
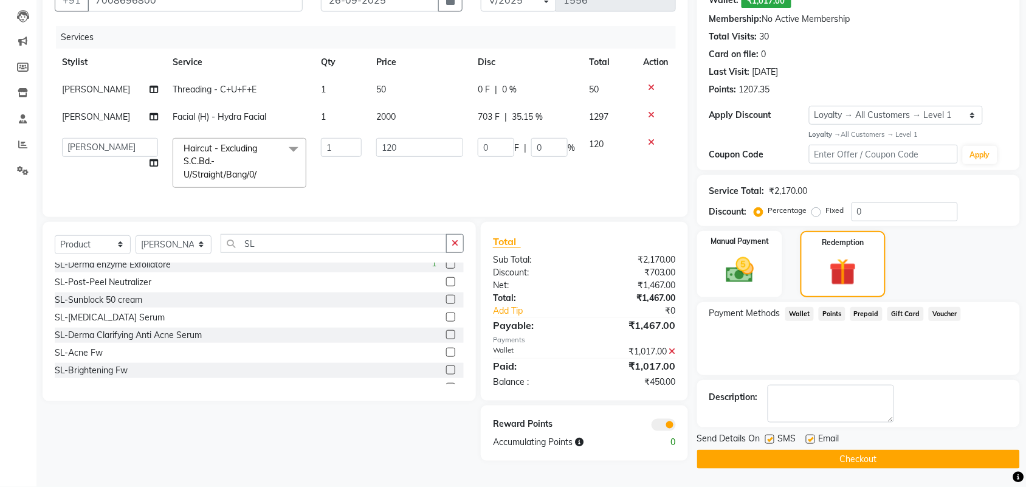
click at [446, 304] on label at bounding box center [450, 299] width 9 height 9
click at [446, 304] on input "checkbox" at bounding box center [450, 300] width 8 height 8
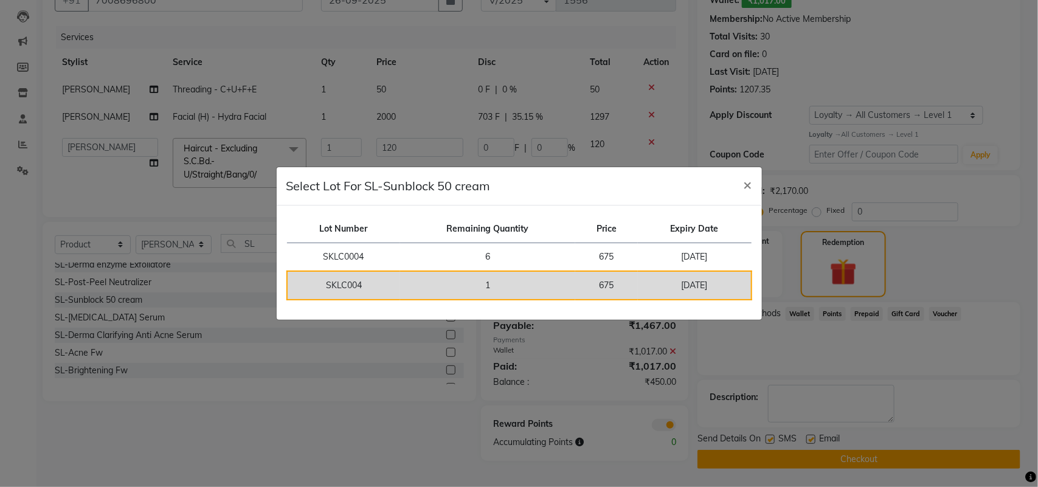
click at [585, 286] on td "675" at bounding box center [606, 285] width 63 height 29
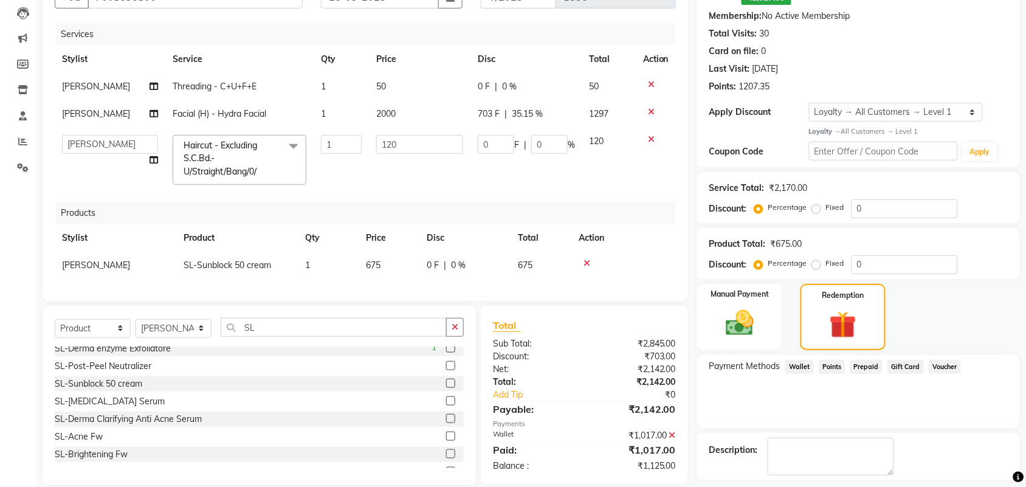
click at [452, 266] on span "0 %" at bounding box center [458, 265] width 15 height 13
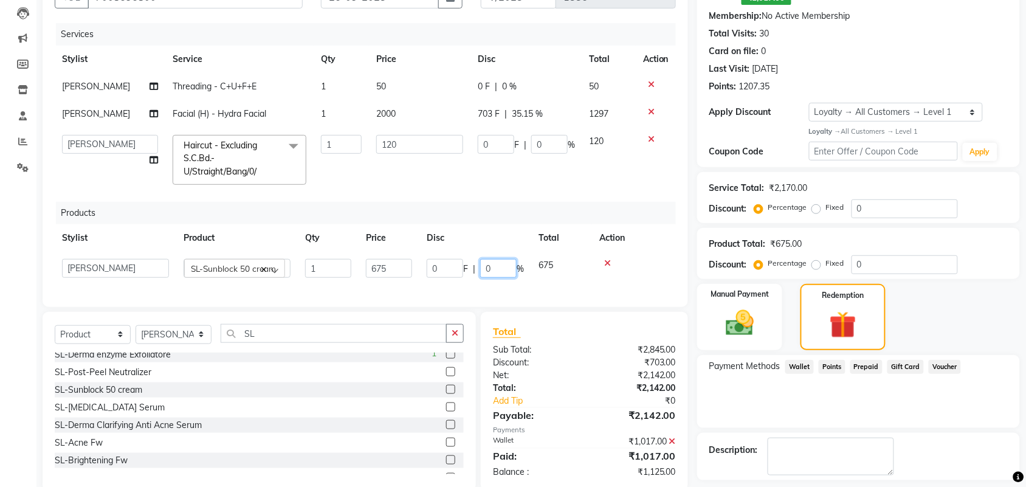
drag, startPoint x: 493, startPoint y: 267, endPoint x: 468, endPoint y: 266, distance: 25.0
click at [468, 266] on div "0 F | 0 %" at bounding box center [475, 268] width 97 height 19
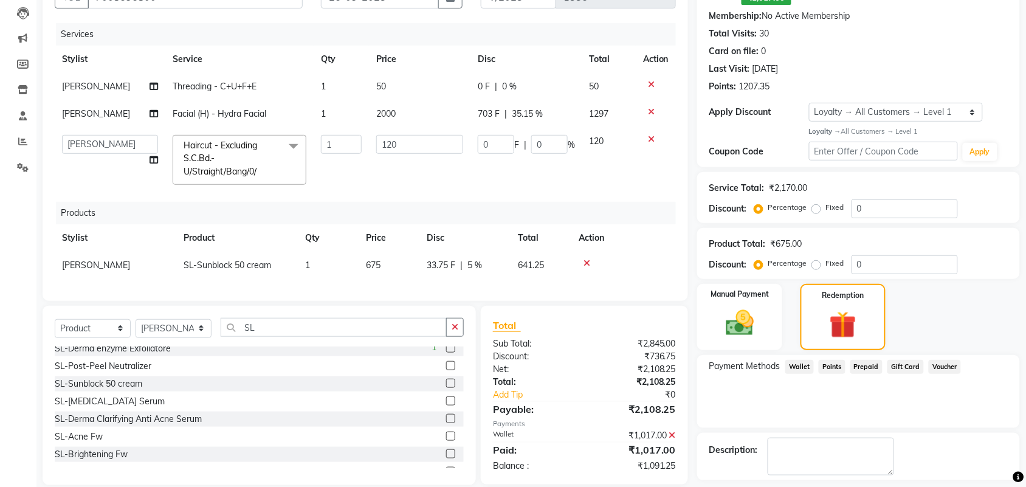
click at [514, 213] on div "Products" at bounding box center [370, 213] width 629 height 22
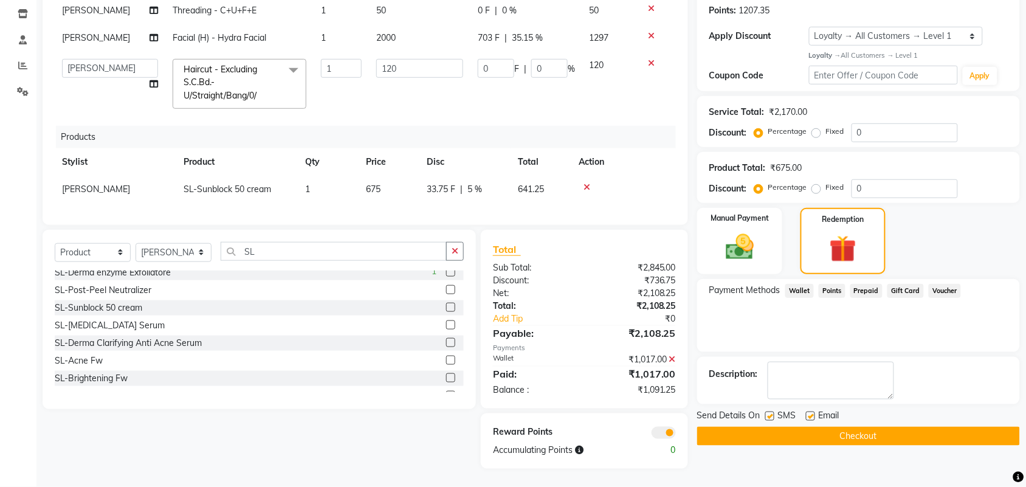
click at [472, 188] on span "5 %" at bounding box center [474, 189] width 15 height 13
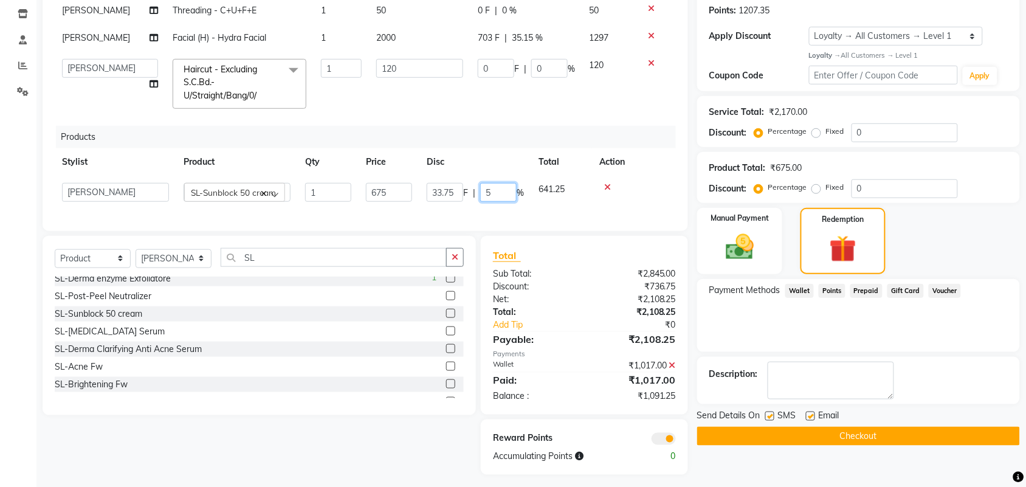
click at [492, 190] on input "5" at bounding box center [498, 192] width 36 height 19
click at [512, 126] on div "Products" at bounding box center [370, 137] width 629 height 22
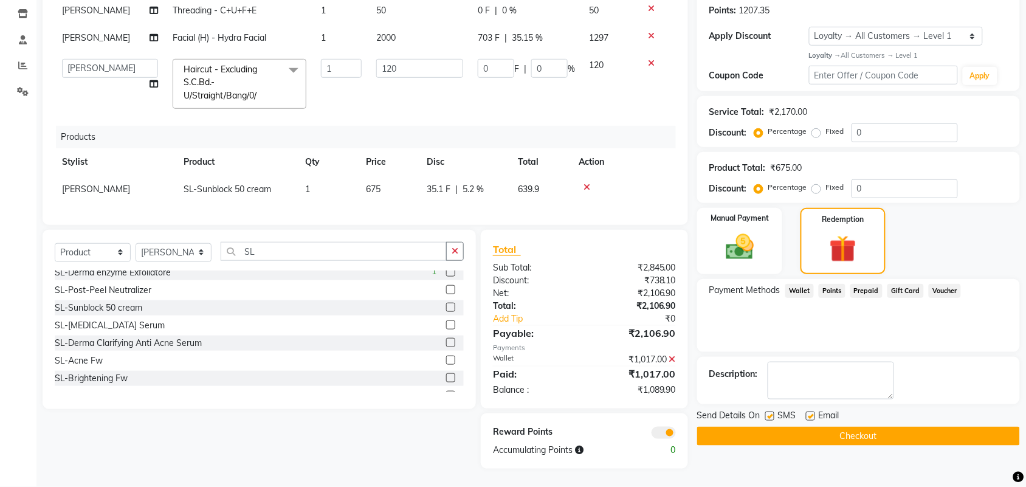
click at [473, 187] on span "5.2 %" at bounding box center [473, 189] width 21 height 13
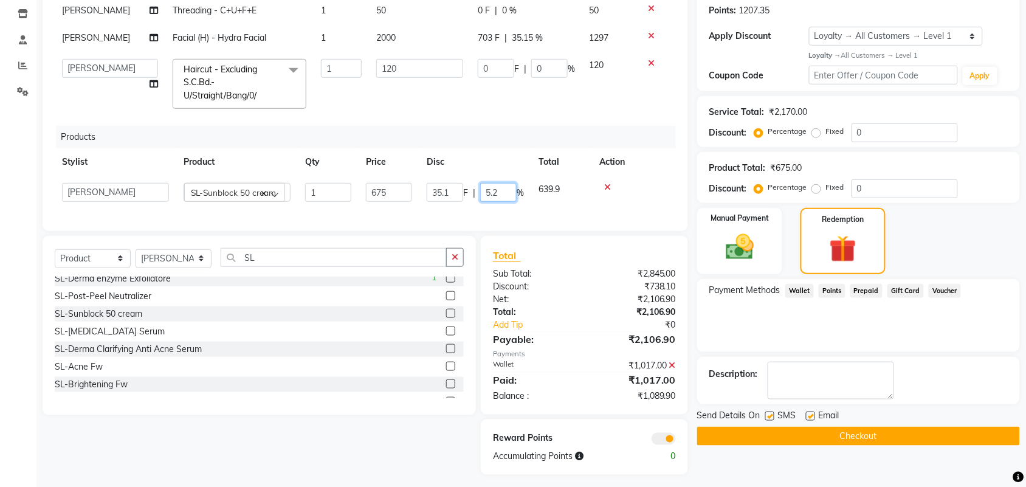
click at [497, 189] on input "5.2" at bounding box center [498, 192] width 36 height 19
click at [531, 128] on div "Products" at bounding box center [370, 137] width 629 height 22
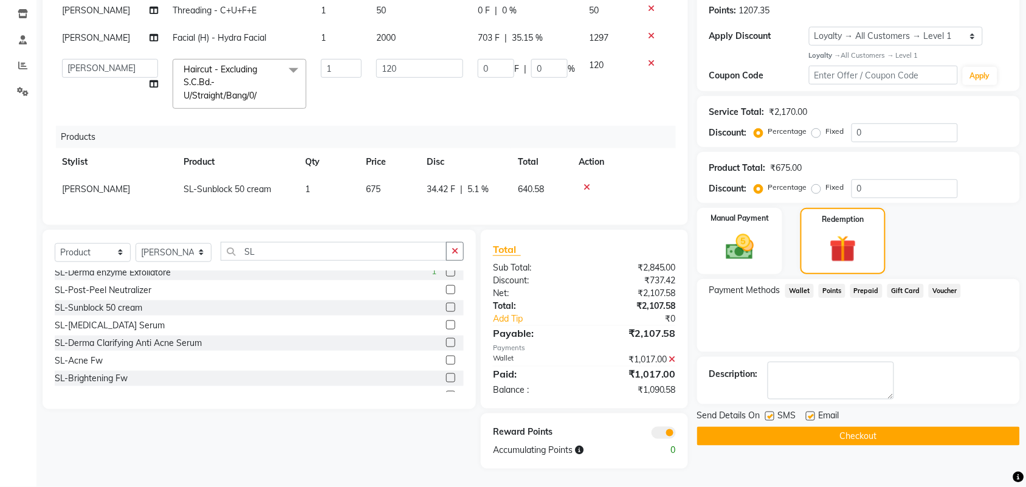
click at [480, 191] on span "5.1 %" at bounding box center [477, 189] width 21 height 13
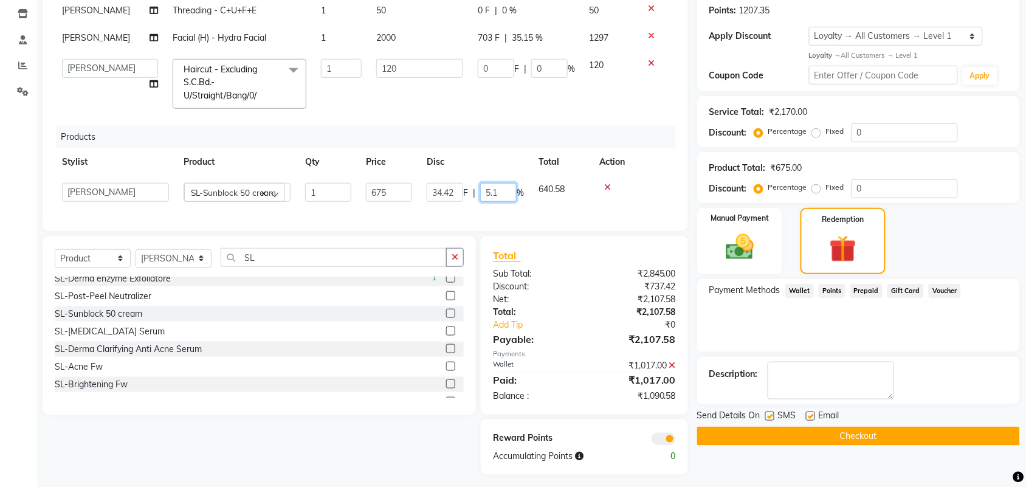
click at [498, 195] on input "5.1" at bounding box center [498, 192] width 36 height 19
click at [544, 131] on div "Products" at bounding box center [370, 137] width 629 height 22
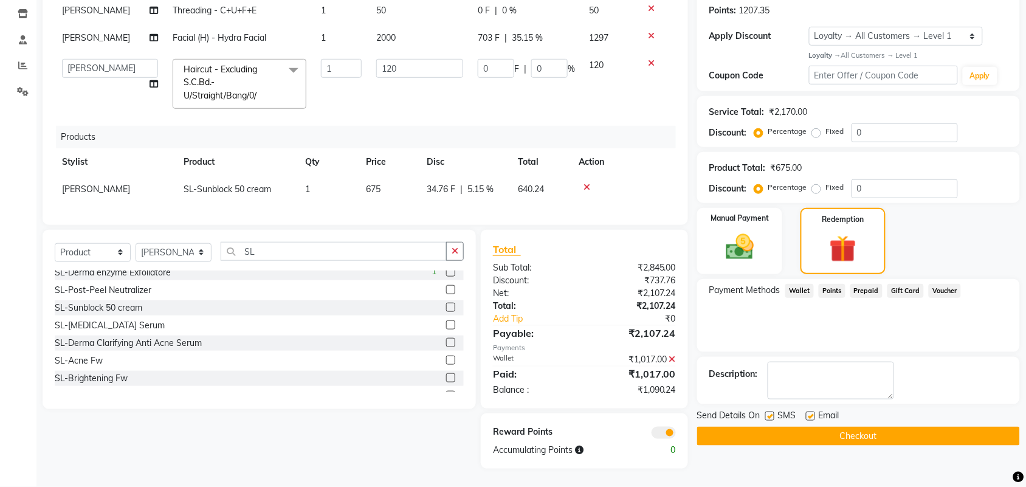
click at [481, 190] on span "5.15 %" at bounding box center [480, 189] width 26 height 13
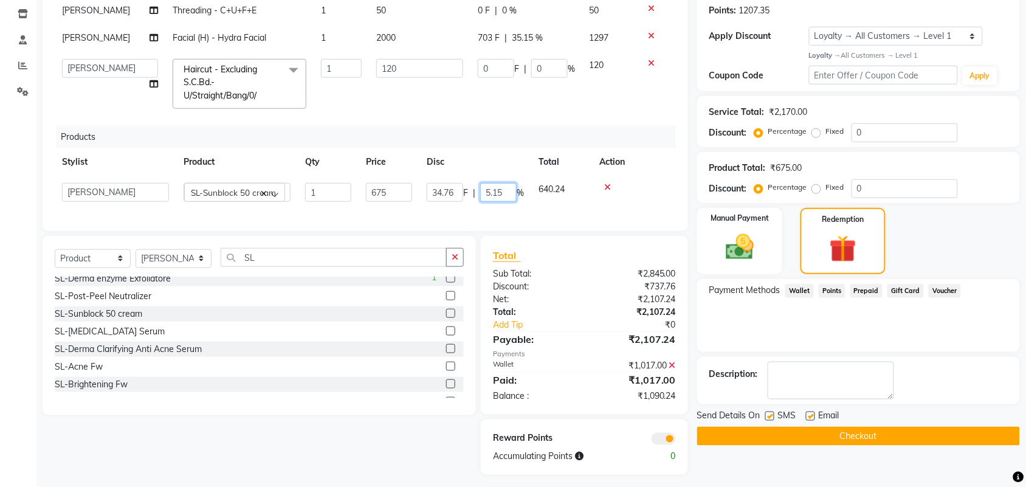
click at [503, 192] on input "5.15" at bounding box center [498, 192] width 36 height 19
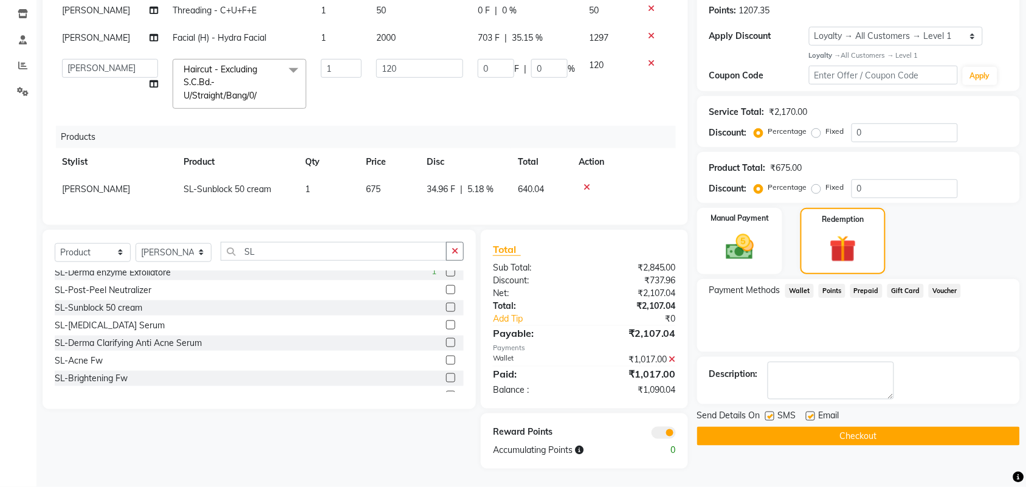
click at [548, 129] on div "Products" at bounding box center [370, 137] width 629 height 22
click at [751, 249] on img at bounding box center [739, 246] width 47 height 33
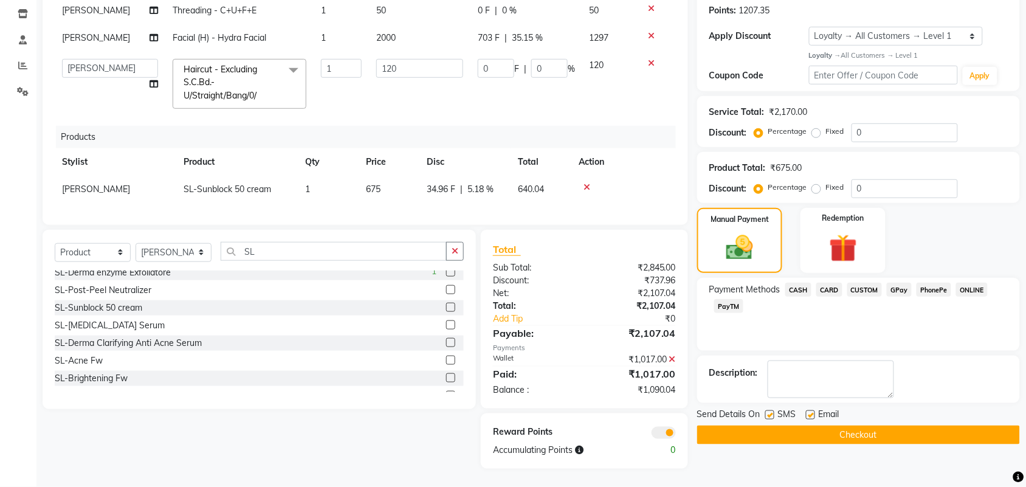
click at [795, 289] on span "CASH" at bounding box center [798, 290] width 26 height 14
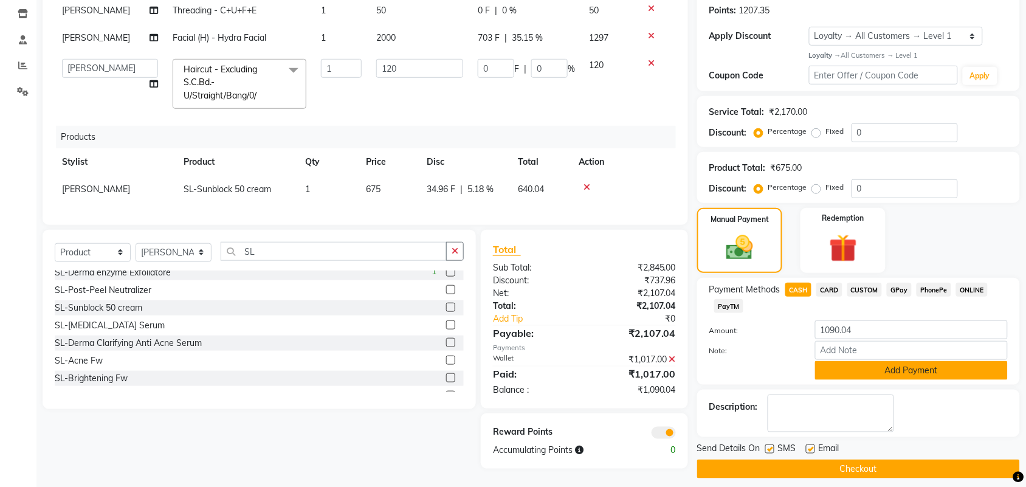
click at [854, 363] on button "Add Payment" at bounding box center [911, 370] width 193 height 19
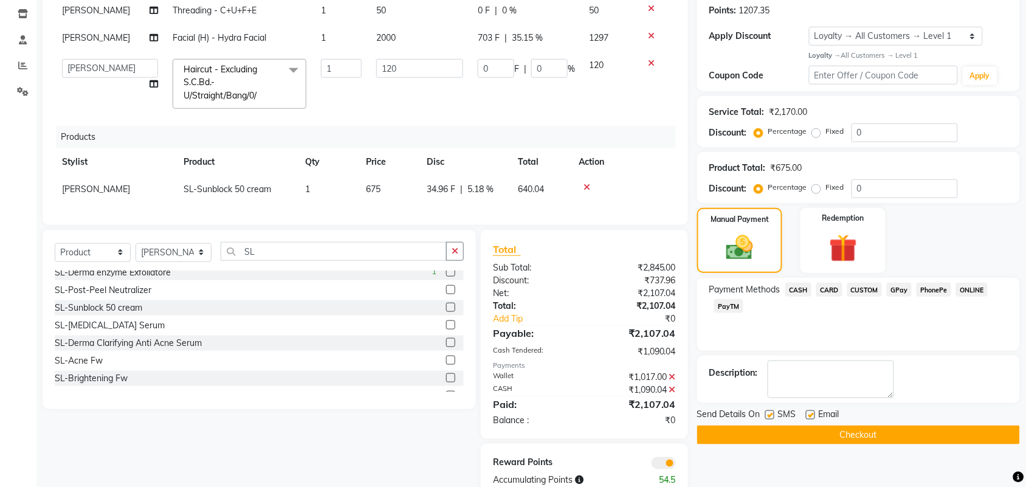
click at [819, 433] on button "Checkout" at bounding box center [858, 435] width 323 height 19
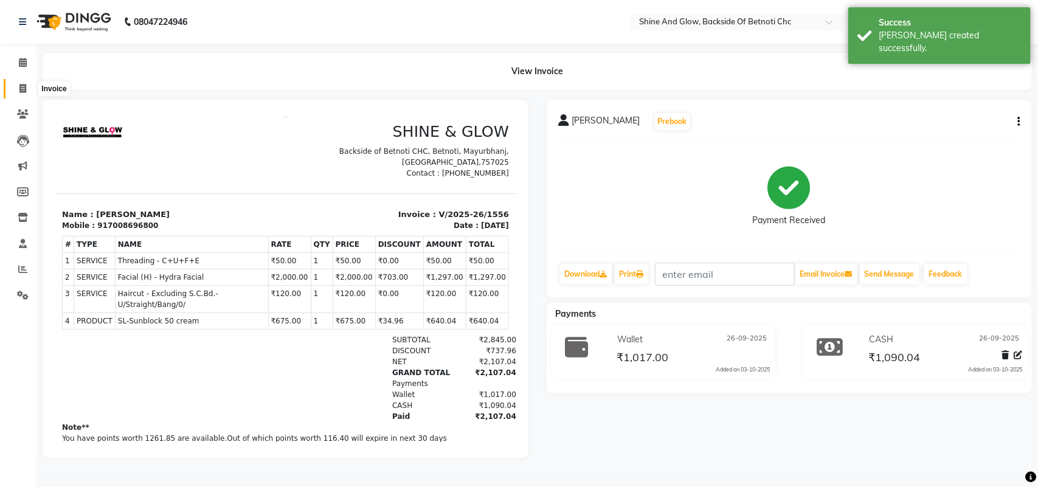
click at [23, 85] on icon at bounding box center [22, 88] width 7 height 9
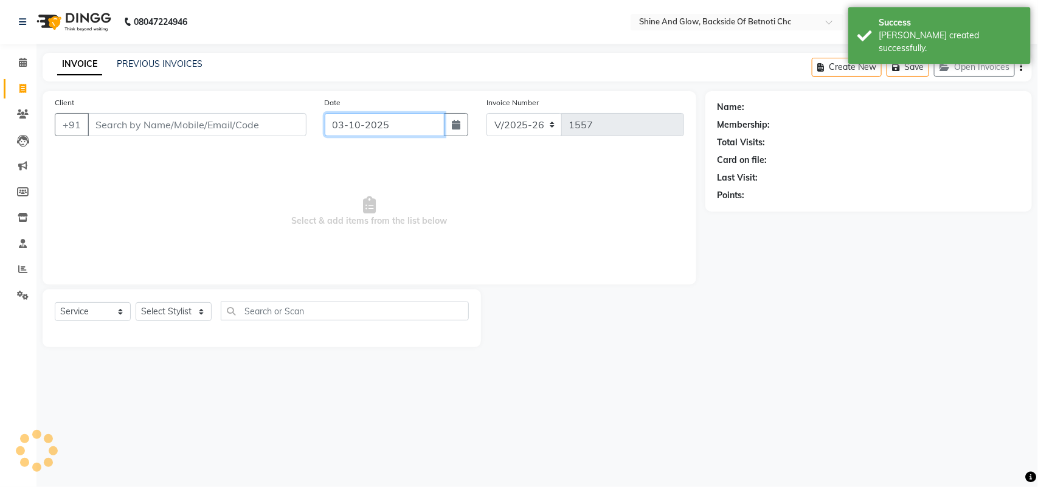
click at [384, 125] on input "03-10-2025" at bounding box center [385, 124] width 120 height 23
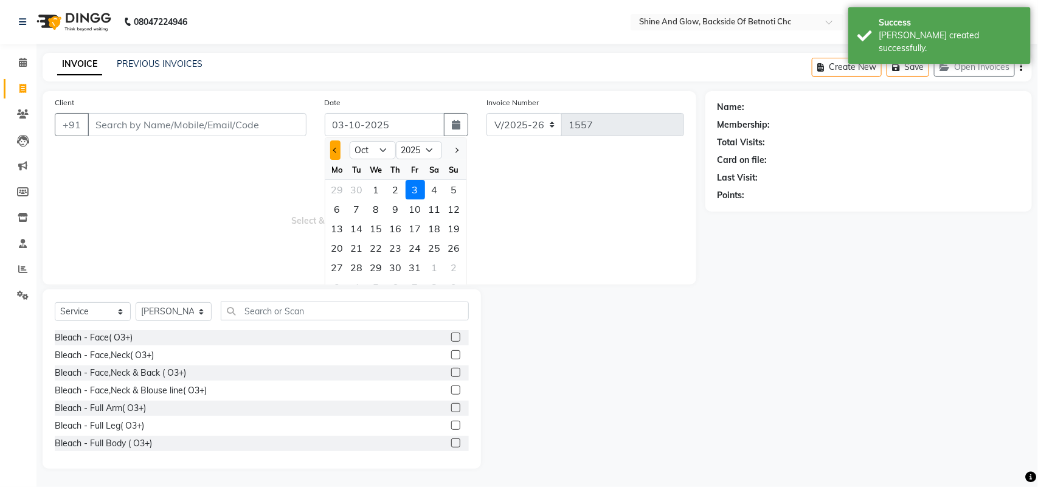
click at [338, 146] on button "Previous month" at bounding box center [335, 149] width 10 height 19
click at [415, 241] on div "26" at bounding box center [414, 247] width 19 height 19
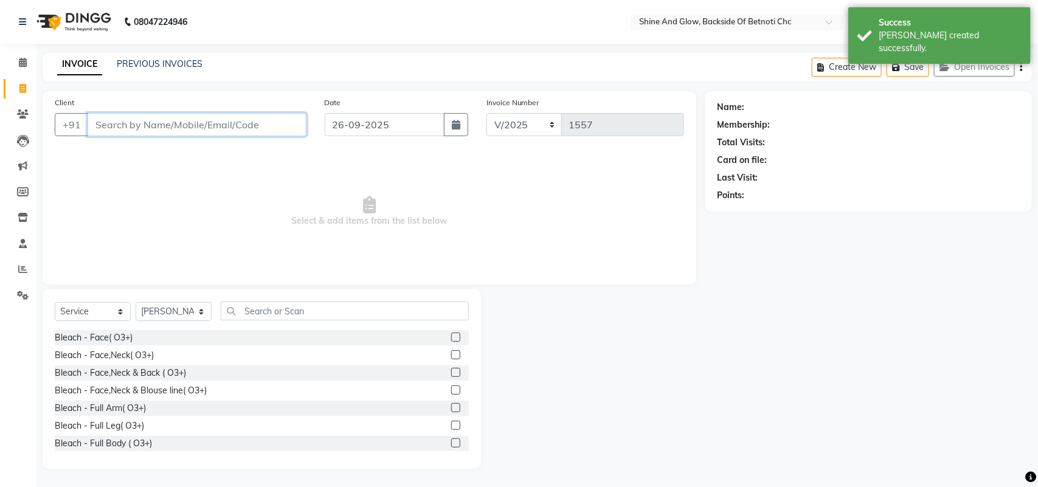
click at [154, 123] on input "Client" at bounding box center [197, 124] width 219 height 23
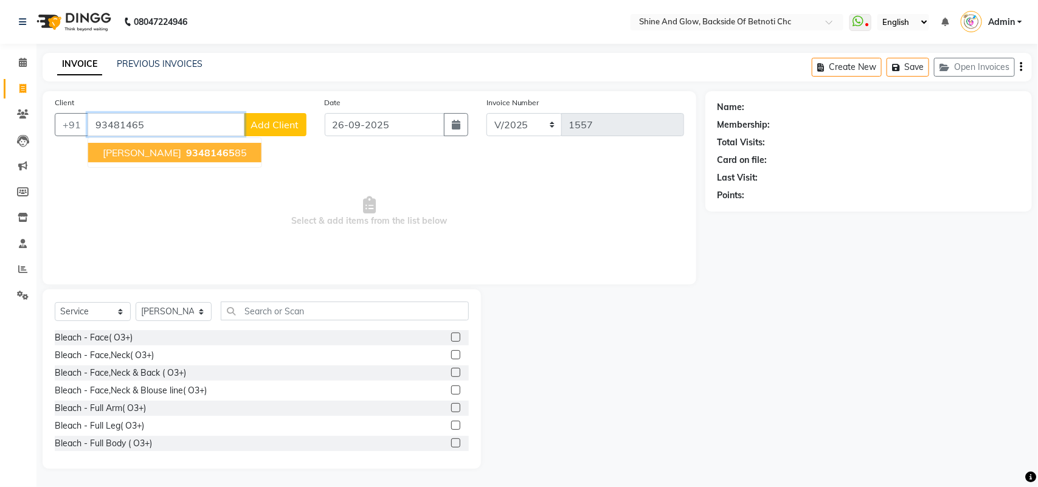
click at [181, 155] on span "[PERSON_NAME]" at bounding box center [142, 152] width 78 height 12
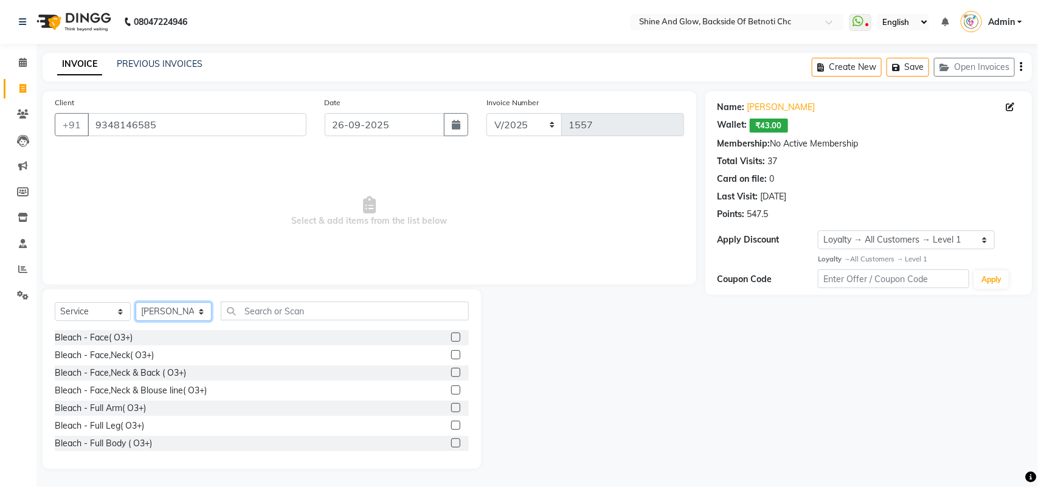
click at [181, 314] on select "Select Stylist [PERSON_NAME] Lipi [PERSON_NAME] [PERSON_NAME] Priya Mam" at bounding box center [174, 311] width 76 height 19
click at [136, 302] on select "Select Stylist [PERSON_NAME] Lipi [PERSON_NAME] [PERSON_NAME] Priya Mam" at bounding box center [174, 311] width 76 height 19
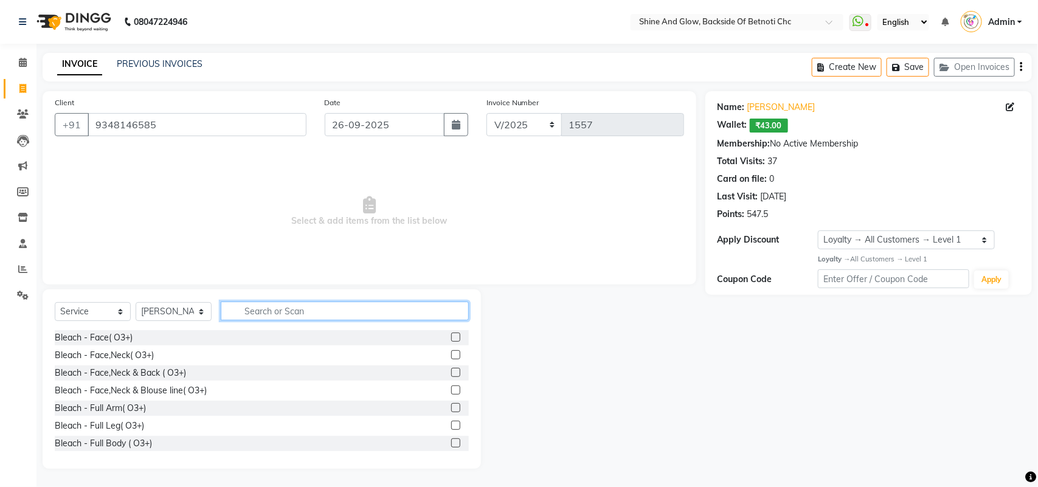
click at [262, 314] on input "text" at bounding box center [345, 310] width 248 height 19
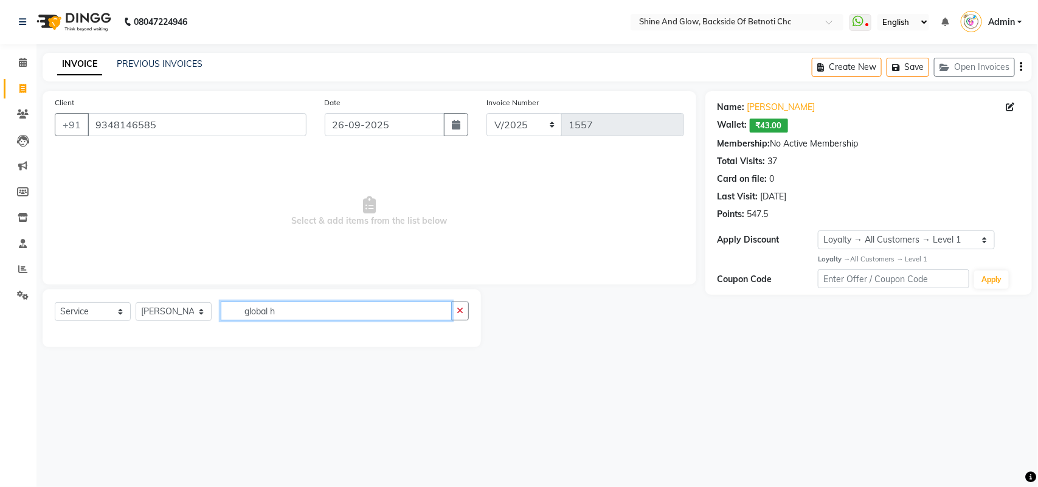
drag, startPoint x: 226, startPoint y: 298, endPoint x: 142, endPoint y: 294, distance: 84.6
click at [142, 294] on div "Select Service Product Membership Package Voucher Prepaid Gift Card Select Styl…" at bounding box center [262, 318] width 438 height 58
drag, startPoint x: 275, startPoint y: 309, endPoint x: 185, endPoint y: 297, distance: 90.2
click at [185, 297] on div "Select Service Product Membership Package Voucher Prepaid Gift Card Select Styl…" at bounding box center [262, 318] width 438 height 58
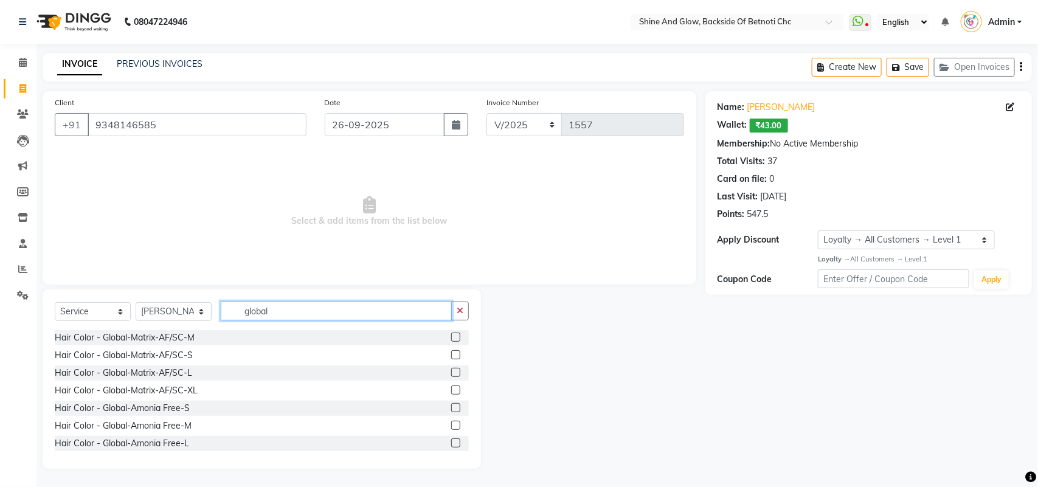
drag, startPoint x: 226, startPoint y: 311, endPoint x: 167, endPoint y: 311, distance: 59.0
click at [167, 311] on div "Select Service Product Membership Package Voucher Prepaid Gift Card Select Styl…" at bounding box center [262, 315] width 414 height 29
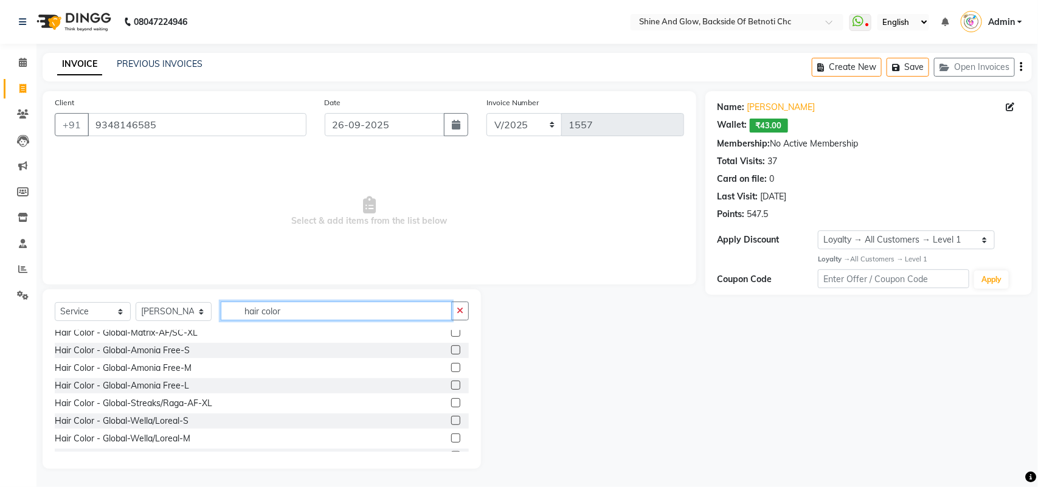
scroll to position [161, 0]
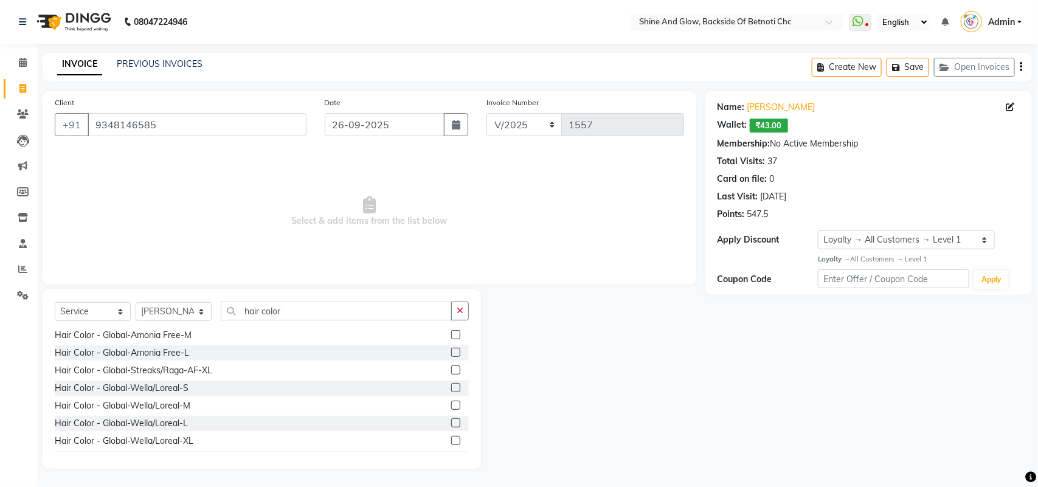
click at [451, 421] on label at bounding box center [455, 422] width 9 height 9
click at [451, 421] on input "checkbox" at bounding box center [455, 423] width 8 height 8
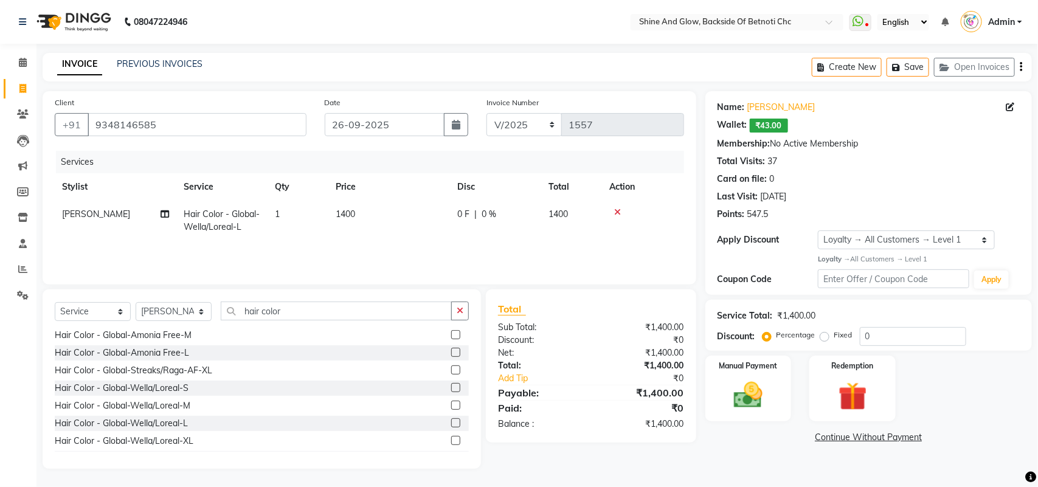
click at [345, 216] on span "1400" at bounding box center [345, 213] width 19 height 11
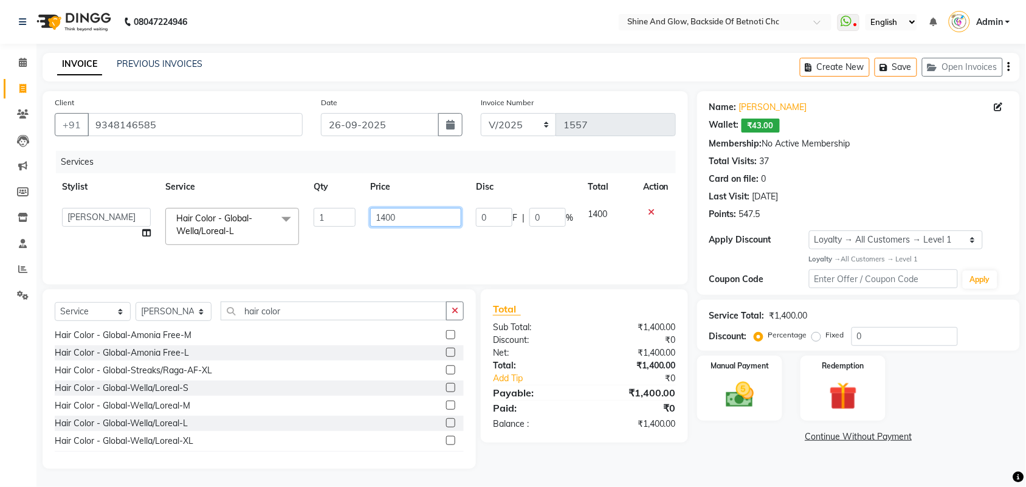
click at [382, 216] on input "1400" at bounding box center [415, 217] width 91 height 19
click at [650, 210] on div at bounding box center [656, 212] width 26 height 9
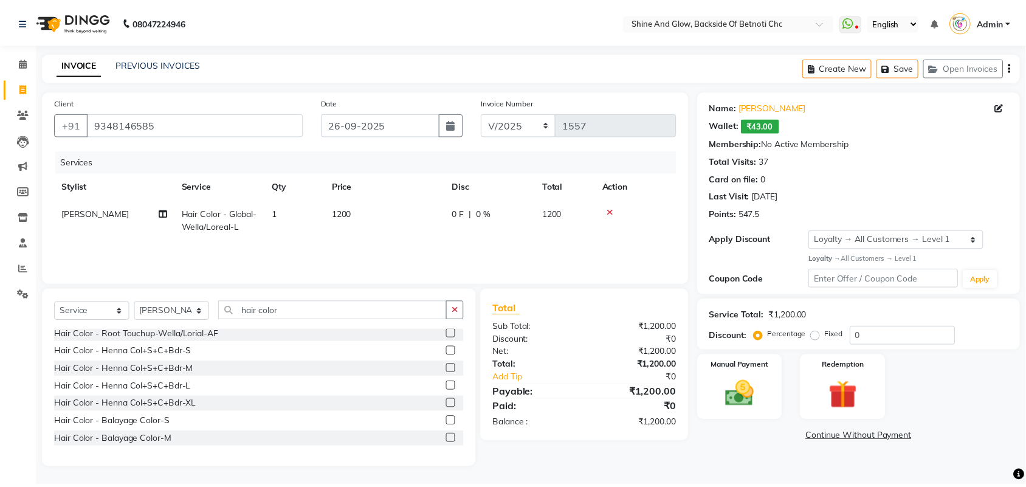
scroll to position [389, 0]
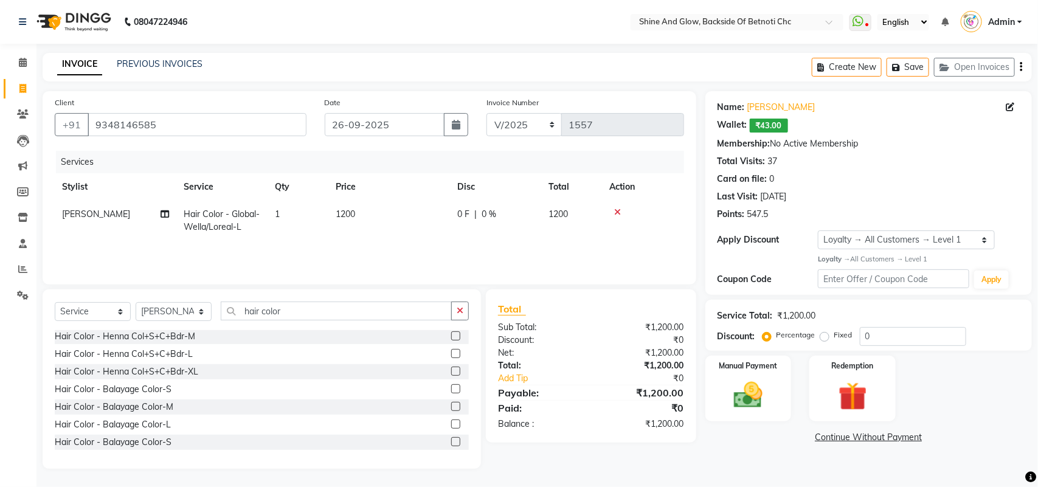
click at [451, 404] on label at bounding box center [455, 406] width 9 height 9
click at [451, 404] on input "checkbox" at bounding box center [455, 407] width 8 height 8
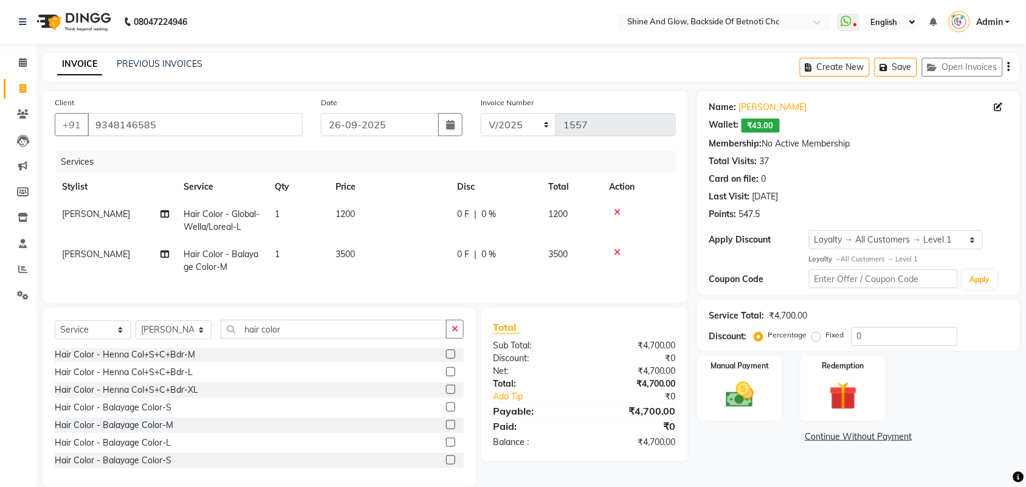
click at [615, 205] on td at bounding box center [639, 221] width 74 height 40
click at [463, 253] on span "0 F" at bounding box center [463, 254] width 12 height 13
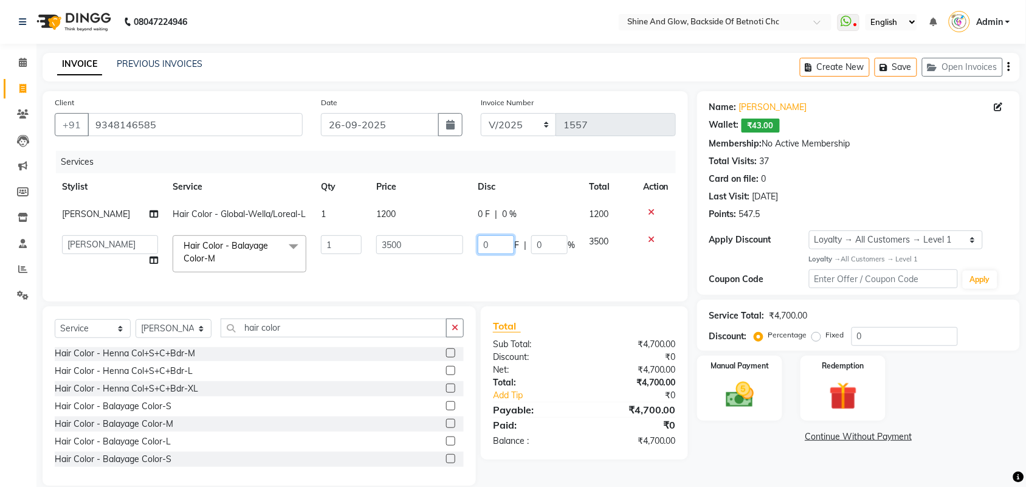
drag, startPoint x: 494, startPoint y: 253, endPoint x: 426, endPoint y: 250, distance: 68.2
click at [433, 252] on tr "[PERSON_NAME] Lipi [PERSON_NAME] [PERSON_NAME] Priya Mam Hair Color - Balayage …" at bounding box center [365, 254] width 621 height 52
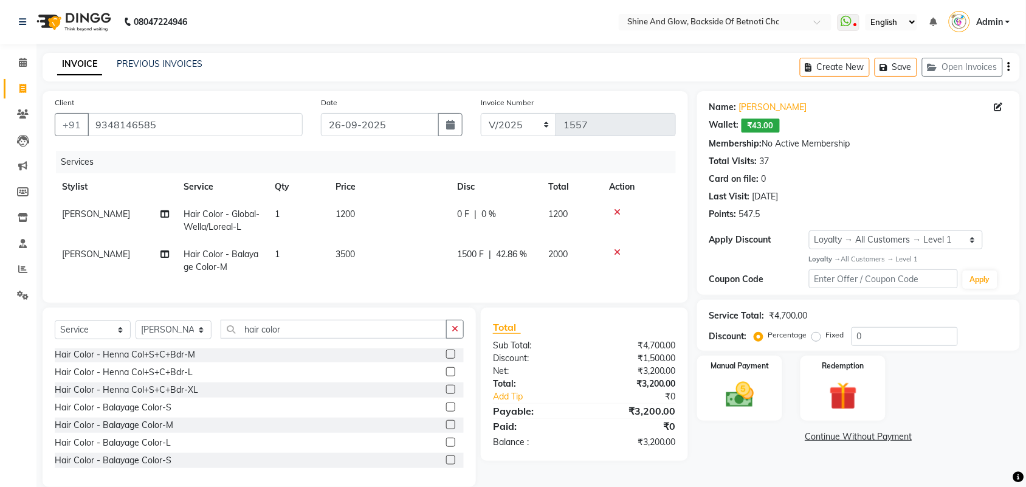
click at [548, 75] on div "INVOICE PREVIOUS INVOICES Create New Save Open Invoices" at bounding box center [531, 67] width 977 height 29
drag, startPoint x: 283, startPoint y: 340, endPoint x: 185, endPoint y: 339, distance: 97.3
click at [185, 339] on div "Select Service Product Membership Package Voucher Prepaid Gift Card Select Styl…" at bounding box center [259, 334] width 409 height 29
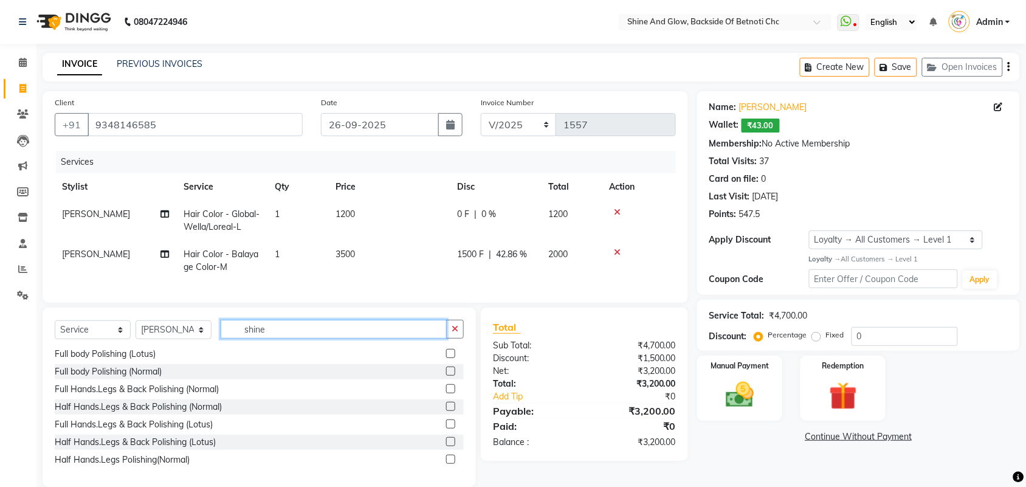
scroll to position [0, 0]
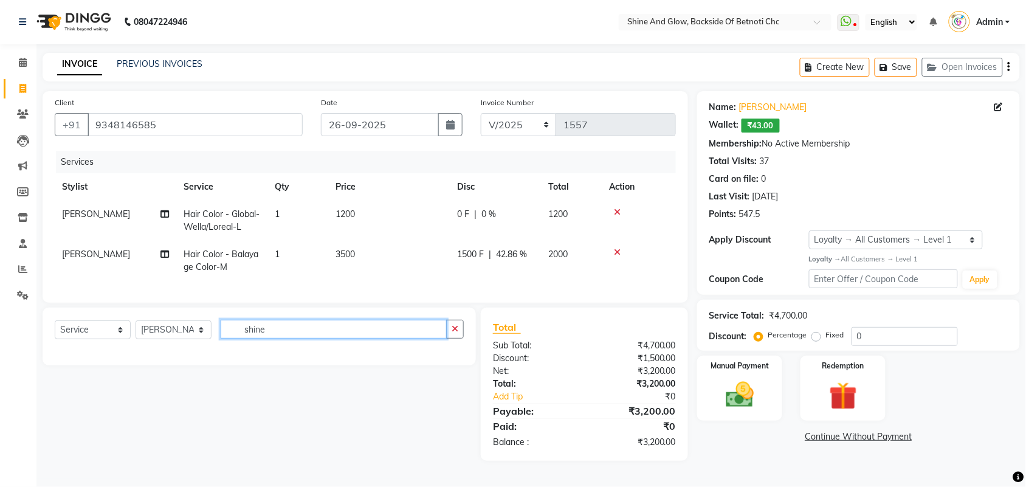
drag, startPoint x: 228, startPoint y: 335, endPoint x: 219, endPoint y: 335, distance: 8.5
click at [219, 335] on div "Select Service Product Membership Package Voucher Prepaid Gift Card Select Styl…" at bounding box center [259, 334] width 409 height 29
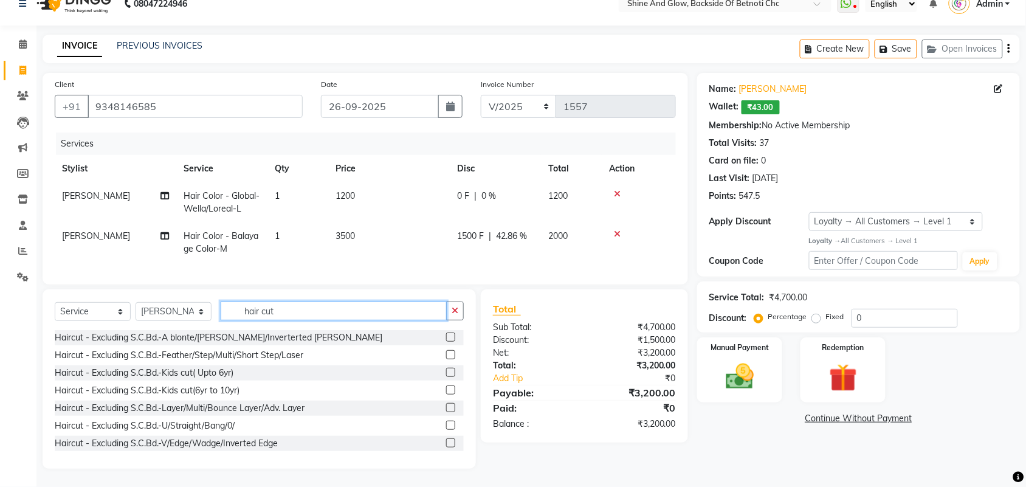
scroll to position [37, 0]
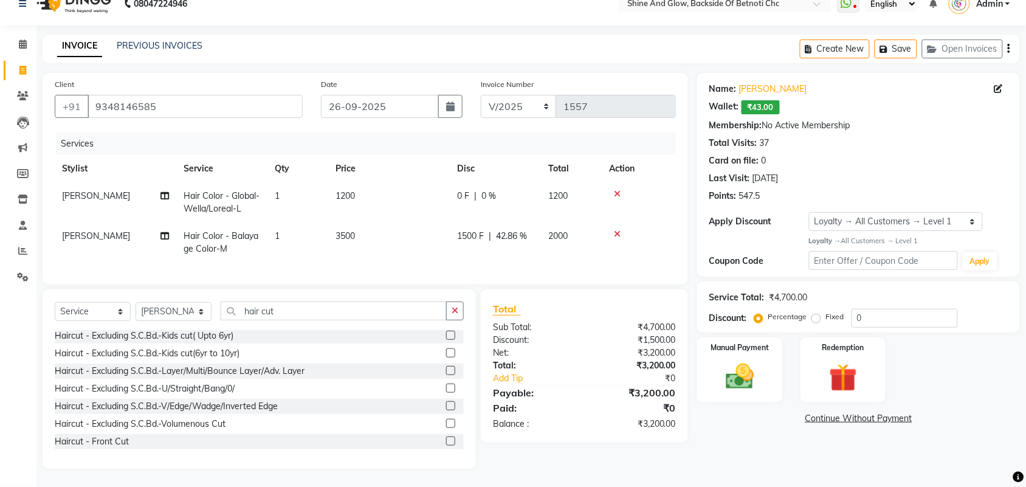
click at [446, 424] on label at bounding box center [450, 423] width 9 height 9
click at [446, 424] on input "checkbox" at bounding box center [450, 424] width 8 height 8
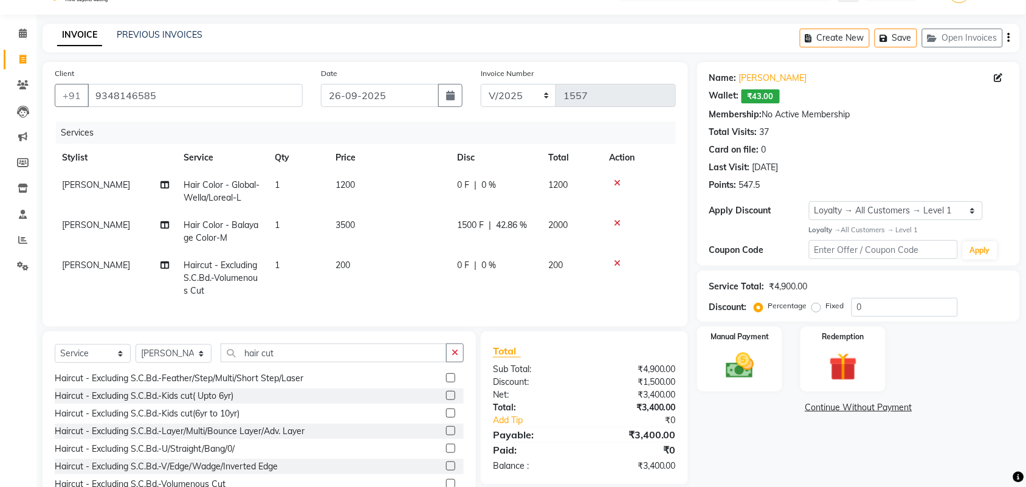
scroll to position [36, 0]
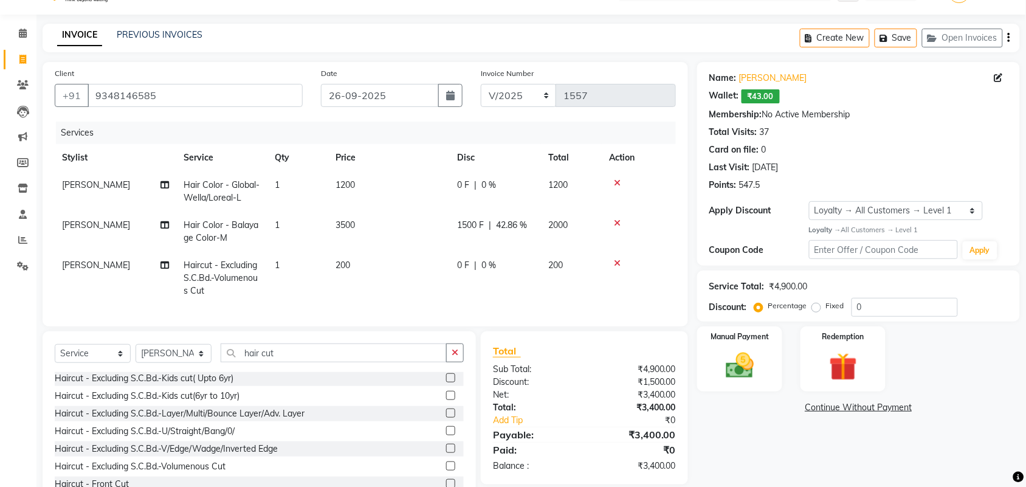
click at [446, 418] on label at bounding box center [450, 412] width 9 height 9
click at [446, 418] on input "checkbox" at bounding box center [450, 414] width 8 height 8
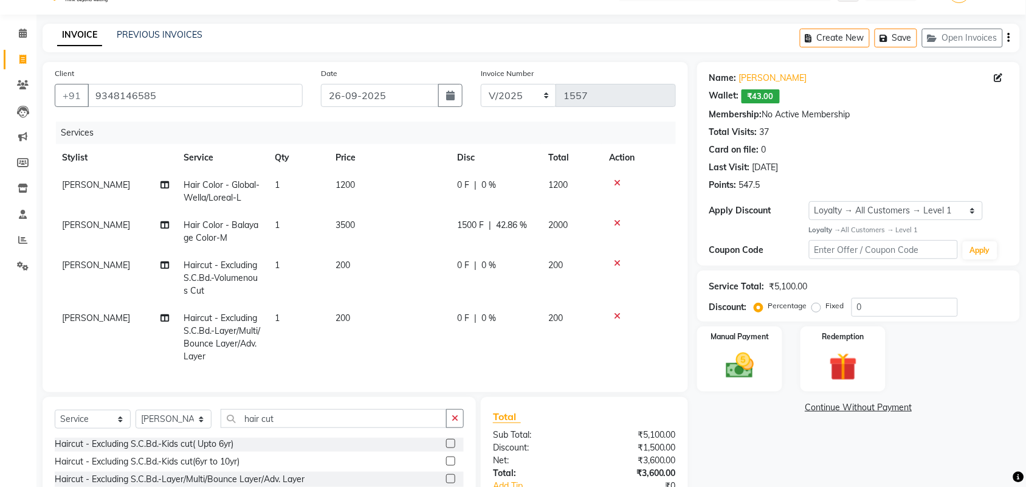
click at [615, 314] on icon at bounding box center [617, 316] width 7 height 9
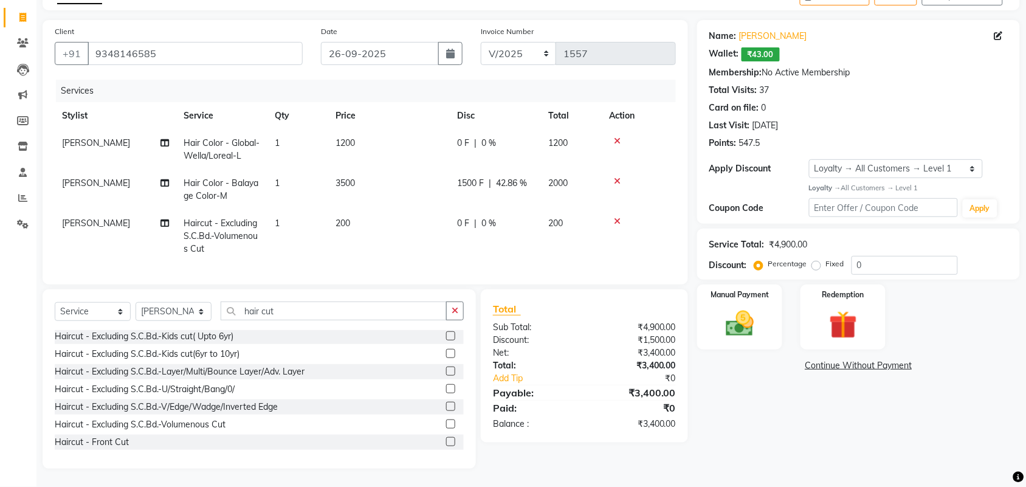
scroll to position [0, 0]
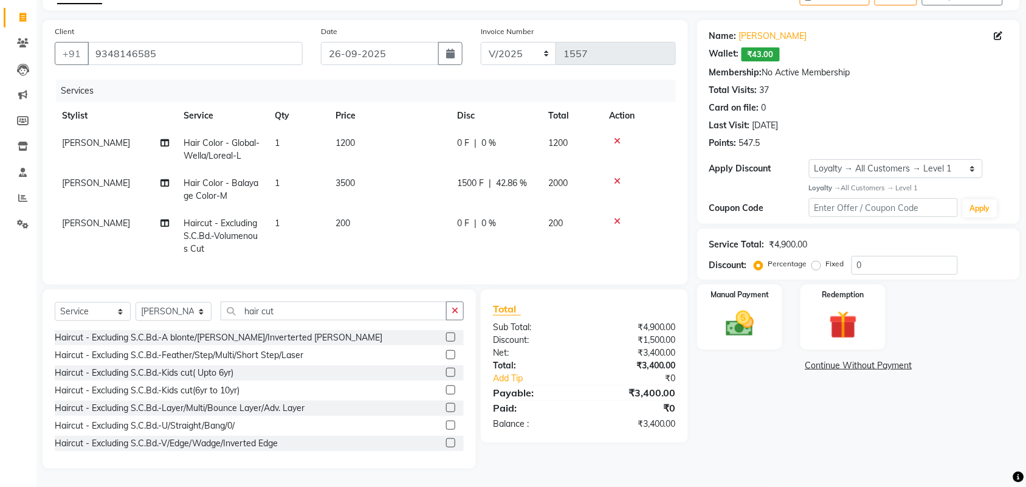
click at [351, 211] on td "200" at bounding box center [389, 236] width 122 height 53
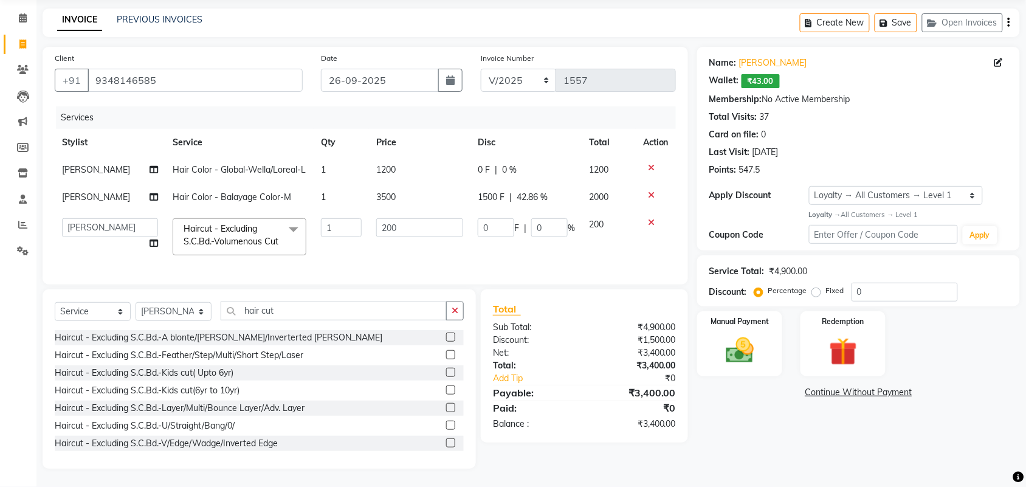
scroll to position [81, 0]
drag, startPoint x: 381, startPoint y: 202, endPoint x: 365, endPoint y: 202, distance: 15.8
click at [369, 211] on td "200" at bounding box center [420, 237] width 102 height 52
click at [373, 238] on td "300" at bounding box center [420, 237] width 102 height 52
drag, startPoint x: 286, startPoint y: 309, endPoint x: 111, endPoint y: 315, distance: 175.8
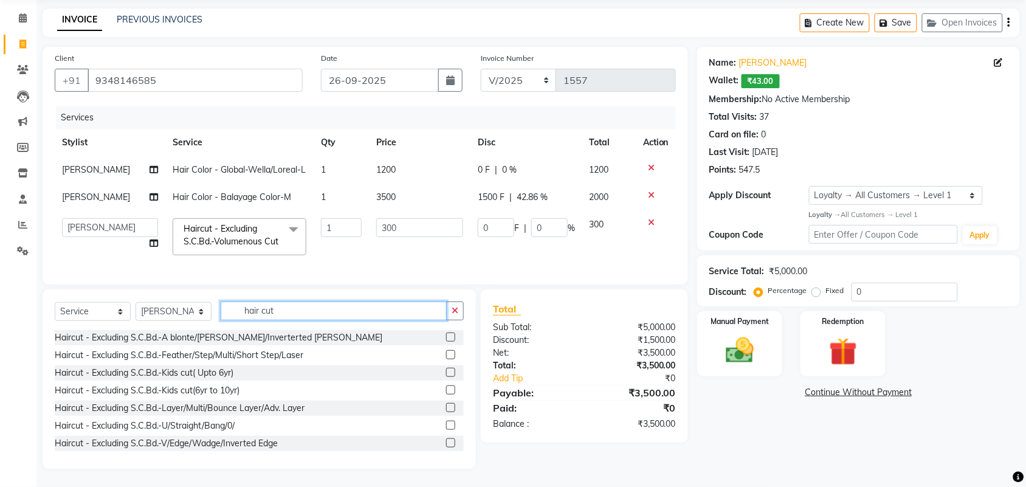
click at [111, 315] on div "Select Service Product Membership Package Voucher Prepaid Gift Card Select Styl…" at bounding box center [259, 315] width 409 height 29
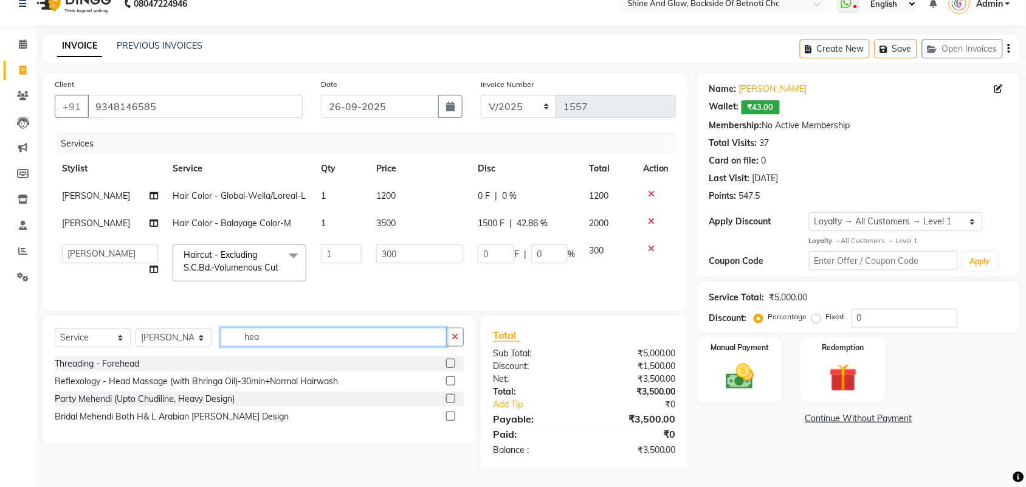
scroll to position [55, 0]
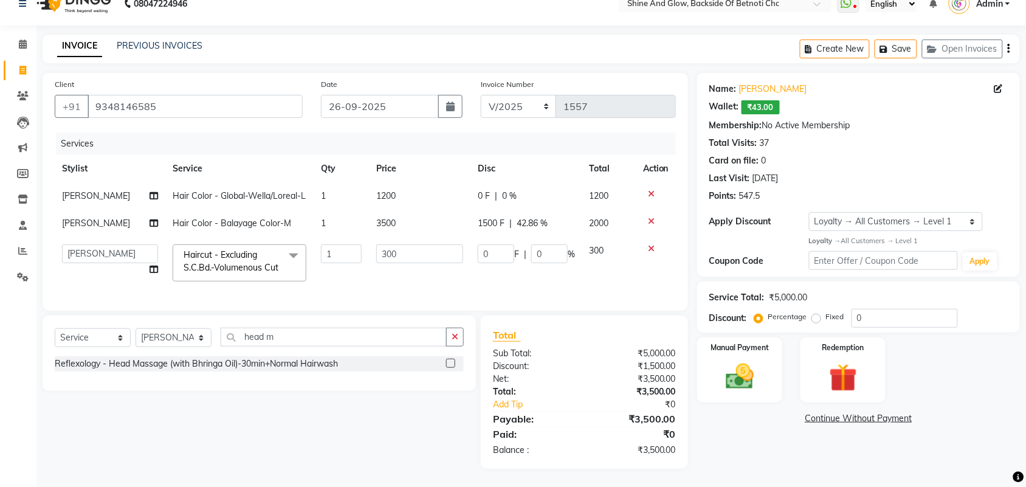
click at [450, 363] on label at bounding box center [450, 363] width 9 height 9
click at [450, 363] on input "checkbox" at bounding box center [450, 364] width 8 height 8
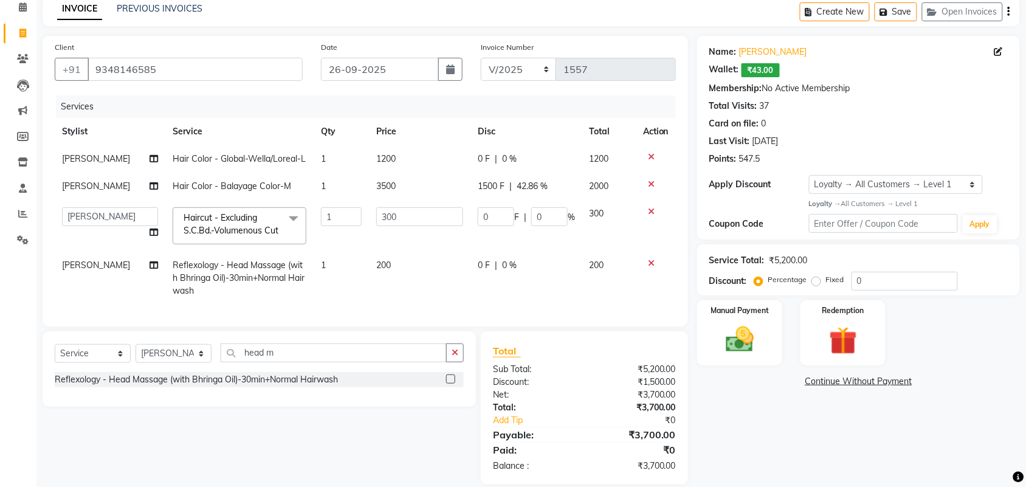
drag, startPoint x: 384, startPoint y: 290, endPoint x: 382, endPoint y: 326, distance: 35.9
click at [384, 270] on span "200" at bounding box center [383, 265] width 15 height 11
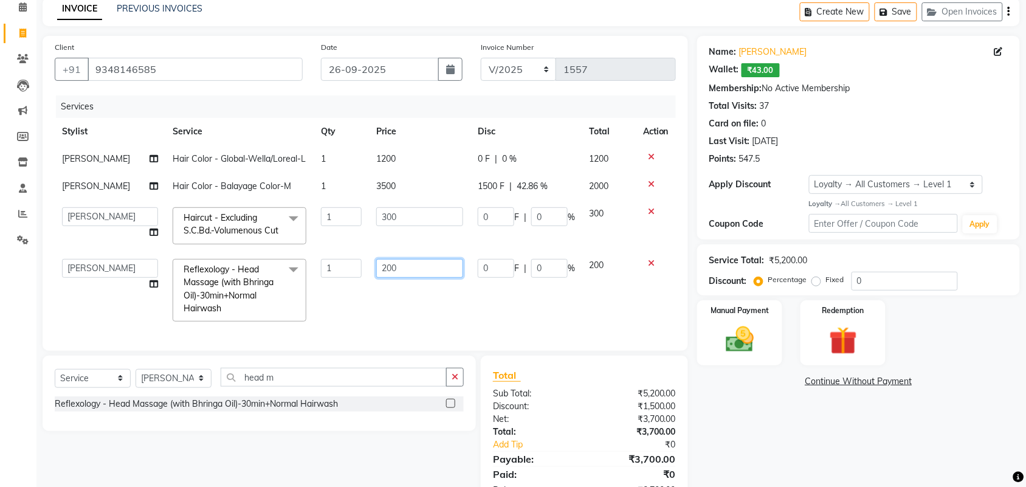
drag, startPoint x: 381, startPoint y: 290, endPoint x: 360, endPoint y: 290, distance: 20.7
click at [360, 290] on tr "[PERSON_NAME] Lipi [PERSON_NAME] [PERSON_NAME] Priya Mam Reflexology - Head Mas…" at bounding box center [365, 291] width 621 height 78
click at [394, 325] on td "500" at bounding box center [420, 291] width 102 height 78
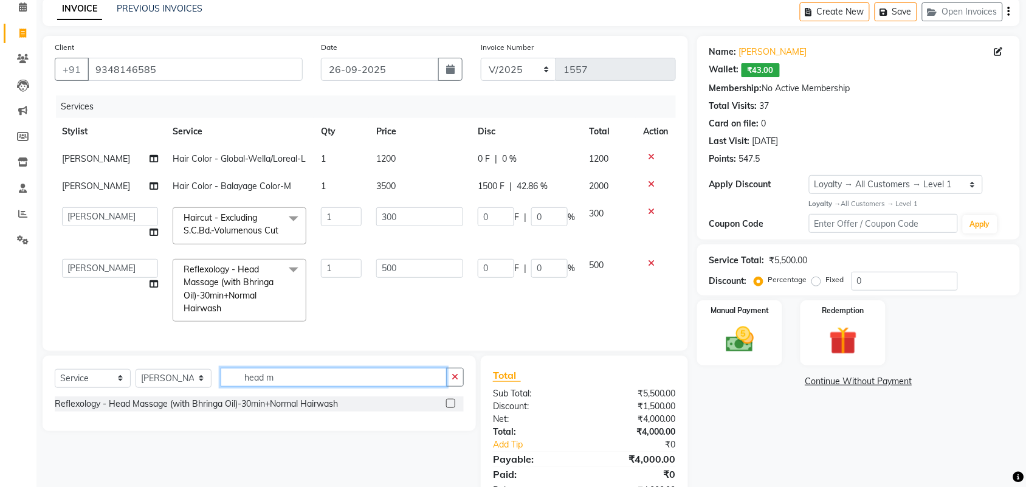
drag, startPoint x: 280, startPoint y: 413, endPoint x: 165, endPoint y: 411, distance: 114.3
click at [165, 396] on div "Select Service Product Membership Package Voucher Prepaid Gift Card Select Styl…" at bounding box center [259, 382] width 409 height 29
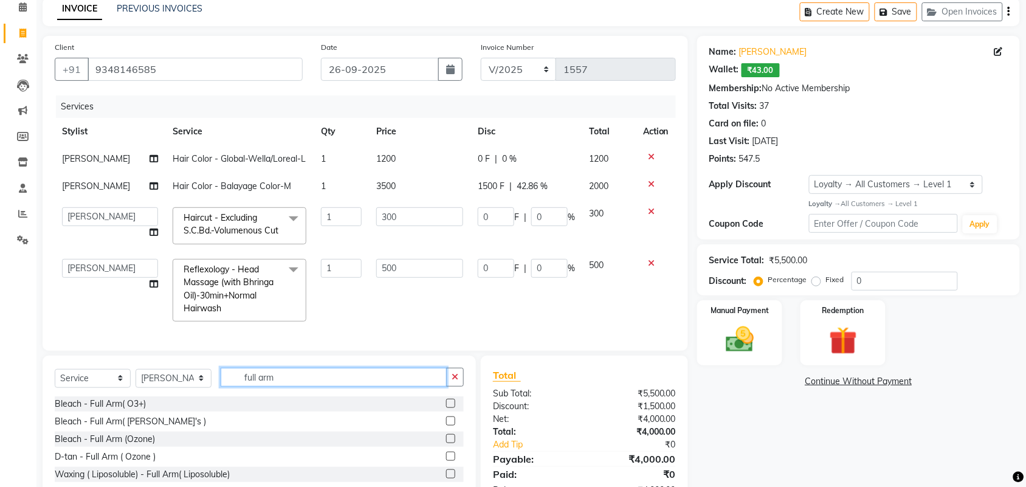
scroll to position [131, 0]
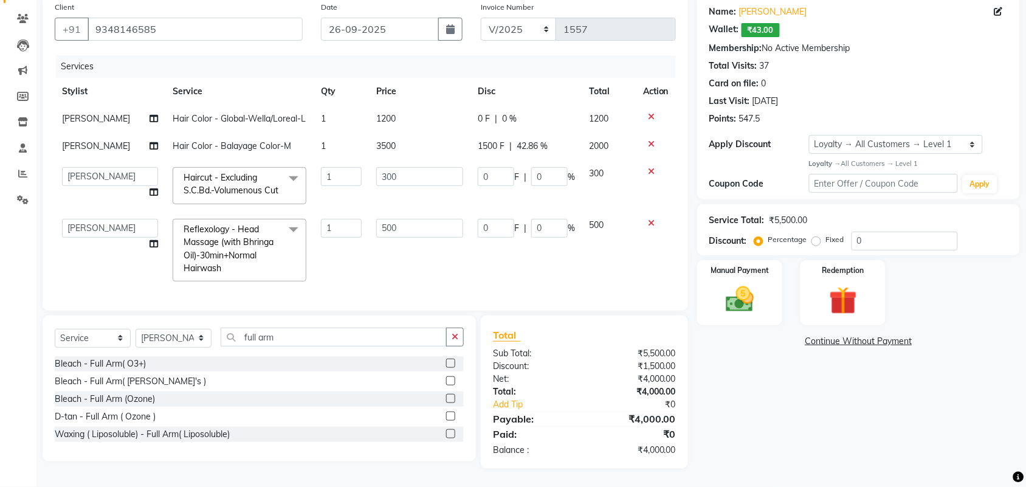
click at [451, 433] on label at bounding box center [450, 433] width 9 height 9
click at [451, 433] on input "checkbox" at bounding box center [450, 434] width 8 height 8
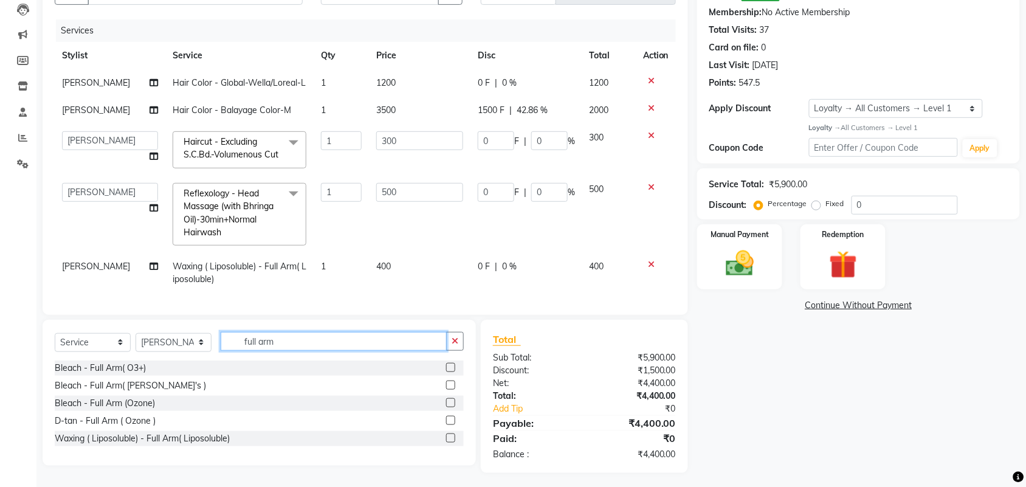
drag, startPoint x: 298, startPoint y: 366, endPoint x: 187, endPoint y: 365, distance: 111.2
click at [187, 360] on div "Select Service Product Membership Package Voucher Prepaid Gift Card Select Styl…" at bounding box center [259, 346] width 409 height 29
click at [556, 253] on td "0 F | 0 %" at bounding box center [526, 215] width 112 height 78
drag, startPoint x: 538, startPoint y: 152, endPoint x: 512, endPoint y: 148, distance: 25.9
click at [512, 148] on div "0 F | 0 %" at bounding box center [526, 140] width 97 height 19
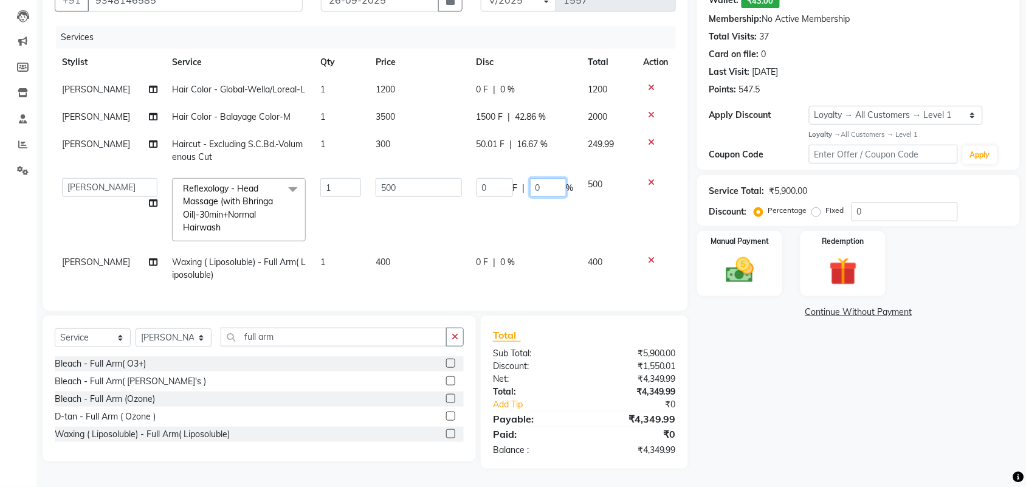
click at [537, 213] on td "0 F | 0 %" at bounding box center [525, 210] width 112 height 78
drag, startPoint x: 545, startPoint y: 190, endPoint x: 494, endPoint y: 184, distance: 50.9
click at [494, 184] on div "0 F | 0 %" at bounding box center [525, 187] width 97 height 19
click at [502, 266] on tbody "Priya Mam Hair Color - Global-Wella/Loreal-L 1 1200 0 F | 0 % 1200 Priya Mam Ha…" at bounding box center [365, 182] width 621 height 213
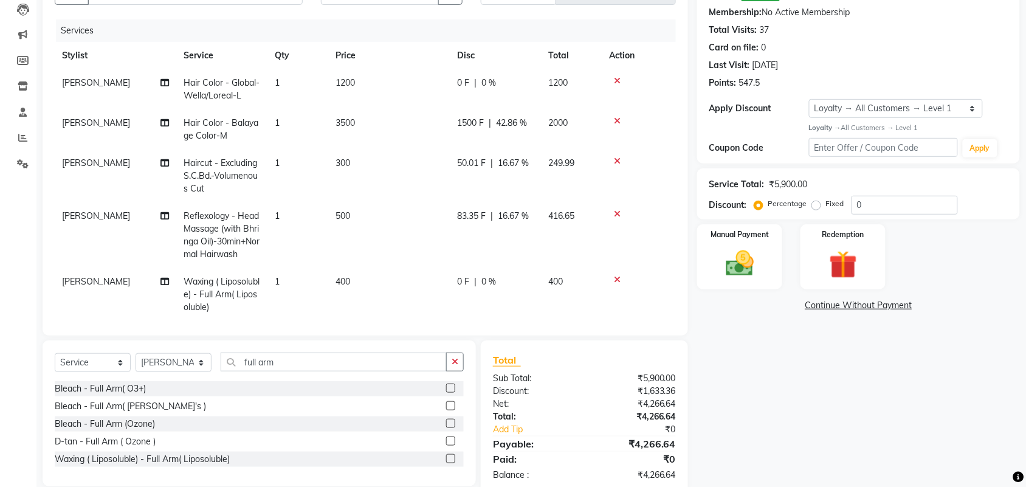
click at [482, 281] on span "0 %" at bounding box center [488, 281] width 15 height 13
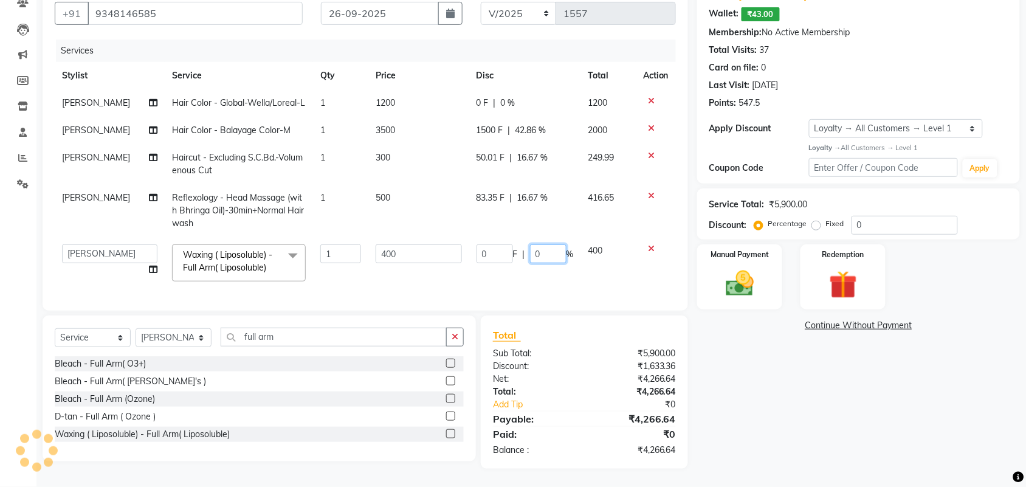
drag, startPoint x: 541, startPoint y: 246, endPoint x: 480, endPoint y: 237, distance: 61.5
click at [480, 244] on div "0 F | 0 %" at bounding box center [525, 253] width 97 height 19
click at [551, 40] on div "Services" at bounding box center [370, 51] width 629 height 22
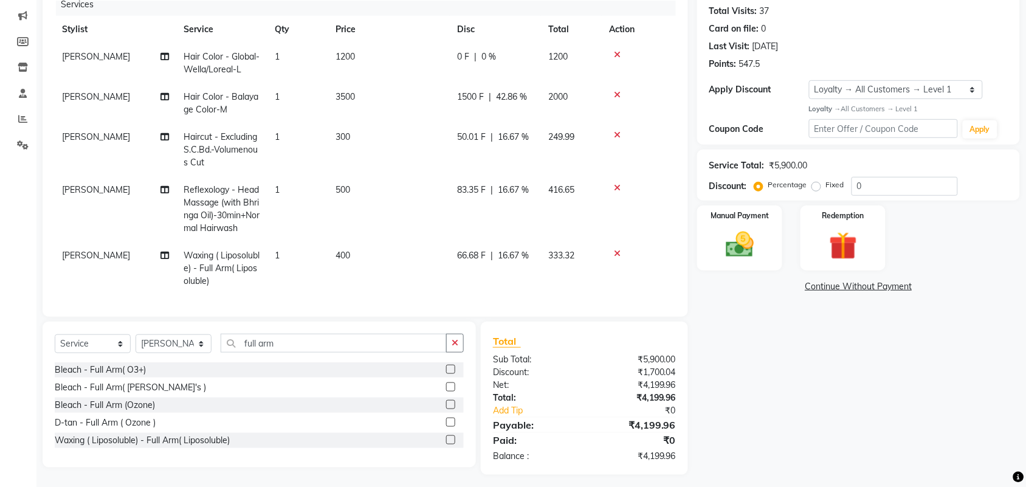
scroll to position [156, 0]
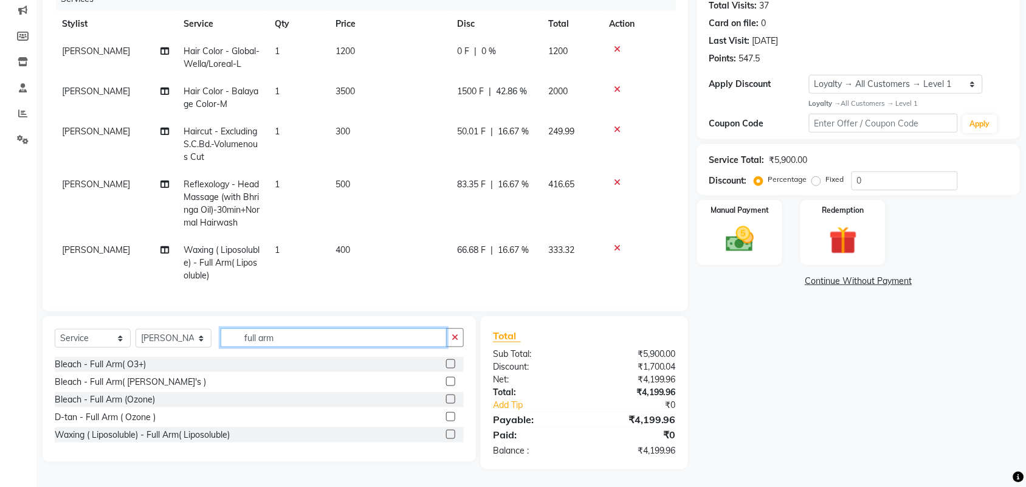
drag, startPoint x: 292, startPoint y: 341, endPoint x: 223, endPoint y: 335, distance: 69.0
click at [223, 335] on input "full arm" at bounding box center [334, 337] width 226 height 19
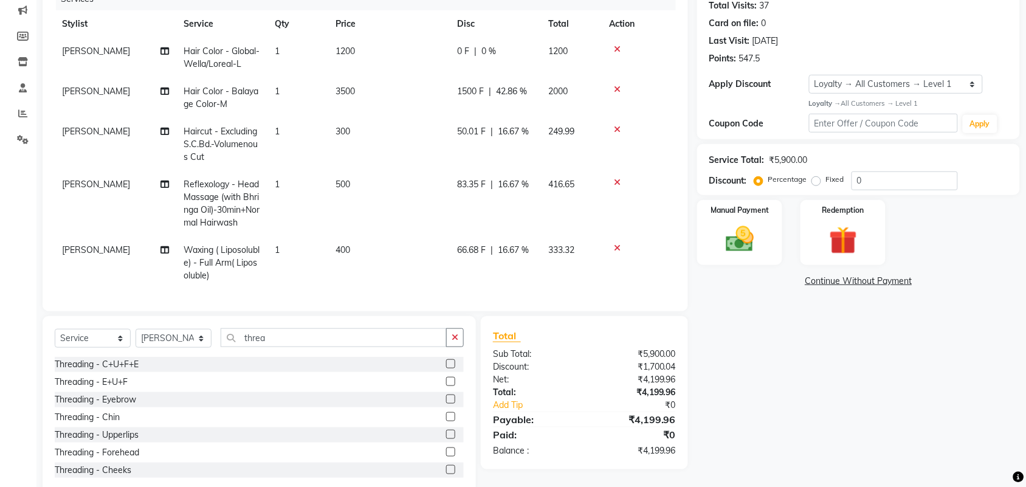
click at [446, 400] on label at bounding box center [450, 398] width 9 height 9
click at [446, 400] on input "checkbox" at bounding box center [450, 400] width 8 height 8
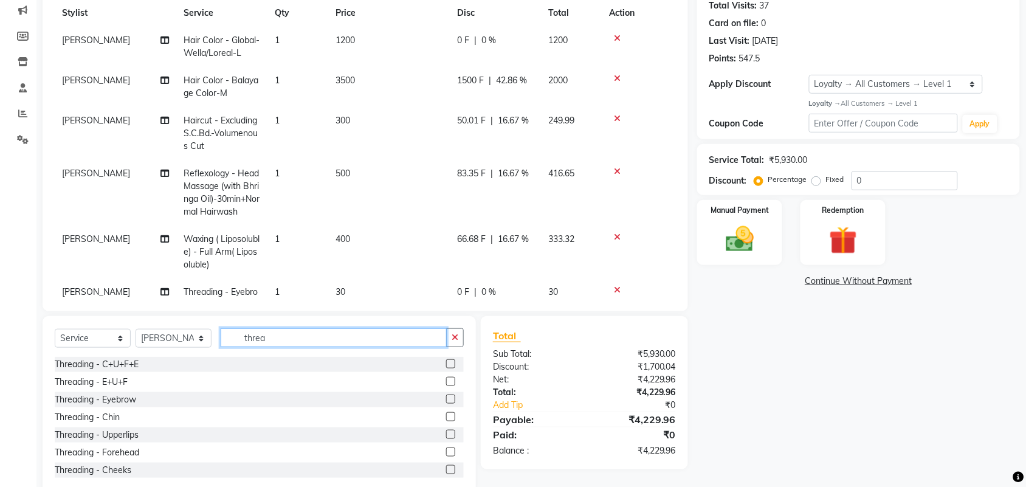
drag, startPoint x: 284, startPoint y: 338, endPoint x: 193, endPoint y: 348, distance: 91.7
click at [199, 337] on div "Select Service Product Membership Package Voucher Prepaid Gift Card Select Styl…" at bounding box center [259, 342] width 409 height 29
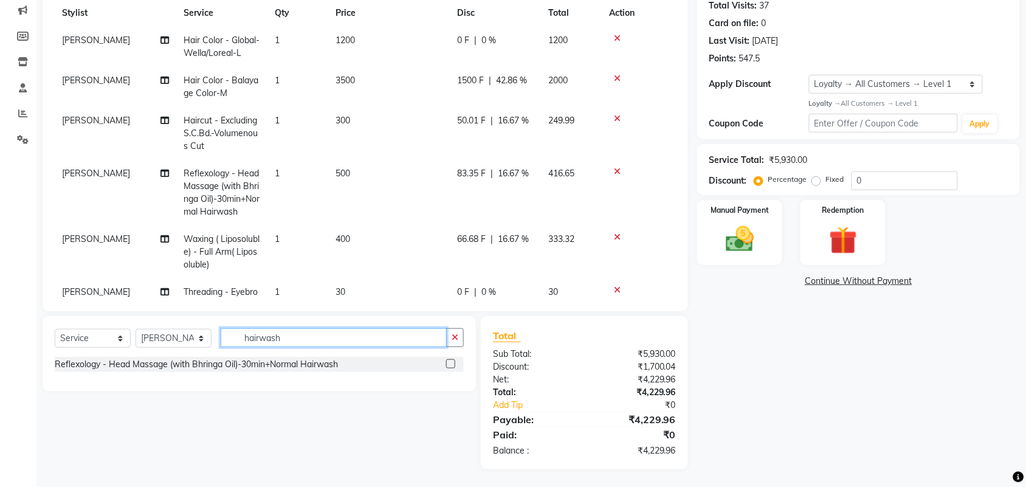
drag, startPoint x: 298, startPoint y: 339, endPoint x: 196, endPoint y: 336, distance: 102.8
click at [196, 336] on div "Select Service Product Membership Package Voucher Prepaid Gift Card Select Styl…" at bounding box center [259, 342] width 409 height 29
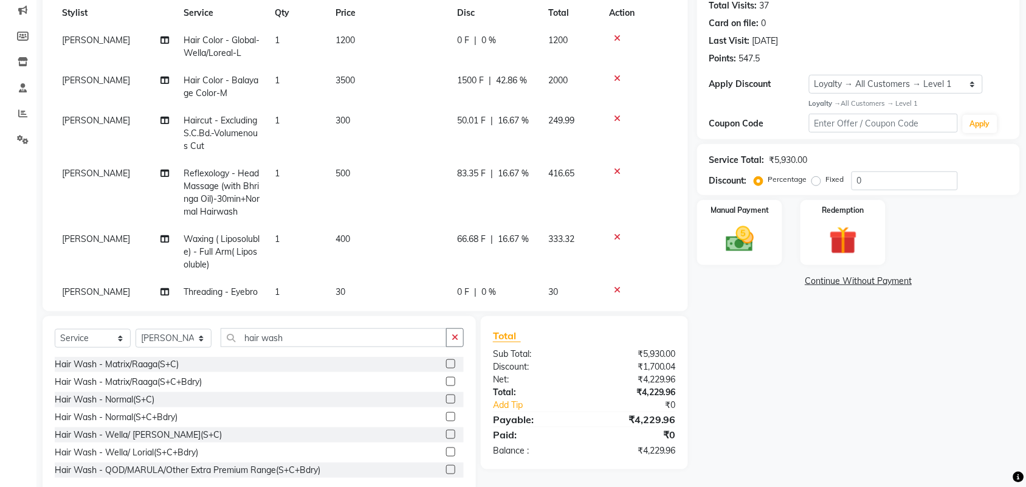
click at [446, 382] on label at bounding box center [450, 381] width 9 height 9
click at [446, 382] on input "checkbox" at bounding box center [450, 382] width 8 height 8
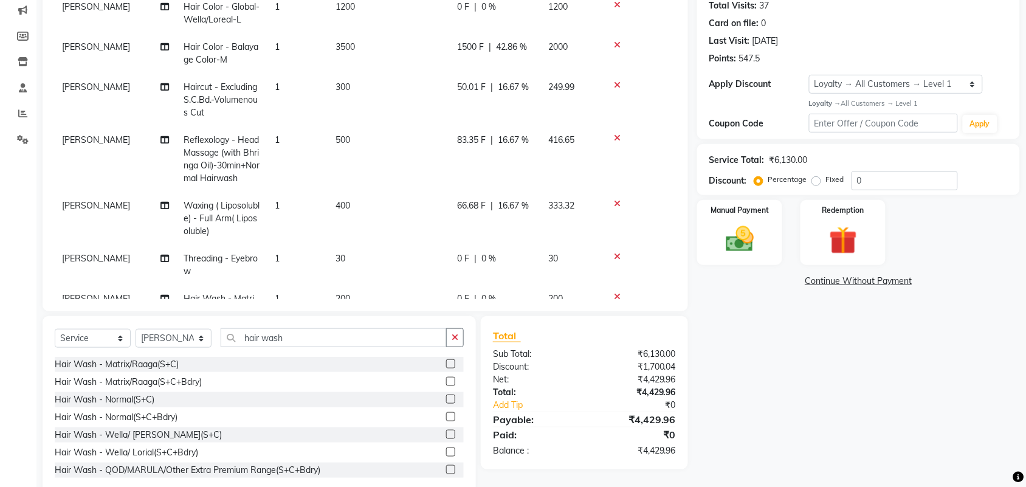
scroll to position [0, 0]
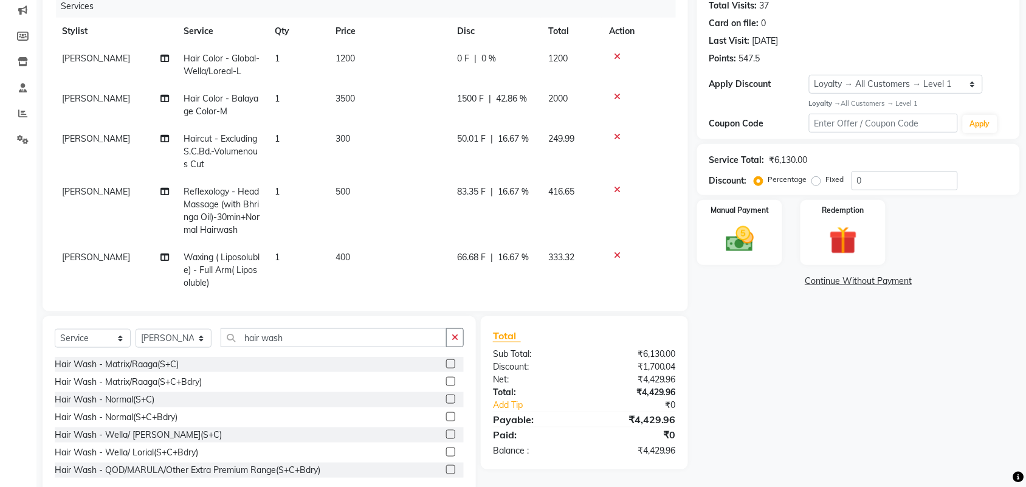
click at [618, 55] on icon at bounding box center [617, 56] width 7 height 9
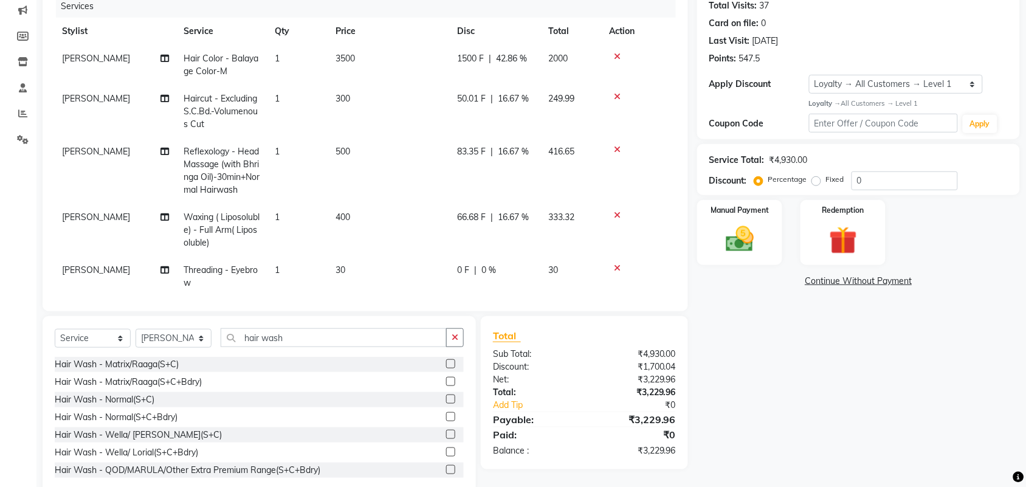
click at [92, 150] on span "[PERSON_NAME]" at bounding box center [96, 151] width 68 height 11
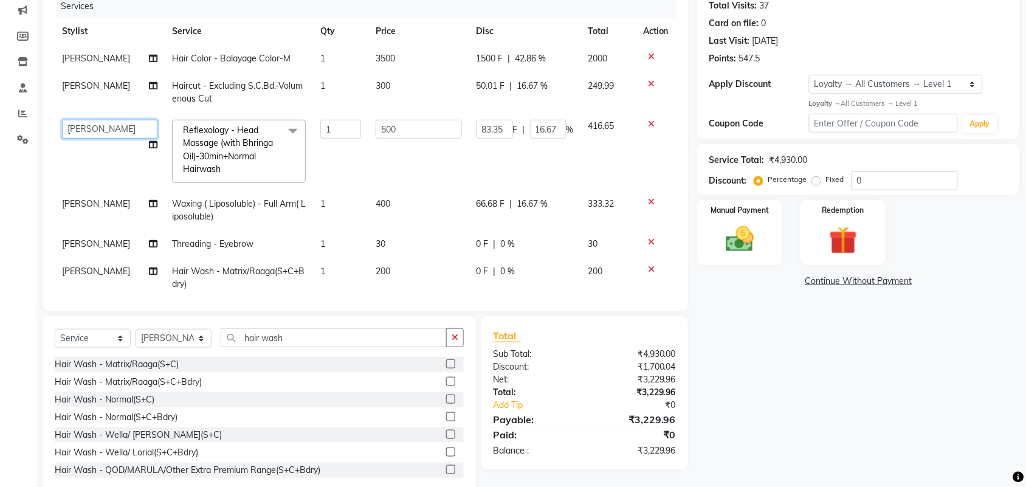
click at [113, 131] on select "[PERSON_NAME] [PERSON_NAME] [PERSON_NAME] Priya Mam" at bounding box center [109, 129] width 95 height 19
click at [95, 207] on span "[PERSON_NAME]" at bounding box center [96, 203] width 68 height 11
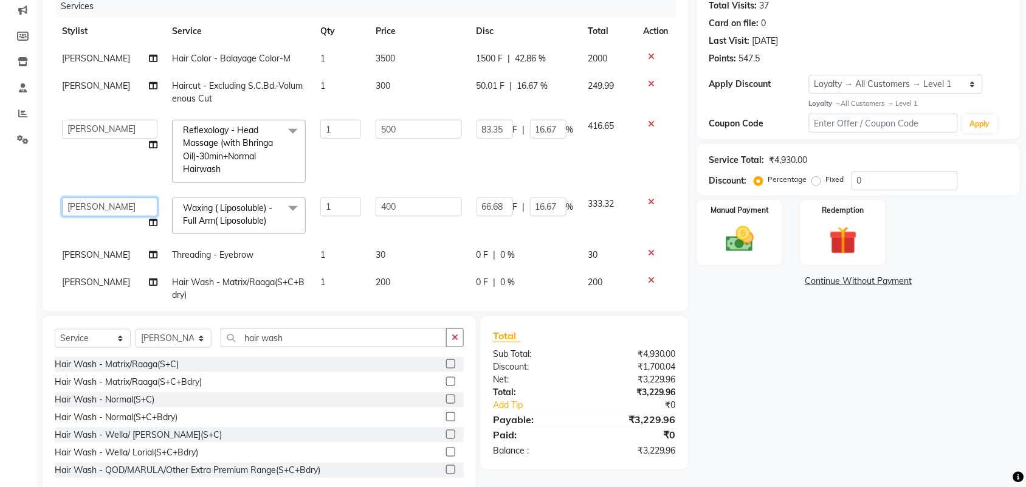
click at [95, 207] on select "[PERSON_NAME] [PERSON_NAME] [PERSON_NAME] Priya Mam" at bounding box center [109, 207] width 95 height 19
click at [149, 222] on icon at bounding box center [153, 222] width 9 height 9
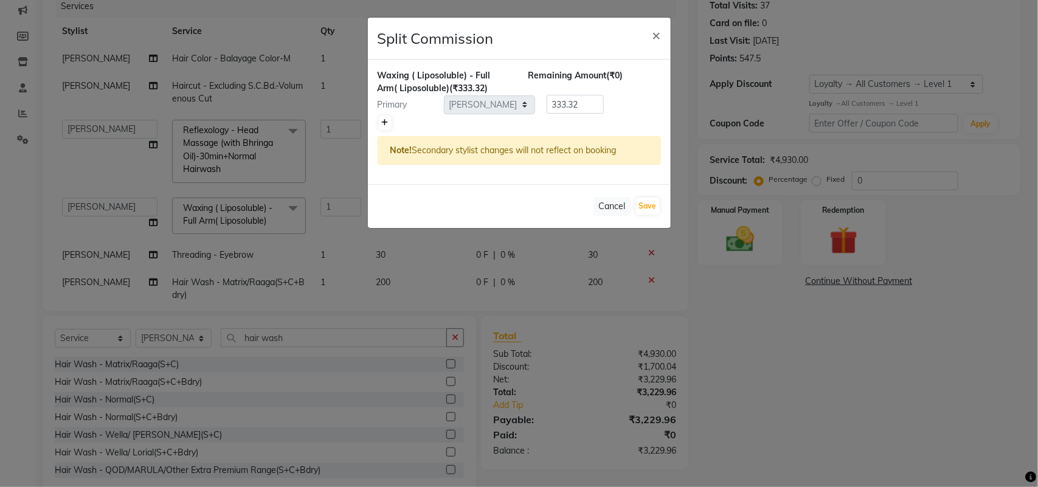
click at [385, 123] on icon at bounding box center [385, 122] width 7 height 7
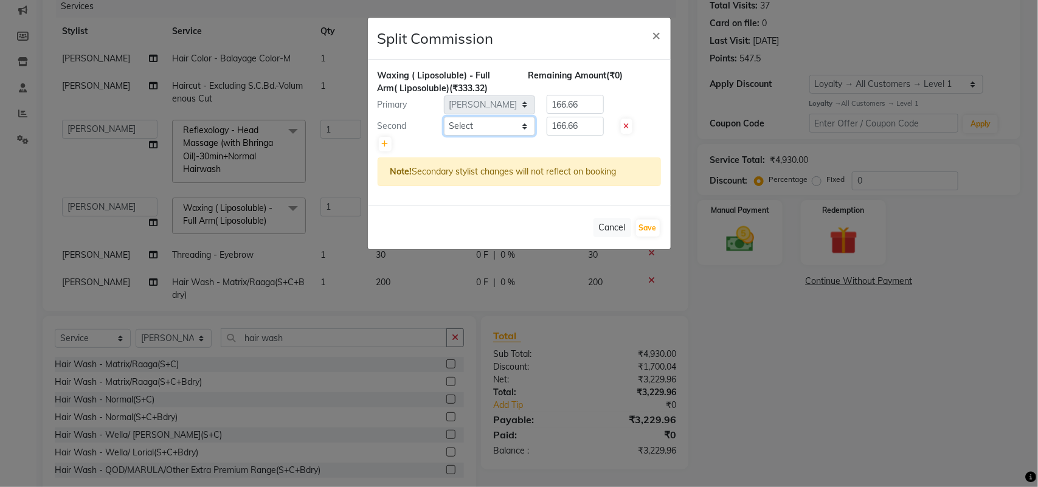
click at [466, 120] on select "Select [PERSON_NAME] [PERSON_NAME] [PERSON_NAME] Priya Mam" at bounding box center [489, 126] width 91 height 19
click at [444, 117] on select "Select [PERSON_NAME] [PERSON_NAME] [PERSON_NAME] Priya Mam" at bounding box center [489, 126] width 91 height 19
click at [645, 228] on button "Save" at bounding box center [648, 227] width 24 height 17
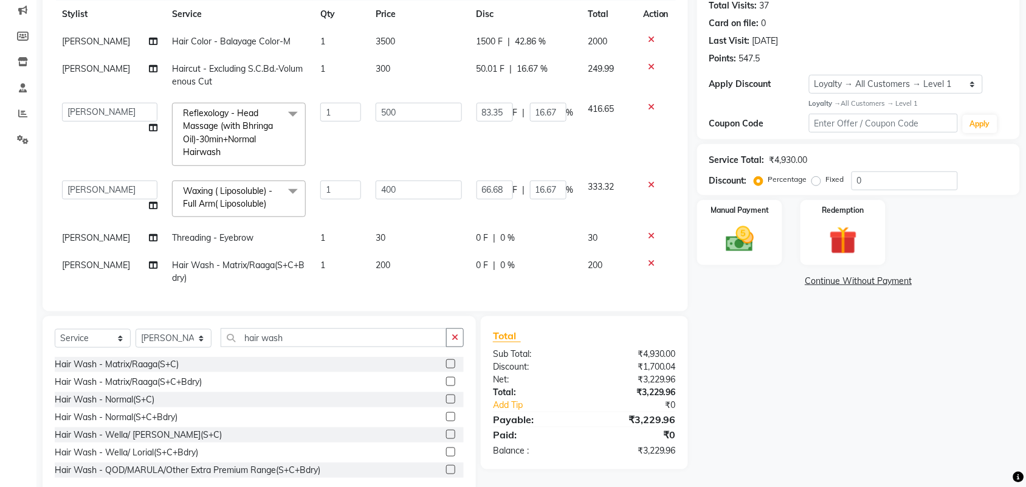
scroll to position [31, 0]
click at [98, 257] on span "[PERSON_NAME]" at bounding box center [96, 262] width 68 height 11
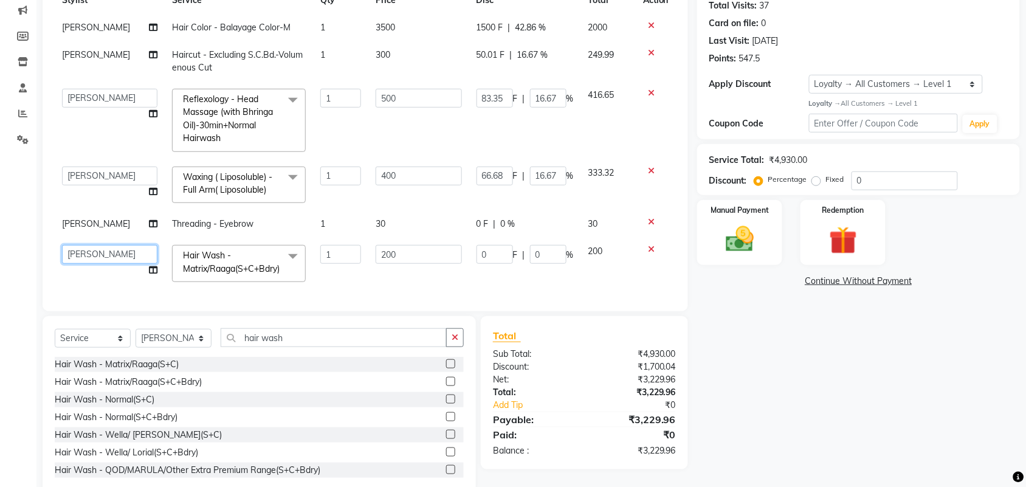
click at [104, 253] on select "[PERSON_NAME] [PERSON_NAME] [PERSON_NAME] Priya Mam" at bounding box center [109, 254] width 95 height 19
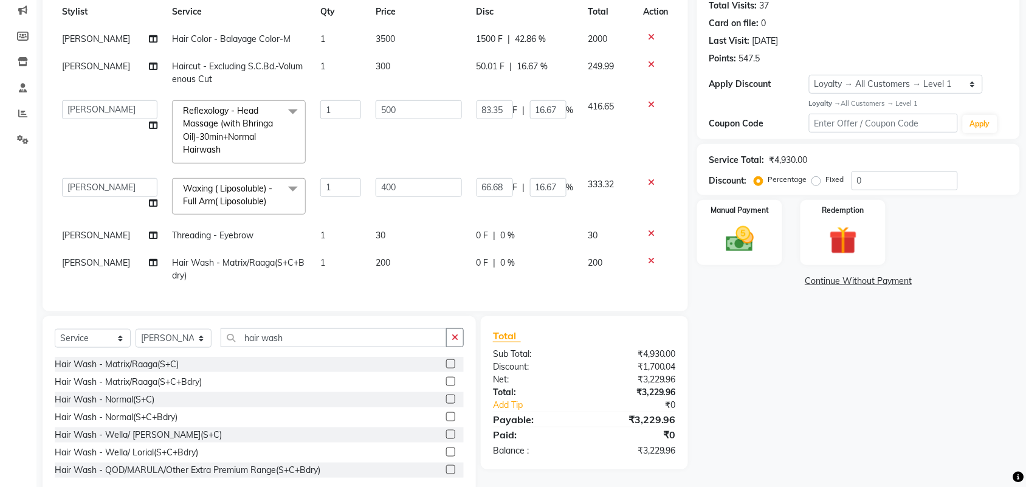
click at [108, 147] on td "[PERSON_NAME] [PERSON_NAME] [PERSON_NAME] Priya Mam" at bounding box center [110, 132] width 110 height 78
click at [320, 230] on span "1" at bounding box center [322, 235] width 5 height 11
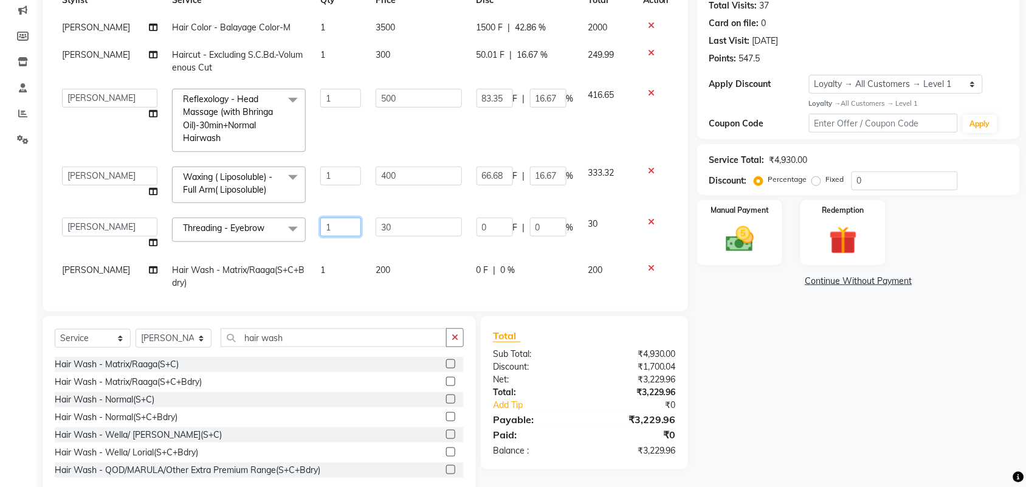
click at [328, 229] on input "1" at bounding box center [340, 227] width 41 height 19
drag, startPoint x: 337, startPoint y: 223, endPoint x: 269, endPoint y: 223, distance: 68.7
click at [269, 223] on tr "[PERSON_NAME] Lipi [PERSON_NAME] [PERSON_NAME] Mam Threading - Eyebrow x Bleach…" at bounding box center [365, 233] width 621 height 46
click at [636, 193] on td at bounding box center [656, 185] width 40 height 52
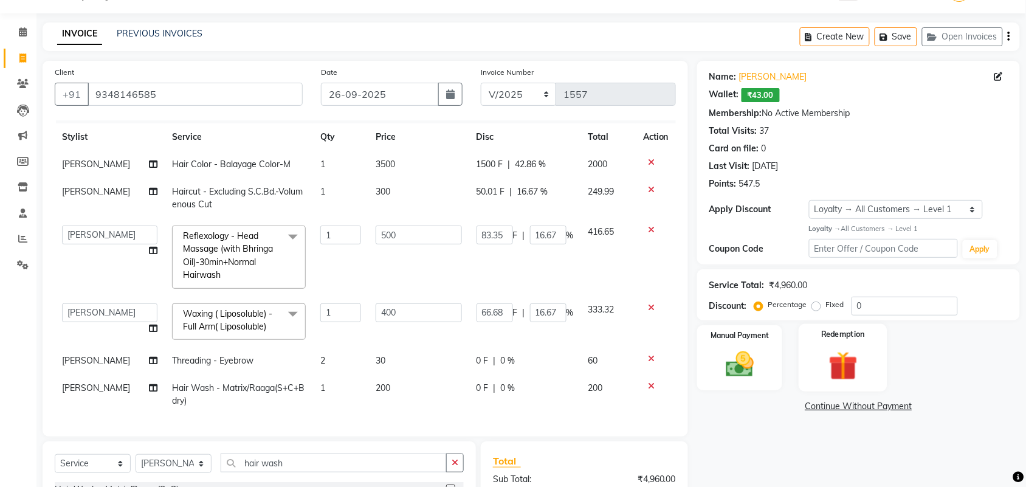
scroll to position [106, 0]
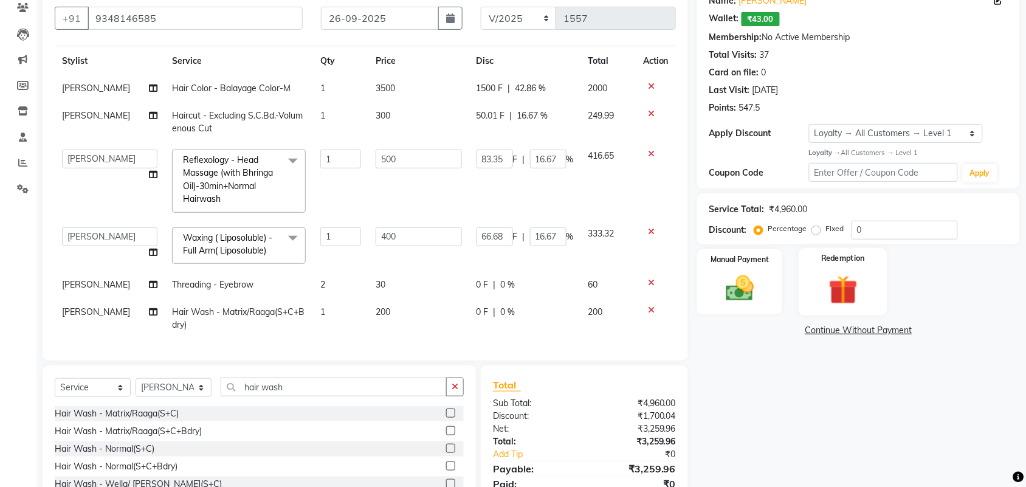
click at [837, 268] on div "Redemption" at bounding box center [843, 282] width 89 height 68
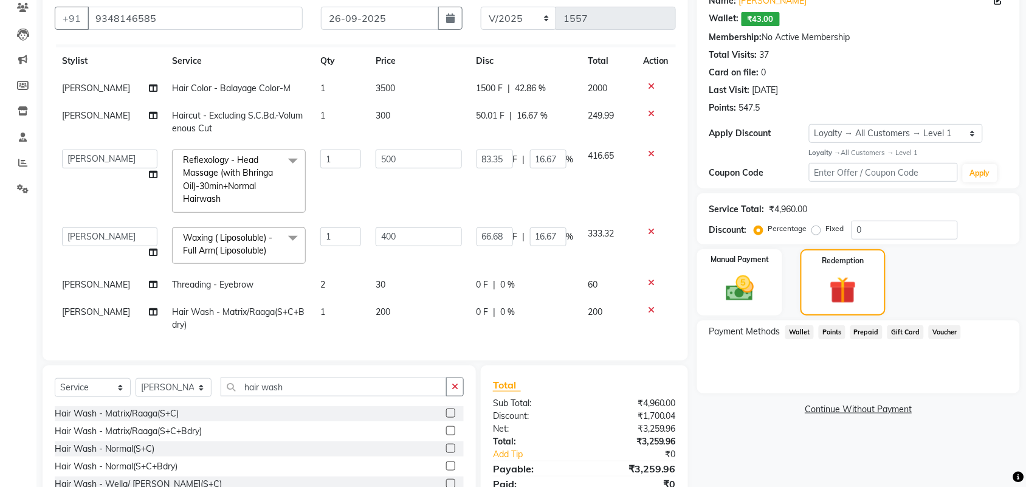
click at [803, 334] on span "Wallet" at bounding box center [799, 332] width 29 height 14
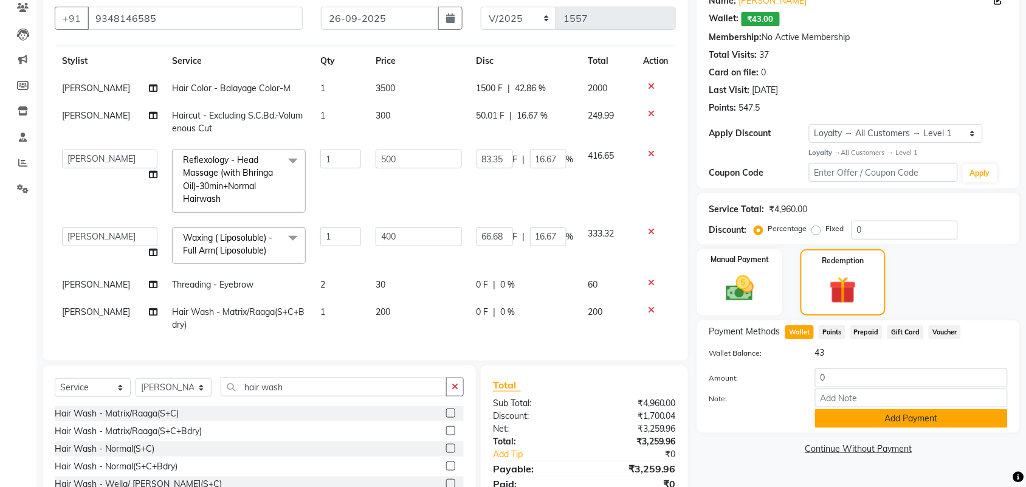
click at [911, 416] on button "Add Payment" at bounding box center [911, 418] width 193 height 19
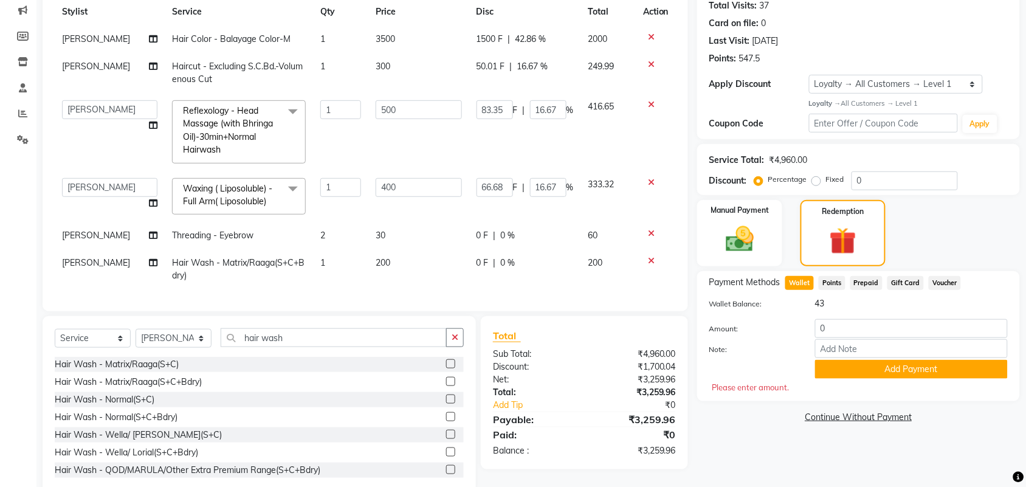
scroll to position [182, 0]
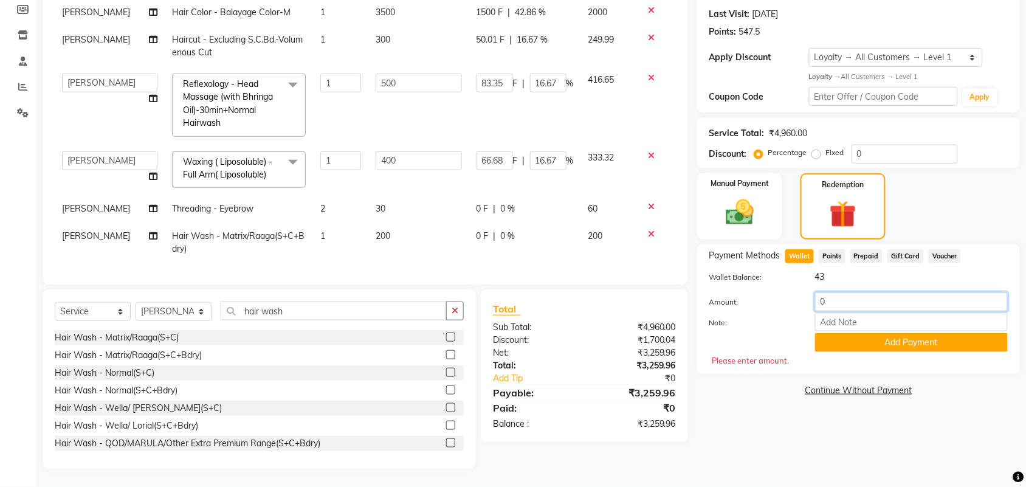
click at [761, 301] on div "Amount: 0" at bounding box center [858, 302] width 317 height 21
click at [874, 337] on button "Add Payment" at bounding box center [911, 342] width 193 height 19
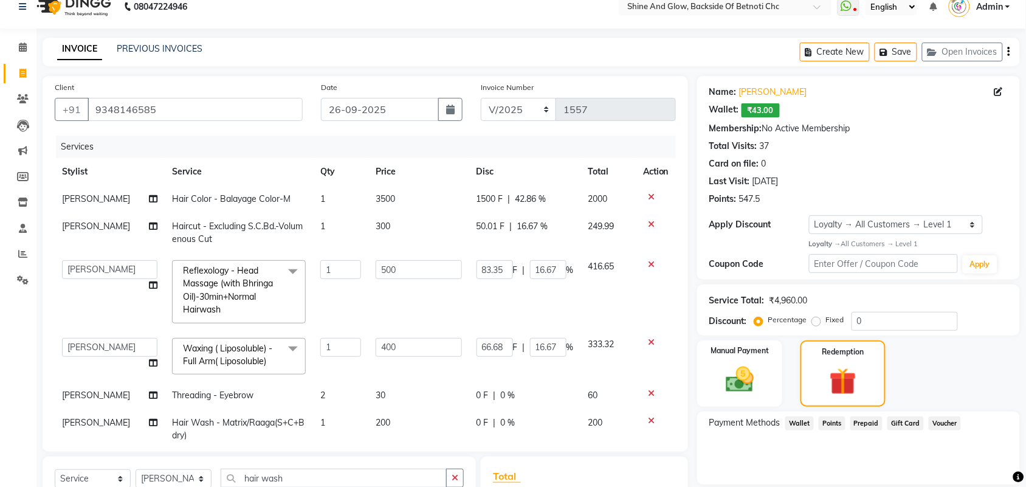
scroll to position [0, 0]
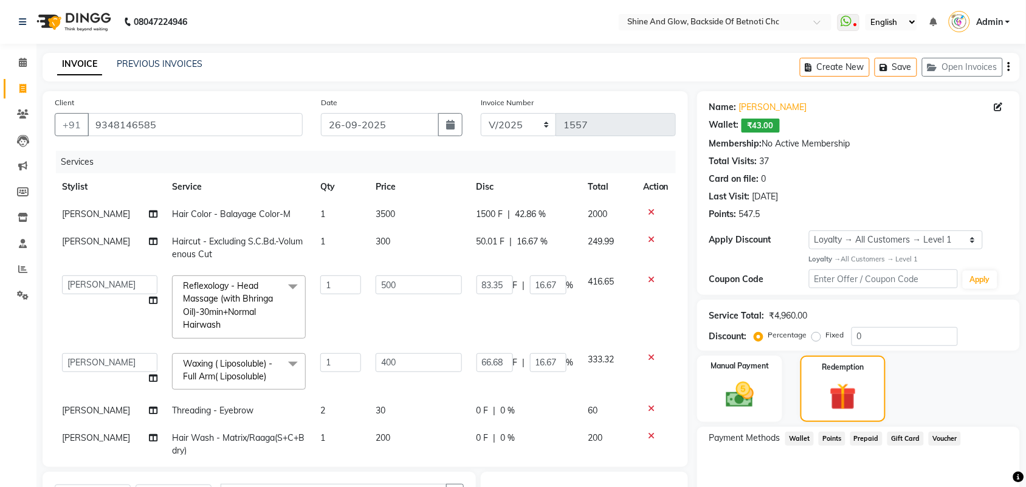
click at [482, 216] on span "1500 F" at bounding box center [490, 214] width 27 height 13
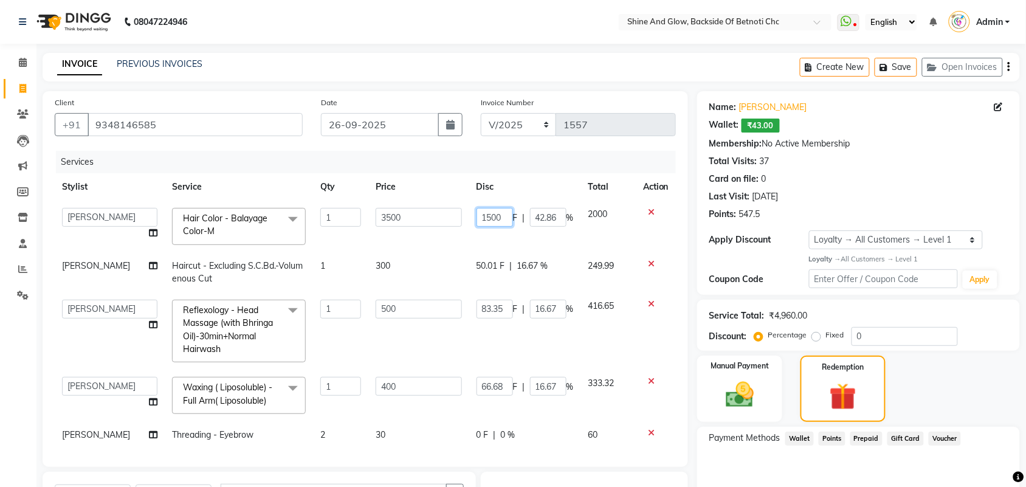
drag, startPoint x: 490, startPoint y: 217, endPoint x: 418, endPoint y: 205, distance: 73.3
click at [418, 205] on tr "[PERSON_NAME] Lipi [PERSON_NAME] [PERSON_NAME] Priya Mam Hair Color - Balayage …" at bounding box center [365, 227] width 621 height 52
click at [554, 158] on div "Services" at bounding box center [370, 162] width 629 height 22
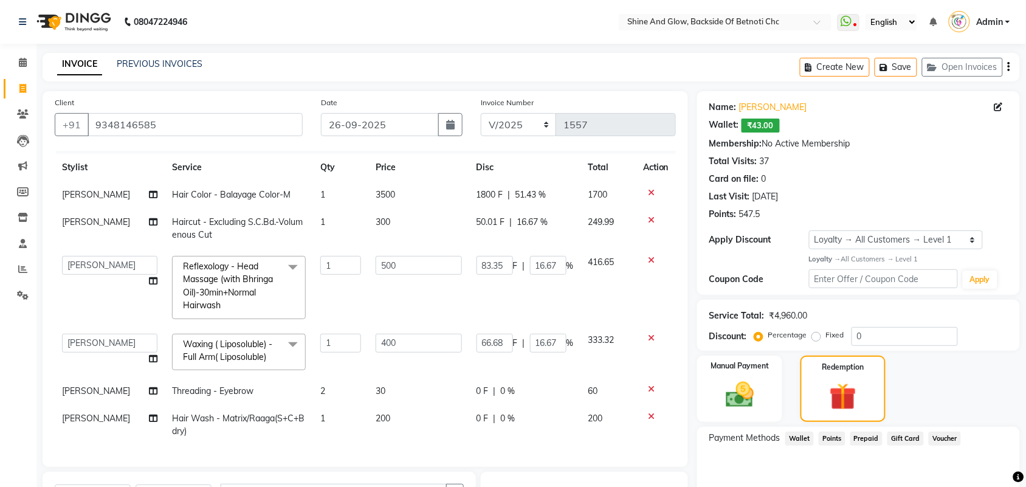
click at [479, 188] on span "1800 F" at bounding box center [490, 194] width 27 height 13
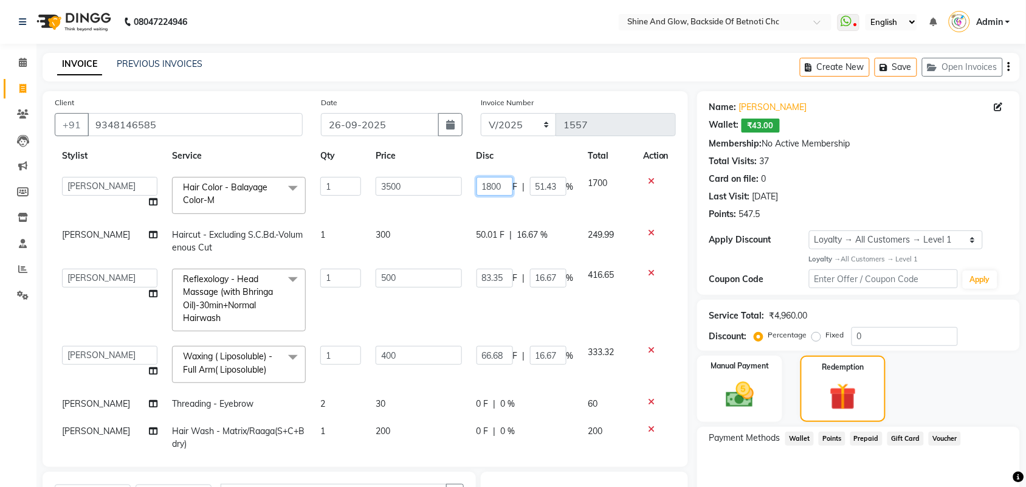
drag, startPoint x: 493, startPoint y: 185, endPoint x: 469, endPoint y: 184, distance: 24.4
click at [477, 184] on input "1800" at bounding box center [495, 186] width 36 height 19
click at [591, 85] on main "INVOICE PREVIOUS INVOICES Create New Save Open Invoices Client [PHONE_NUMBER] D…" at bounding box center [531, 391] width 990 height 676
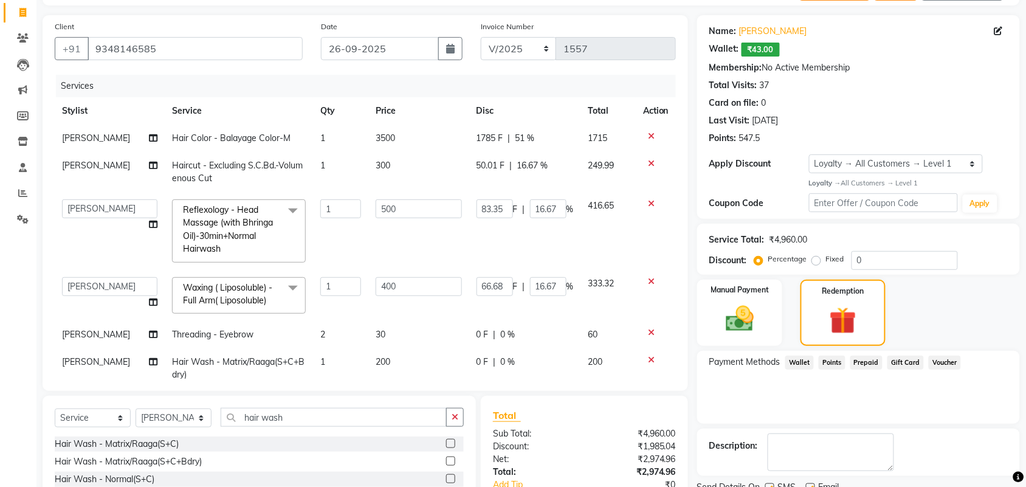
click at [483, 135] on span "1785 F" at bounding box center [490, 138] width 27 height 13
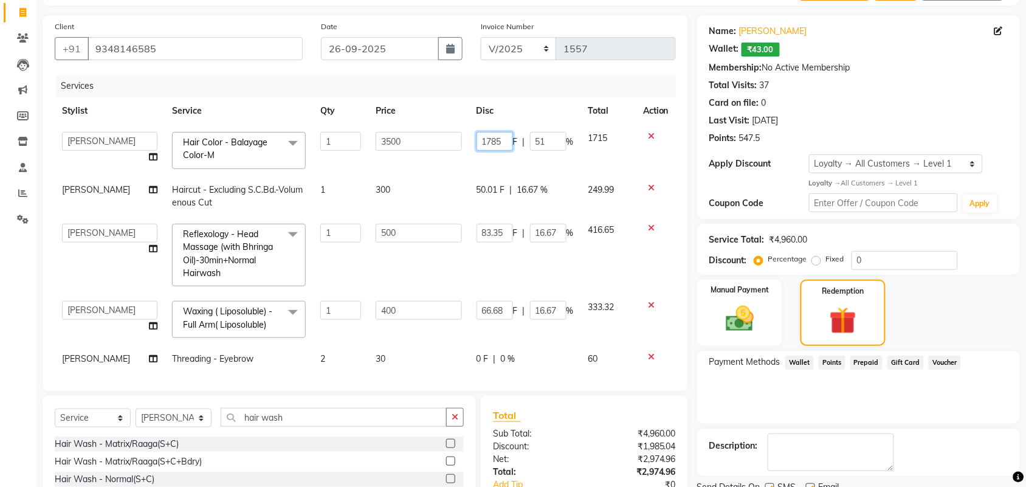
drag, startPoint x: 491, startPoint y: 140, endPoint x: 484, endPoint y: 139, distance: 6.9
click at [484, 139] on input "1785" at bounding box center [495, 141] width 36 height 19
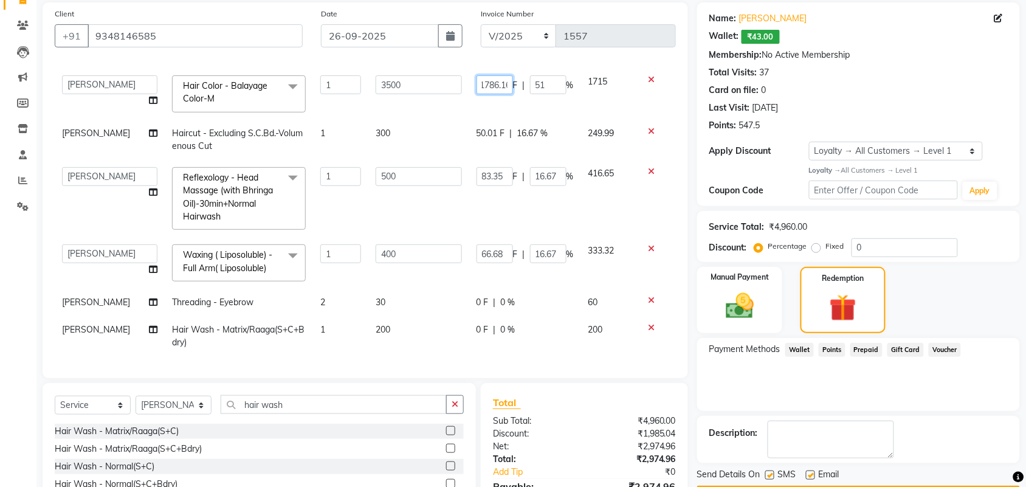
scroll to position [0, 7]
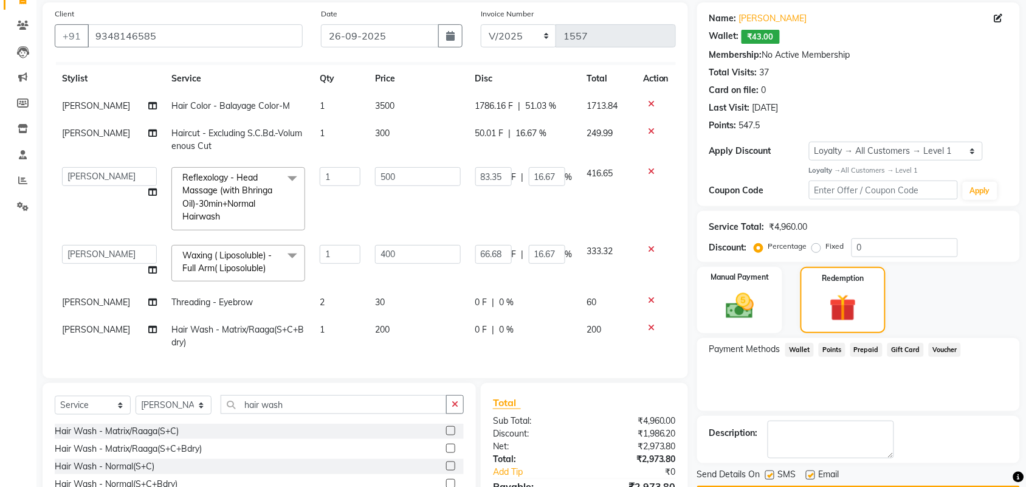
click at [615, 5] on div "Client [PHONE_NUMBER] Date [DATE] Invoice Number V/2025 V/[PHONE_NUMBER] Servic…" at bounding box center [366, 190] width 646 height 376
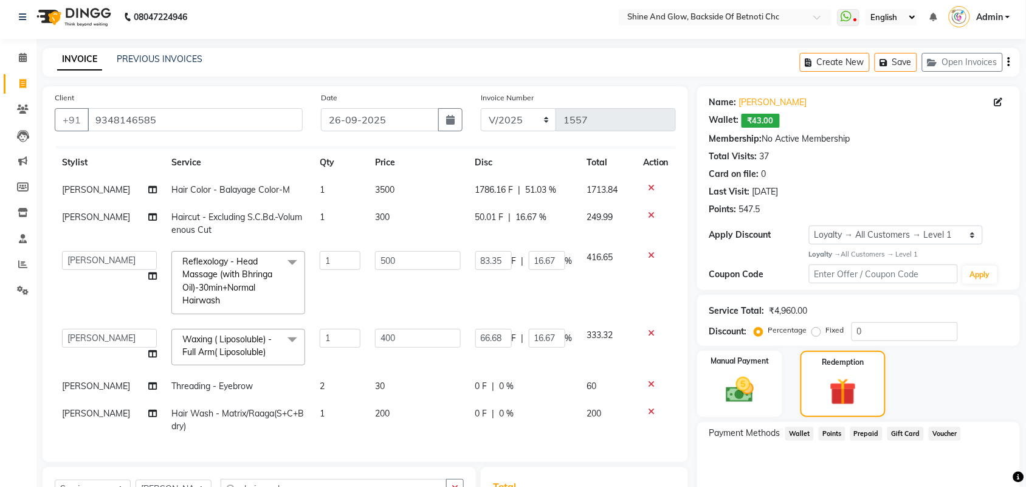
scroll to position [0, 0]
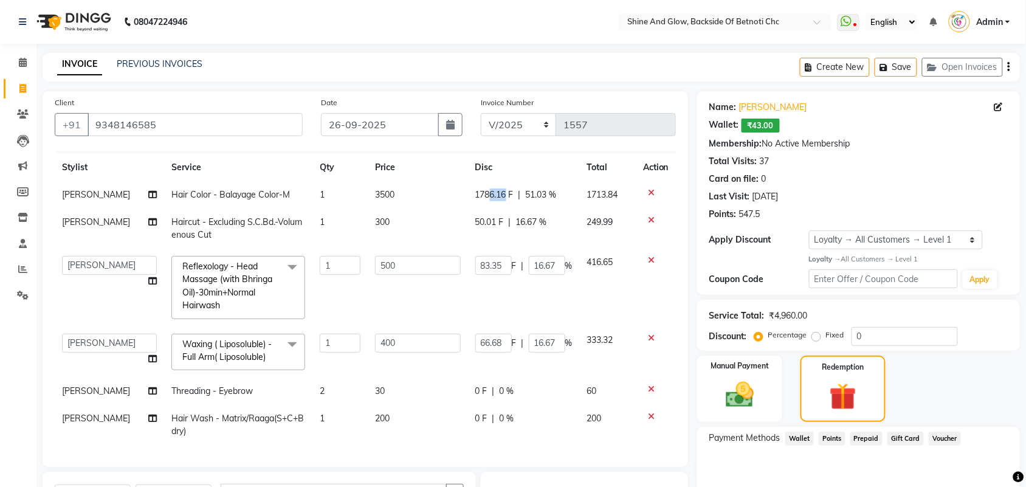
drag, startPoint x: 495, startPoint y: 177, endPoint x: 480, endPoint y: 172, distance: 16.2
click at [480, 181] on td "1786.16 F | 51.03 %" at bounding box center [524, 194] width 112 height 27
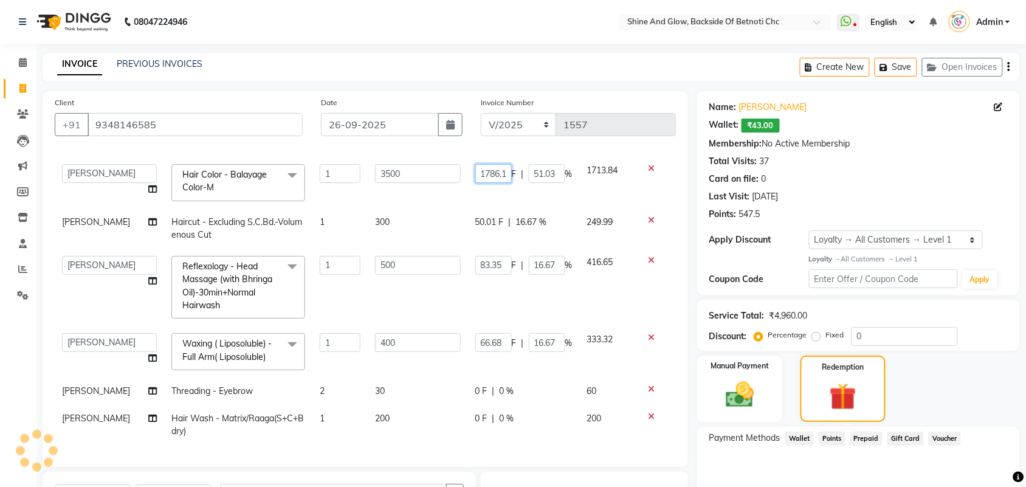
click at [485, 164] on input "1786.16" at bounding box center [493, 173] width 36 height 19
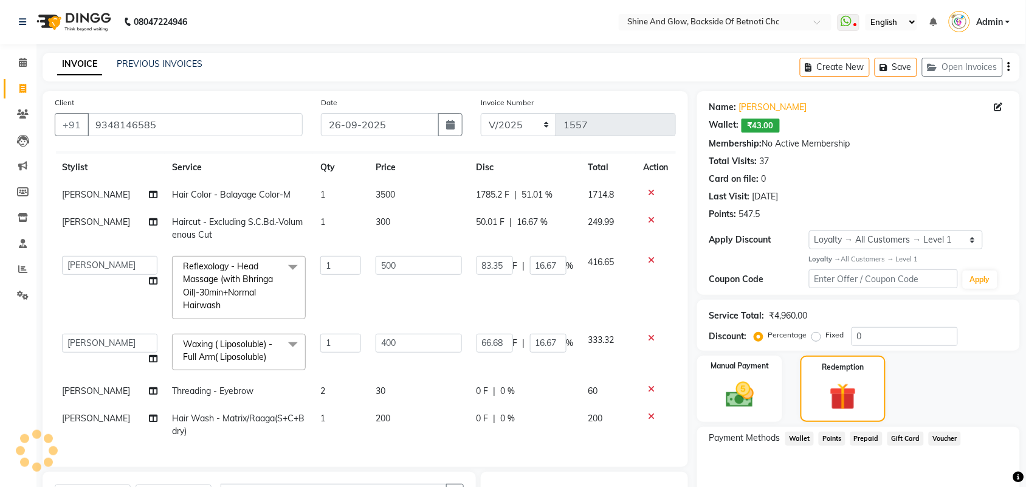
click at [554, 75] on div "INVOICE PREVIOUS INVOICES Create New Save Open Invoices" at bounding box center [531, 67] width 977 height 29
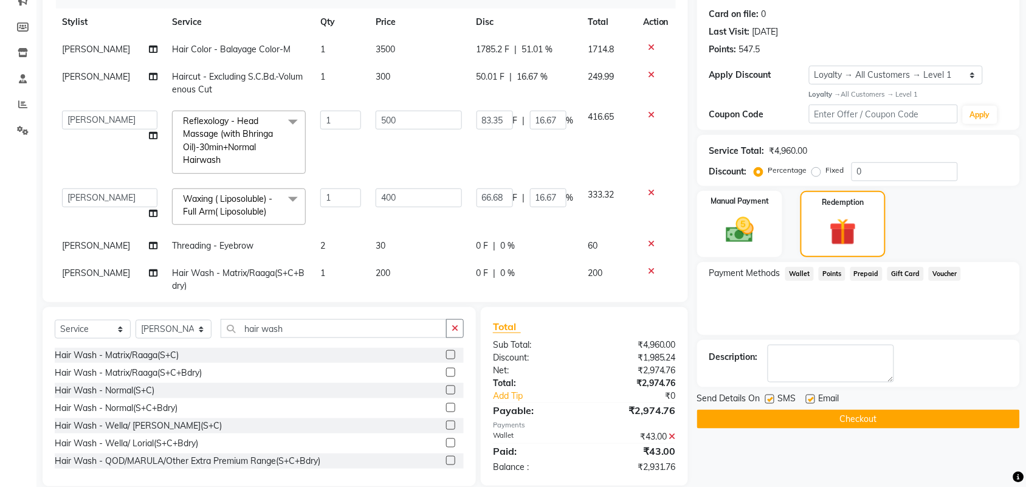
scroll to position [89, 0]
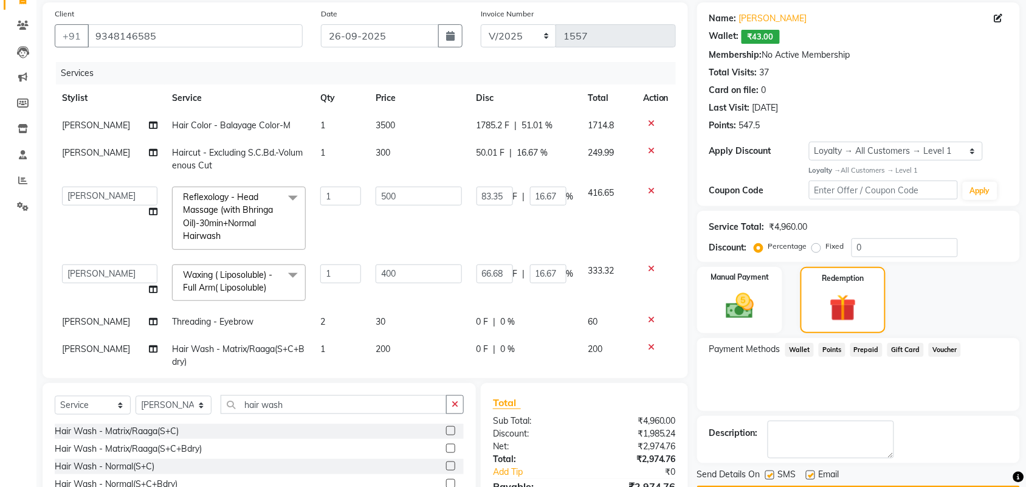
click at [481, 123] on span "1785.2 F" at bounding box center [493, 125] width 33 height 13
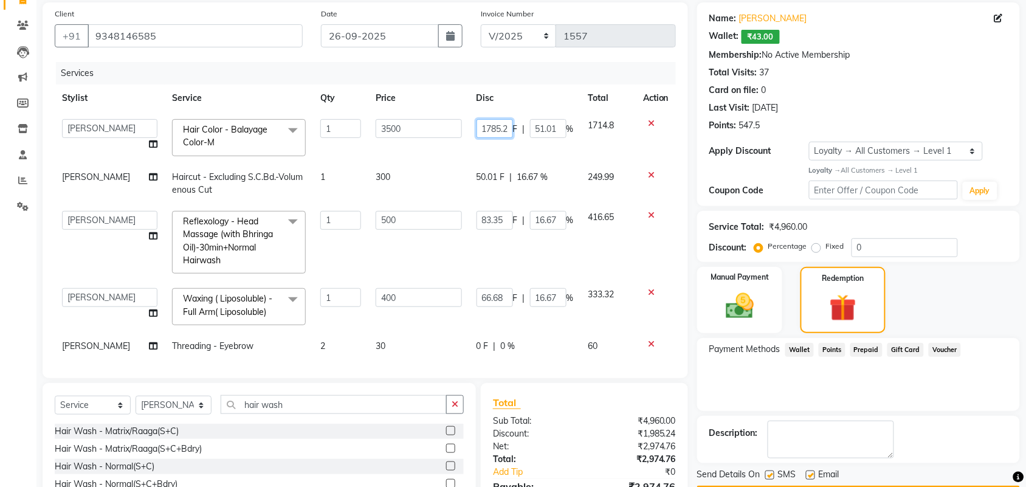
scroll to position [0, 2]
drag, startPoint x: 485, startPoint y: 125, endPoint x: 519, endPoint y: 133, distance: 34.4
click at [508, 126] on div "1785.2 F | 51.01 %" at bounding box center [525, 128] width 97 height 19
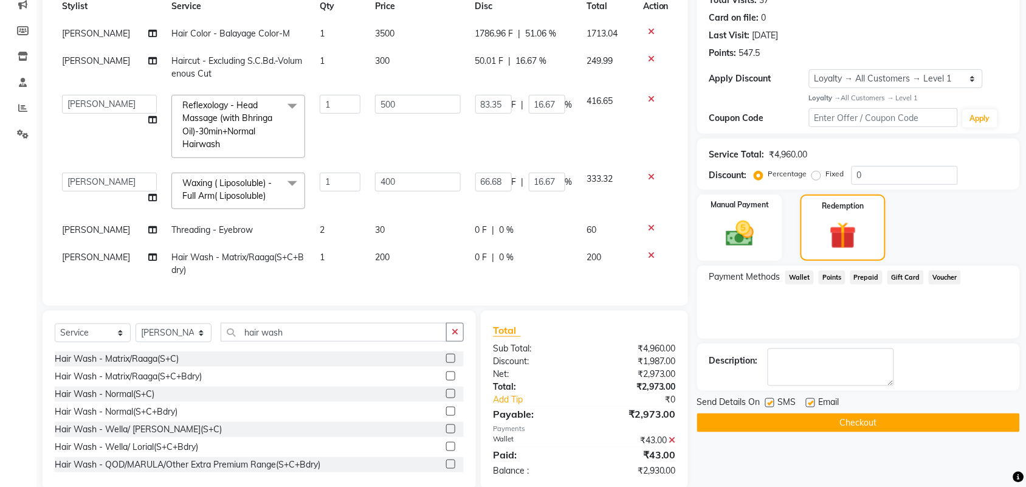
scroll to position [241, 0]
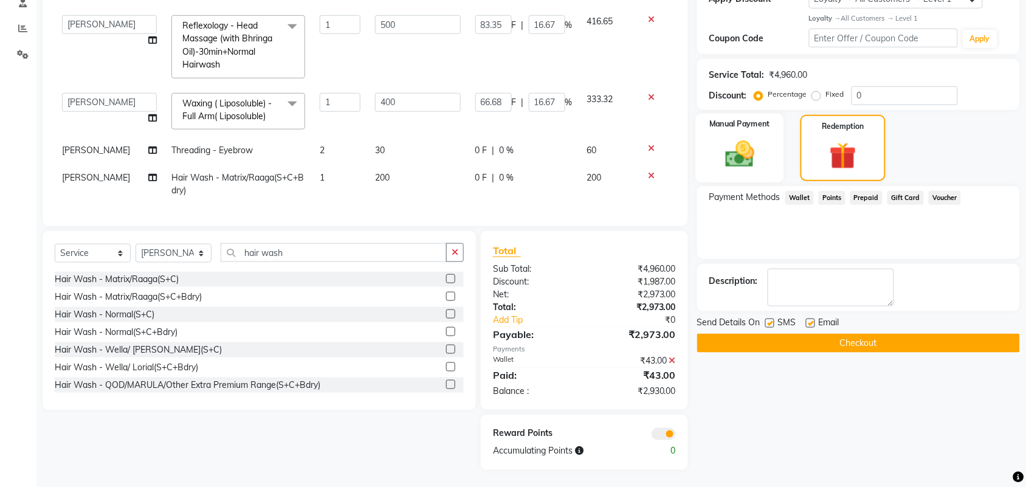
click at [758, 164] on img at bounding box center [739, 153] width 47 height 33
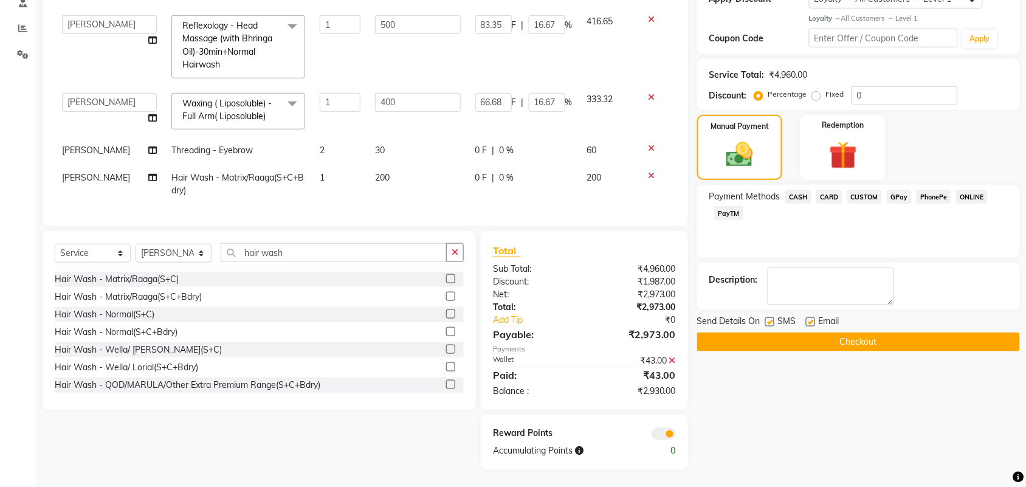
click at [800, 196] on span "CASH" at bounding box center [798, 197] width 26 height 14
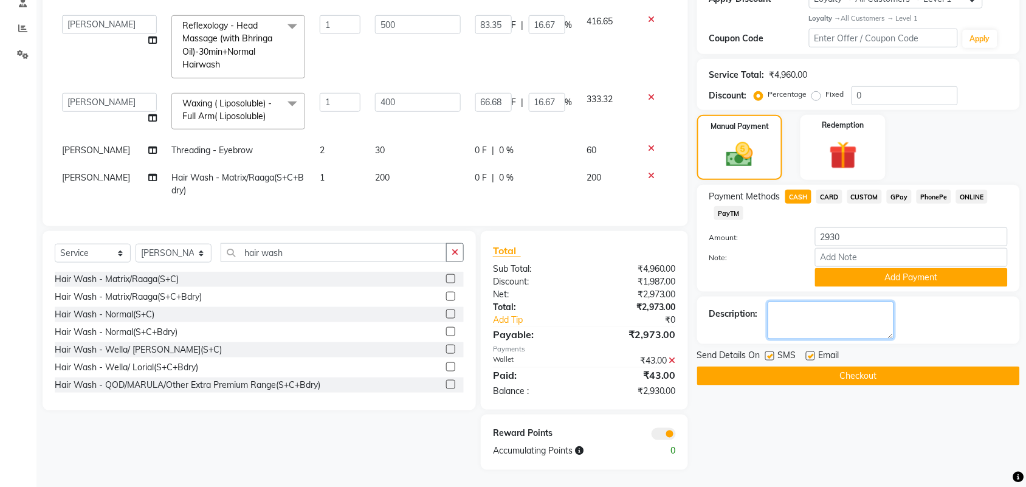
click at [813, 319] on textarea at bounding box center [831, 320] width 126 height 38
click at [839, 376] on button "Checkout" at bounding box center [858, 376] width 323 height 19
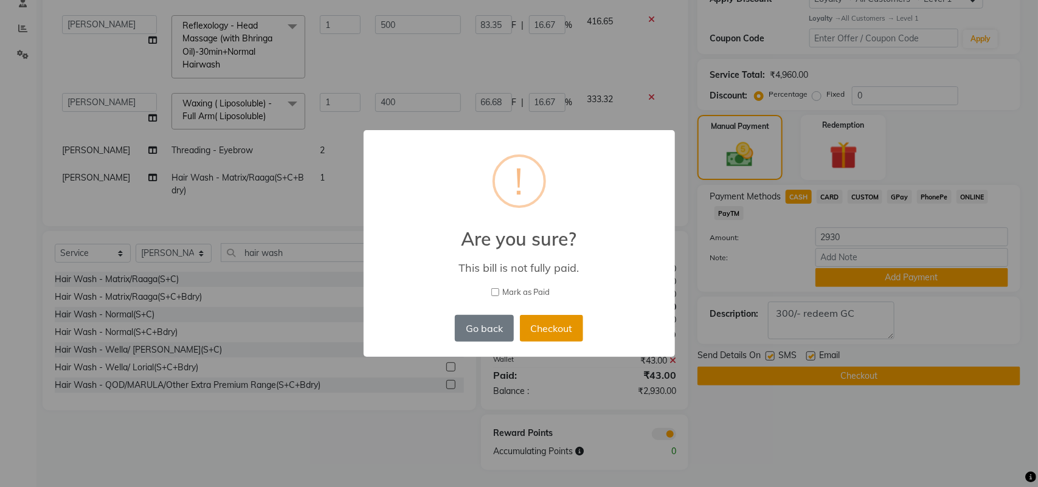
click at [553, 326] on button "Checkout" at bounding box center [551, 328] width 63 height 27
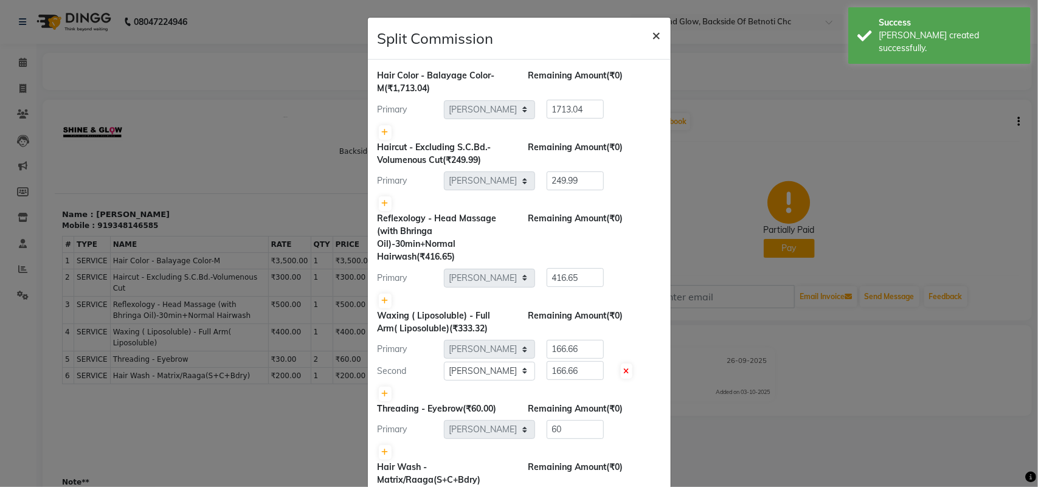
click at [652, 35] on span "×" at bounding box center [656, 35] width 9 height 18
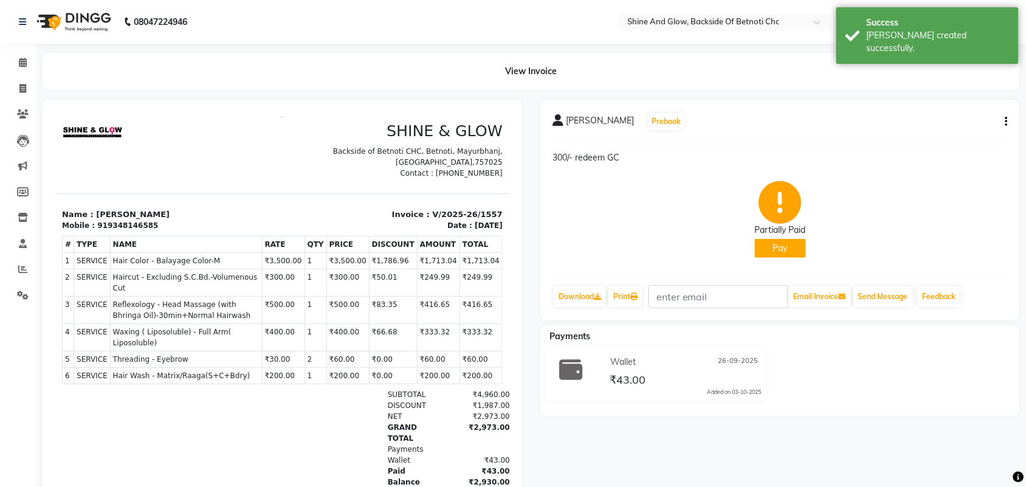
click at [1007, 122] on icon "button" at bounding box center [1006, 122] width 2 height 1
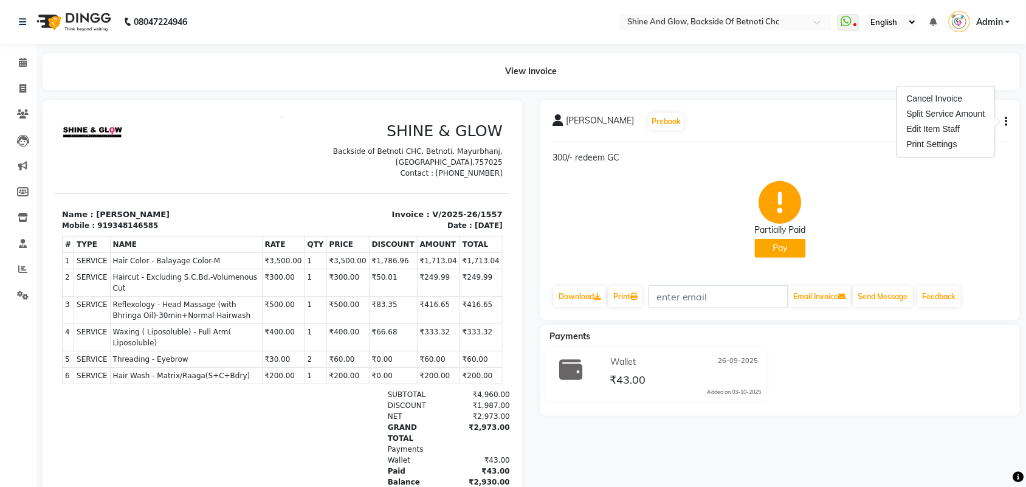
click at [785, 248] on button "Pay" at bounding box center [780, 248] width 51 height 19
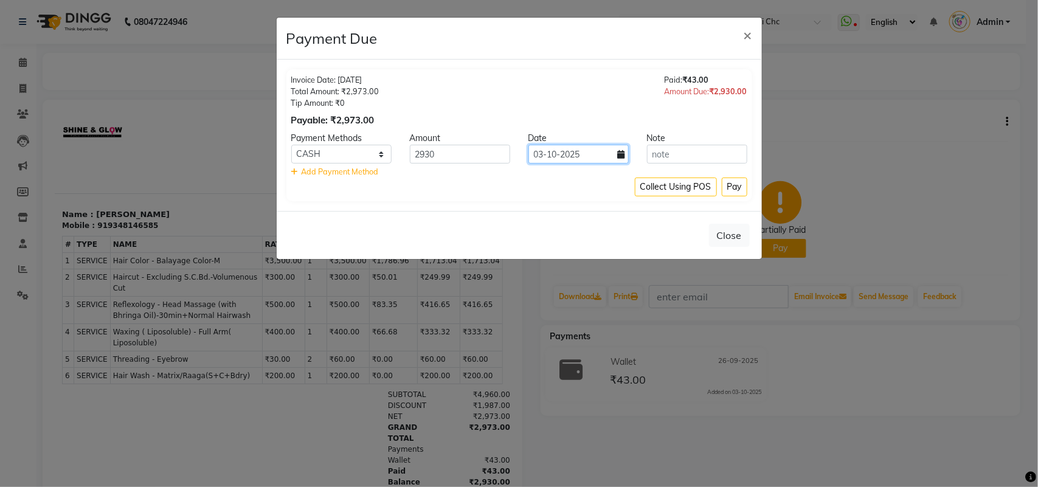
click at [576, 156] on input "03-10-2025" at bounding box center [578, 154] width 100 height 19
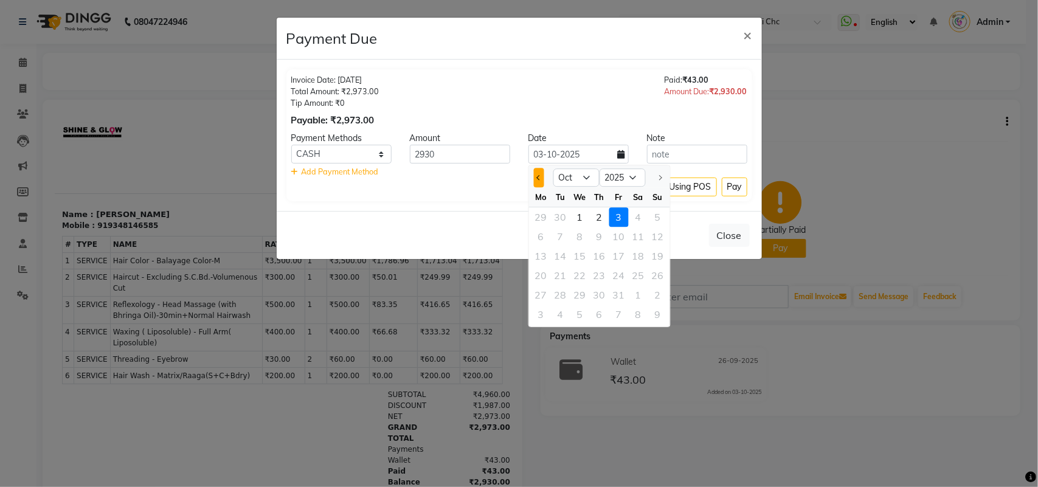
click at [537, 177] on span "Previous month" at bounding box center [539, 177] width 5 height 5
click at [636, 275] on div "27" at bounding box center [638, 275] width 19 height 19
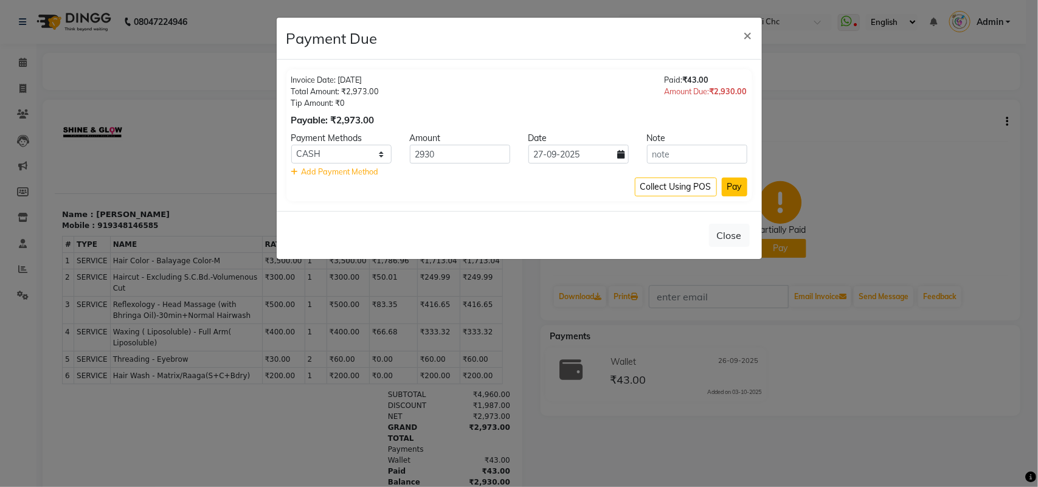
click at [730, 183] on button "Pay" at bounding box center [735, 186] width 26 height 19
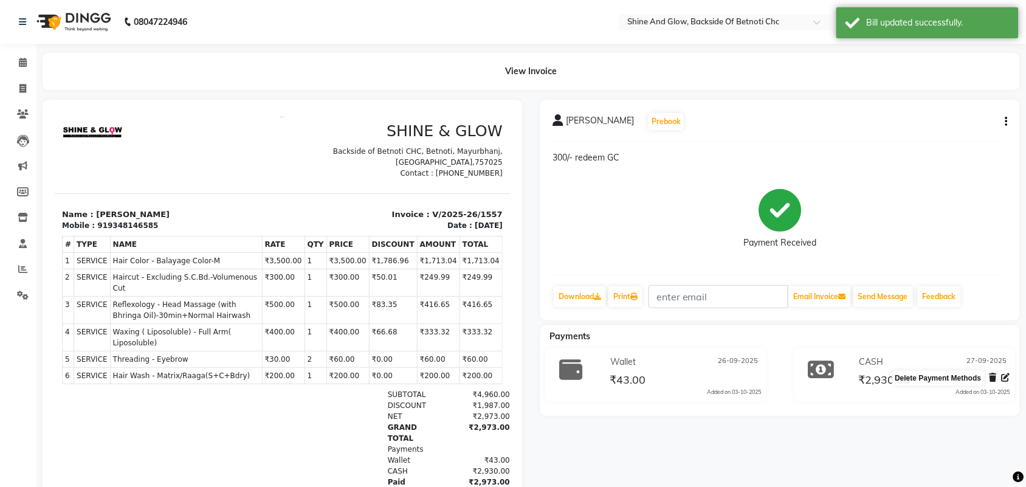
click at [996, 374] on icon at bounding box center [993, 377] width 7 height 9
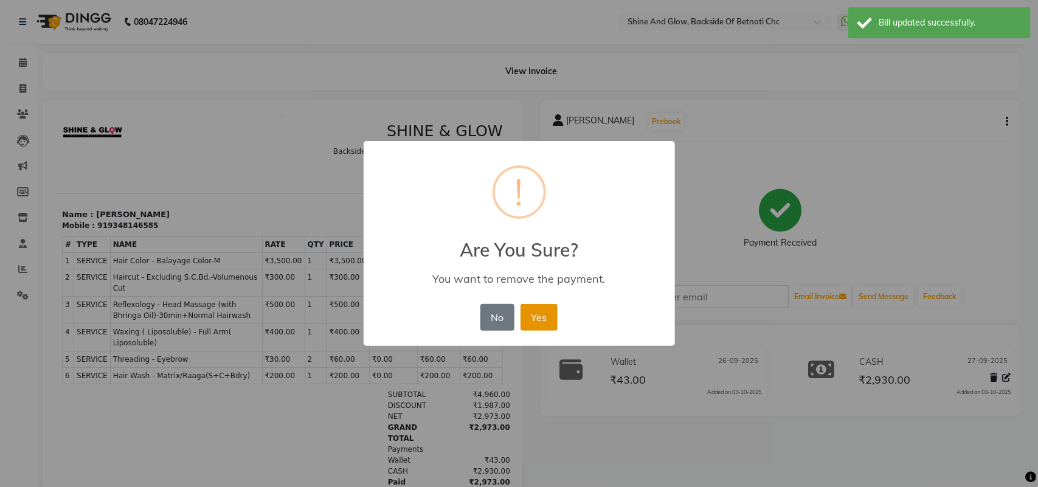
click at [533, 314] on button "Yes" at bounding box center [538, 317] width 37 height 27
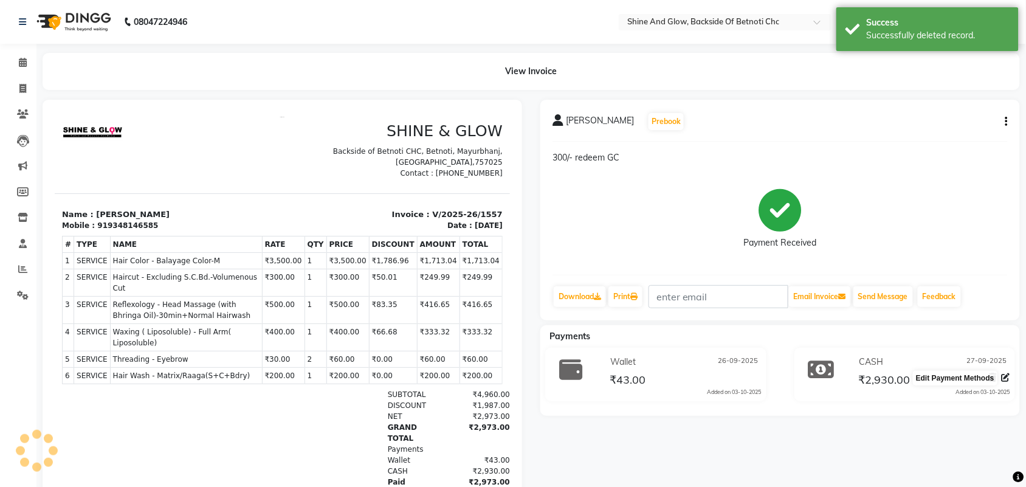
click at [1004, 377] on icon at bounding box center [1006, 377] width 9 height 9
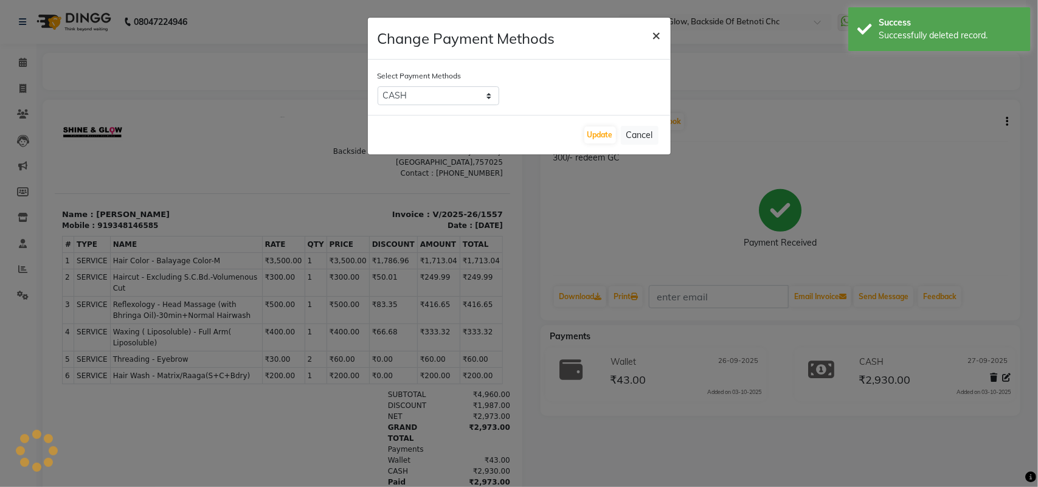
click at [658, 34] on span "×" at bounding box center [656, 35] width 9 height 18
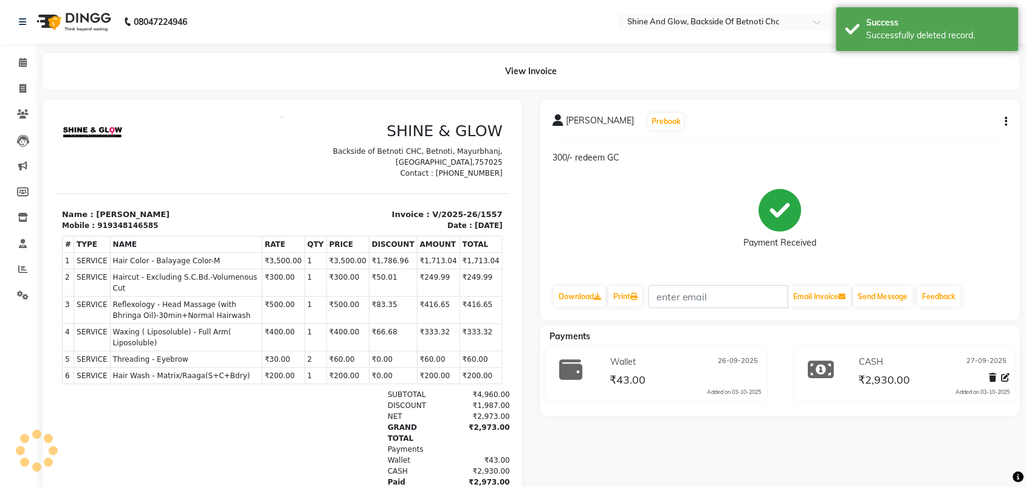
click at [993, 375] on icon at bounding box center [993, 377] width 7 height 9
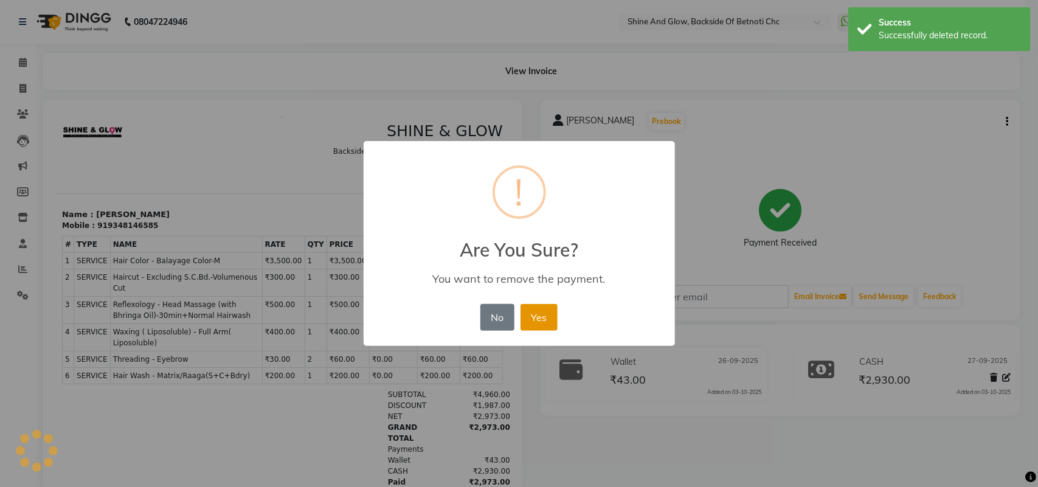
click at [536, 314] on button "Yes" at bounding box center [538, 317] width 37 height 27
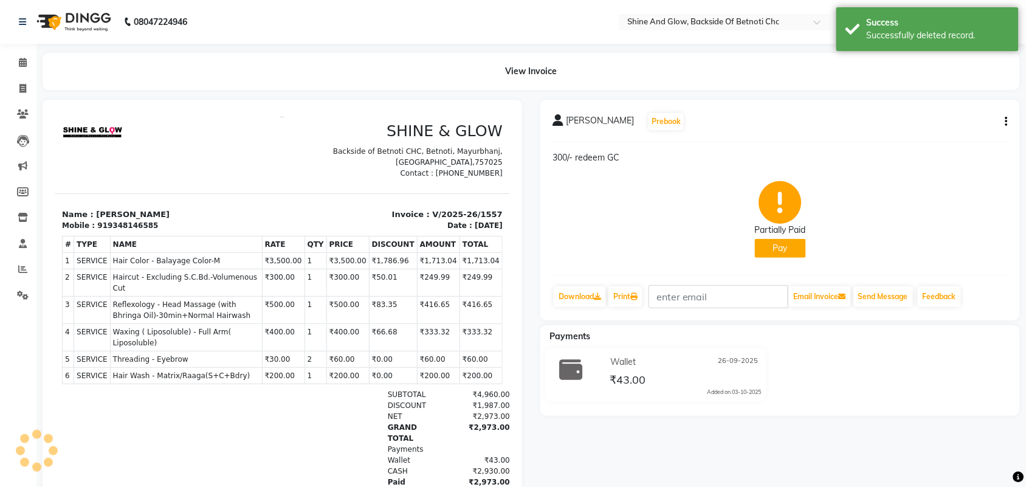
click at [777, 239] on button "Pay" at bounding box center [780, 248] width 51 height 19
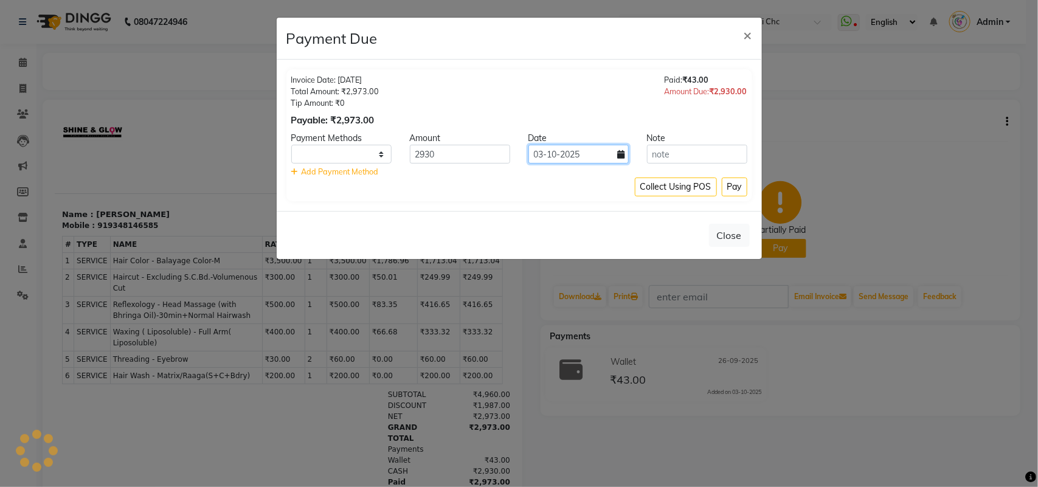
click at [563, 157] on input "03-10-2025" at bounding box center [578, 154] width 100 height 19
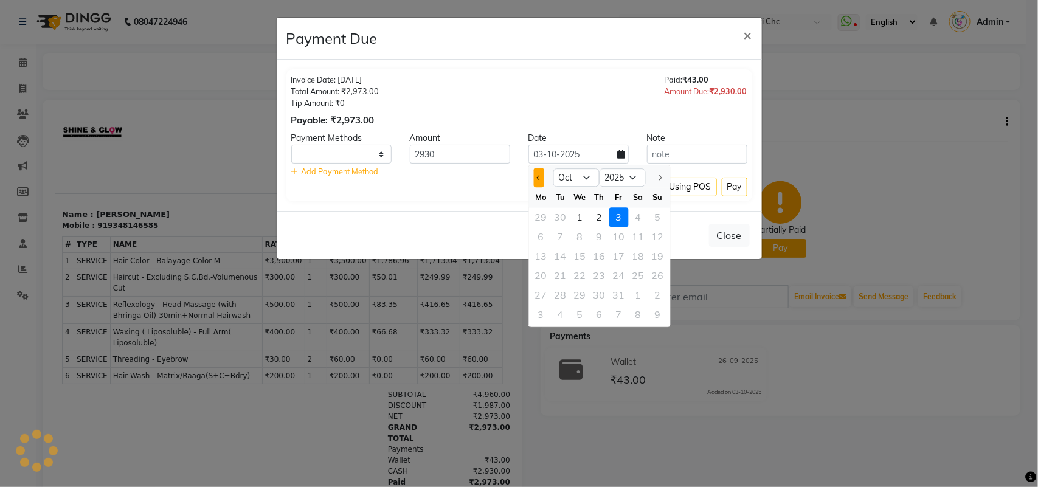
click at [536, 179] on button "Previous month" at bounding box center [539, 177] width 10 height 19
click at [621, 275] on div "26" at bounding box center [618, 275] width 19 height 19
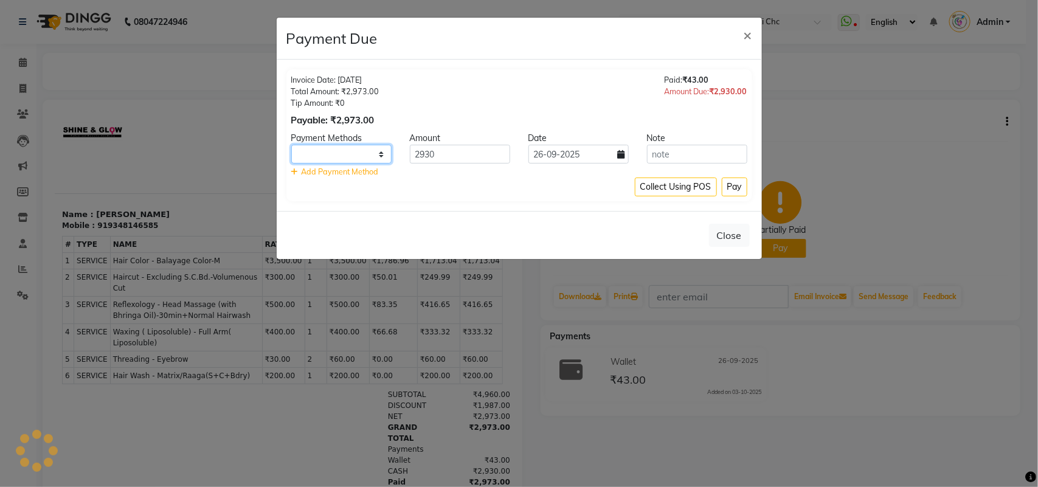
click at [357, 159] on select at bounding box center [341, 154] width 100 height 19
click at [374, 155] on select at bounding box center [341, 154] width 100 height 19
click at [381, 153] on select at bounding box center [341, 154] width 100 height 19
click at [356, 153] on select at bounding box center [341, 154] width 100 height 19
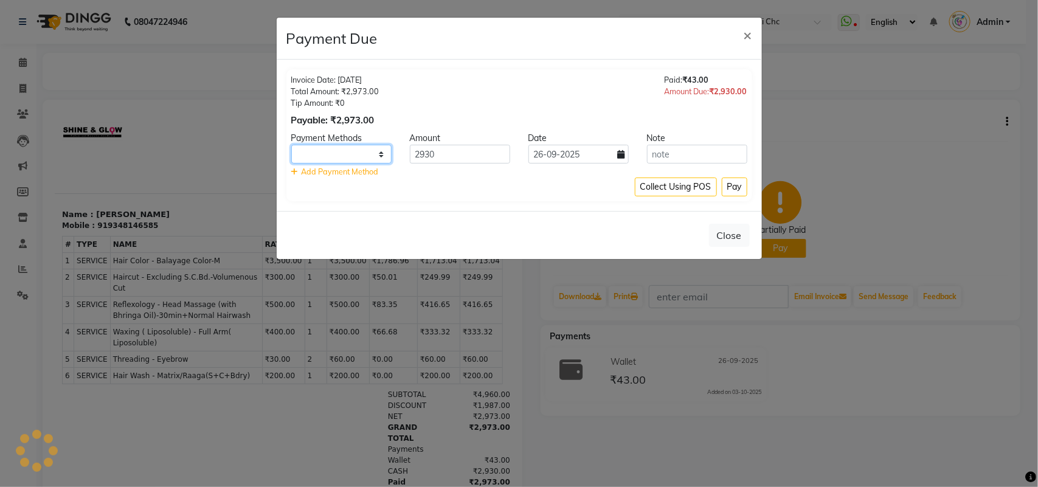
click at [356, 153] on select at bounding box center [341, 154] width 100 height 19
click at [381, 152] on select at bounding box center [341, 154] width 100 height 19
click at [748, 33] on span "×" at bounding box center [747, 35] width 9 height 18
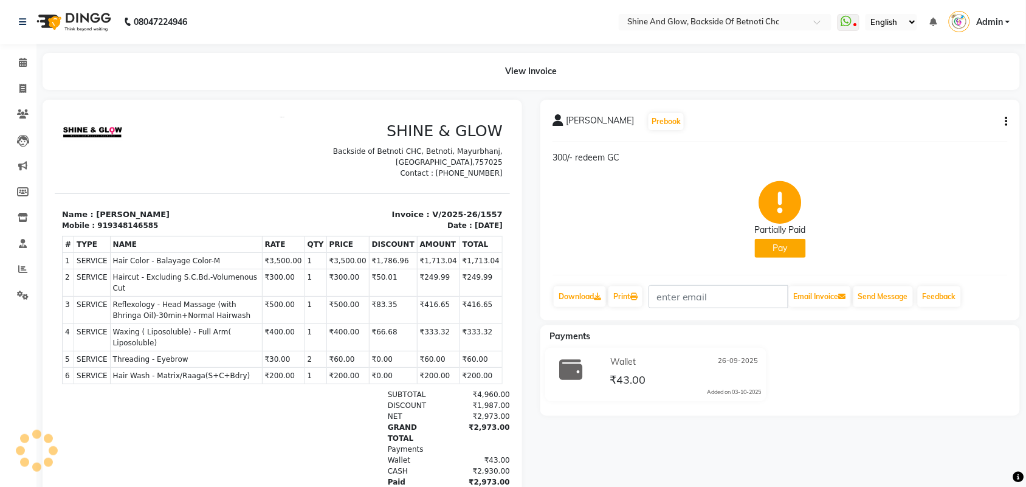
click at [873, 174] on div "Partially Paid Pay" at bounding box center [780, 219] width 455 height 91
click at [781, 246] on button "Pay" at bounding box center [780, 248] width 51 height 19
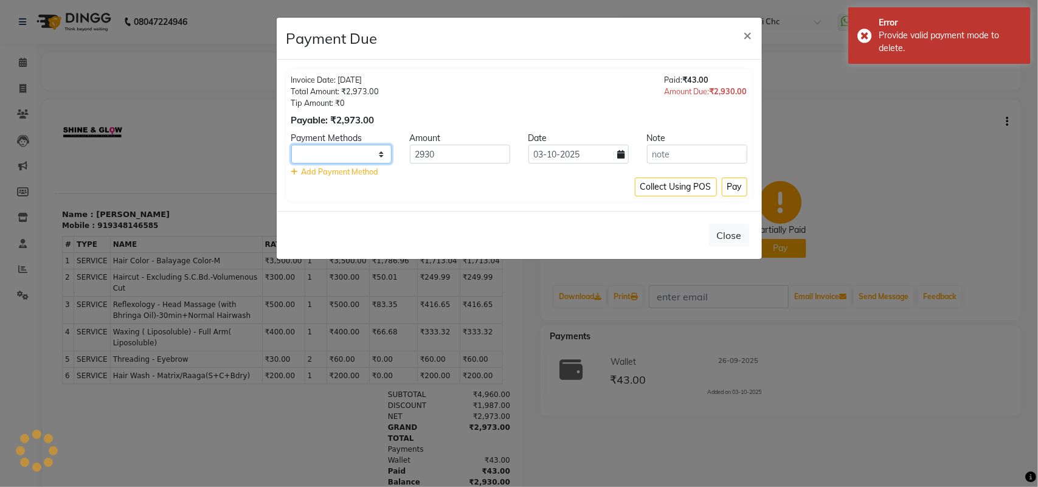
click at [383, 152] on select at bounding box center [341, 154] width 100 height 19
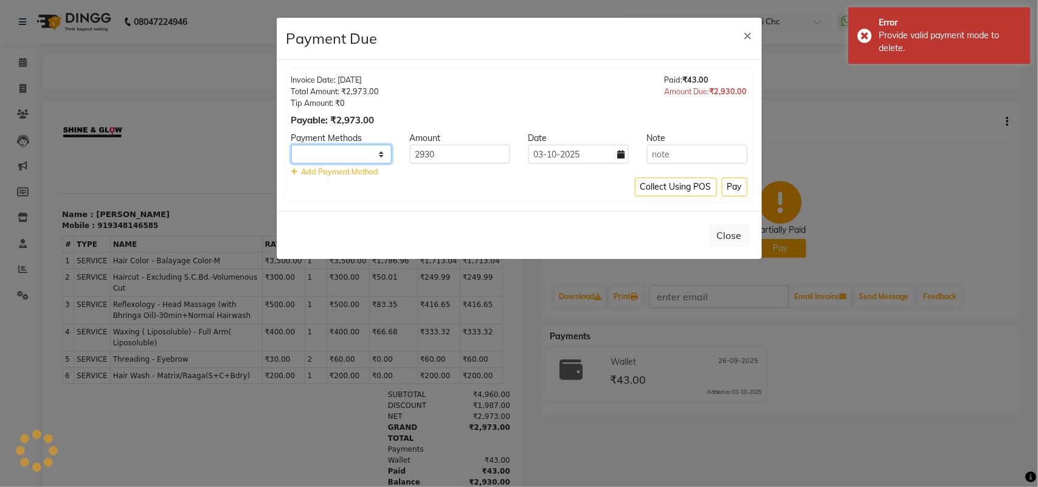
drag, startPoint x: 383, startPoint y: 152, endPoint x: 524, endPoint y: 114, distance: 146.0
click at [383, 152] on select at bounding box center [341, 154] width 100 height 19
click at [748, 31] on span "×" at bounding box center [747, 35] width 9 height 18
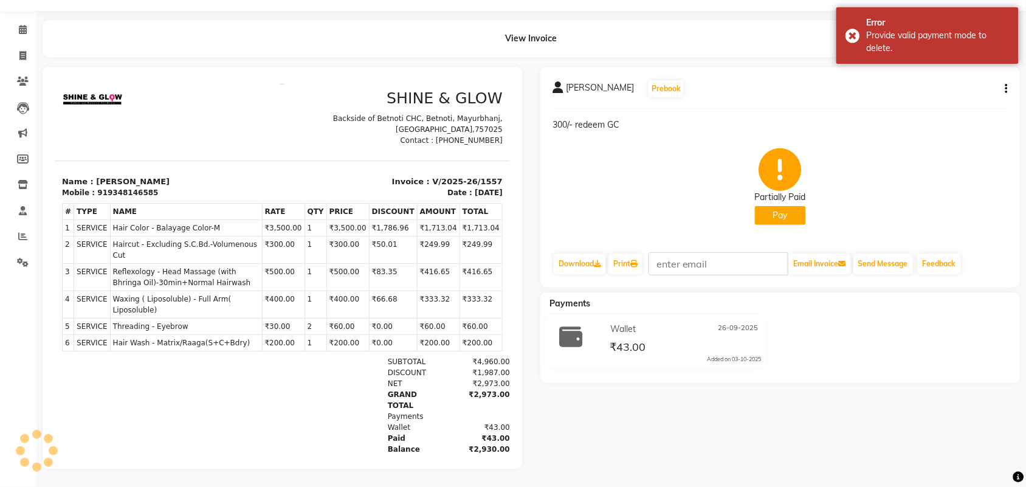
scroll to position [44, 0]
click at [787, 206] on button "Pay" at bounding box center [780, 215] width 51 height 19
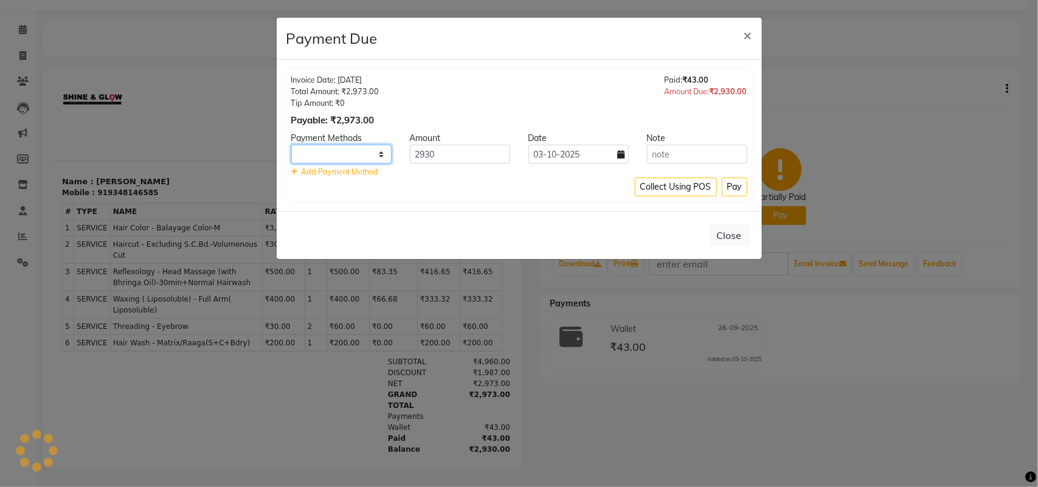
click at [381, 152] on select at bounding box center [341, 154] width 100 height 19
click at [294, 169] on icon at bounding box center [294, 172] width 7 height 8
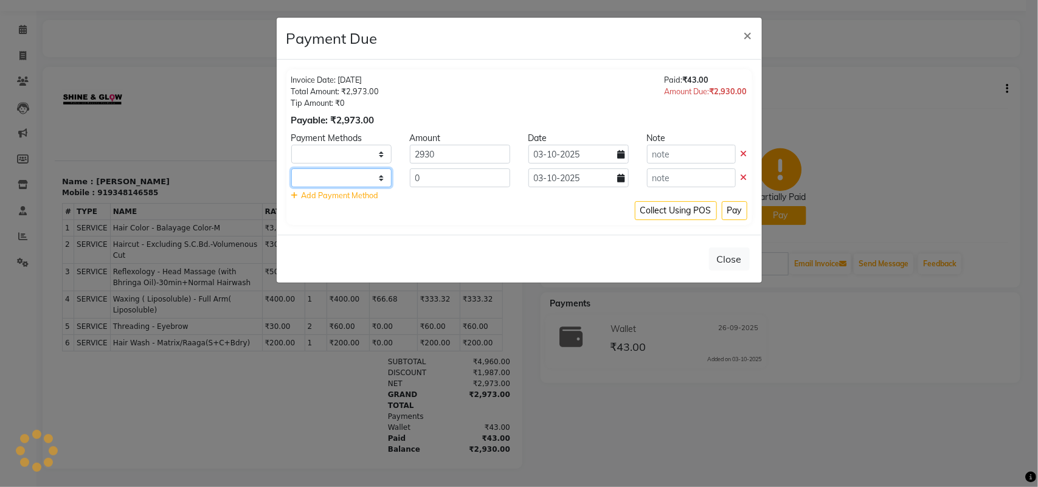
click at [362, 174] on select at bounding box center [341, 177] width 100 height 19
click at [362, 175] on select at bounding box center [341, 177] width 100 height 19
click at [746, 32] on span "×" at bounding box center [747, 35] width 9 height 18
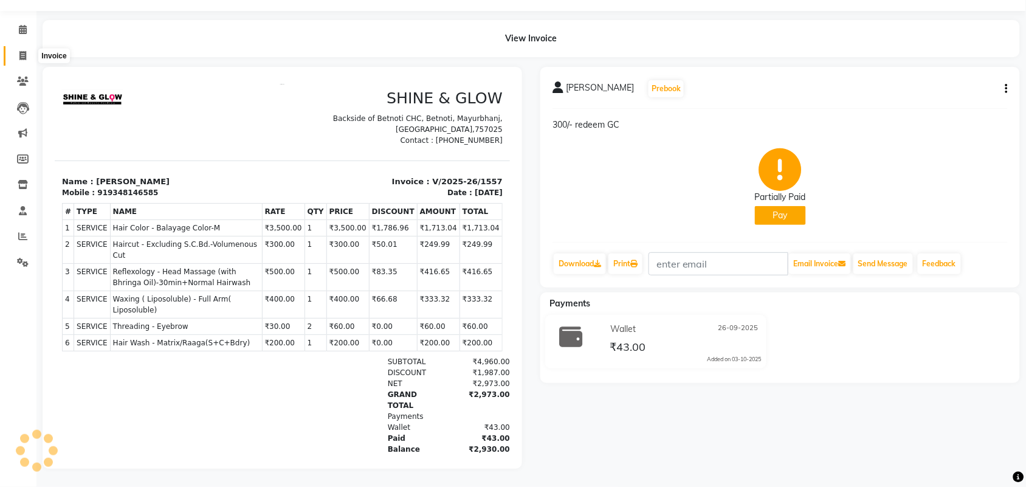
click at [16, 49] on span at bounding box center [22, 56] width 21 height 14
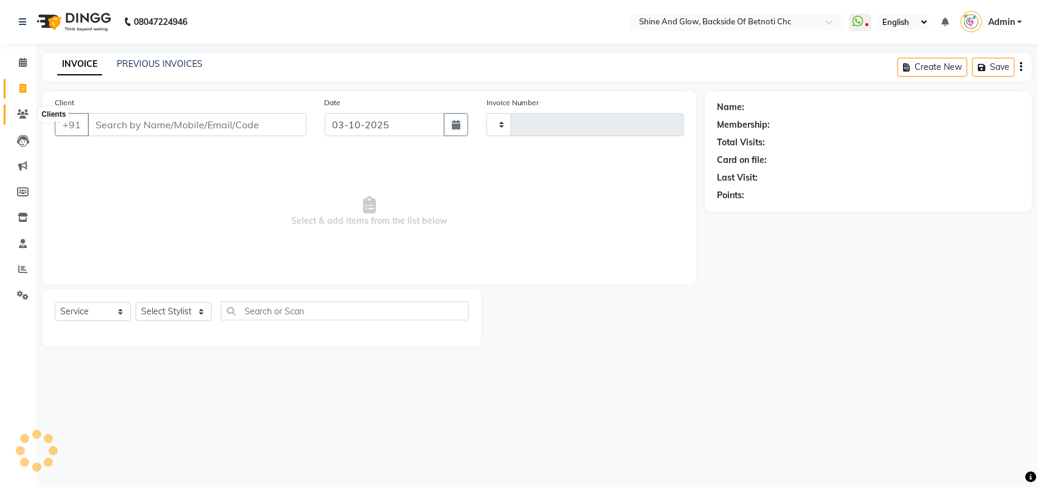
click at [21, 112] on icon at bounding box center [23, 113] width 12 height 9
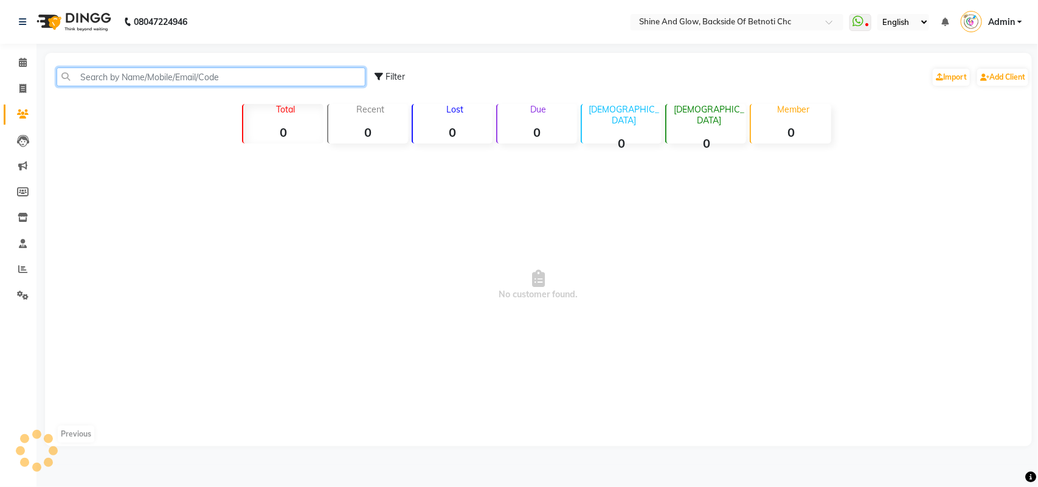
click at [177, 78] on input "text" at bounding box center [211, 76] width 309 height 19
click at [176, 78] on input "text" at bounding box center [211, 76] width 309 height 19
click at [26, 67] on span at bounding box center [22, 63] width 21 height 14
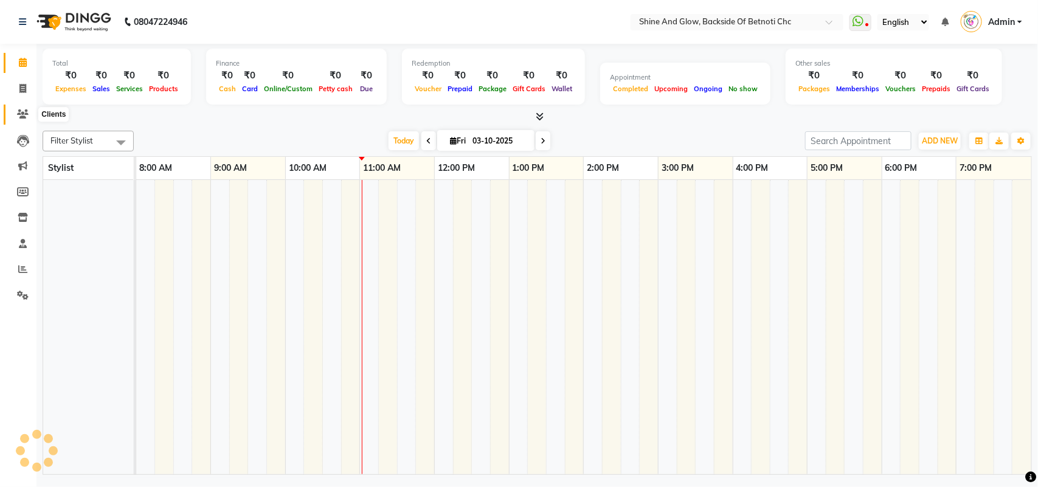
click at [17, 112] on icon at bounding box center [23, 113] width 12 height 9
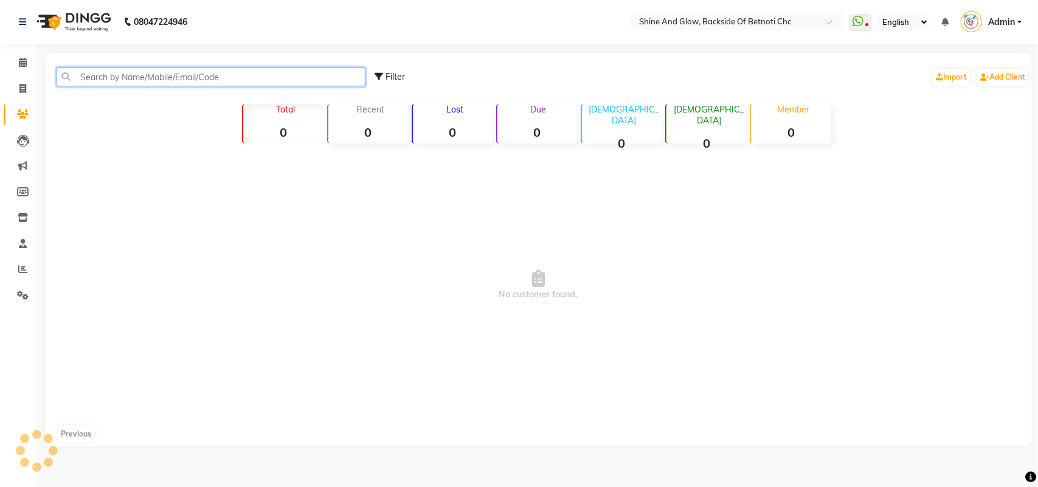
click at [95, 76] on input "text" at bounding box center [211, 76] width 309 height 19
drag, startPoint x: 19, startPoint y: 64, endPoint x: 272, endPoint y: 25, distance: 255.9
click at [19, 64] on icon at bounding box center [23, 62] width 8 height 9
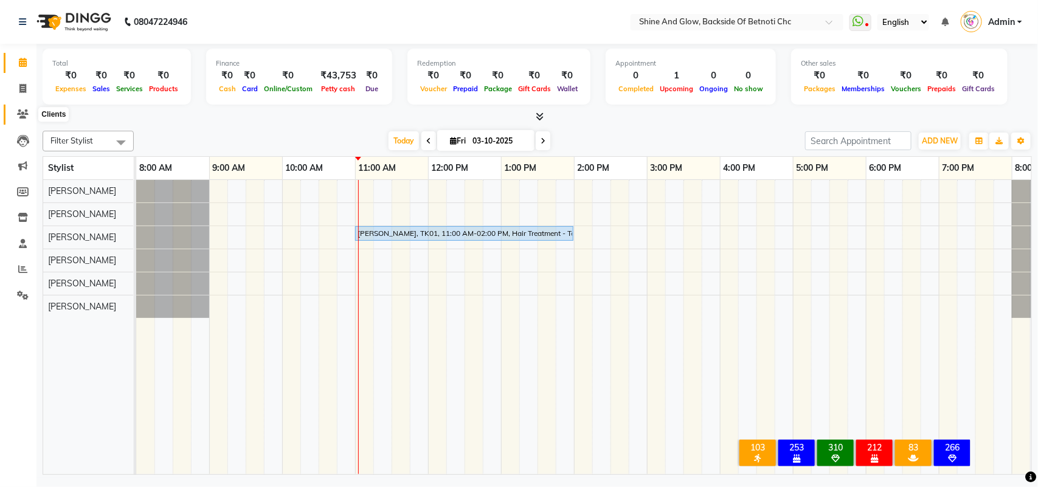
click at [17, 119] on icon at bounding box center [23, 113] width 12 height 9
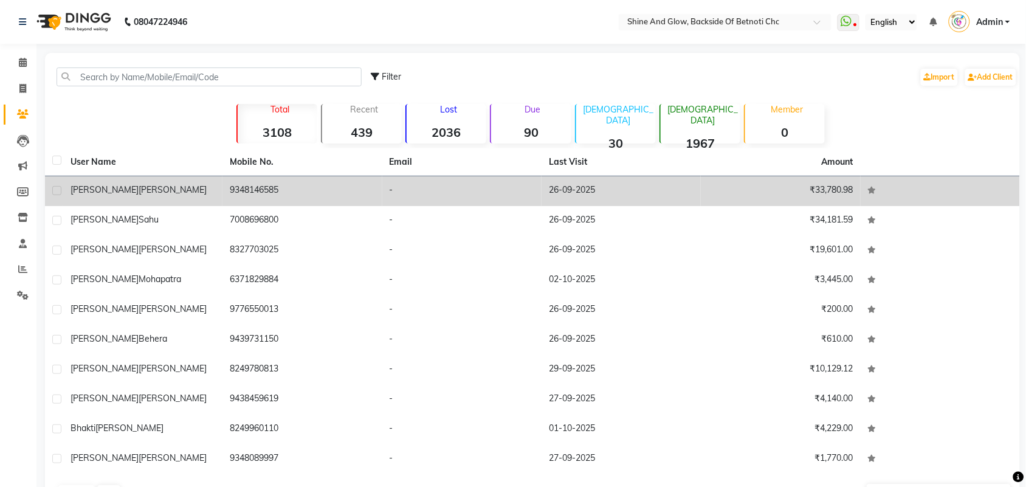
click at [95, 184] on span "[PERSON_NAME]" at bounding box center [105, 189] width 68 height 11
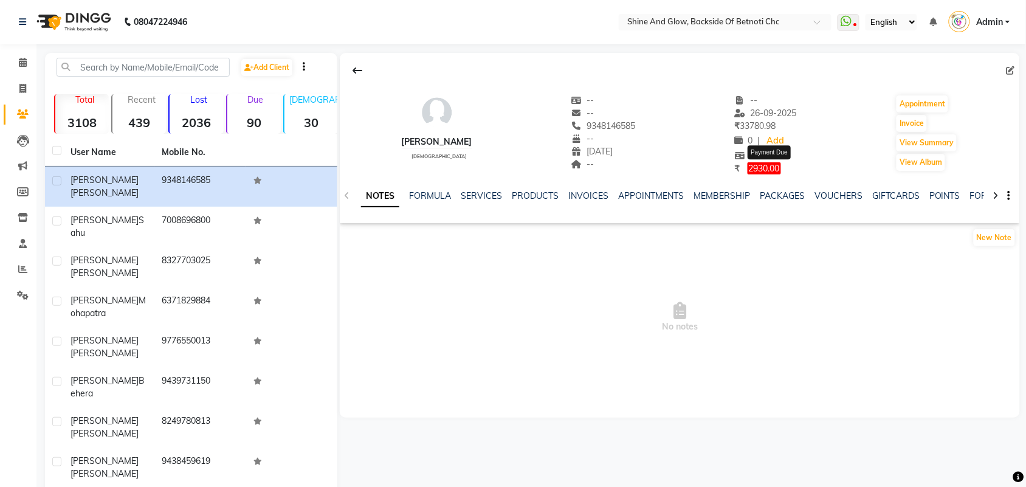
click at [781, 165] on span "2930.00" at bounding box center [764, 168] width 33 height 12
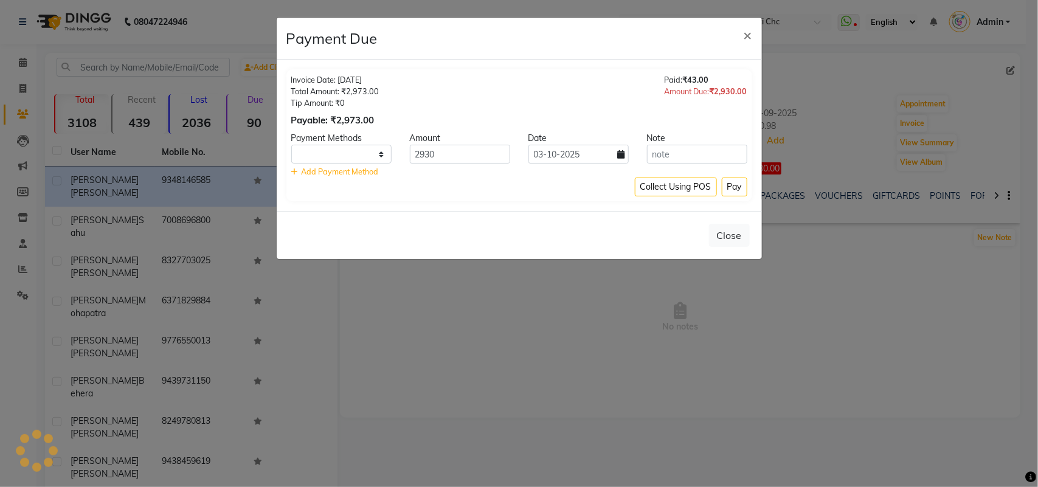
select select "1"
click at [561, 151] on input "03-10-2025" at bounding box center [578, 154] width 100 height 19
select select "10"
select select "2025"
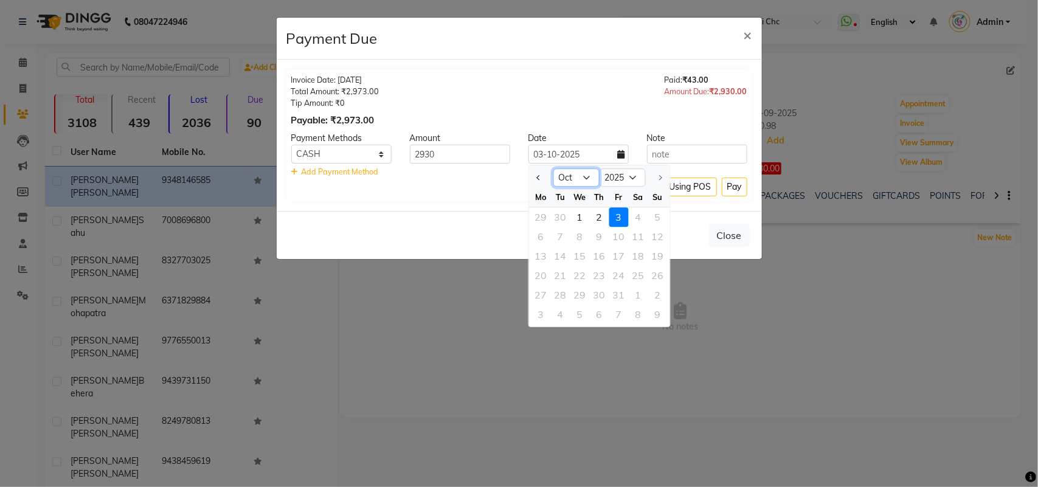
click at [585, 177] on select "Jan Feb Mar Apr May Jun Jul Aug Sep Oct" at bounding box center [576, 177] width 46 height 18
select select "9"
click at [553, 168] on select "Jan Feb Mar Apr May Jun Jul Aug Sep Oct" at bounding box center [576, 177] width 46 height 18
click at [615, 274] on div "26" at bounding box center [618, 275] width 19 height 19
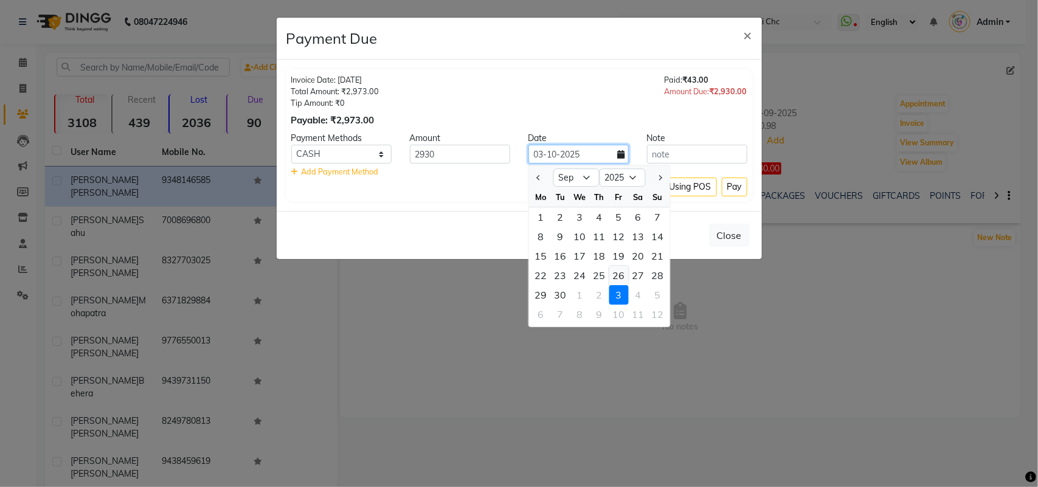
type input "26-09-2025"
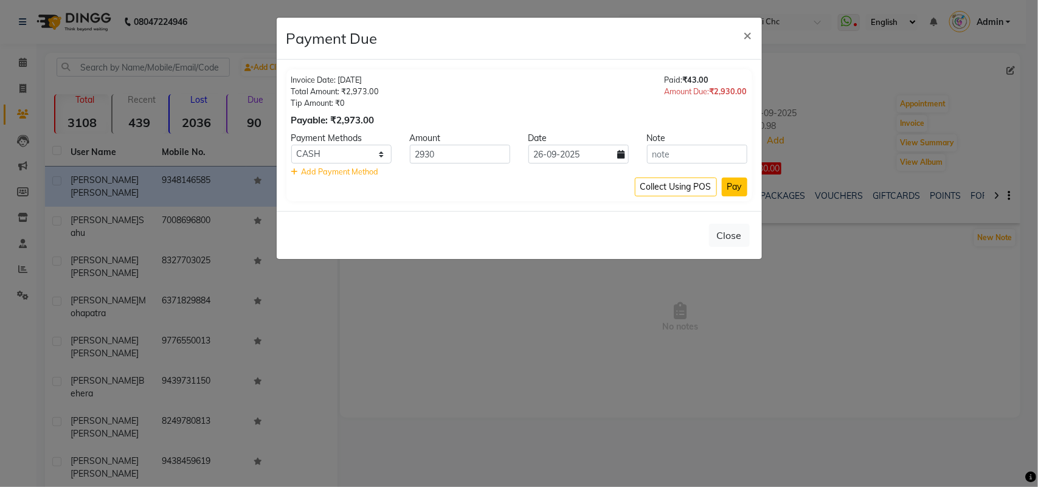
click at [734, 186] on button "Pay" at bounding box center [735, 186] width 26 height 19
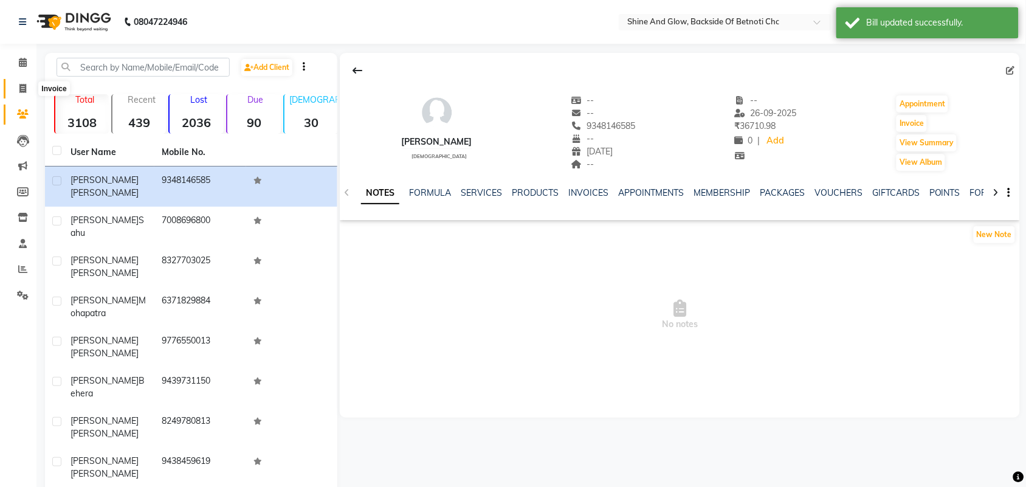
click at [20, 82] on span at bounding box center [22, 89] width 21 height 14
select select "service"
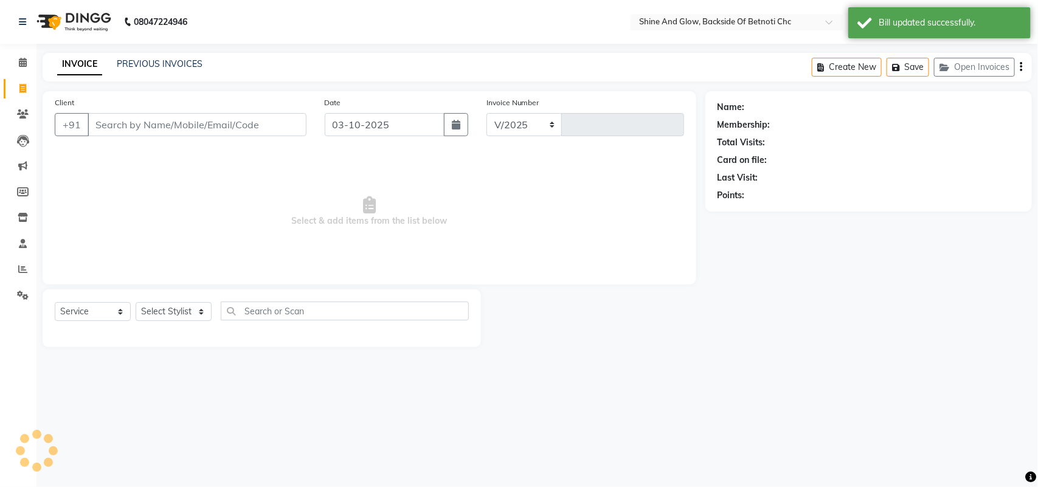
select select "3848"
type input "1558"
click at [370, 120] on input "03-10-2025" at bounding box center [385, 124] width 120 height 23
select select "10"
select select "2025"
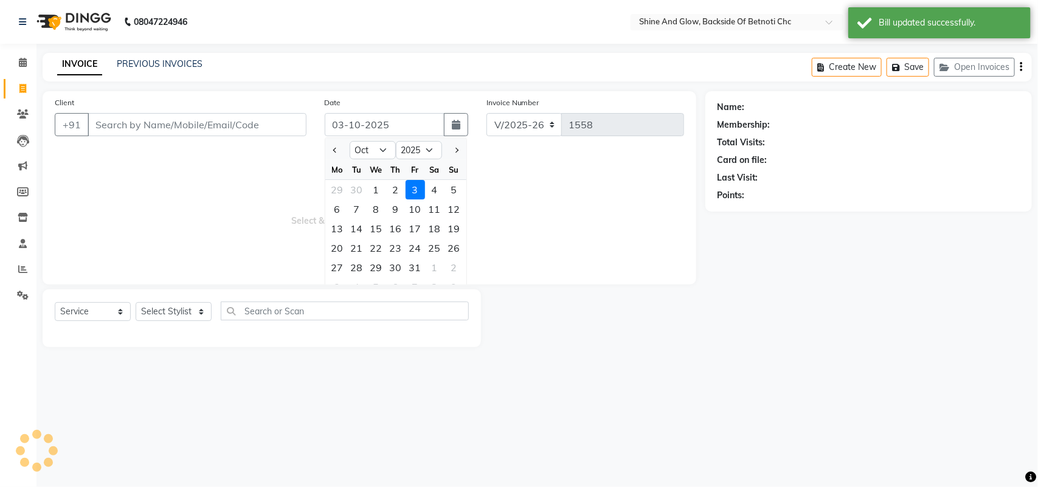
select select "18717"
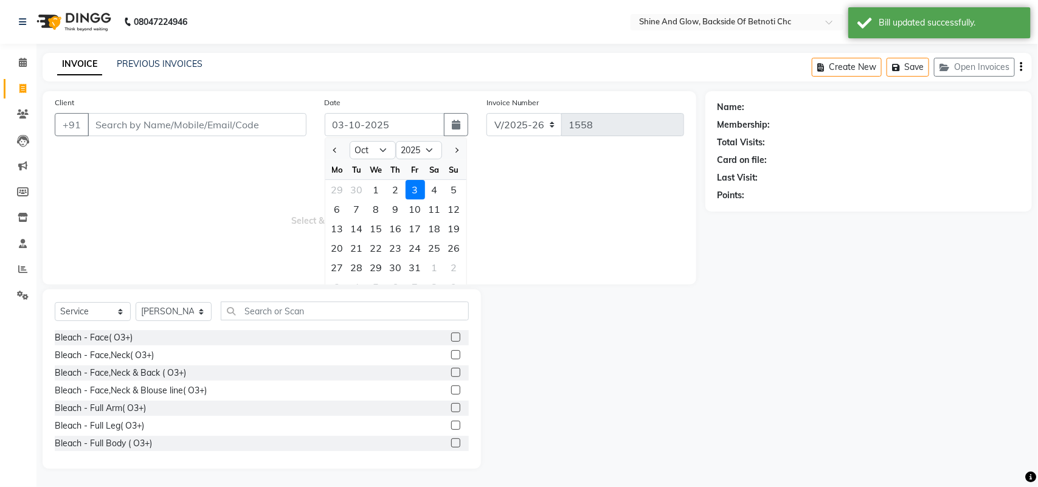
click at [328, 148] on div at bounding box center [337, 149] width 24 height 19
click at [337, 151] on button "Previous month" at bounding box center [335, 149] width 10 height 19
select select "9"
click at [417, 248] on div "26" at bounding box center [414, 247] width 19 height 19
type input "26-09-2025"
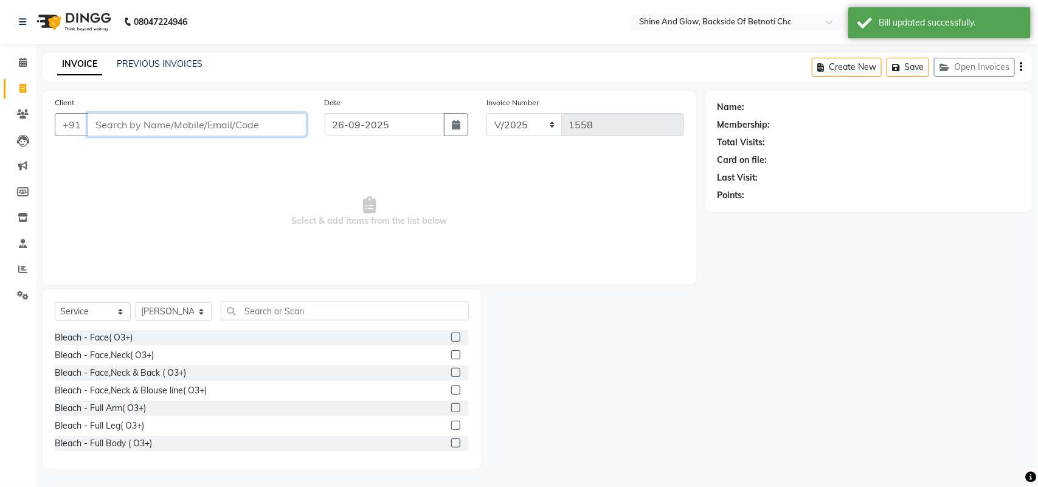
click at [216, 122] on input "Client" at bounding box center [197, 124] width 219 height 23
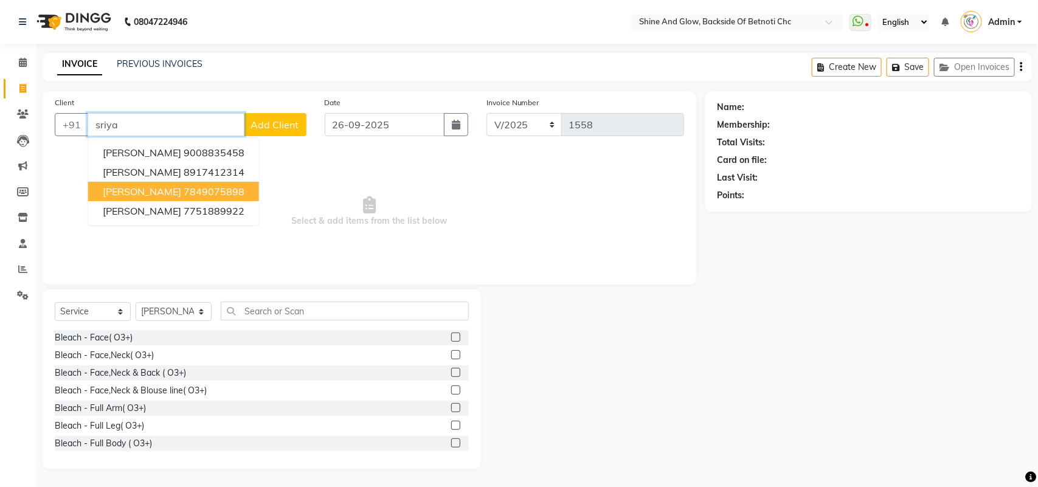
click at [210, 184] on button "Sriyanka Pramanik 7849075898" at bounding box center [173, 191] width 171 height 19
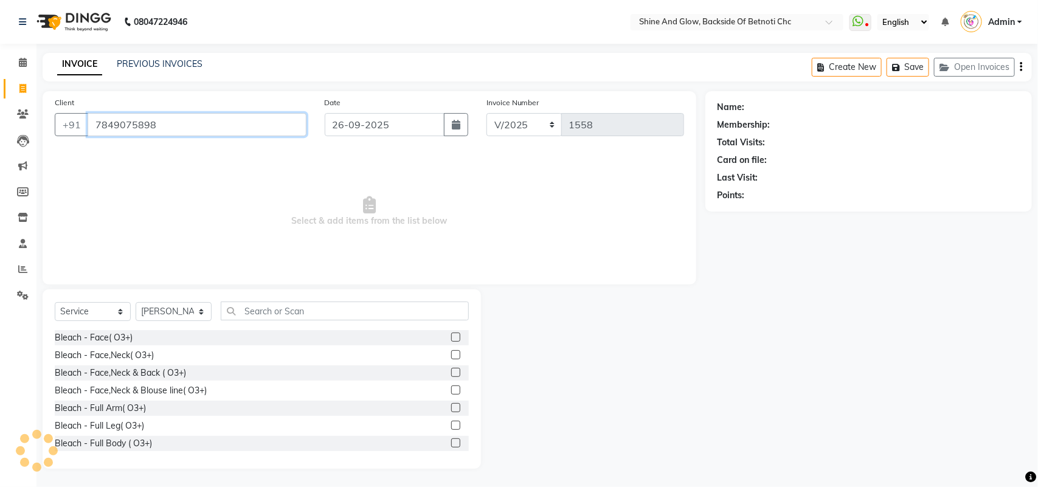
type input "7849075898"
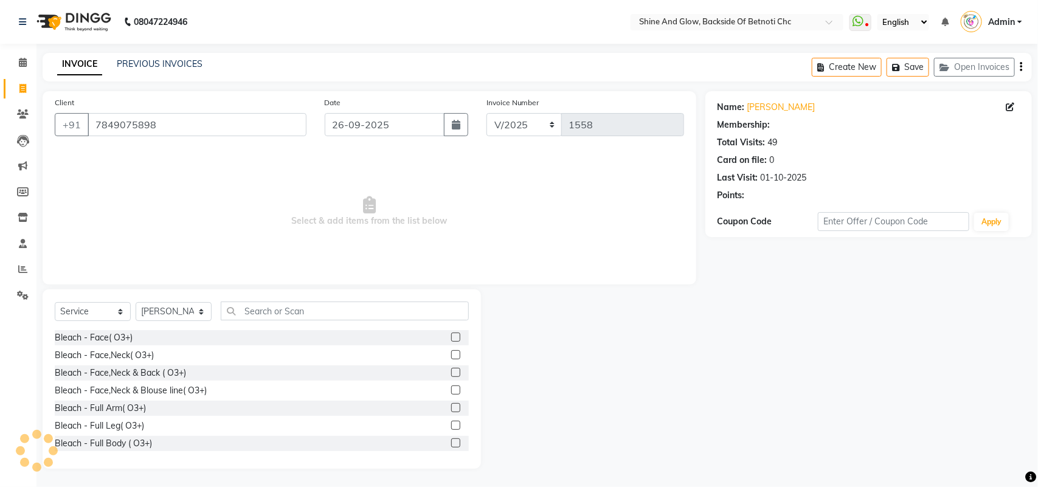
select select "1: Object"
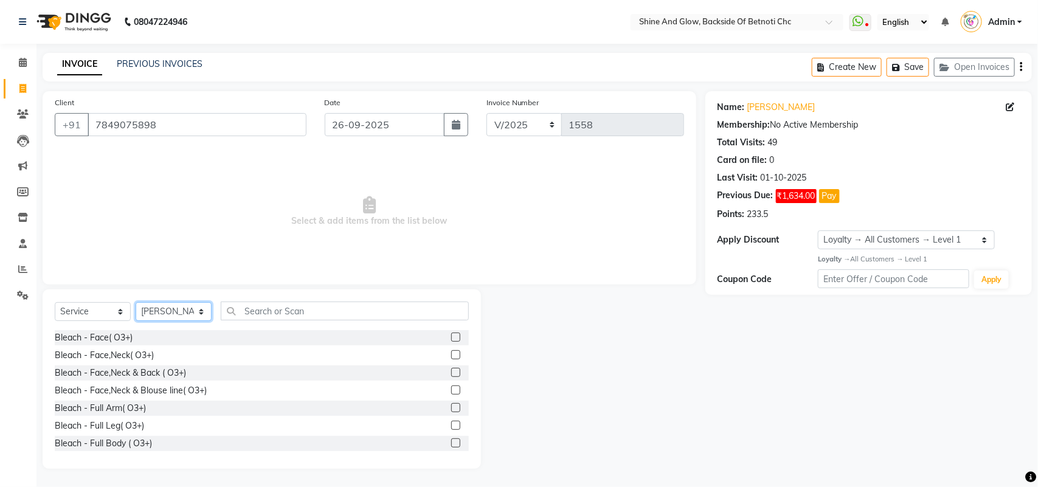
click at [195, 305] on select "Select Stylist [PERSON_NAME] Lipi [PERSON_NAME] [PERSON_NAME] Priya Mam" at bounding box center [174, 311] width 76 height 19
select select "18719"
click at [136, 302] on select "Select Stylist [PERSON_NAME] Lipi [PERSON_NAME] [PERSON_NAME] Priya Mam" at bounding box center [174, 311] width 76 height 19
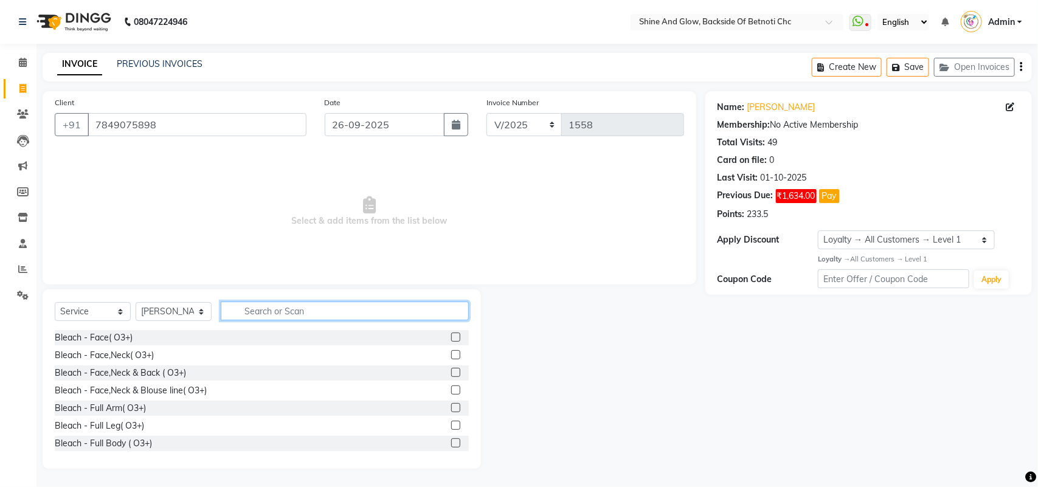
click at [261, 317] on input "text" at bounding box center [345, 310] width 248 height 19
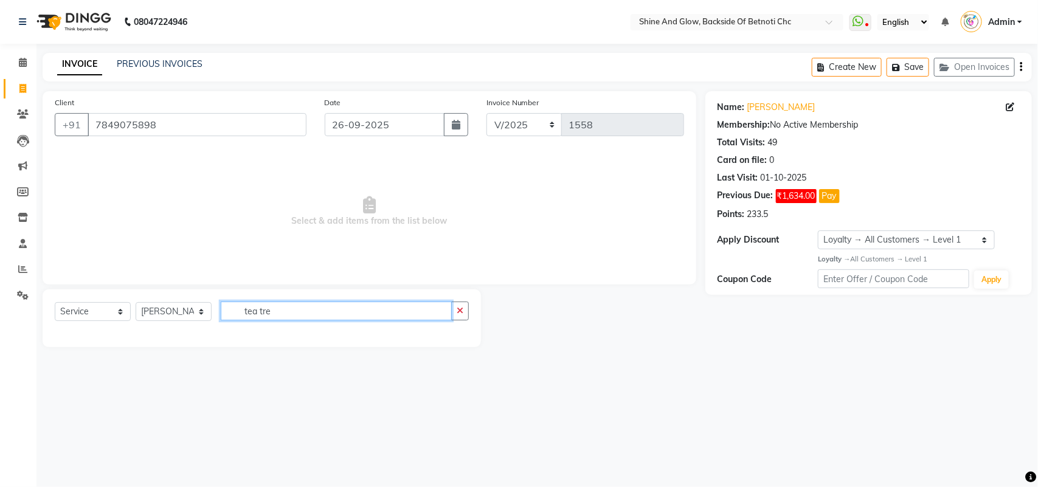
type input "tea tre"
click at [113, 307] on select "Select Service Product Membership Package Voucher Prepaid Gift Card" at bounding box center [93, 311] width 76 height 19
select select "product"
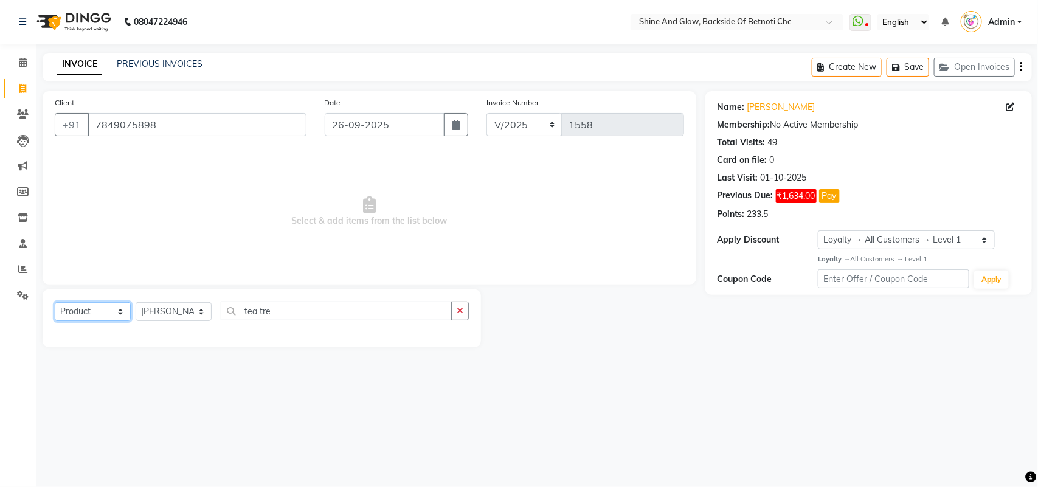
click at [55, 302] on select "Select Service Product Membership Package Voucher Prepaid Gift Card" at bounding box center [93, 311] width 76 height 19
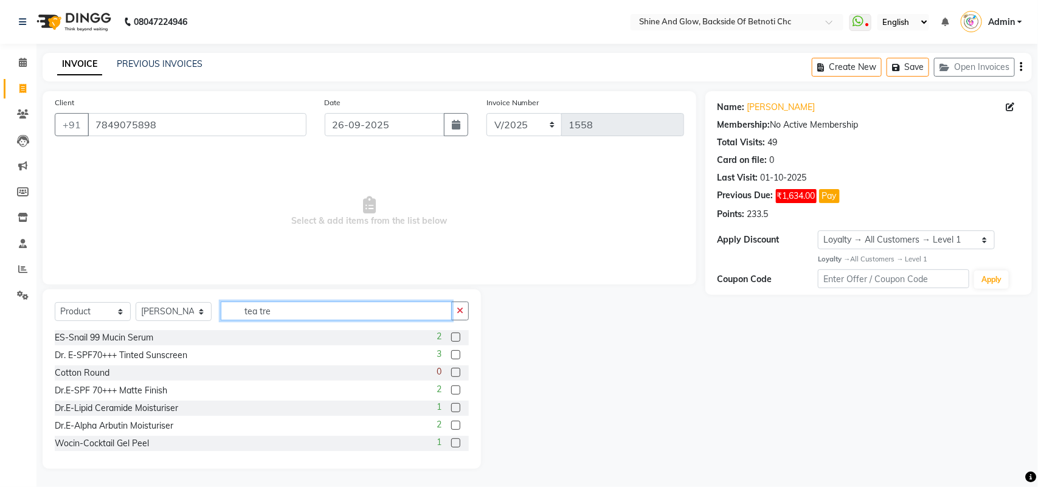
click at [296, 312] on input "tea tre" at bounding box center [336, 310] width 231 height 19
type input "tea tree"
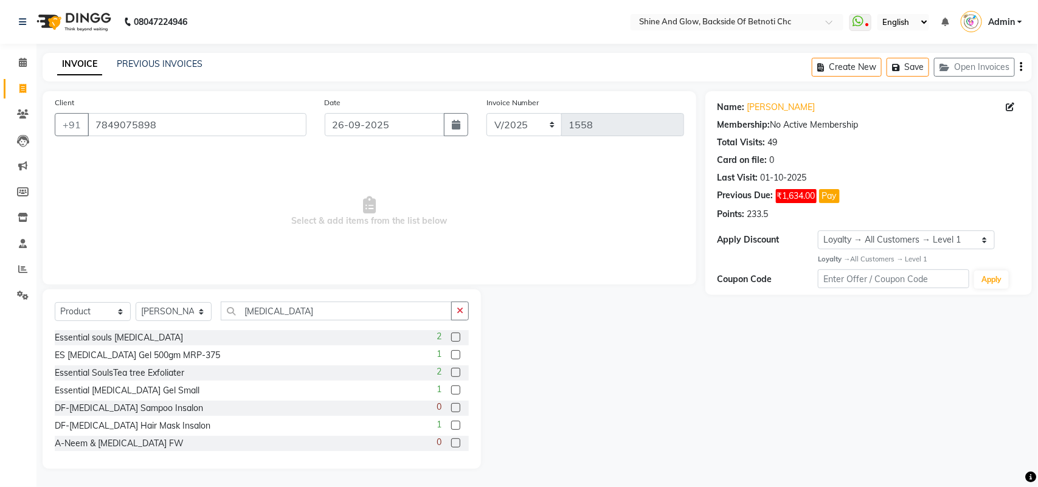
click at [451, 354] on label at bounding box center [455, 354] width 9 height 9
click at [451, 354] on input "checkbox" at bounding box center [455, 355] width 8 height 8
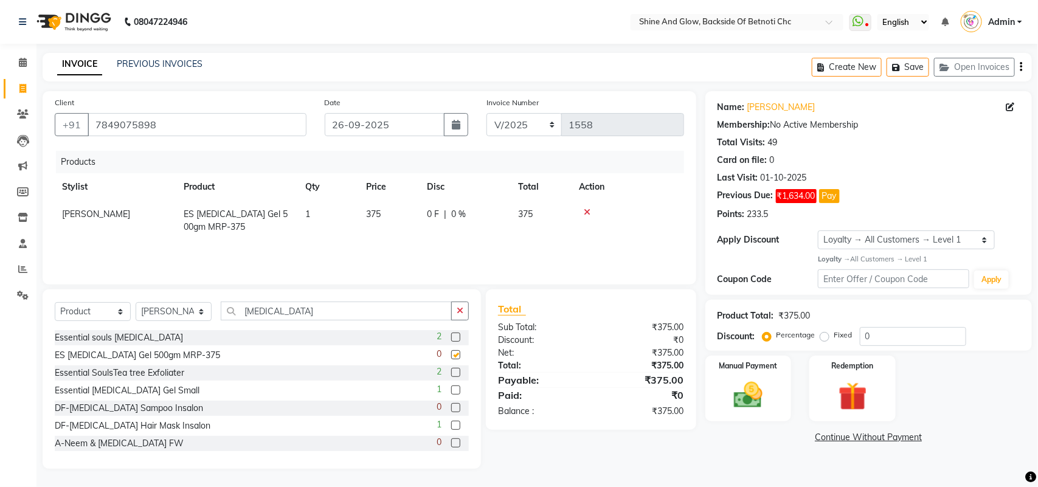
checkbox input "false"
click at [433, 213] on span "0 F" at bounding box center [433, 214] width 12 height 13
select select "18719"
drag, startPoint x: 441, startPoint y: 217, endPoint x: 394, endPoint y: 216, distance: 47.4
click at [394, 216] on tr "Chumki jhunu Lipi Barik LIZA Lucy Priya Mam ES Tea Tree Gel 500gm MRP-375 1 375…" at bounding box center [369, 218] width 629 height 35
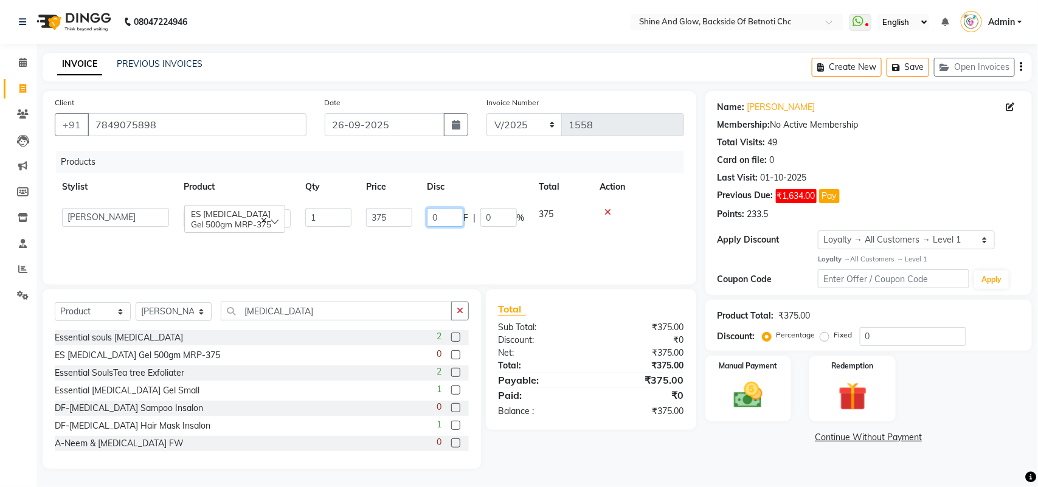
type input "5"
click at [481, 162] on div "Products" at bounding box center [374, 162] width 637 height 22
click at [767, 389] on img at bounding box center [748, 395] width 48 height 34
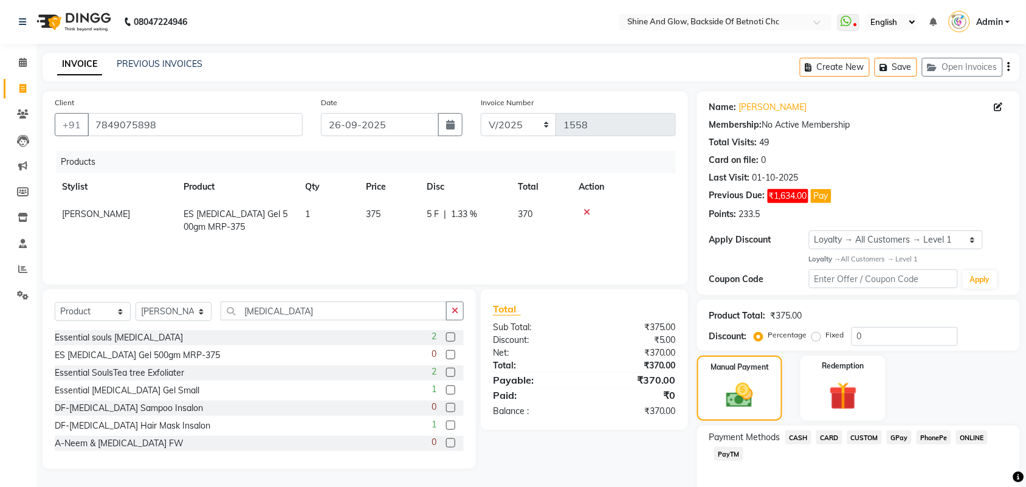
click at [938, 432] on span "PhonePe" at bounding box center [934, 437] width 35 height 14
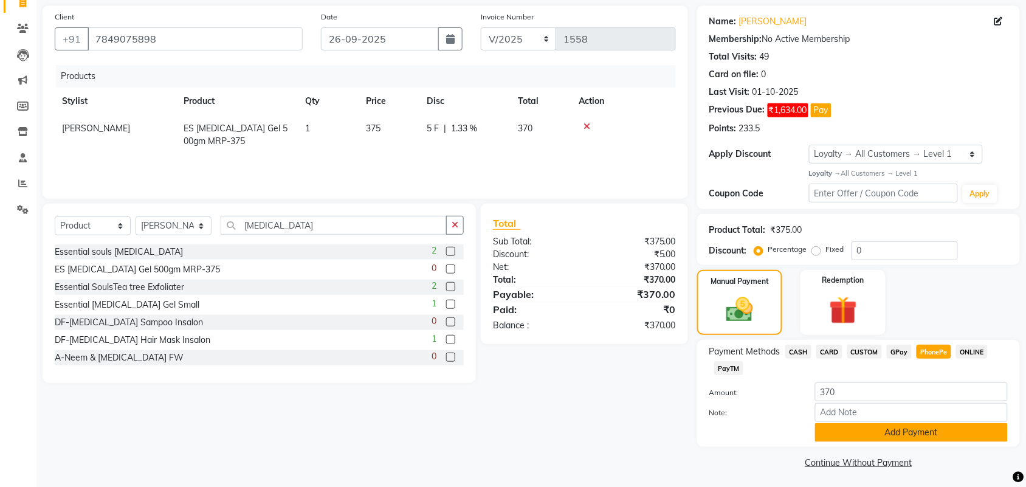
scroll to position [88, 0]
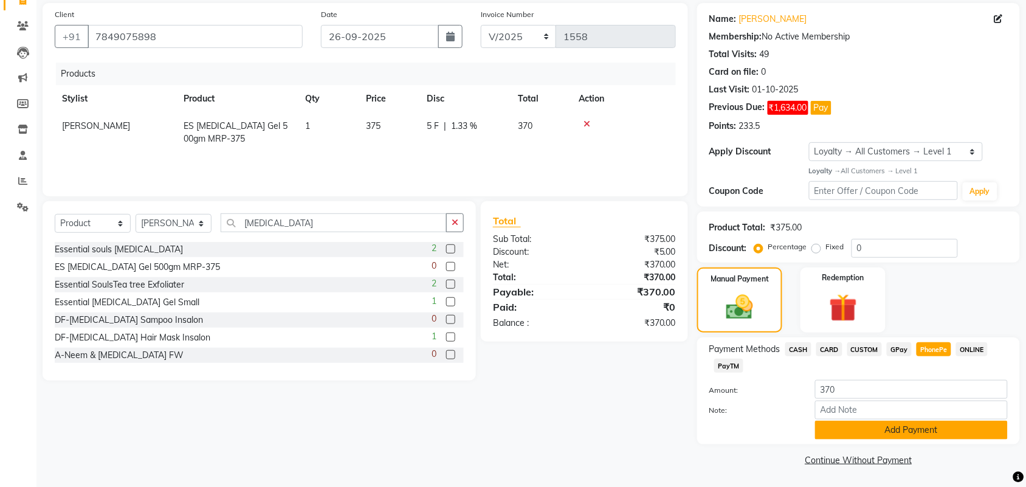
click at [906, 430] on button "Add Payment" at bounding box center [911, 430] width 193 height 19
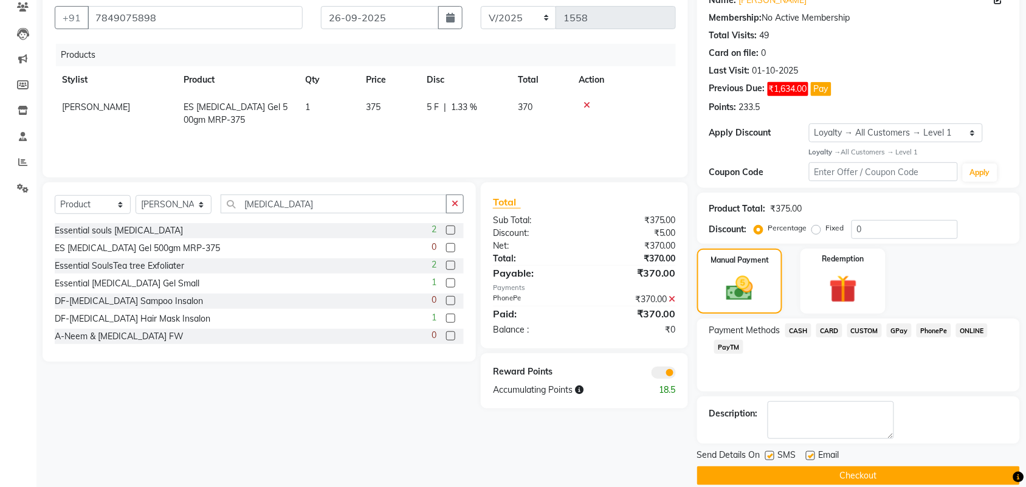
scroll to position [125, 0]
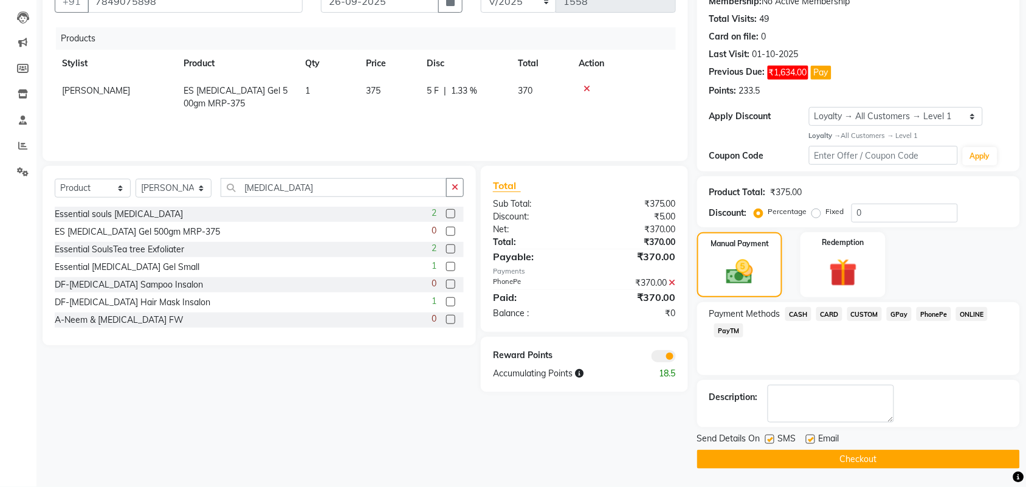
click at [868, 457] on button "Checkout" at bounding box center [858, 459] width 323 height 19
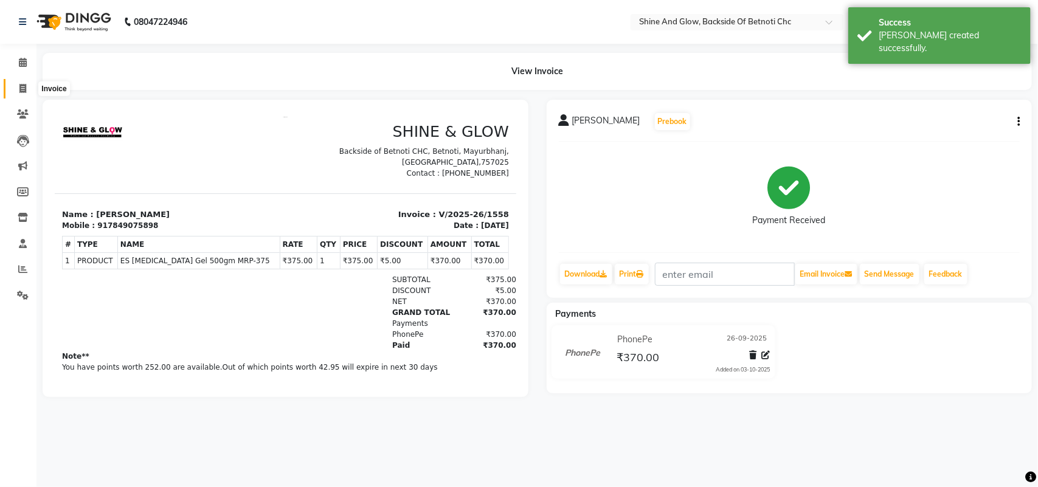
click at [17, 89] on span at bounding box center [22, 89] width 21 height 14
select select "service"
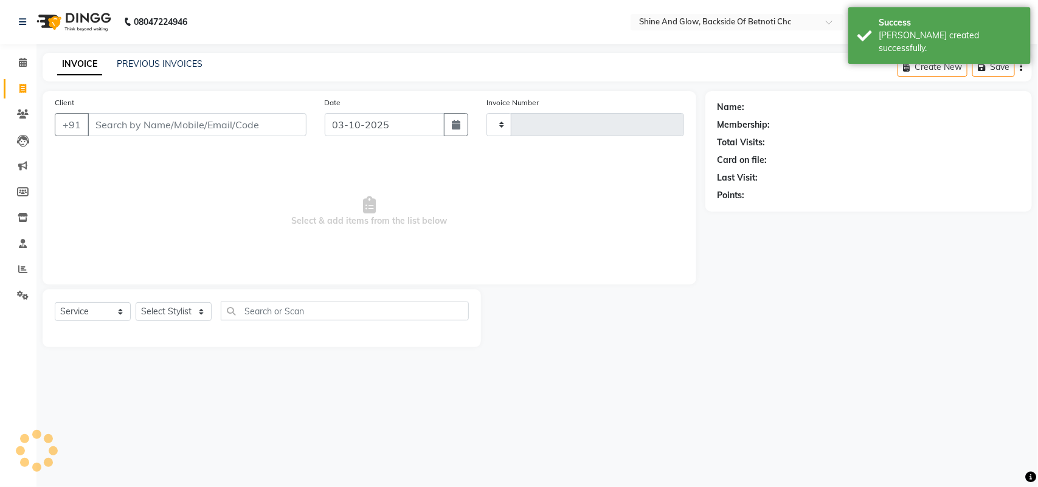
type input "1559"
select select "3848"
select select "18717"
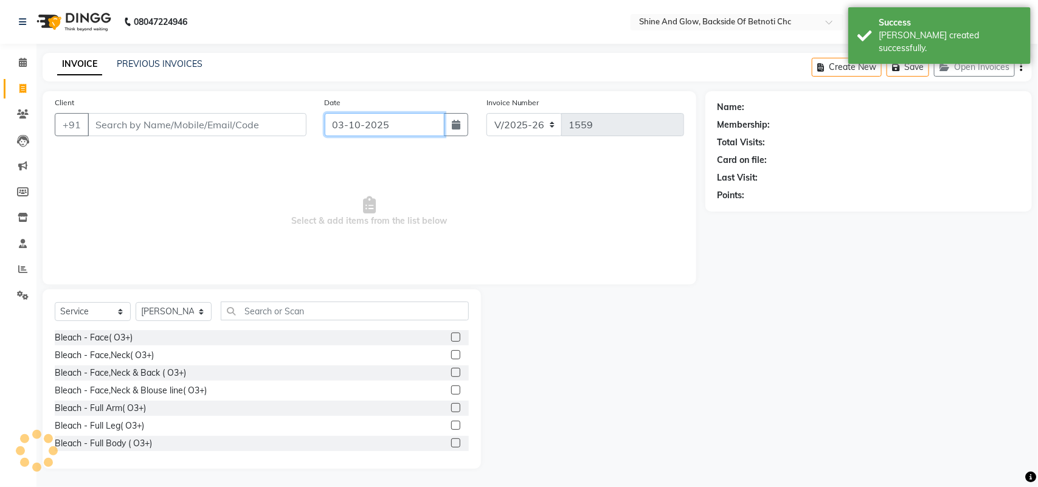
click at [397, 125] on input "03-10-2025" at bounding box center [385, 124] width 120 height 23
select select "10"
select select "2025"
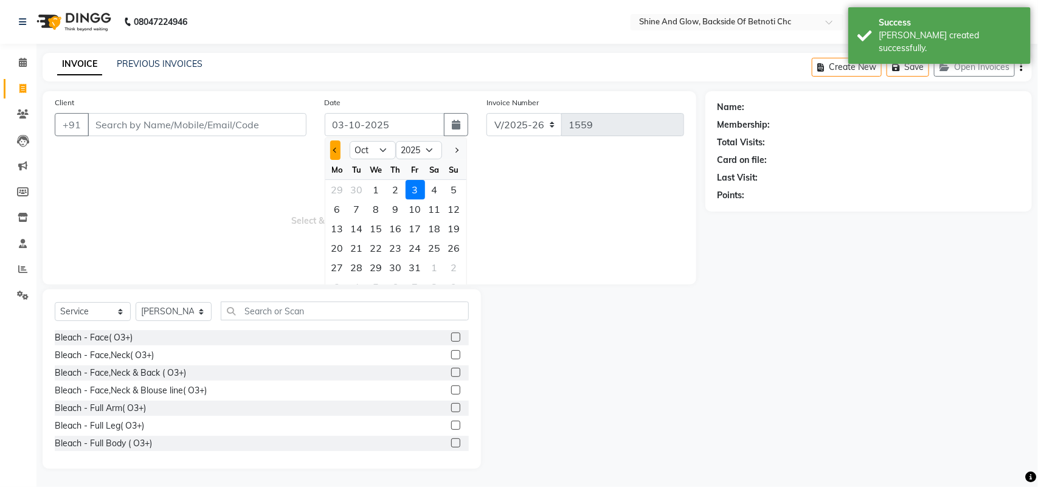
click at [335, 148] on span "Previous month" at bounding box center [334, 150] width 5 height 5
select select "9"
click at [414, 244] on div "26" at bounding box center [414, 247] width 19 height 19
type input "26-09-2025"
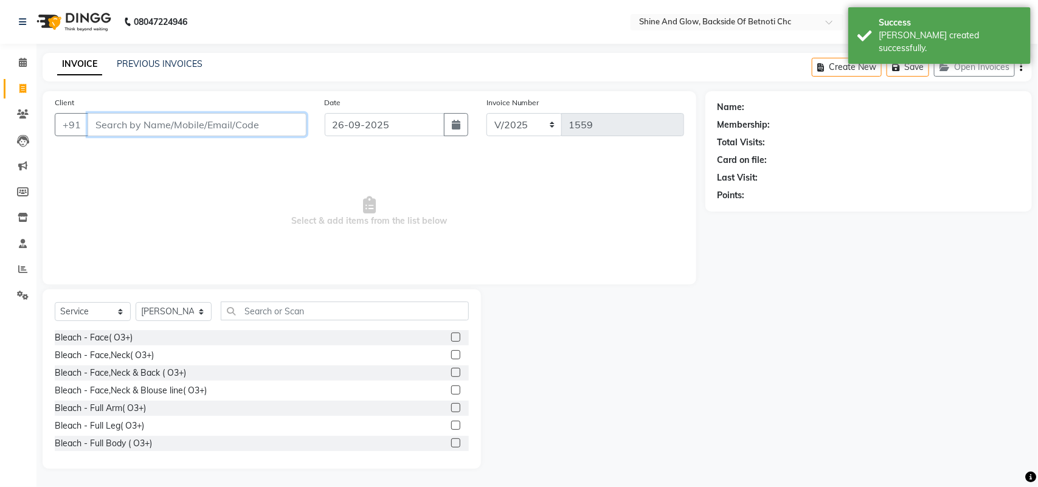
click at [137, 123] on input "Client" at bounding box center [197, 124] width 219 height 23
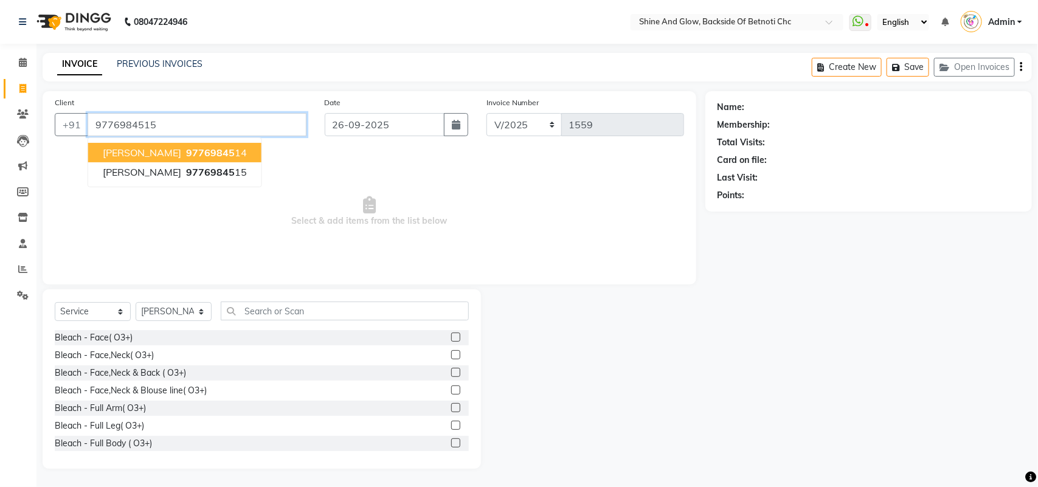
type input "9776984515"
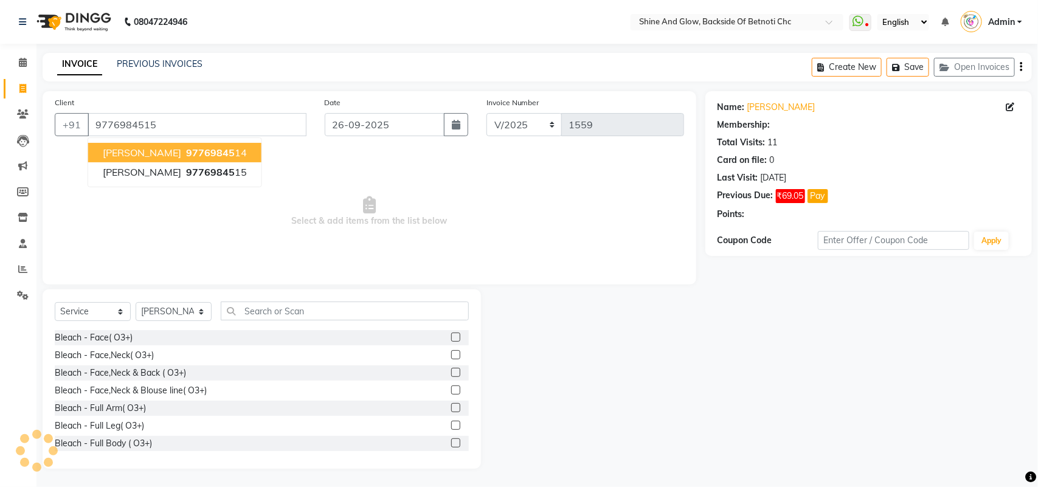
select select "1: Object"
click at [186, 148] on span "97769845" at bounding box center [210, 152] width 49 height 12
type input "9776984514"
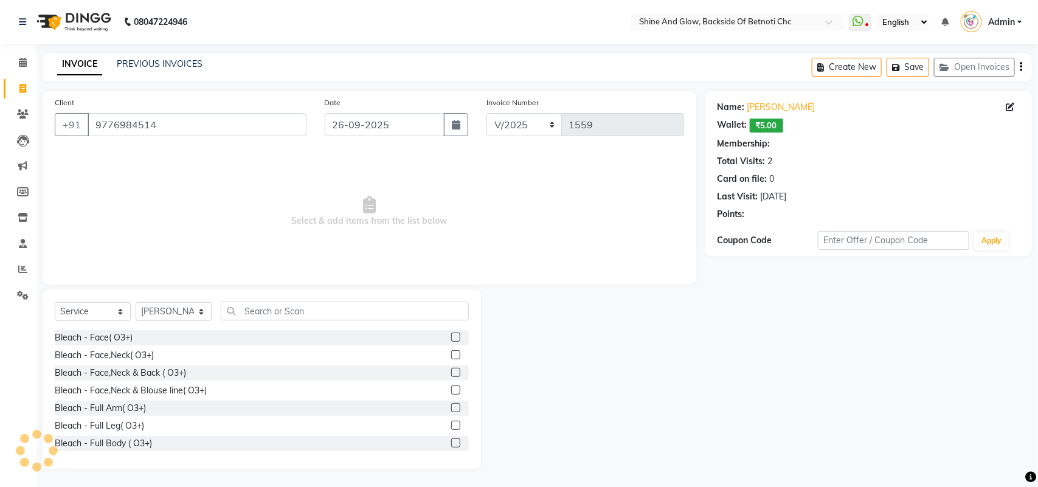
select select "1: Object"
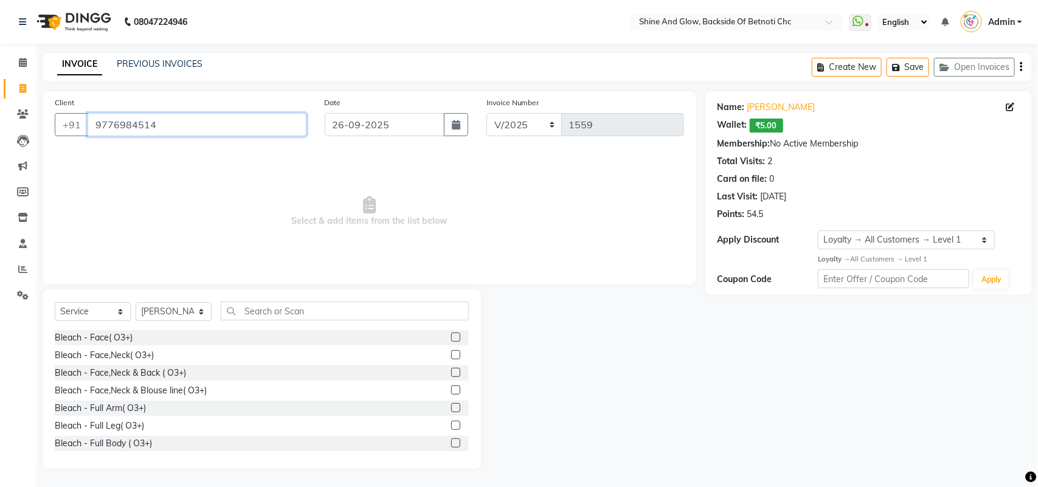
click at [162, 126] on input "9776984514" at bounding box center [197, 124] width 219 height 23
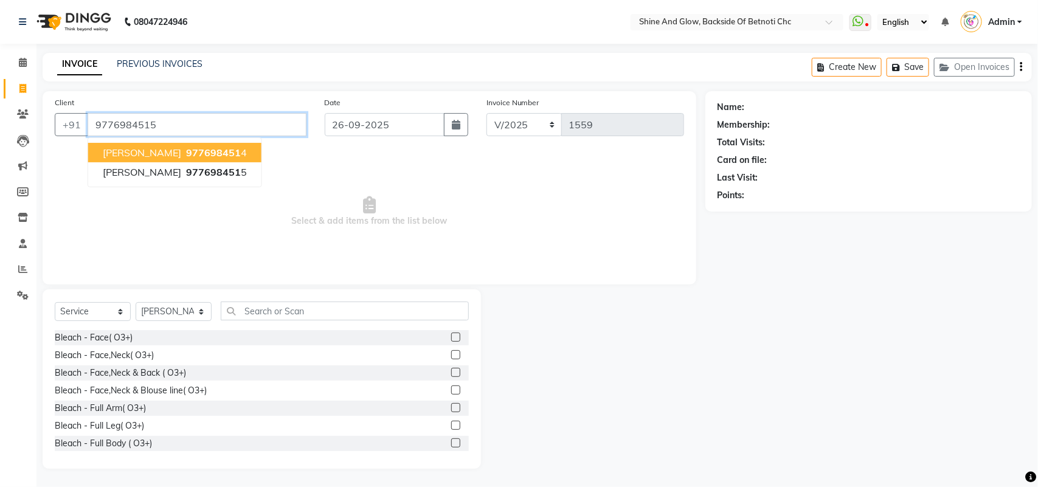
type input "9776984515"
select select "1: Object"
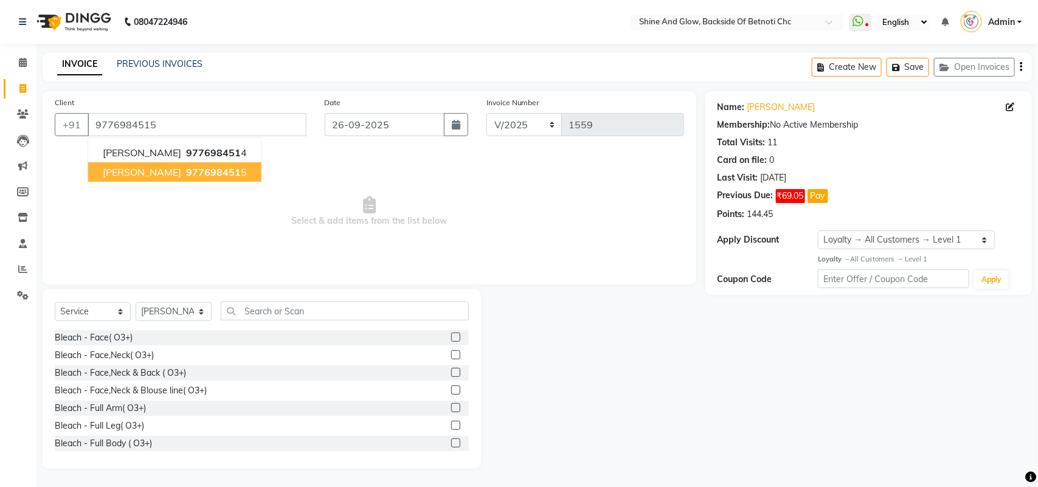
click at [186, 171] on span "977698451" at bounding box center [213, 172] width 55 height 12
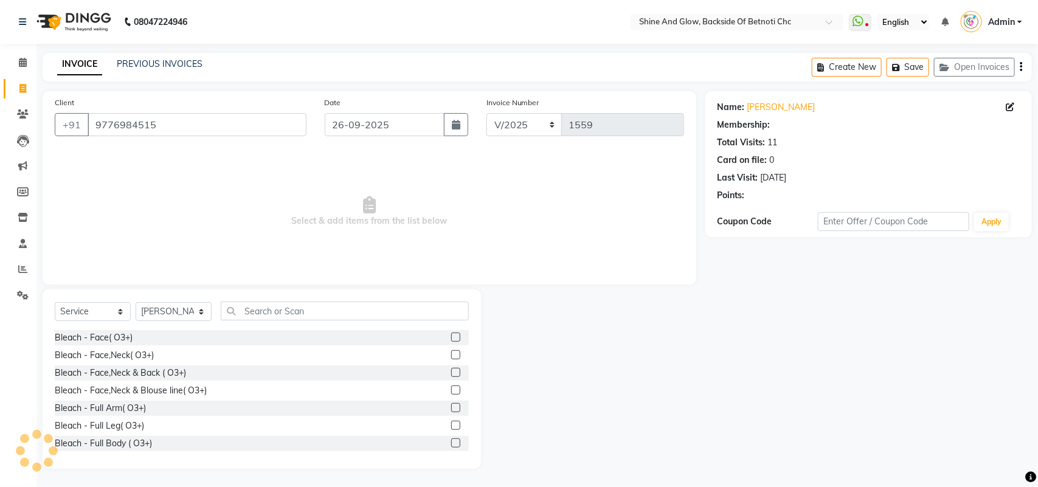
select select "1: Object"
